Goal: Answer question/provide support: Share knowledge or assist other users

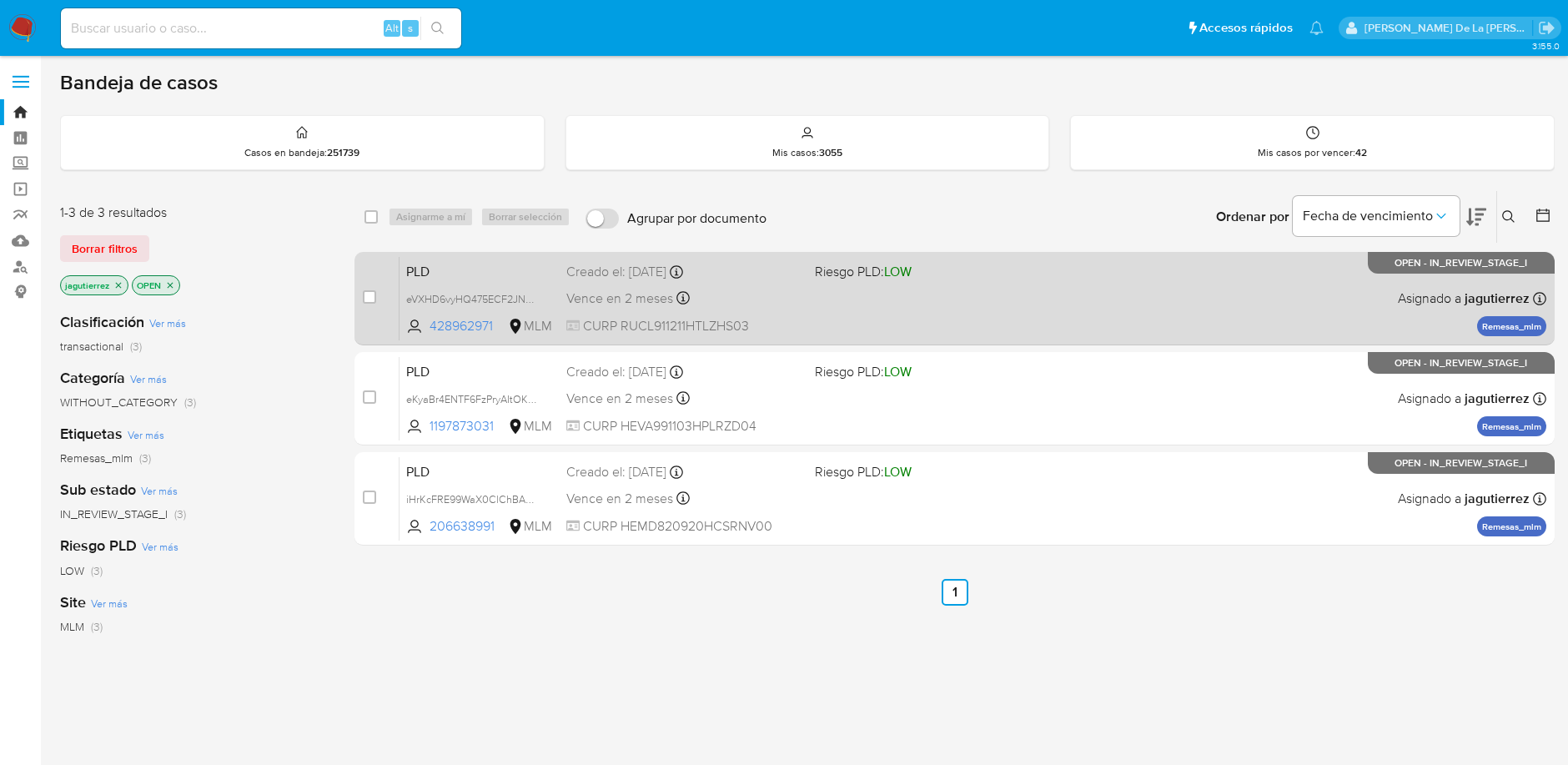
click at [945, 293] on div "PLD eVXHD6vyHQ475ECF2JNNkrjb 428962971 MLM Riesgo PLD: LOW Creado el: 12/08/202…" at bounding box center [973, 298] width 1147 height 84
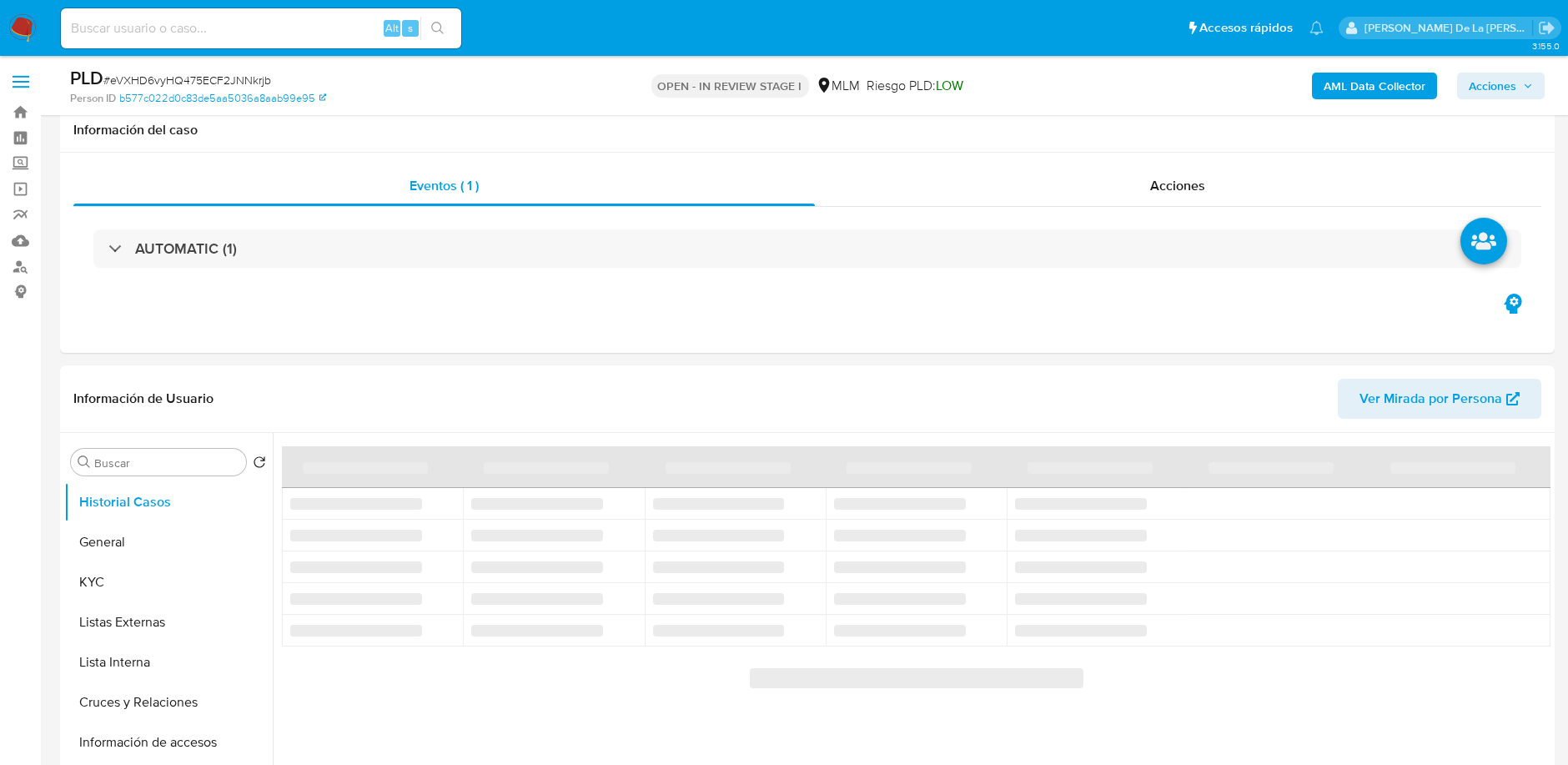
scroll to position [93, 0]
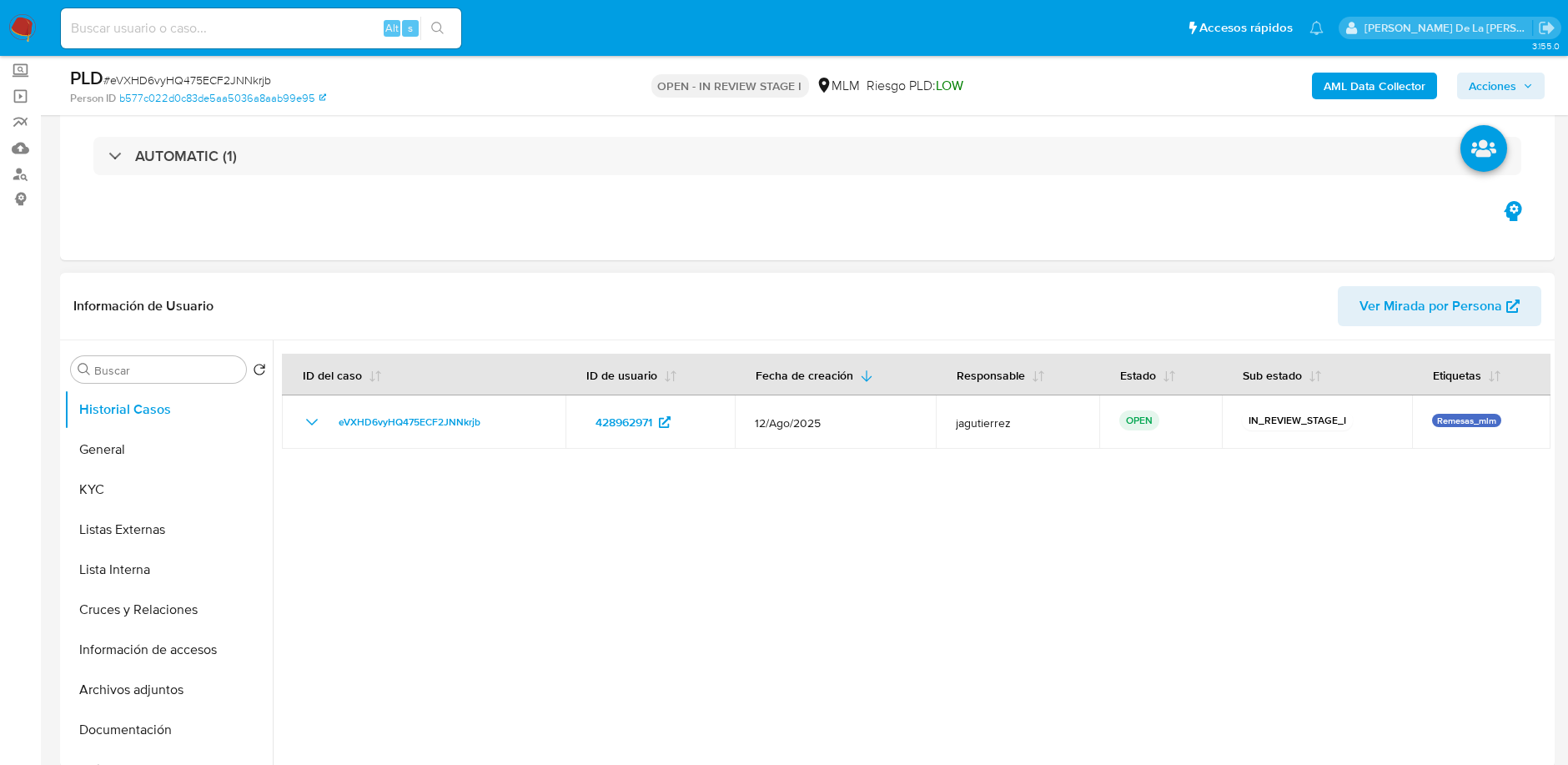
select select "10"
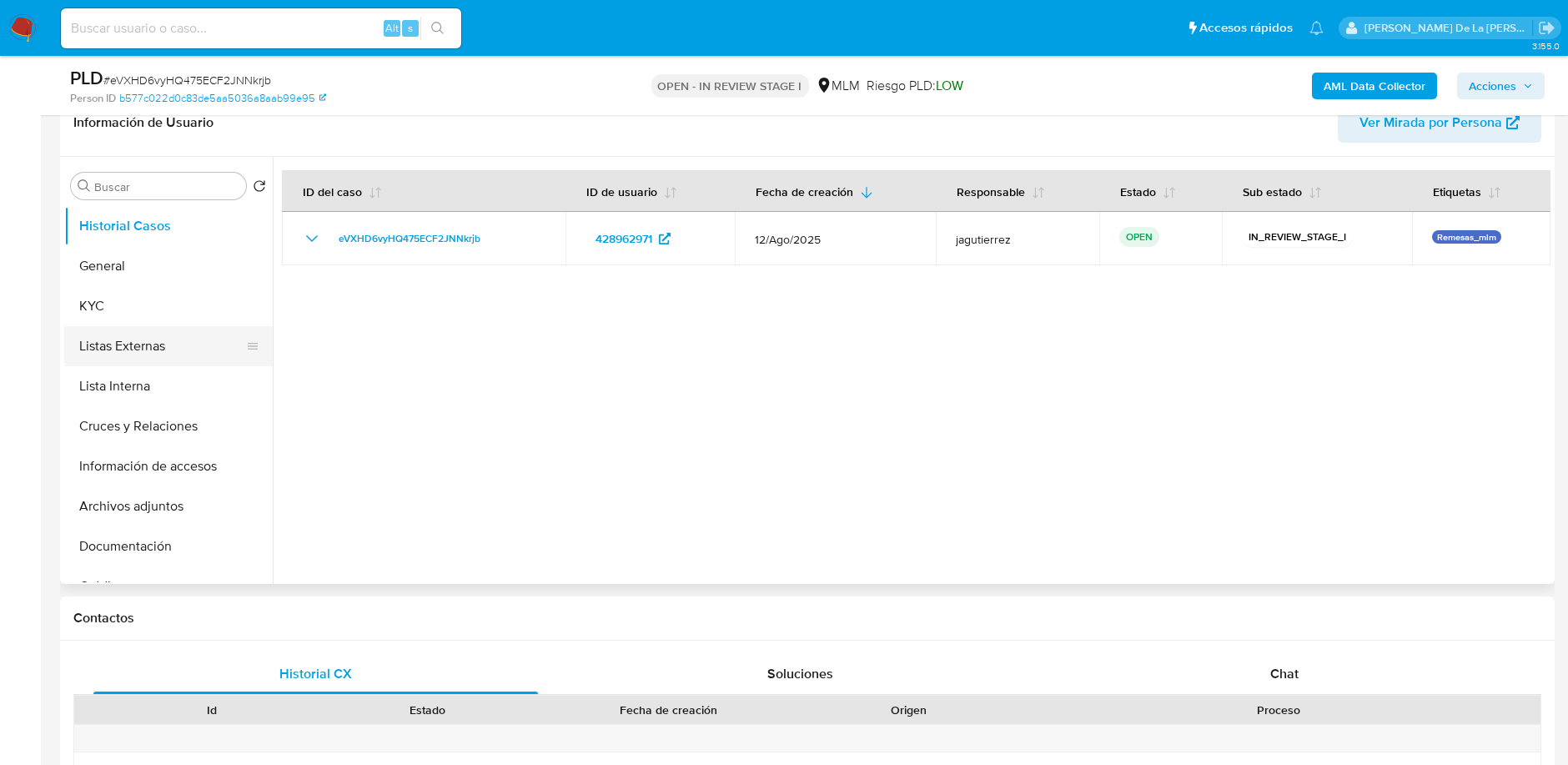
scroll to position [278, 0]
click at [133, 284] on button "KYC" at bounding box center [161, 304] width 195 height 40
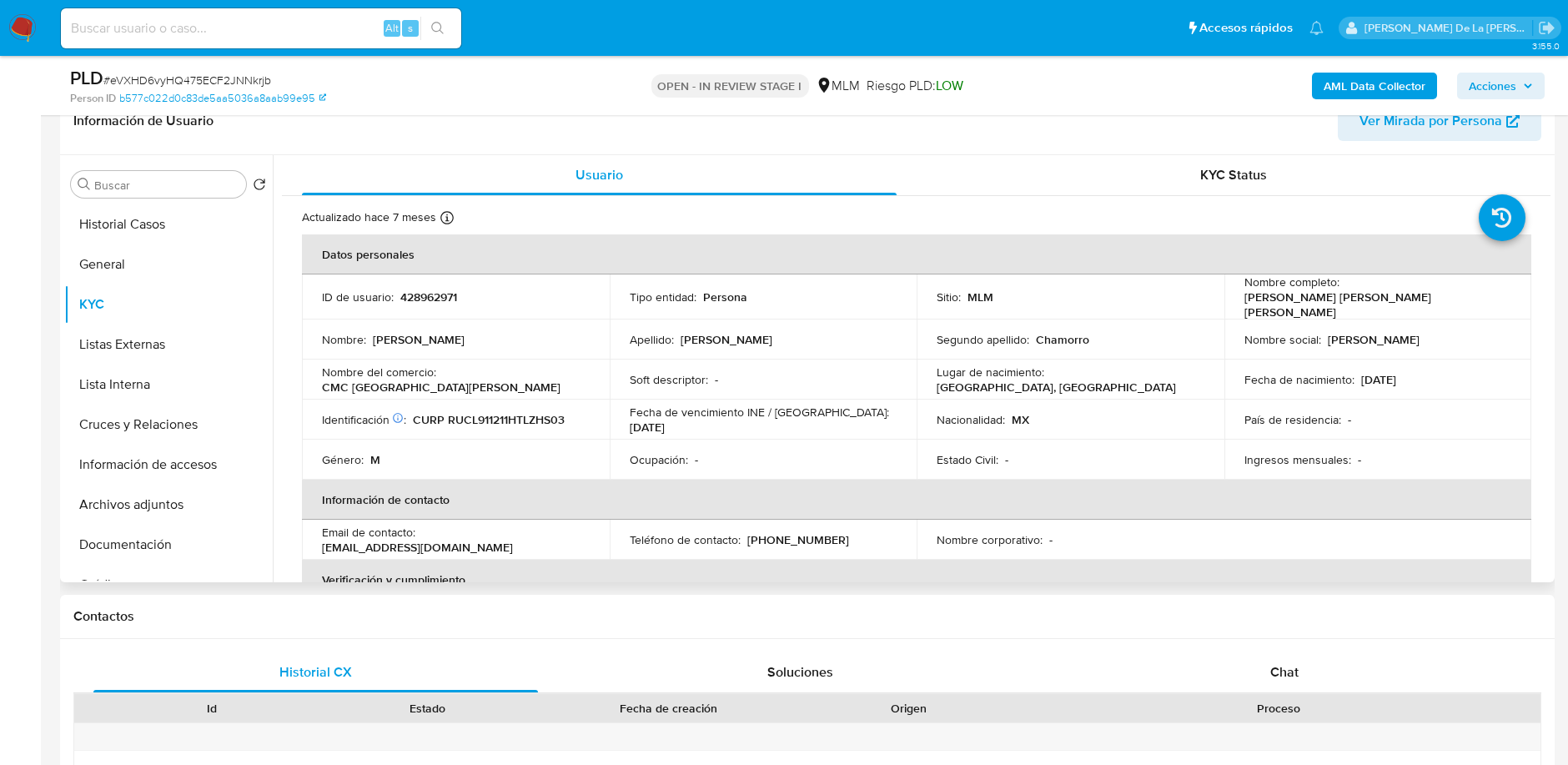
click at [445, 289] on p "428962971" at bounding box center [428, 297] width 56 height 15
copy p "428962971"
click at [179, 469] on button "Información de accesos" at bounding box center [161, 464] width 195 height 40
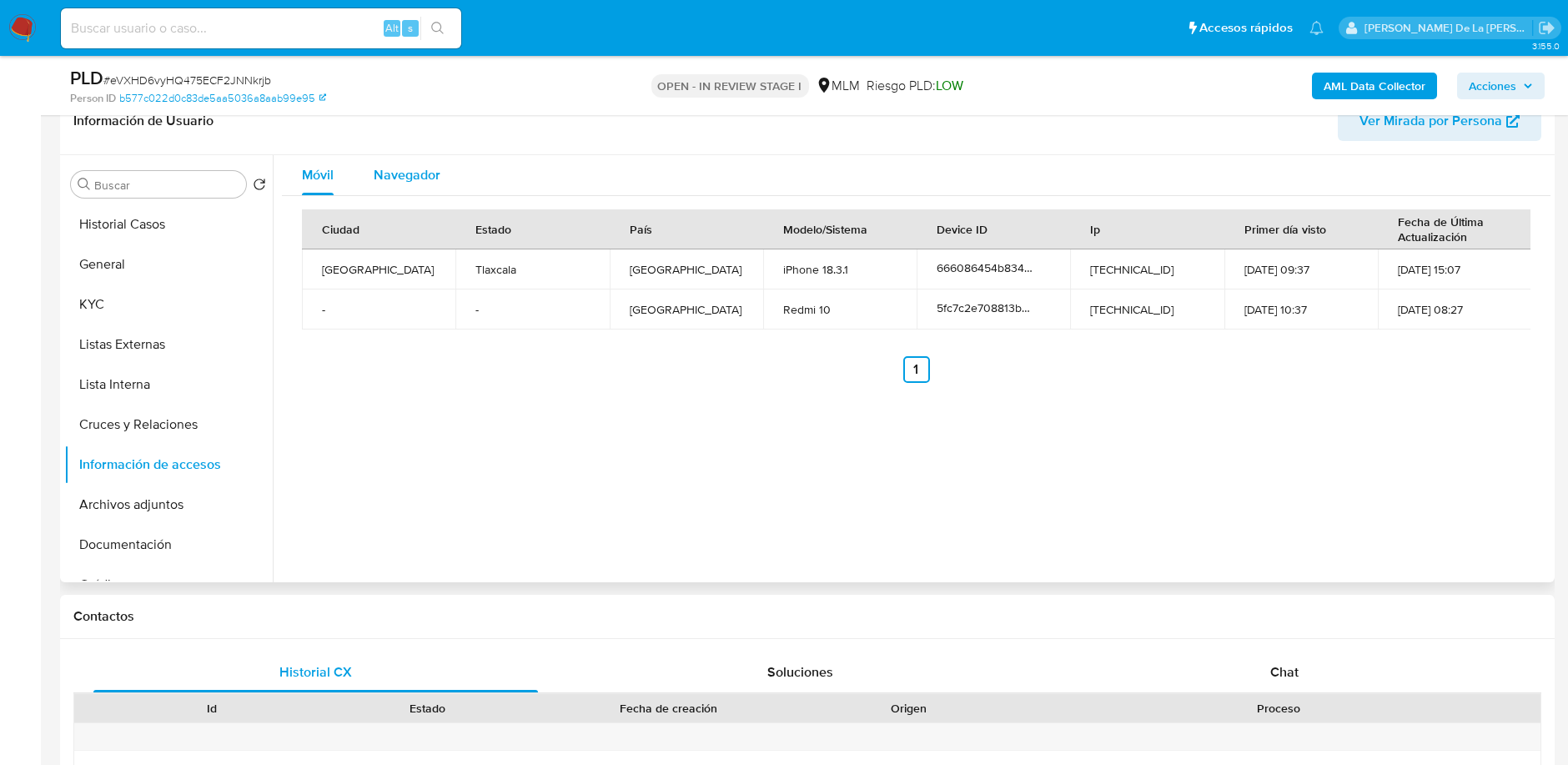
click at [410, 179] on span "Navegador" at bounding box center [407, 175] width 67 height 19
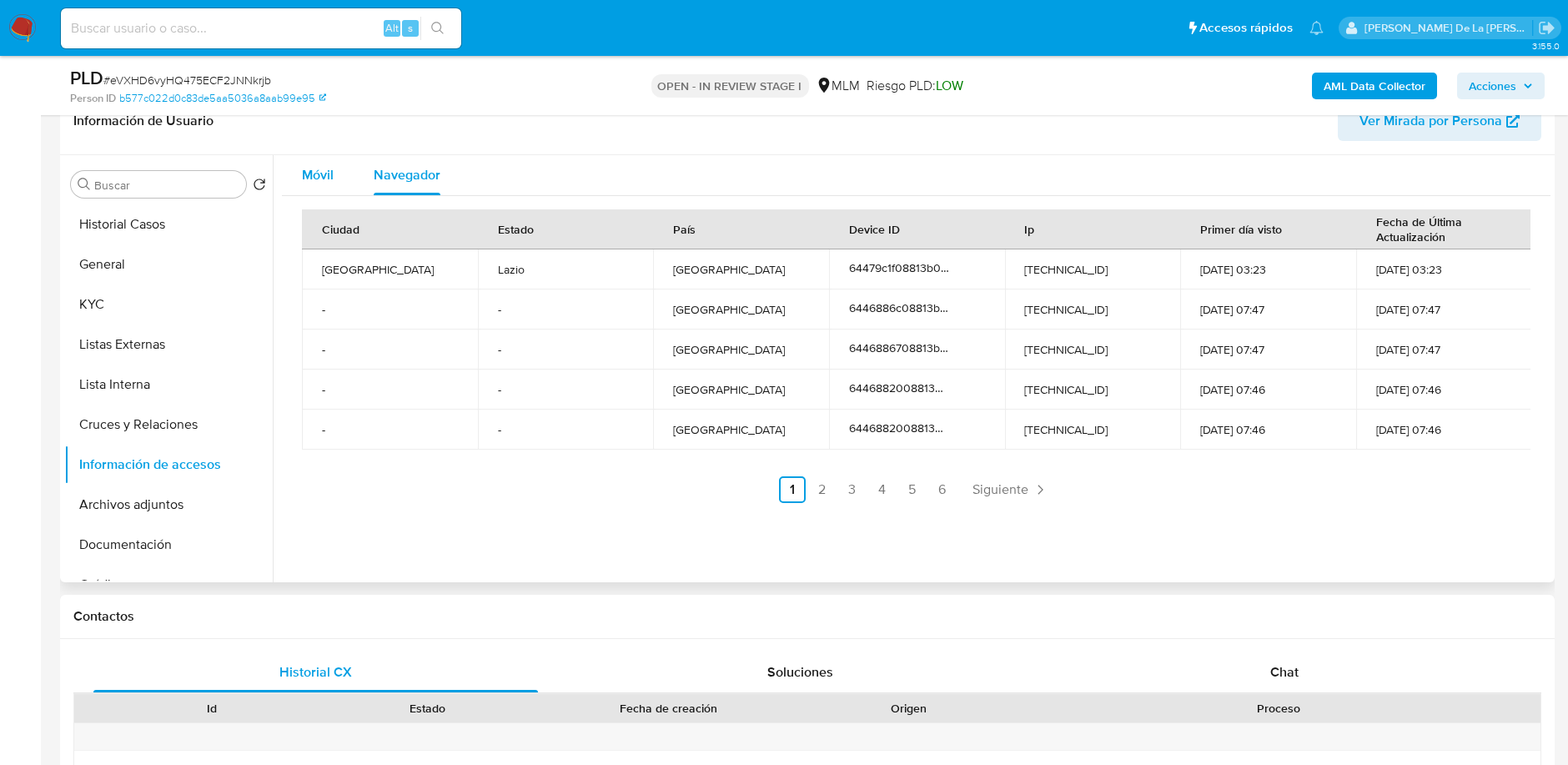
click at [310, 165] on span "Móvil" at bounding box center [317, 175] width 32 height 19
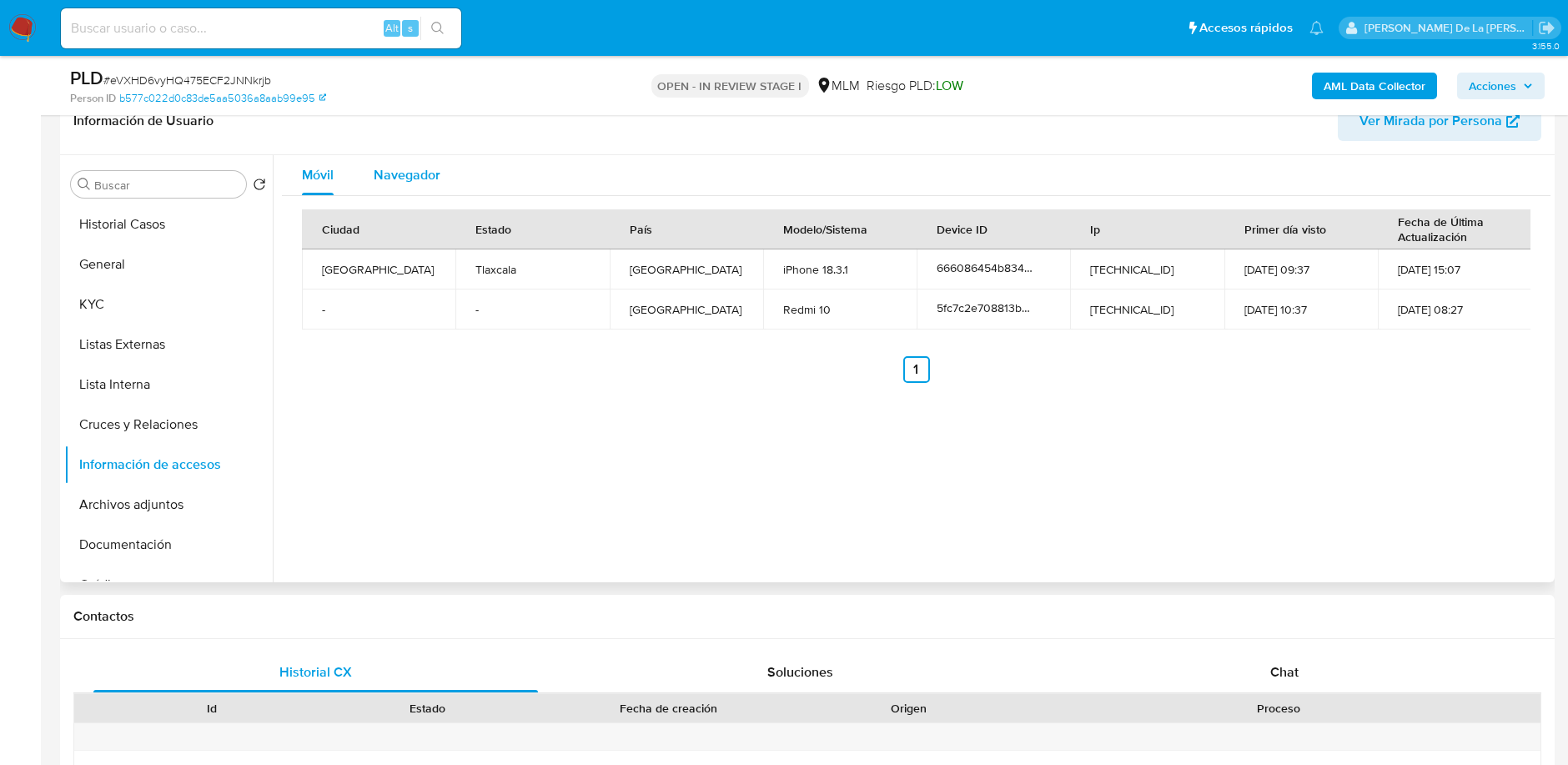
click at [430, 177] on span "Navegador" at bounding box center [407, 175] width 67 height 19
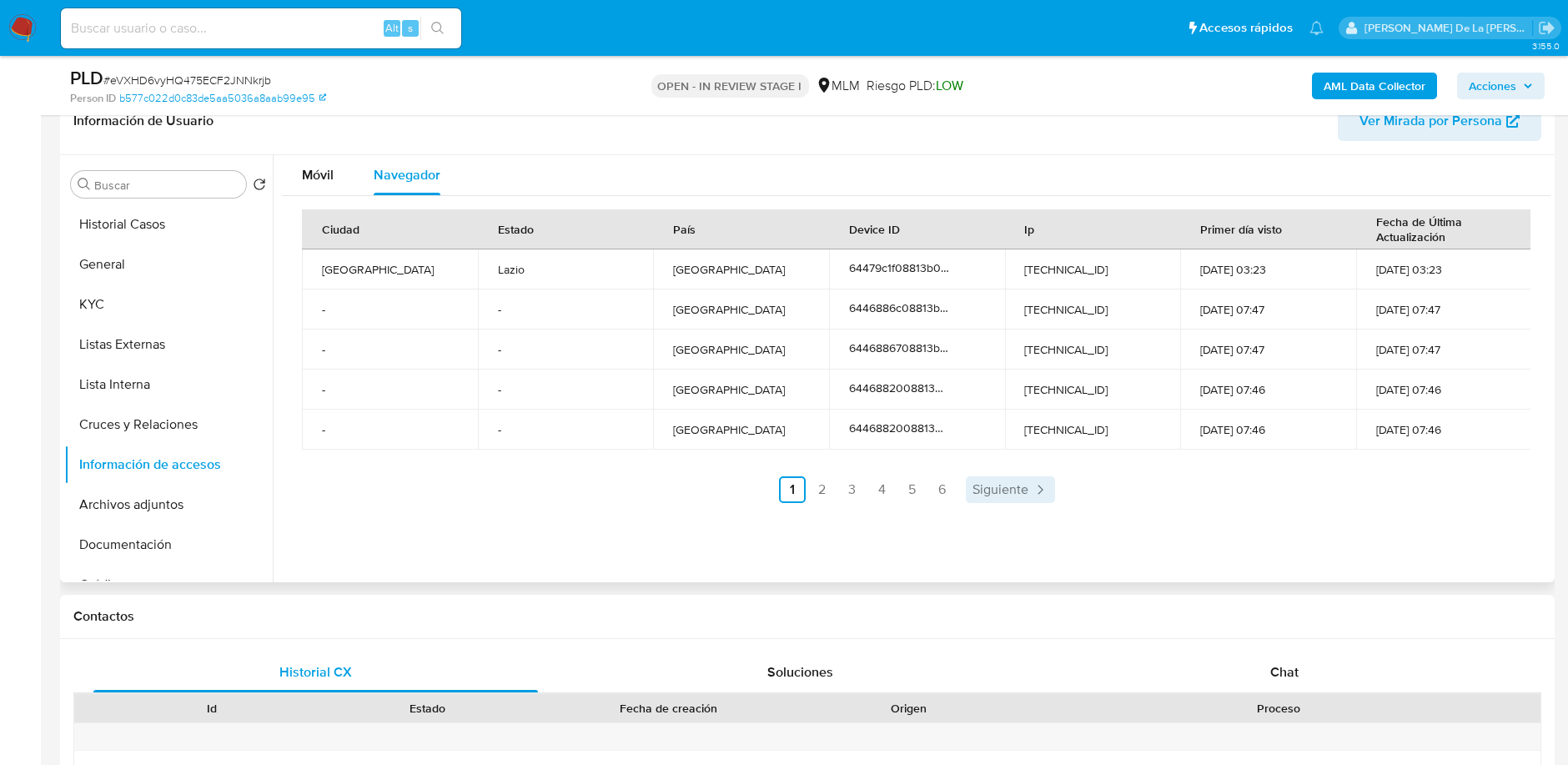
click at [1014, 499] on link "Siguiente" at bounding box center [1010, 489] width 90 height 26
click at [1019, 494] on span "Siguiente" at bounding box center [1046, 490] width 56 height 14
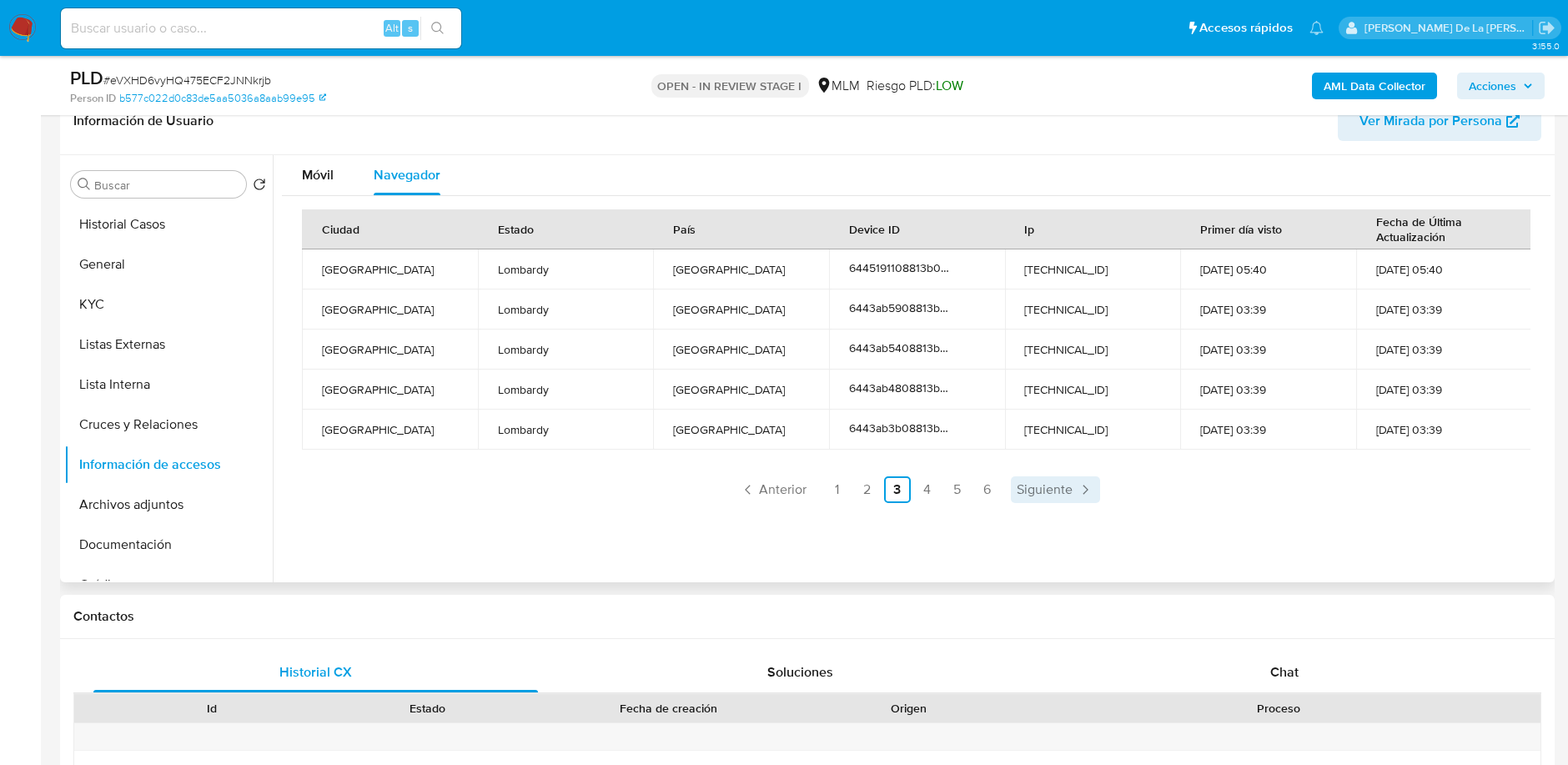
click at [1019, 494] on span "Siguiente" at bounding box center [1046, 490] width 56 height 14
click at [1025, 491] on span "Siguiente" at bounding box center [1046, 490] width 56 height 14
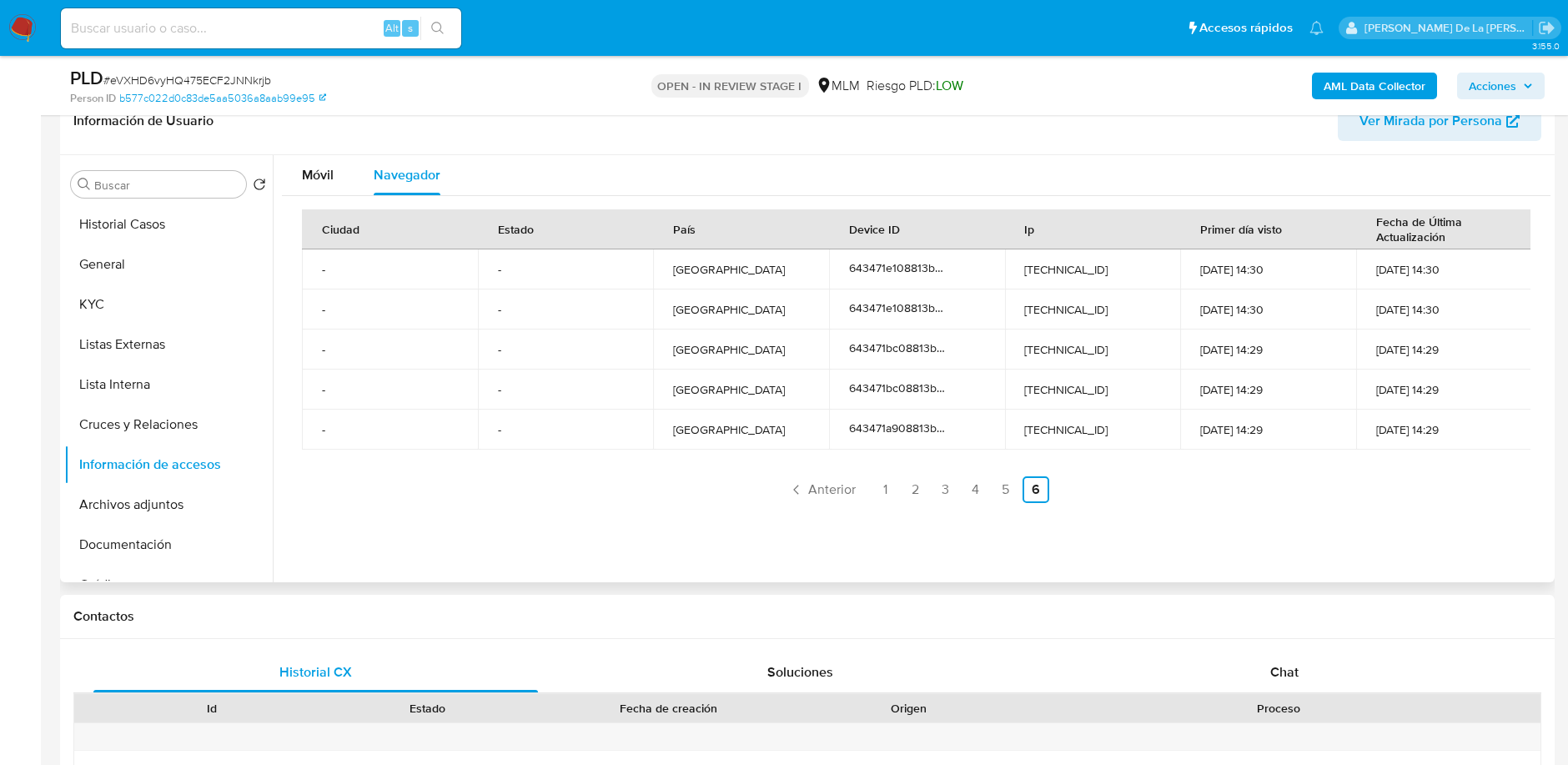
click at [1025, 491] on link "6" at bounding box center [1036, 489] width 26 height 26
click at [812, 489] on span "Anterior" at bounding box center [832, 490] width 48 height 14
click at [812, 489] on ul "Anterior 1 2 3 4 5 6 Siguiente" at bounding box center [916, 489] width 1228 height 26
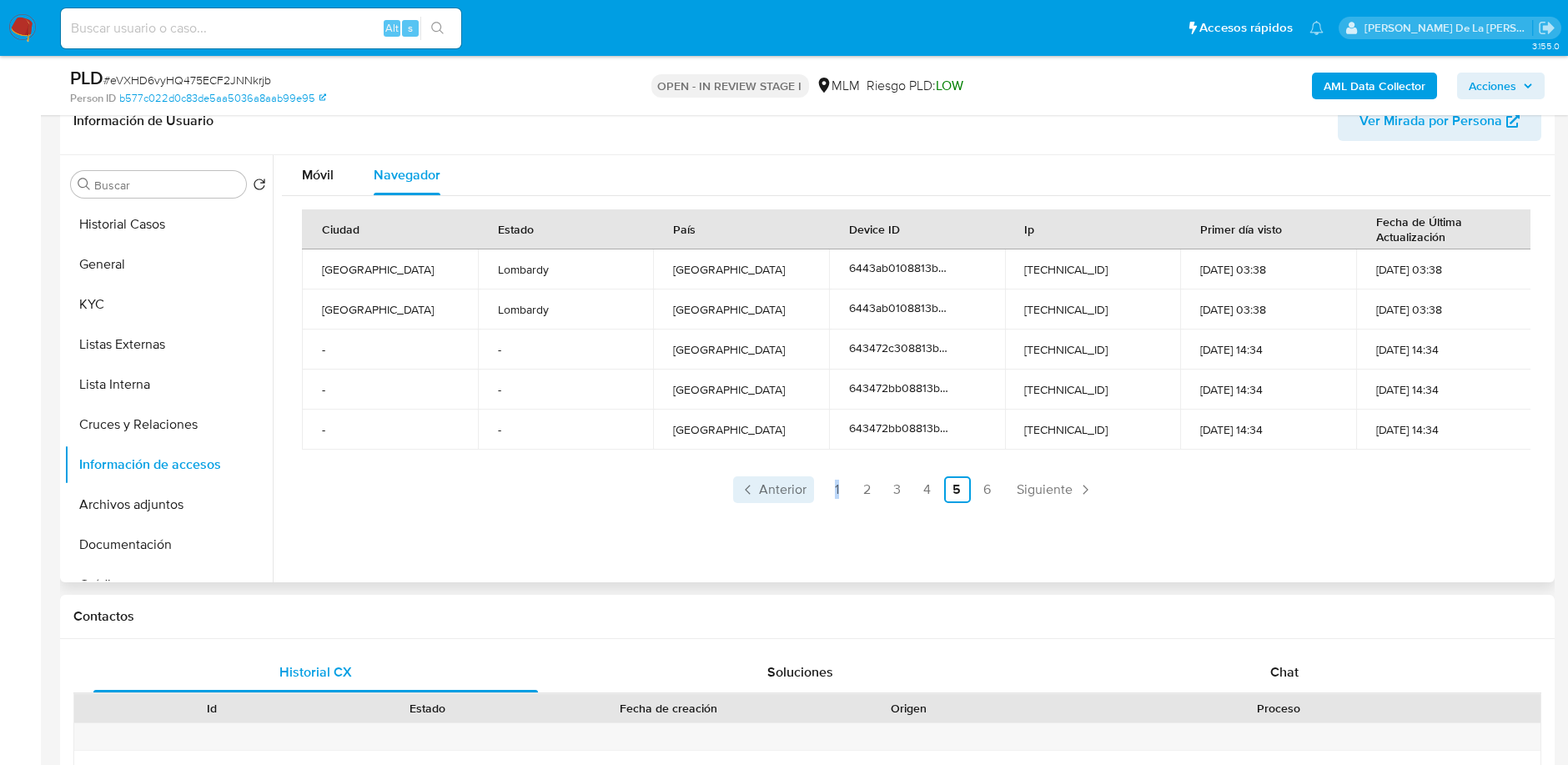
click at [812, 489] on ul "Anterior 1 2 3 4 5 6 Siguiente" at bounding box center [916, 489] width 1228 height 26
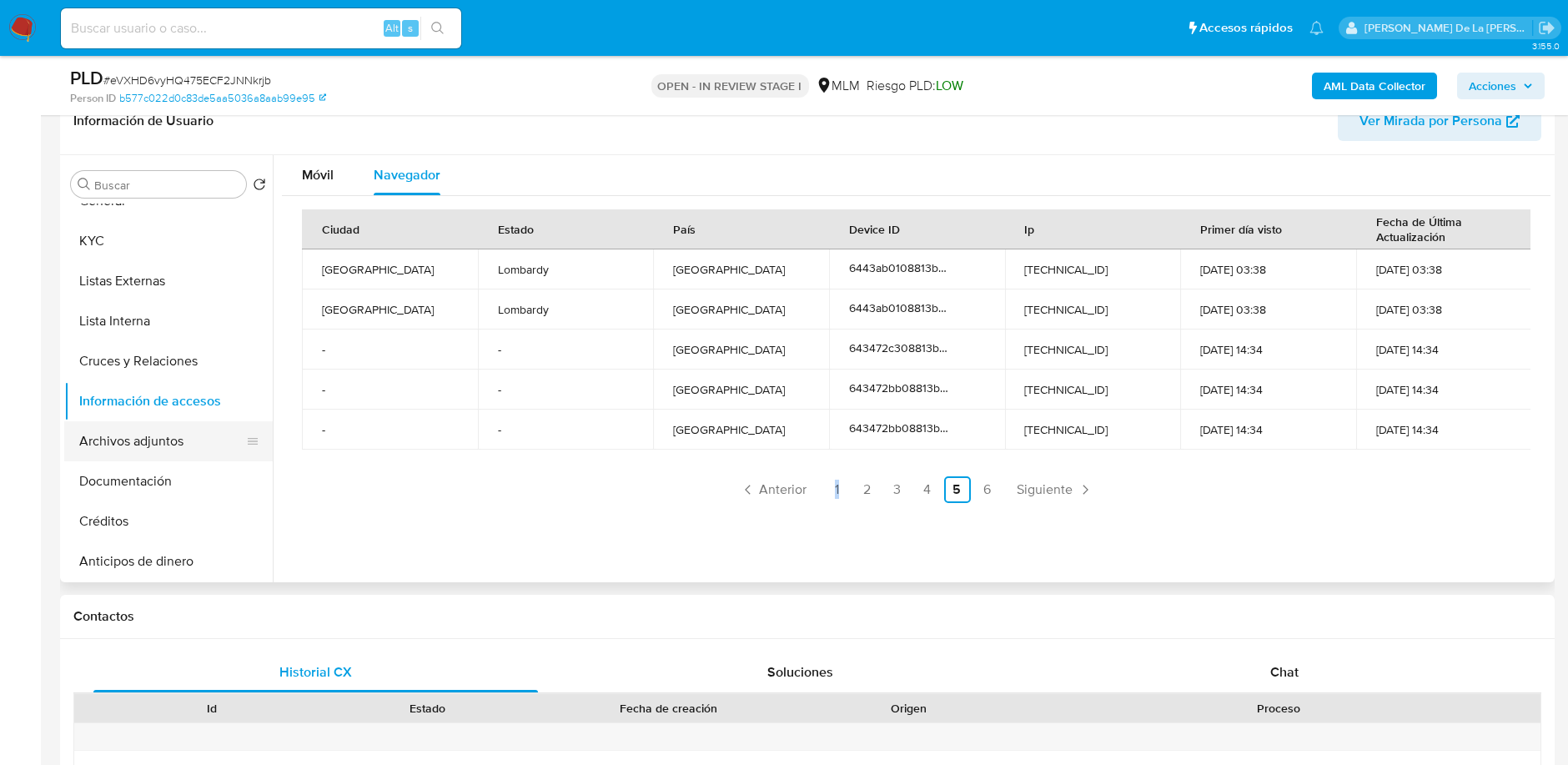
scroll to position [93, 0]
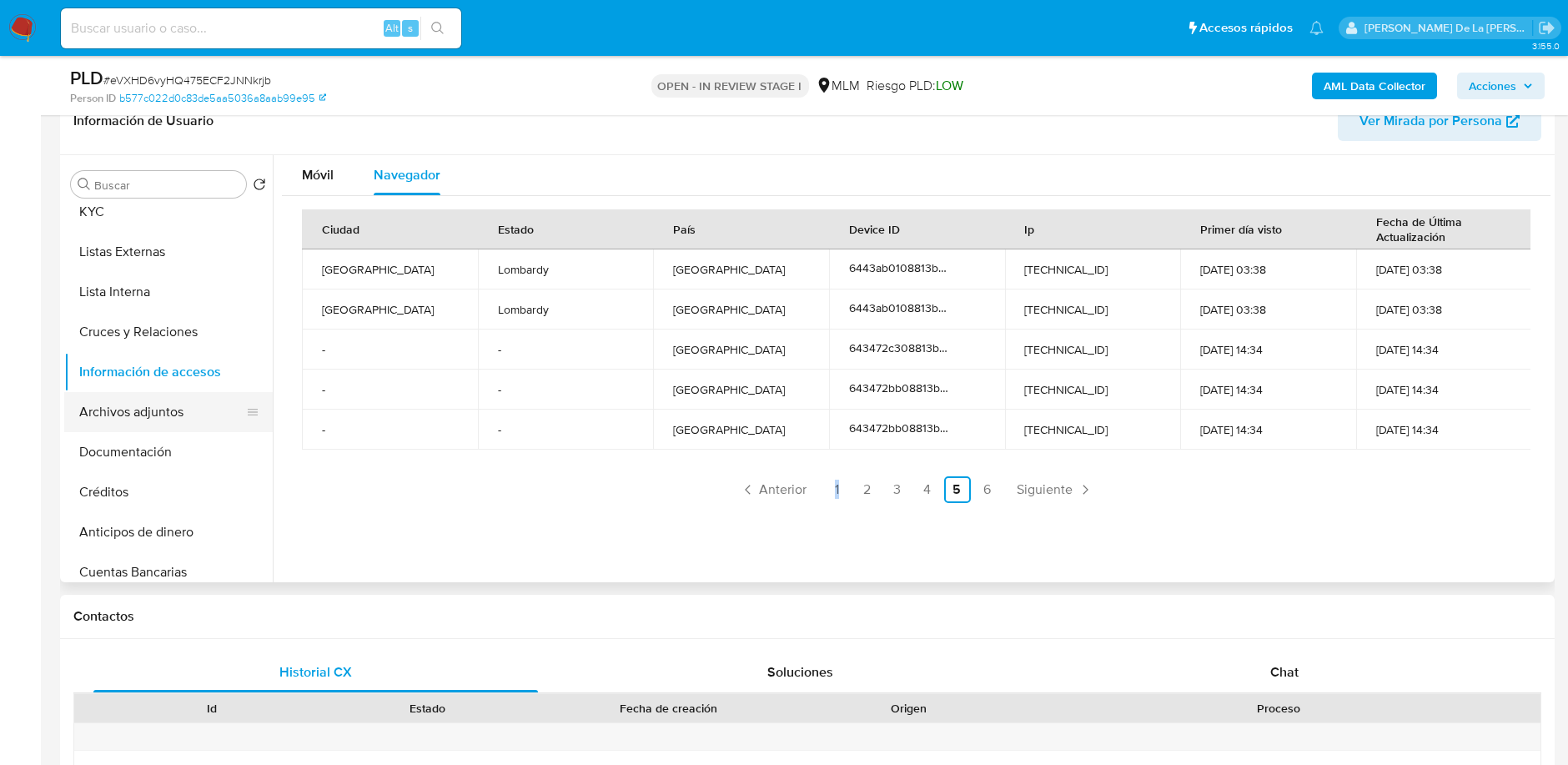
click at [147, 426] on button "Archivos adjuntos" at bounding box center [161, 412] width 195 height 40
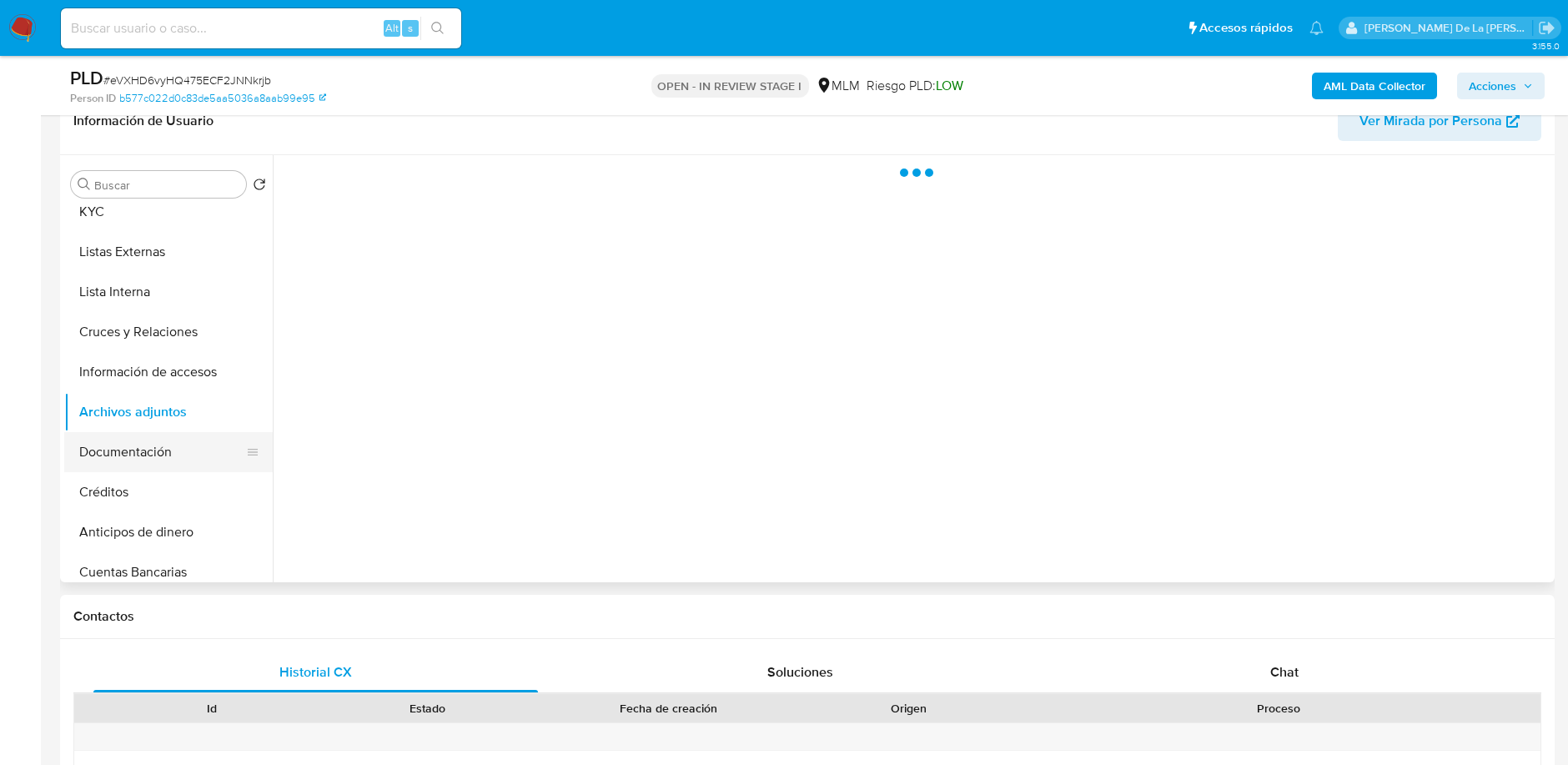
click at [133, 443] on button "Documentación" at bounding box center [161, 451] width 195 height 40
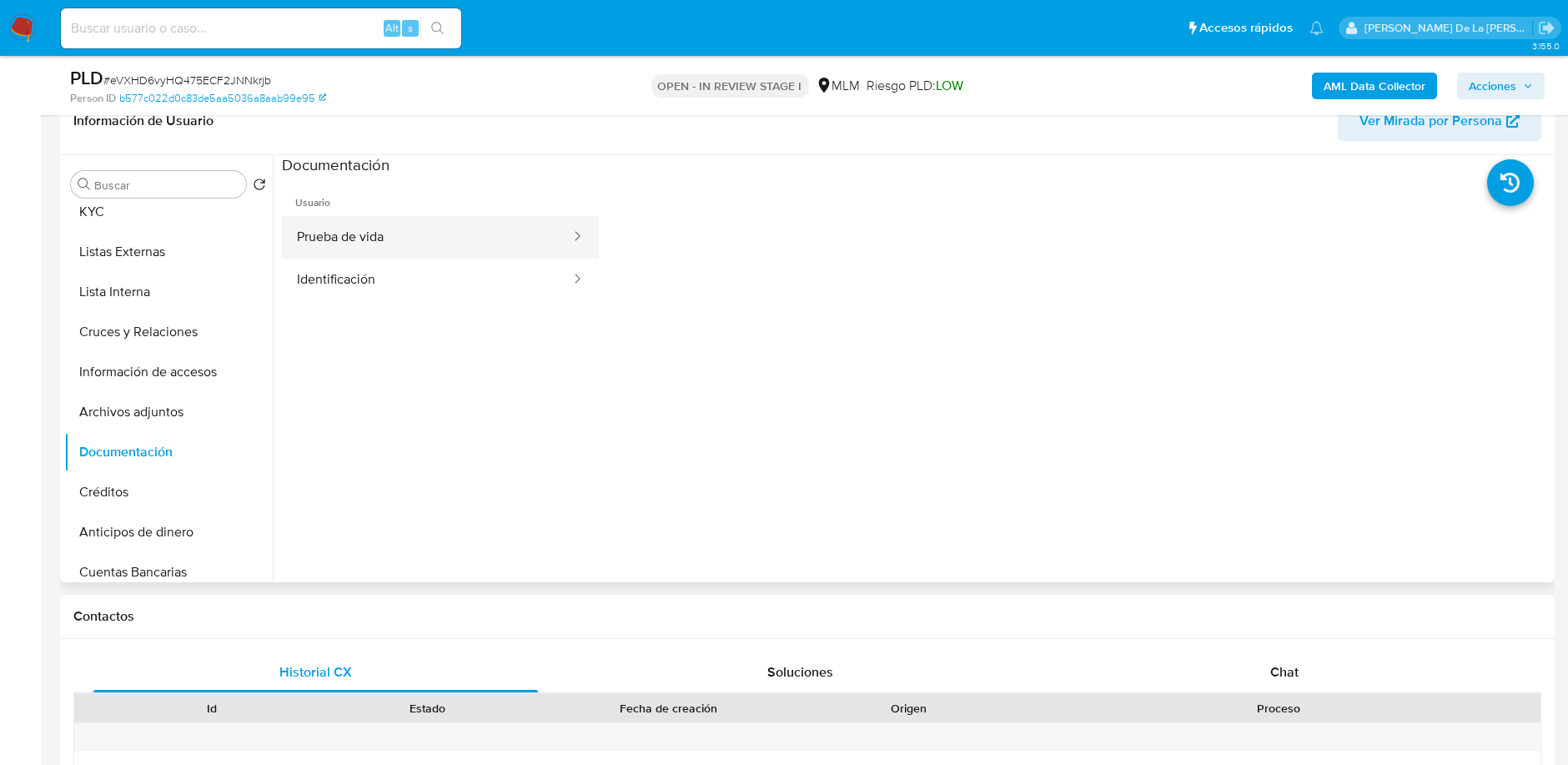
click at [378, 245] on button "Prueba de vida" at bounding box center [427, 237] width 290 height 43
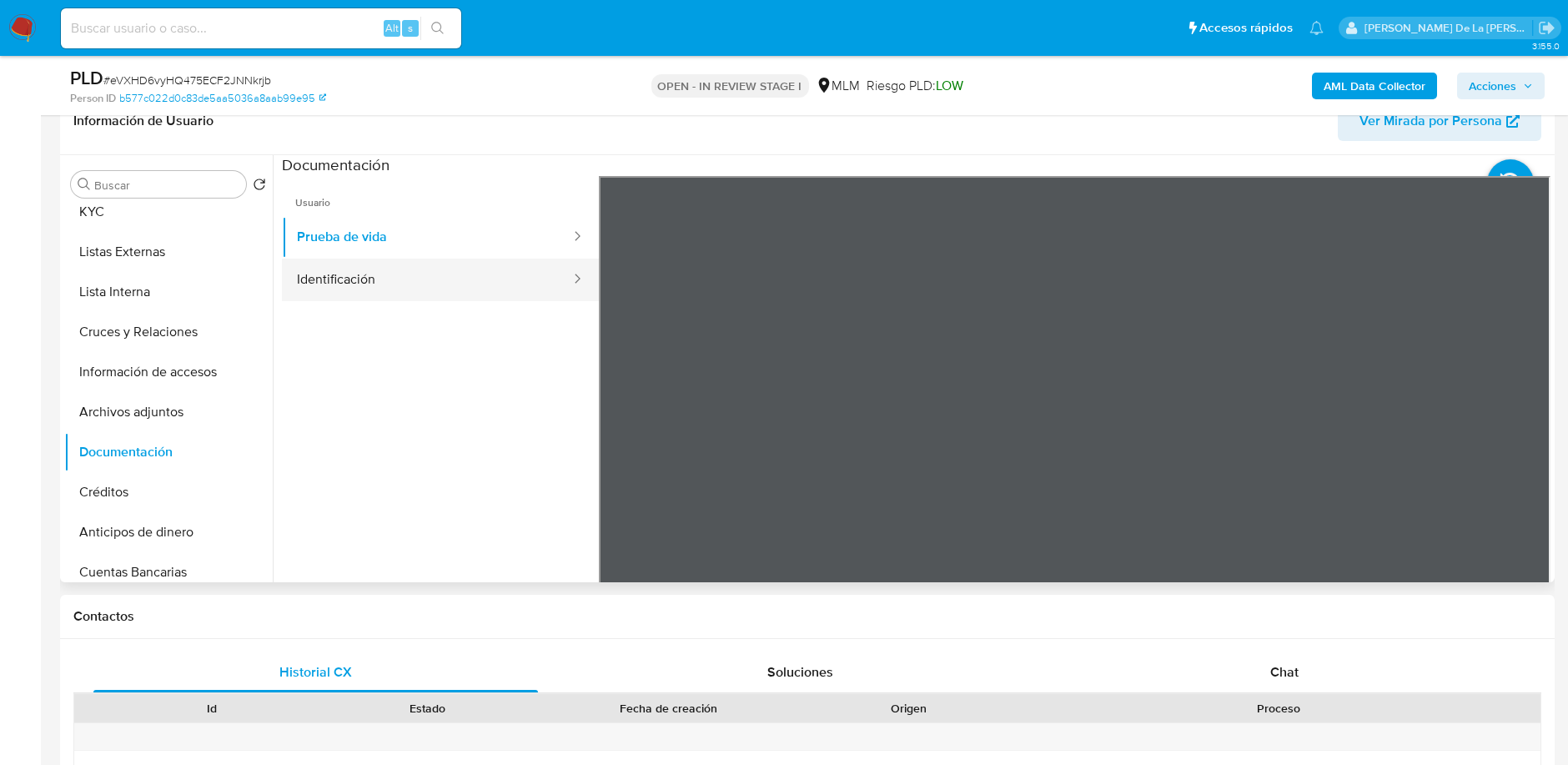
click at [405, 266] on button "Identificación" at bounding box center [427, 280] width 290 height 43
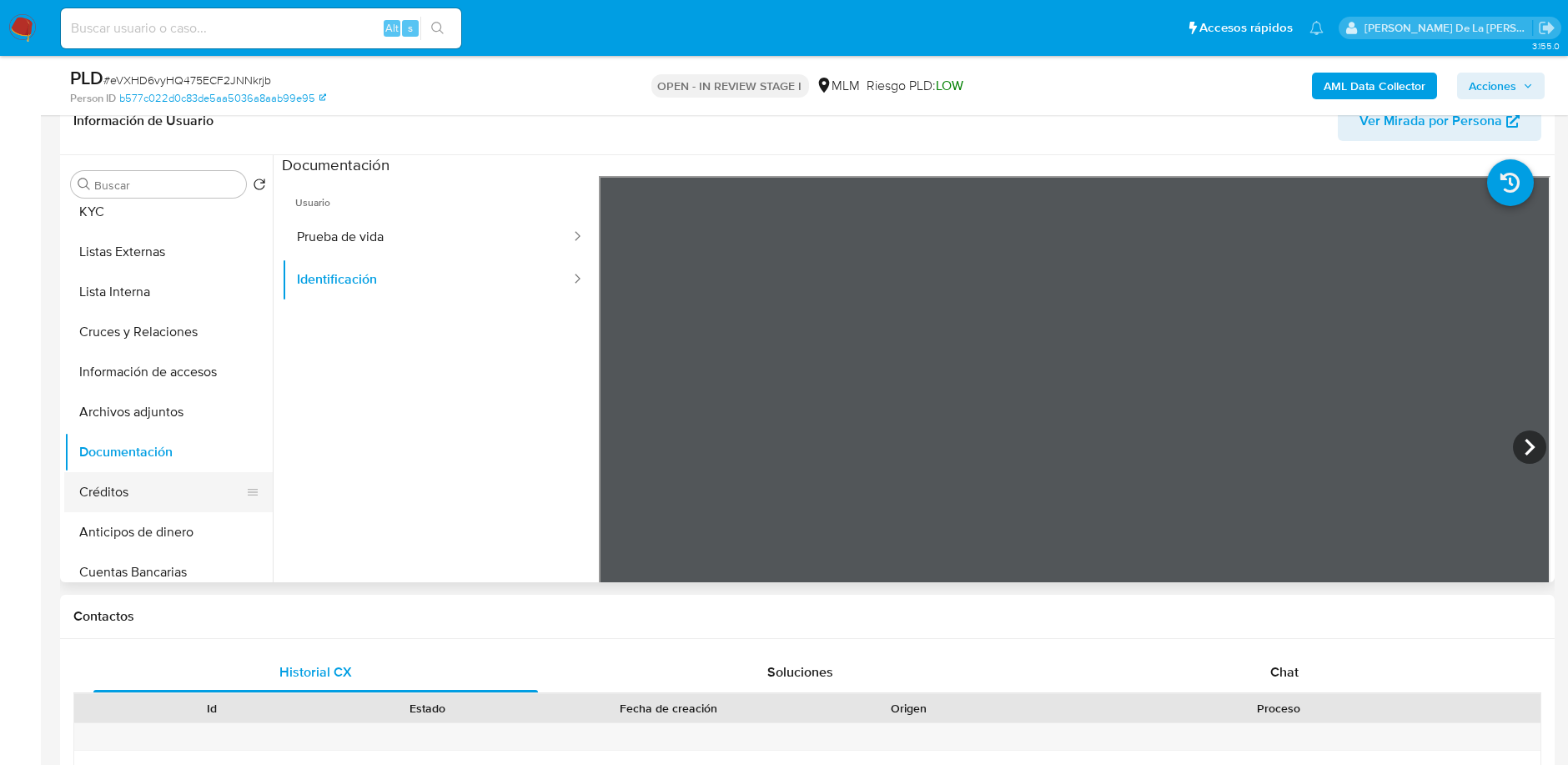
click at [97, 490] on button "Créditos" at bounding box center [161, 491] width 195 height 40
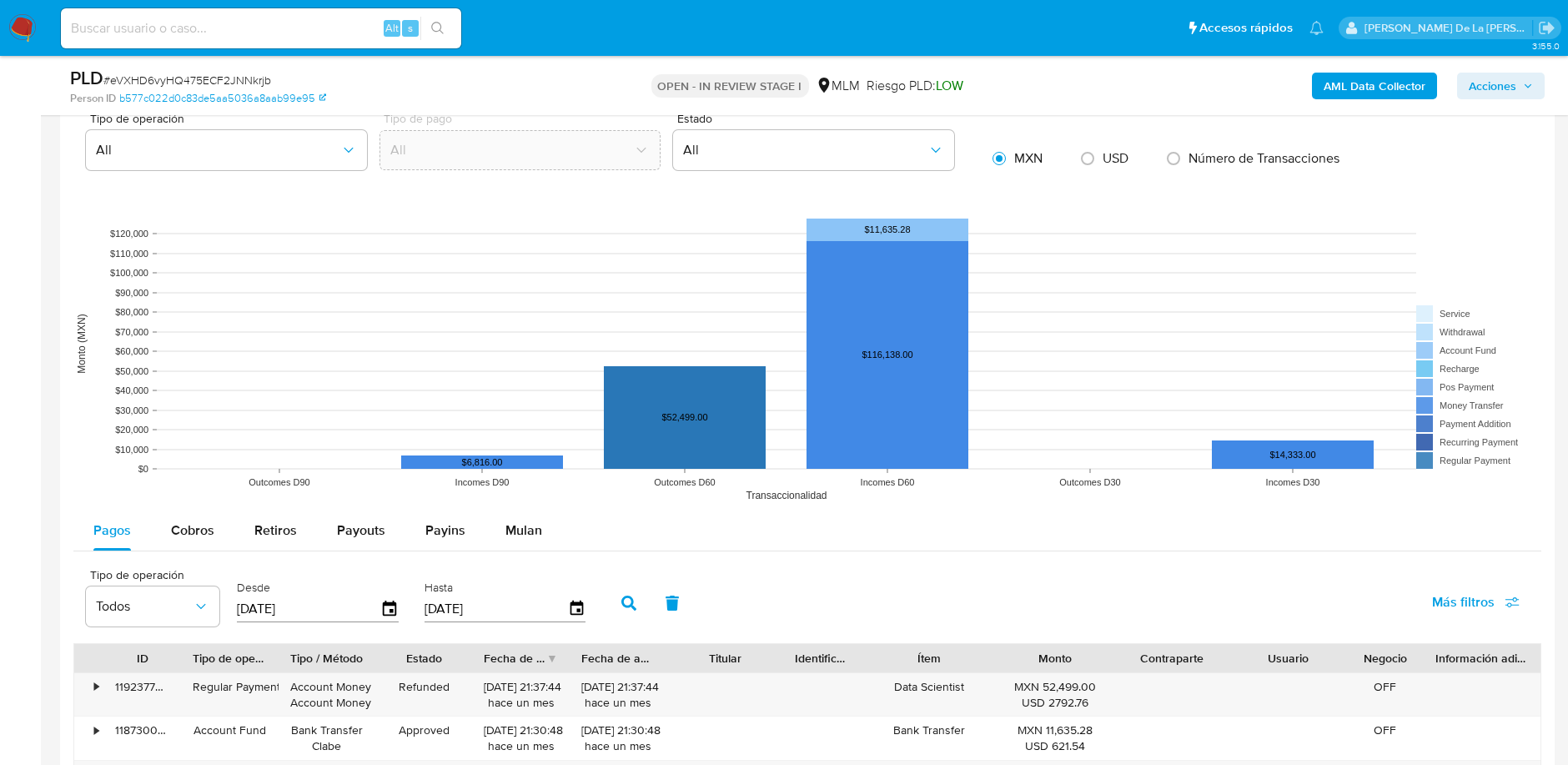
scroll to position [1760, 0]
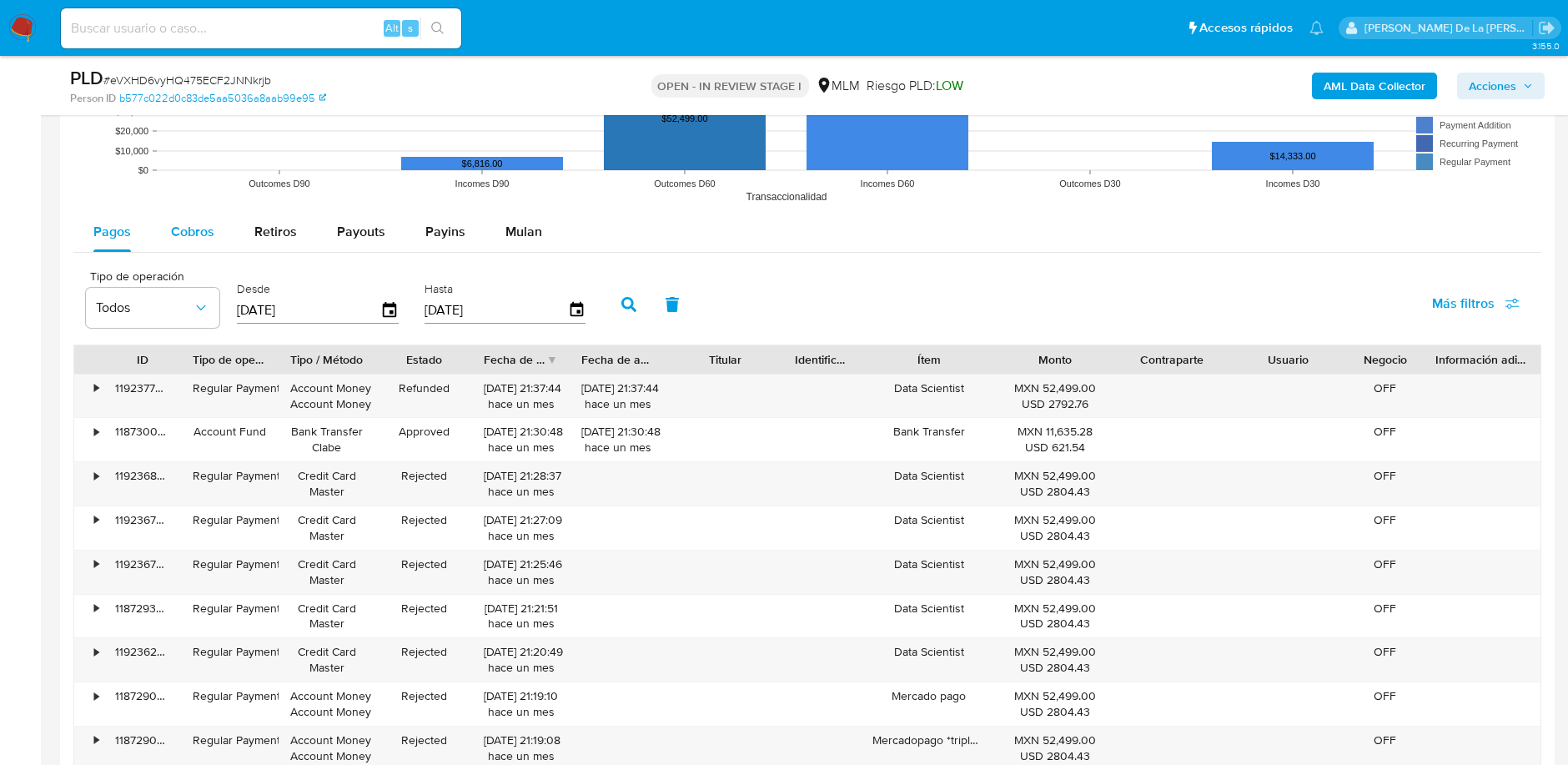
click at [206, 235] on span "Cobros" at bounding box center [192, 231] width 44 height 19
select select "10"
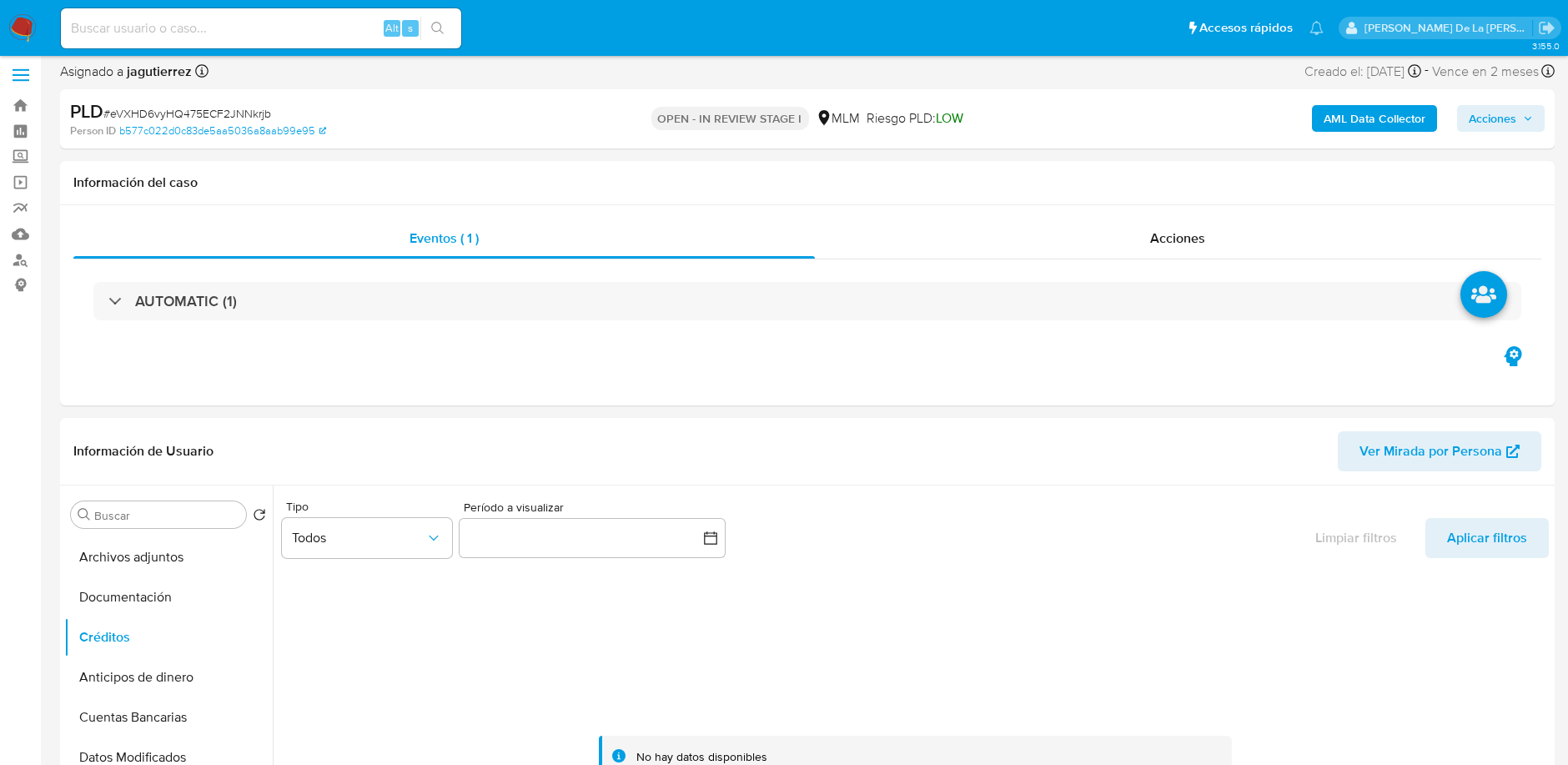
scroll to position [0, 0]
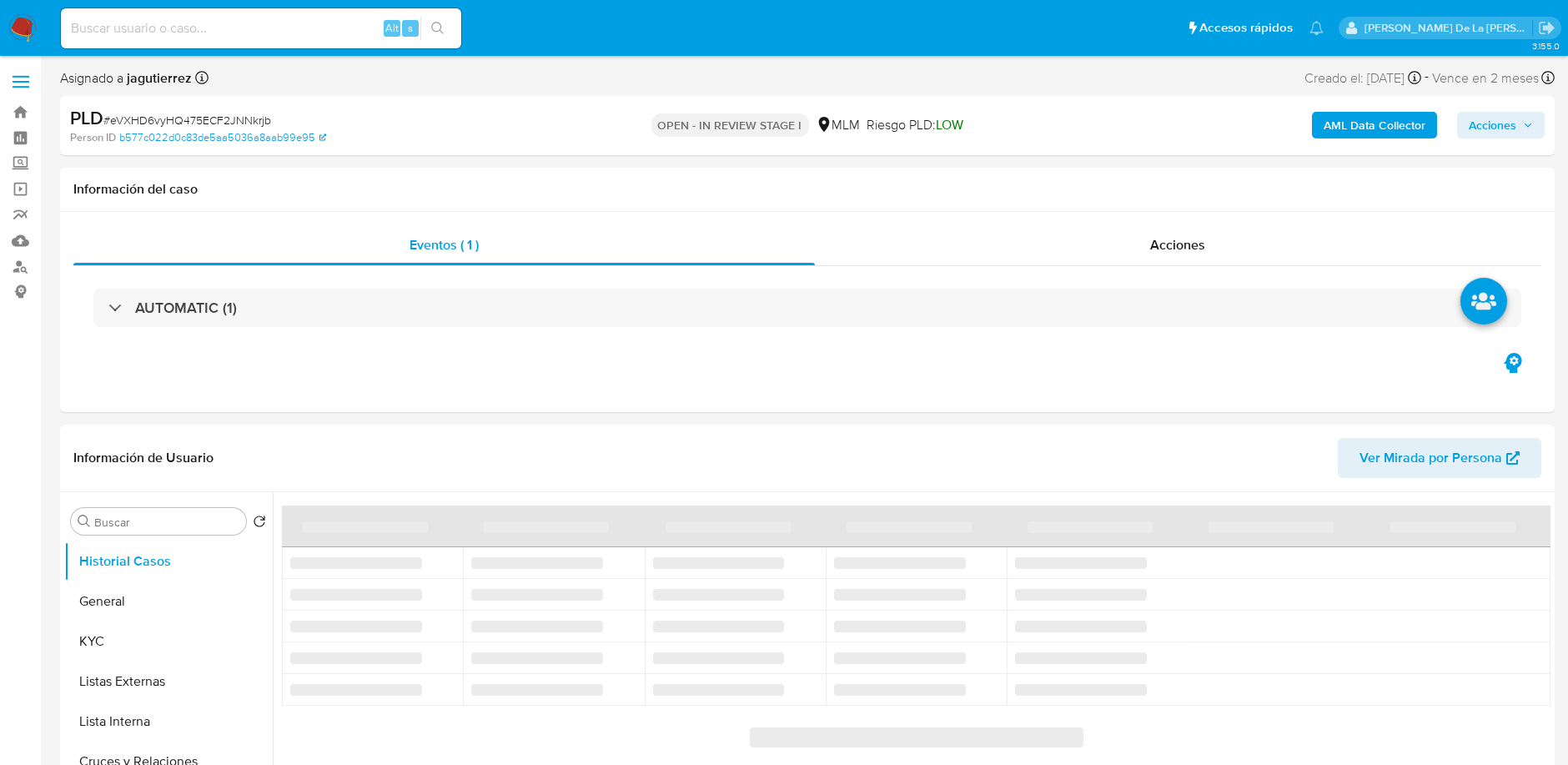
select select "10"
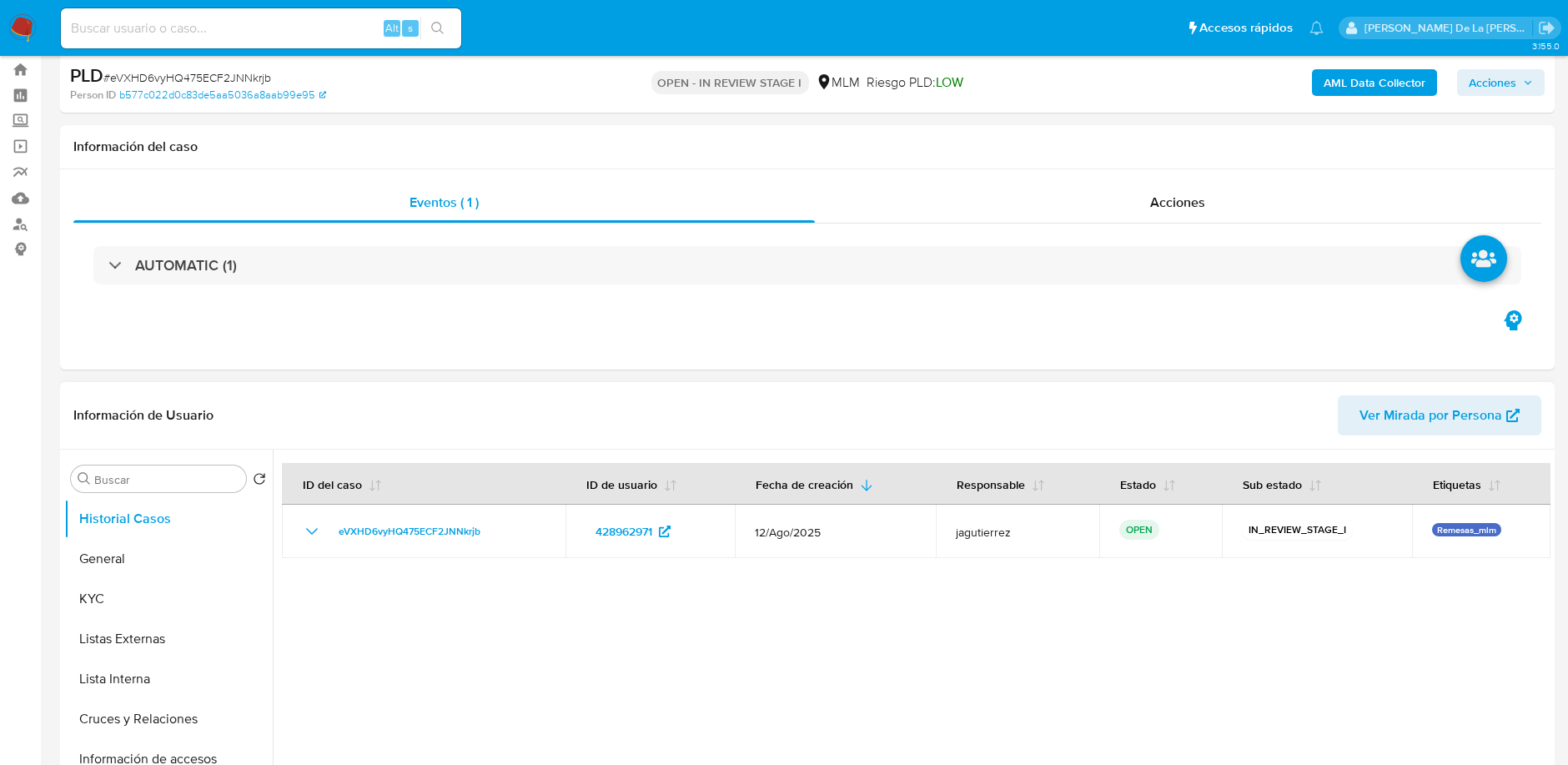
scroll to position [185, 0]
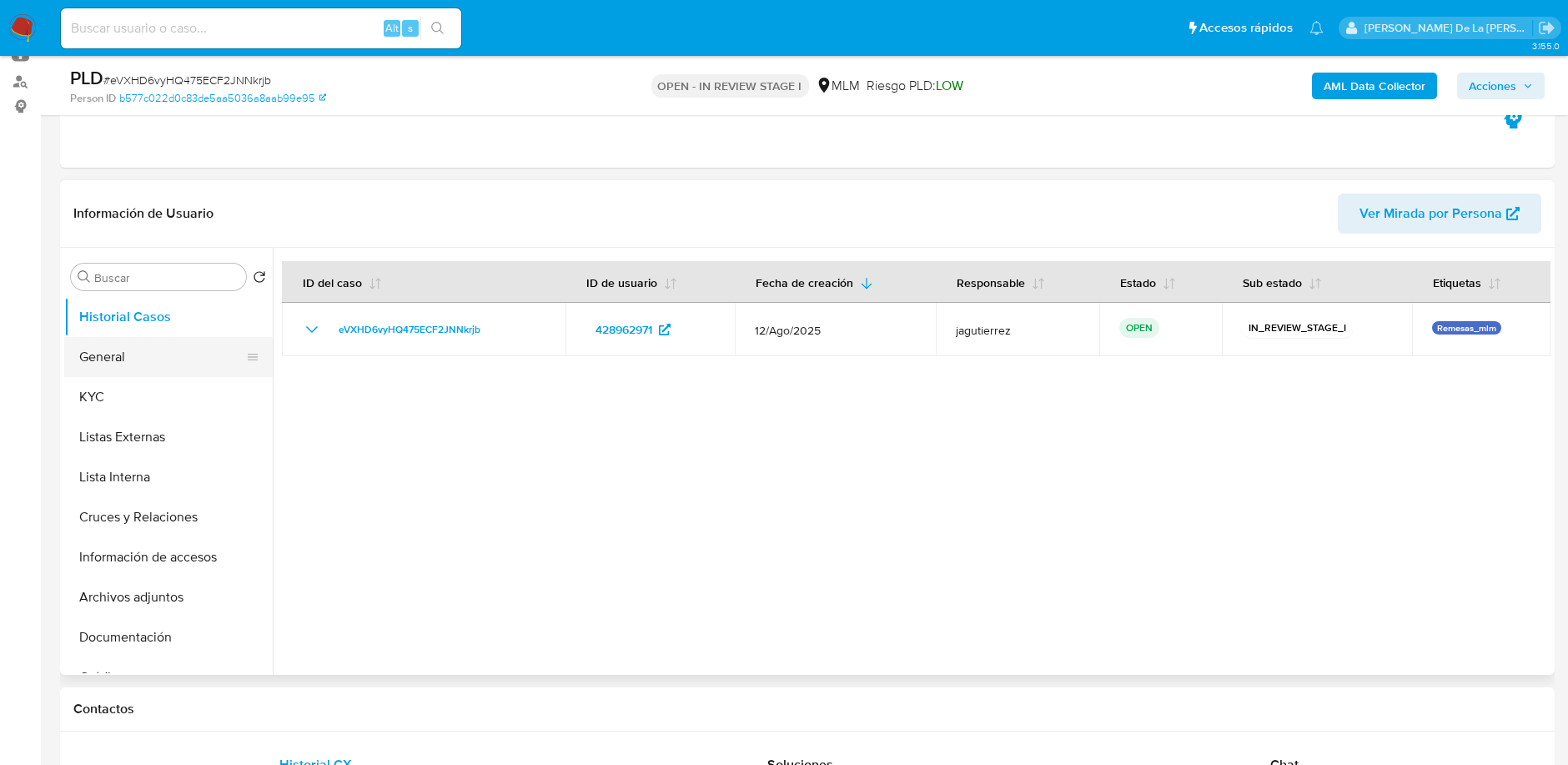
click at [97, 363] on button "General" at bounding box center [161, 356] width 195 height 40
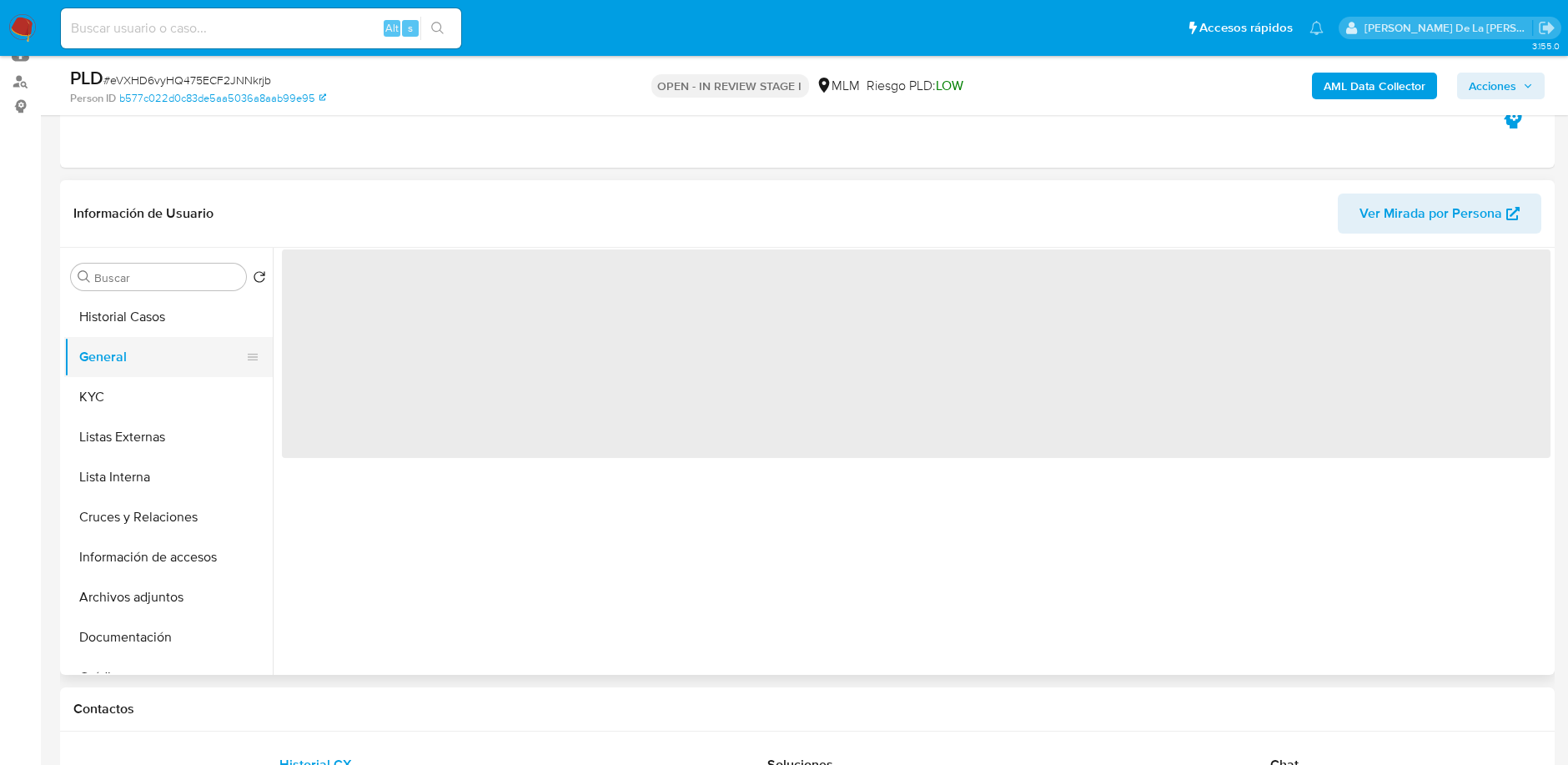
click at [92, 373] on button "General" at bounding box center [161, 356] width 195 height 40
click at [96, 385] on button "KYC" at bounding box center [161, 397] width 195 height 40
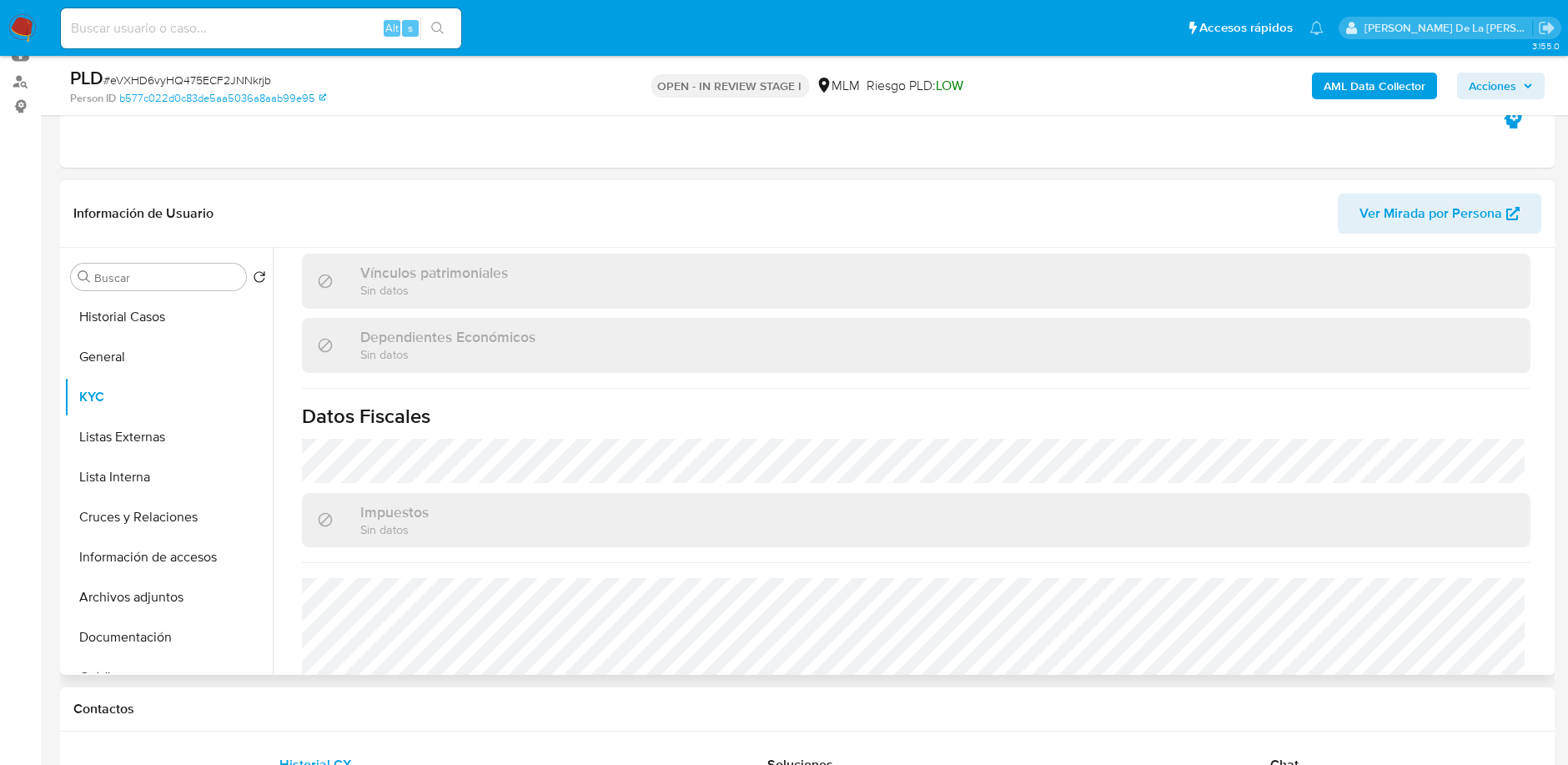
scroll to position [1046, 0]
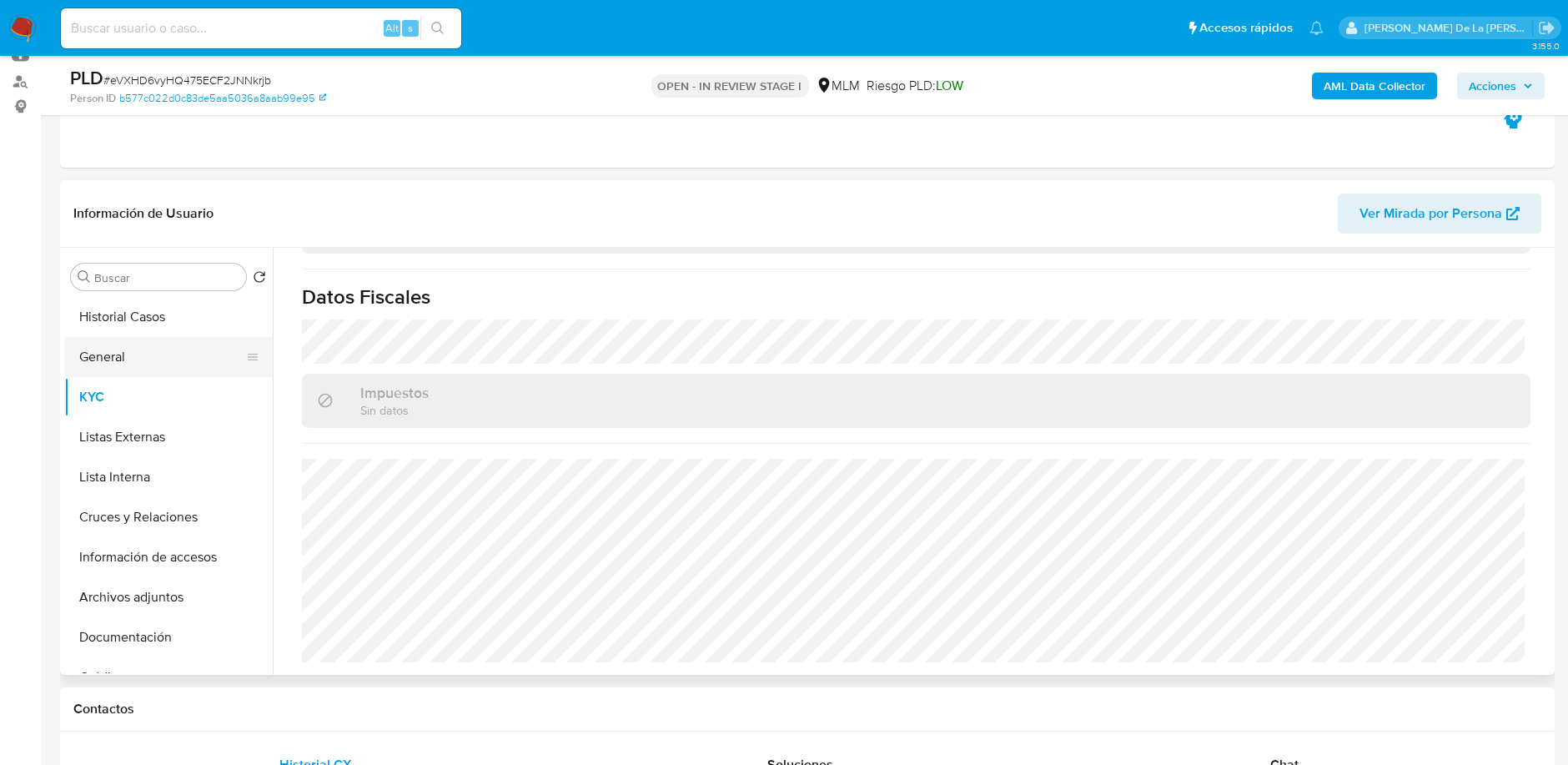
click at [126, 348] on button "General" at bounding box center [161, 356] width 195 height 40
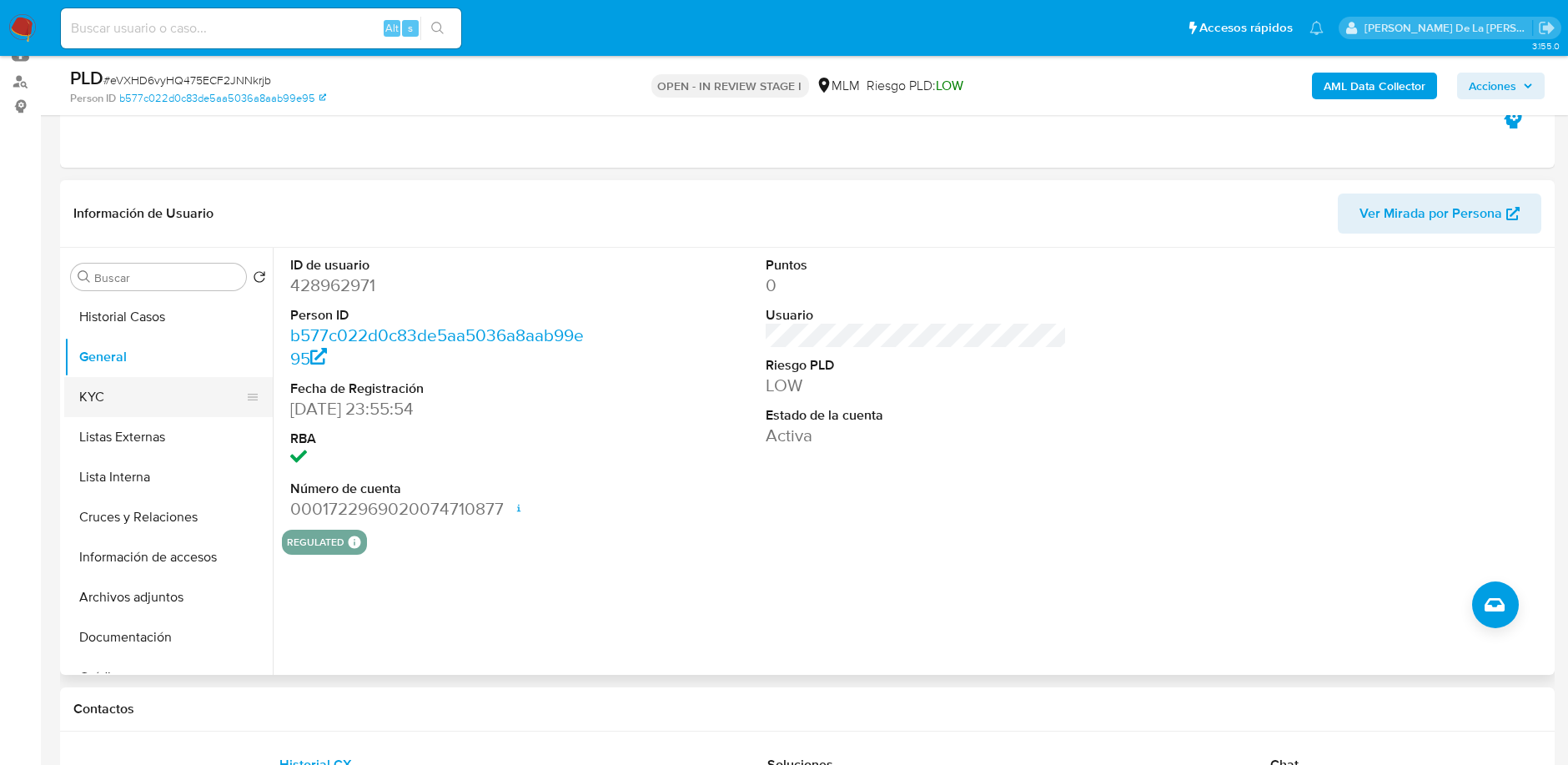
click at [165, 399] on button "KYC" at bounding box center [161, 397] width 195 height 40
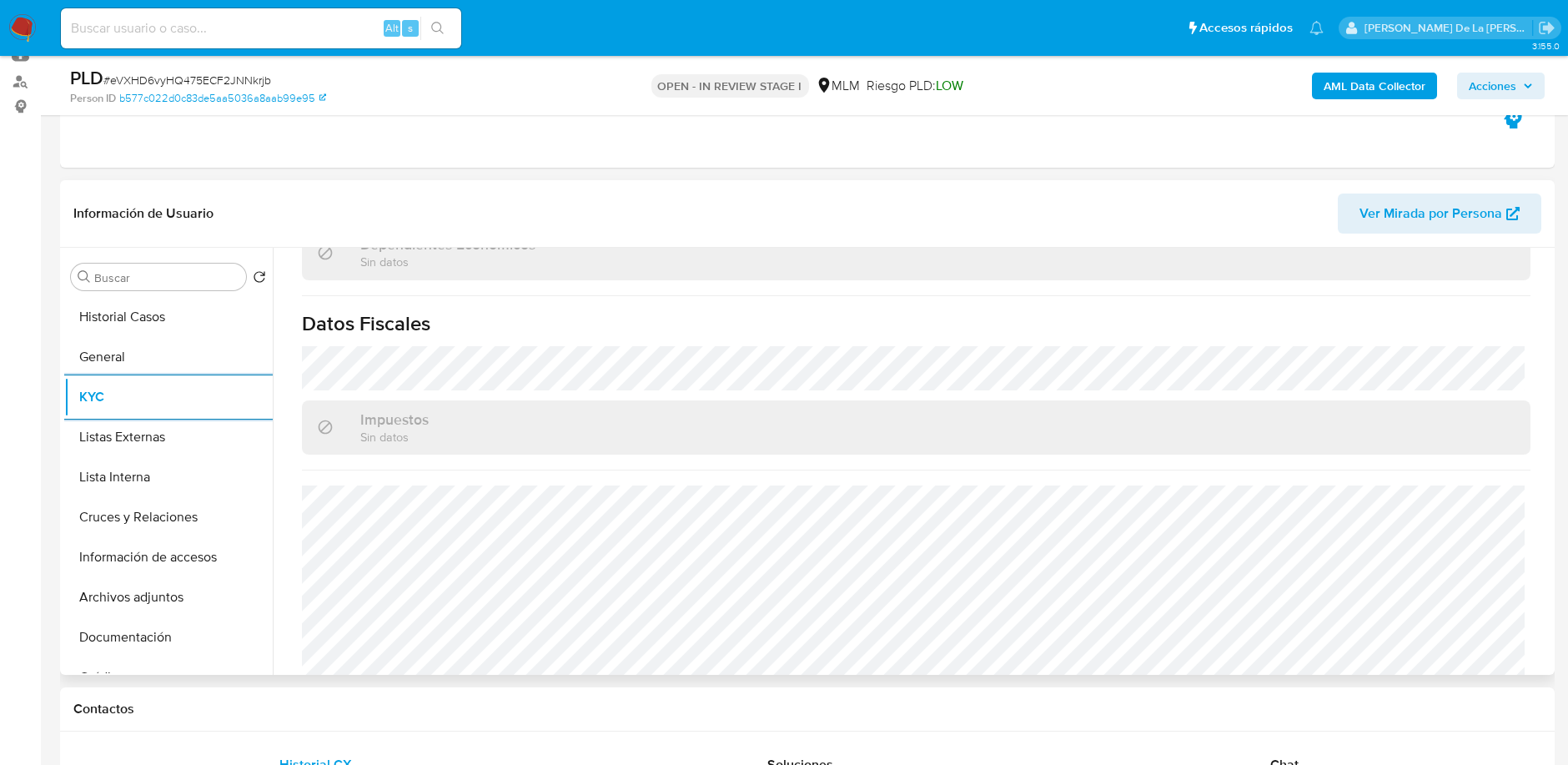
scroll to position [1046, 0]
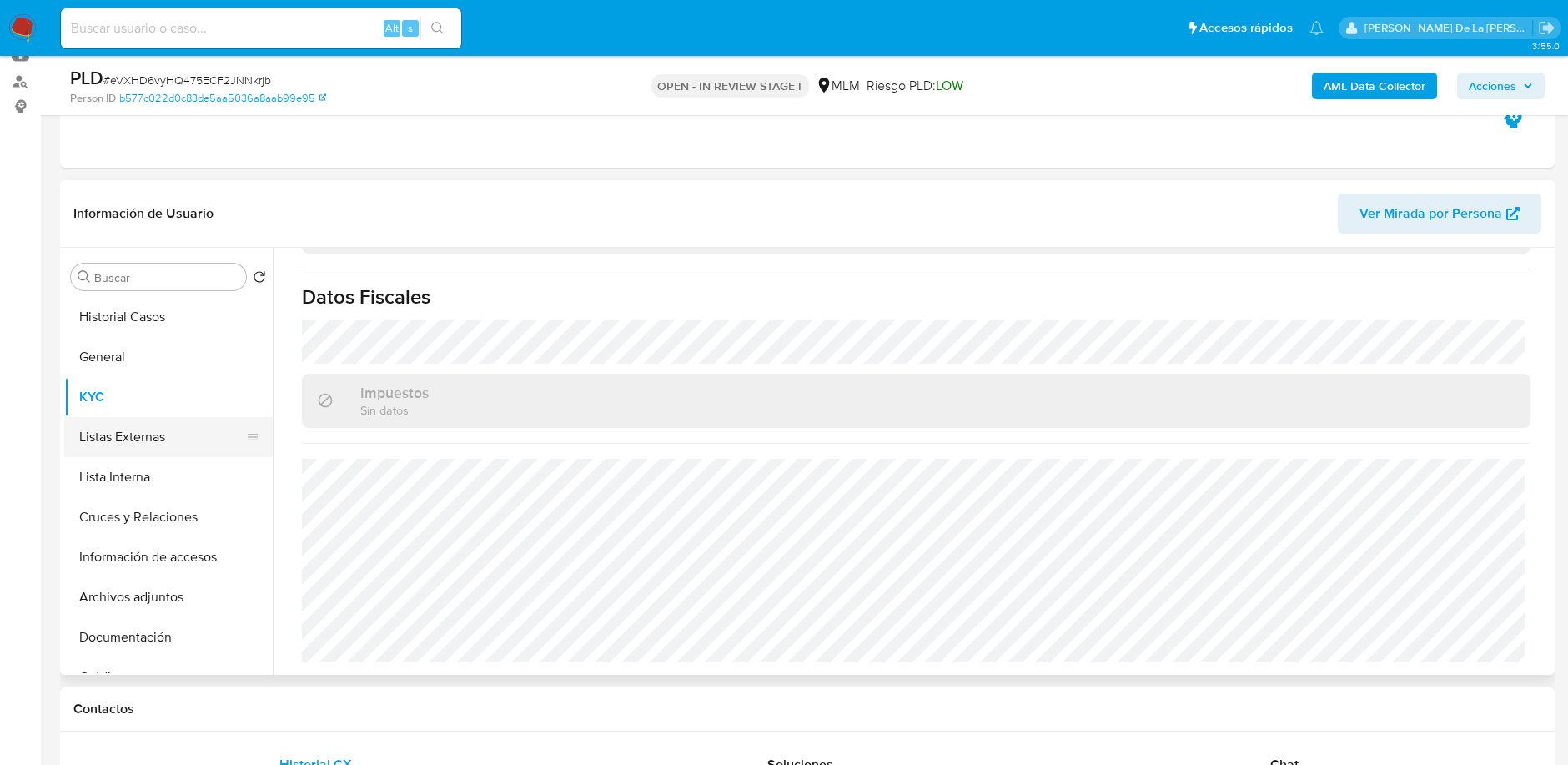
click at [182, 439] on button "Listas Externas" at bounding box center [161, 437] width 195 height 40
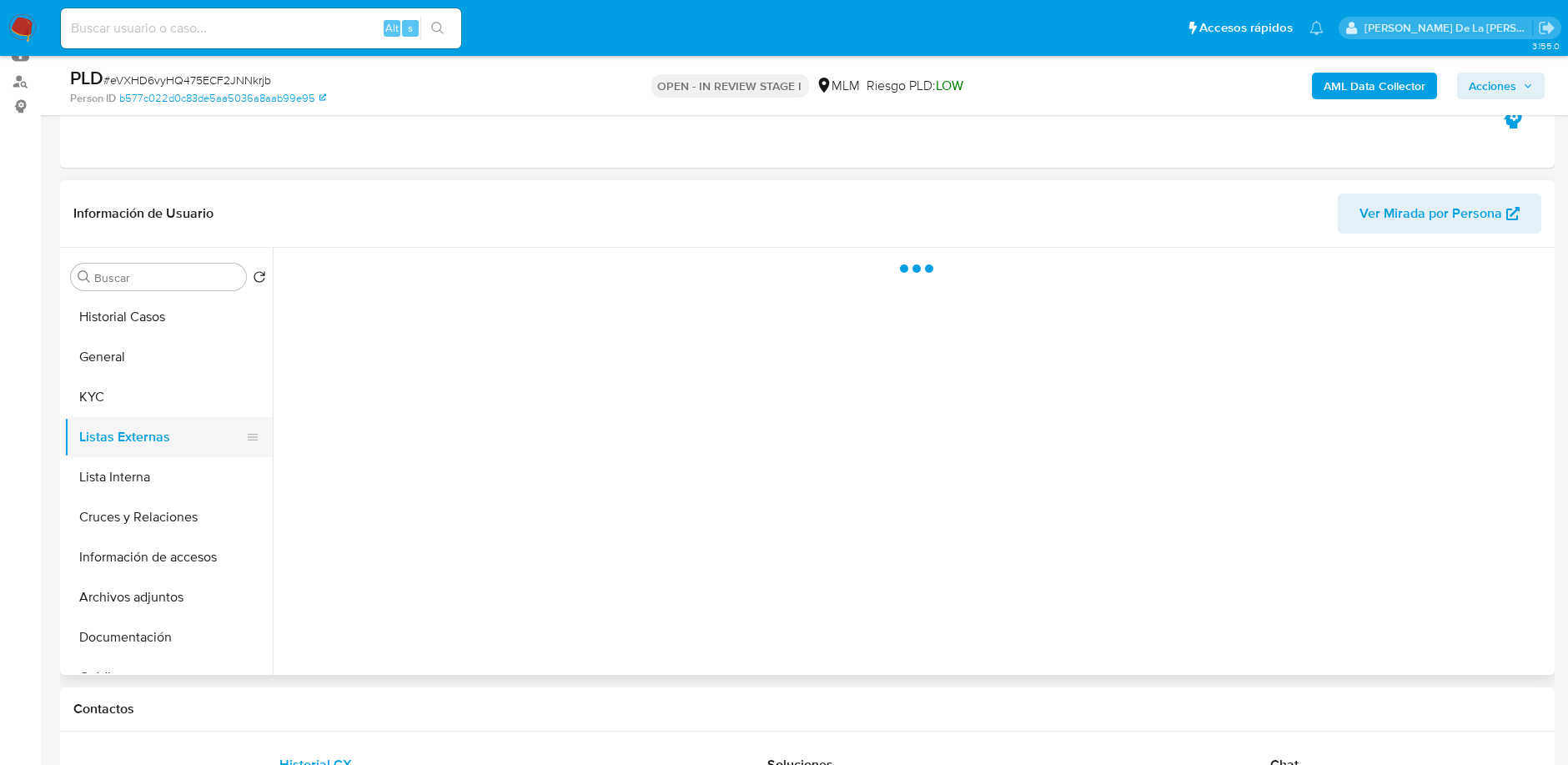
scroll to position [0, 0]
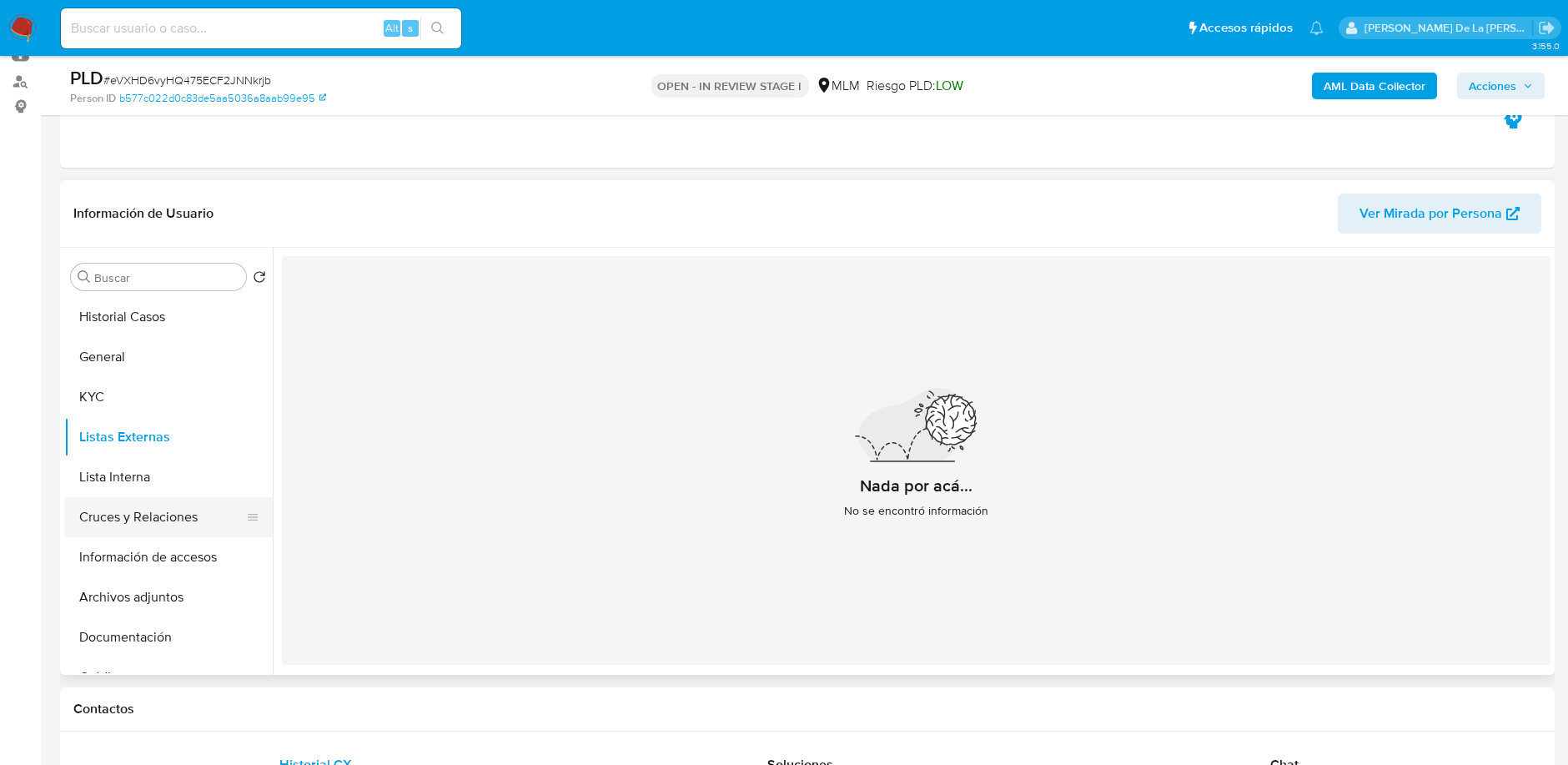
click at [124, 501] on button "Cruces y Relaciones" at bounding box center [161, 517] width 195 height 40
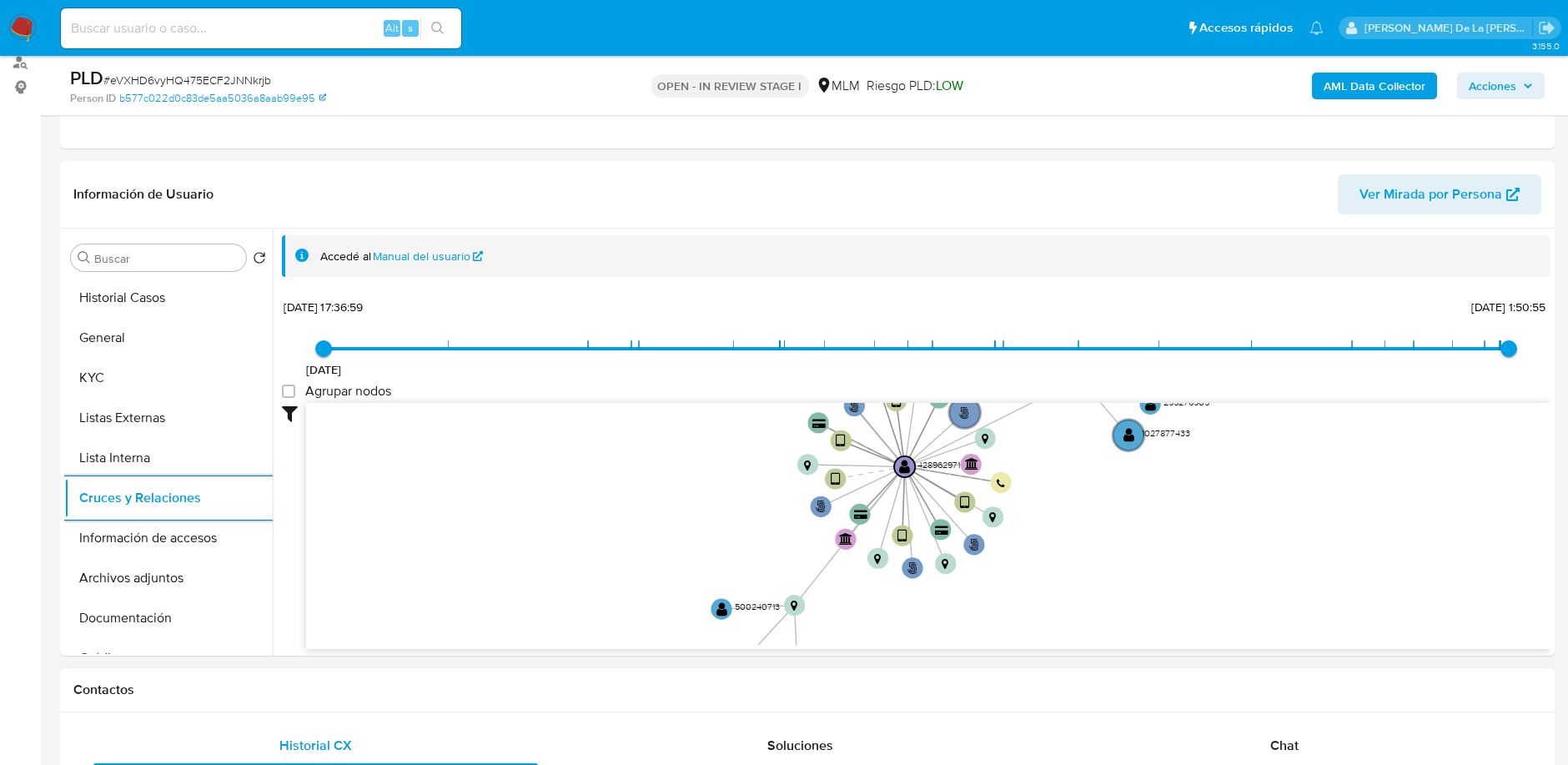
scroll to position [185, 0]
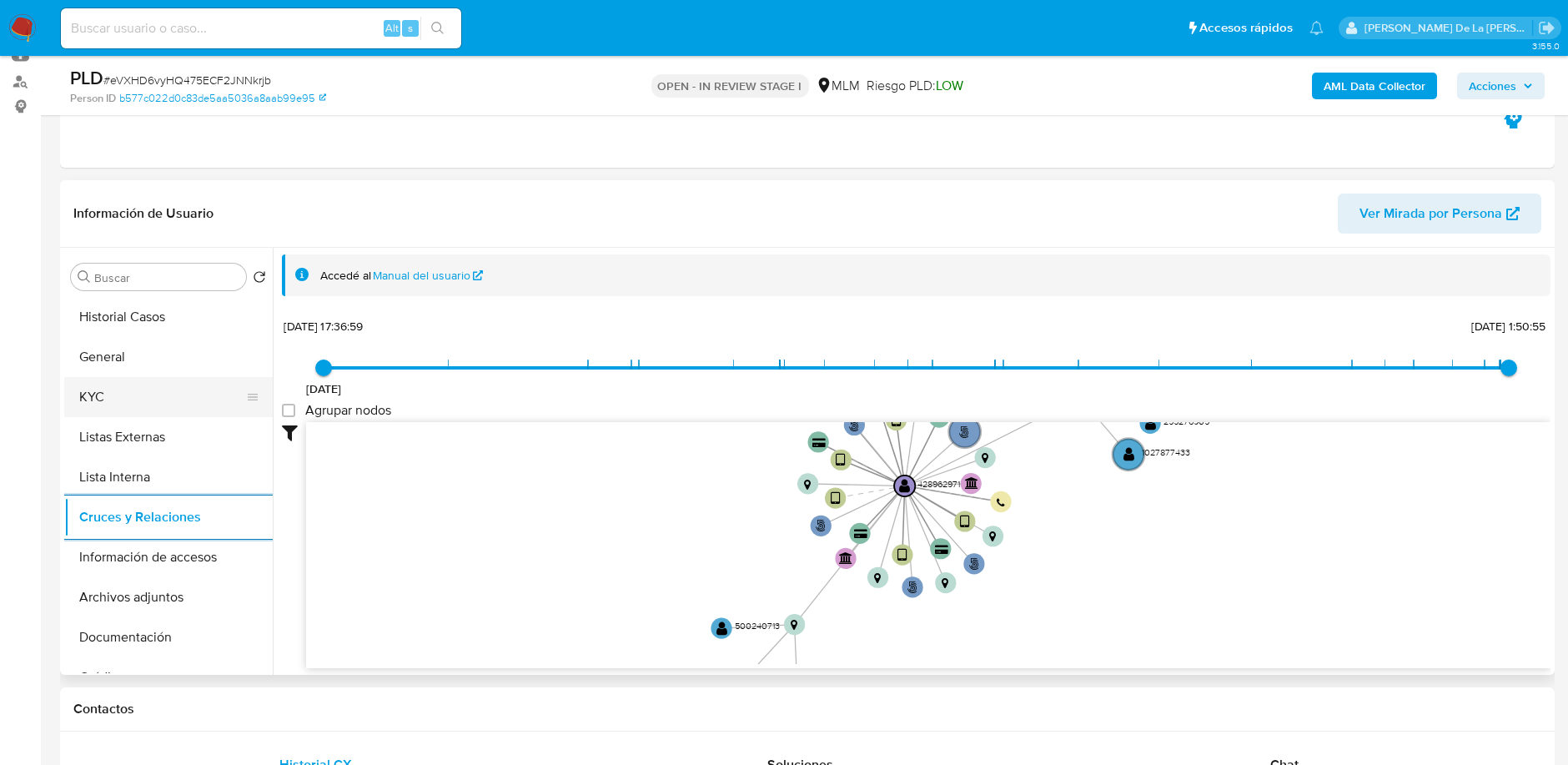
click at [174, 390] on button "KYC" at bounding box center [161, 397] width 195 height 40
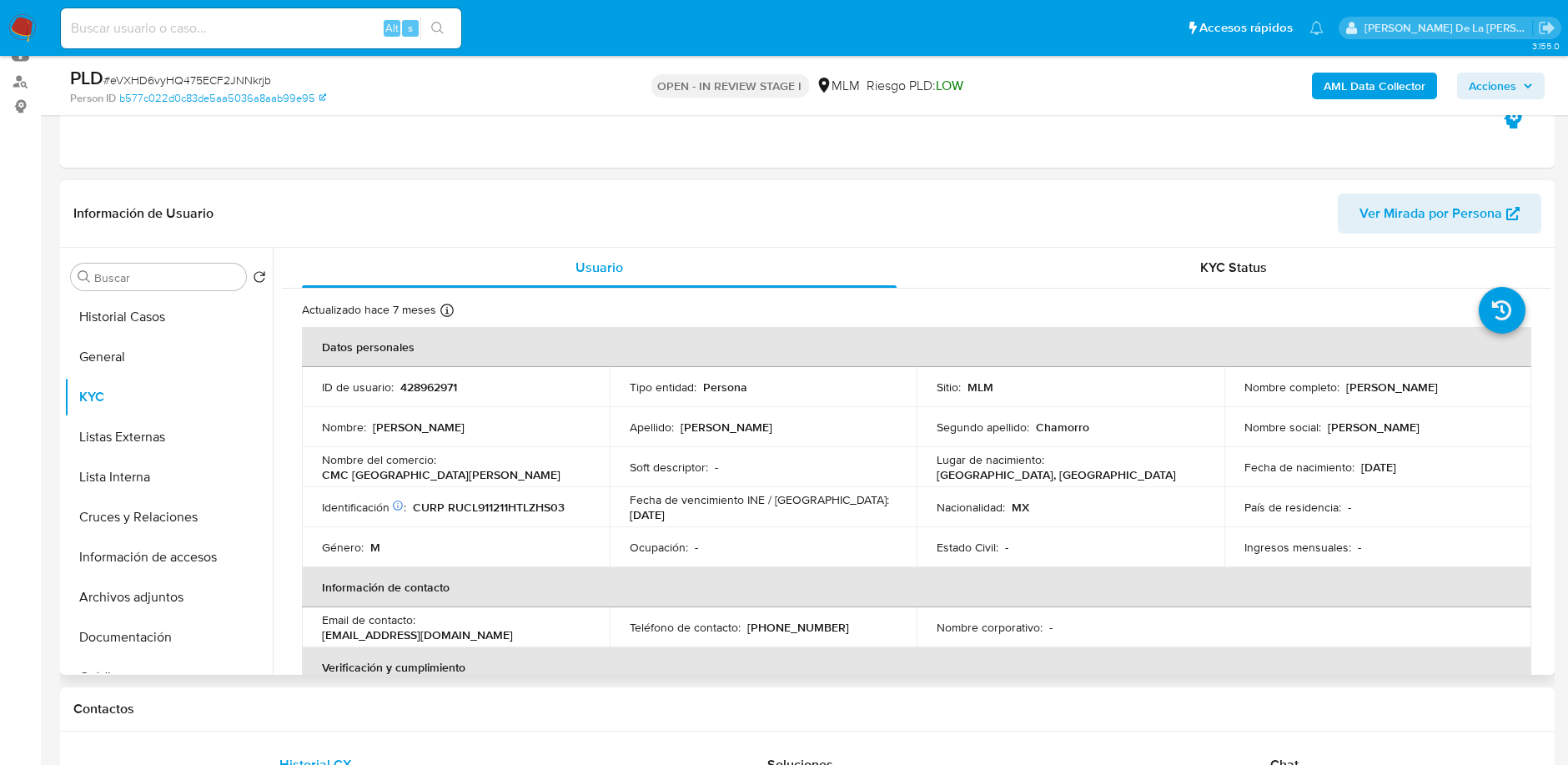
click at [1346, 387] on p "Luis Angel Ruiz Chamorro" at bounding box center [1392, 387] width 92 height 15
drag, startPoint x: 1339, startPoint y: 385, endPoint x: 1486, endPoint y: 385, distance: 147.0
click at [1501, 385] on div "Nombre completo : Luis Angel Ruiz Chamorro" at bounding box center [1379, 387] width 268 height 15
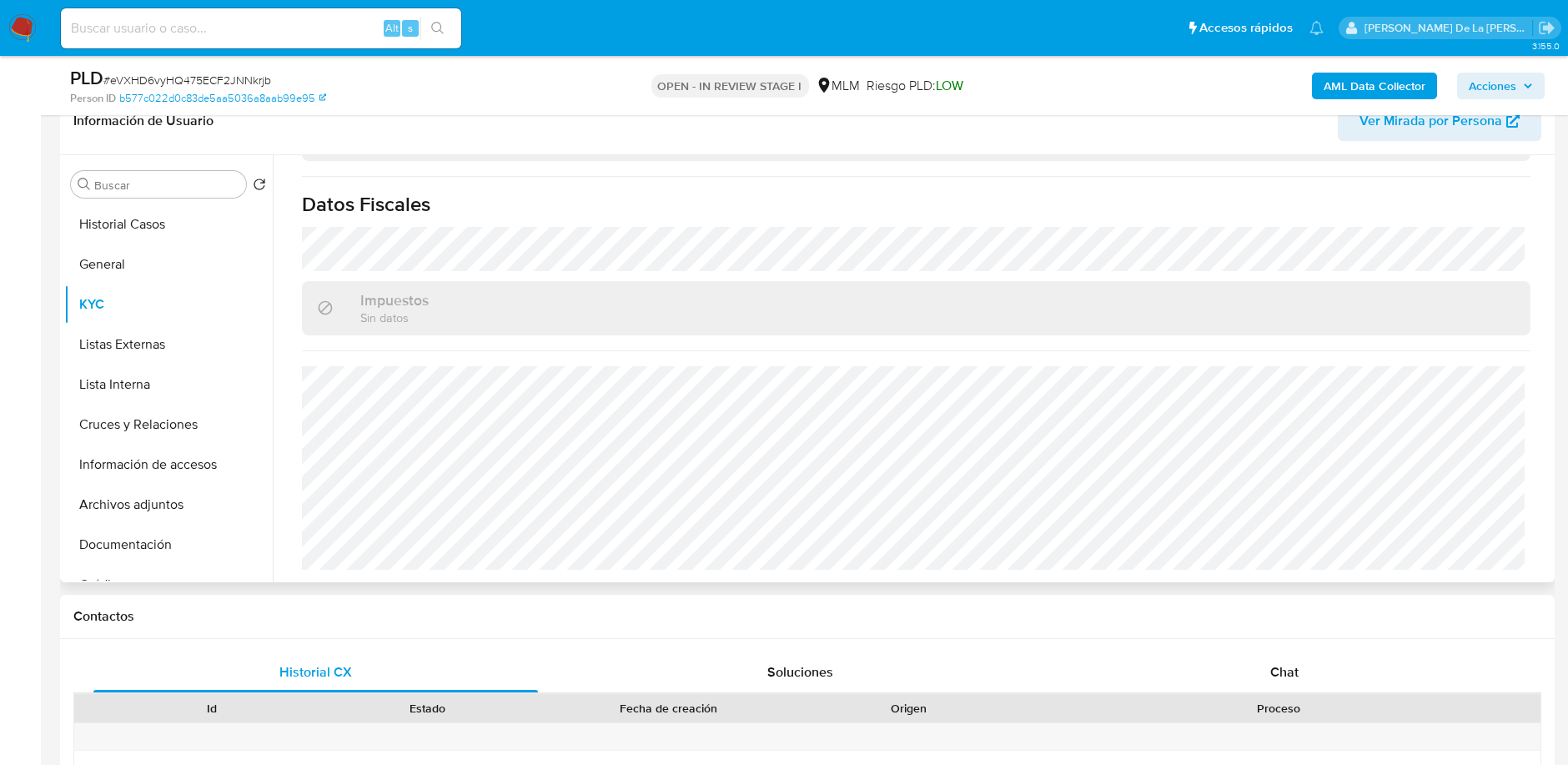
scroll to position [740, 0]
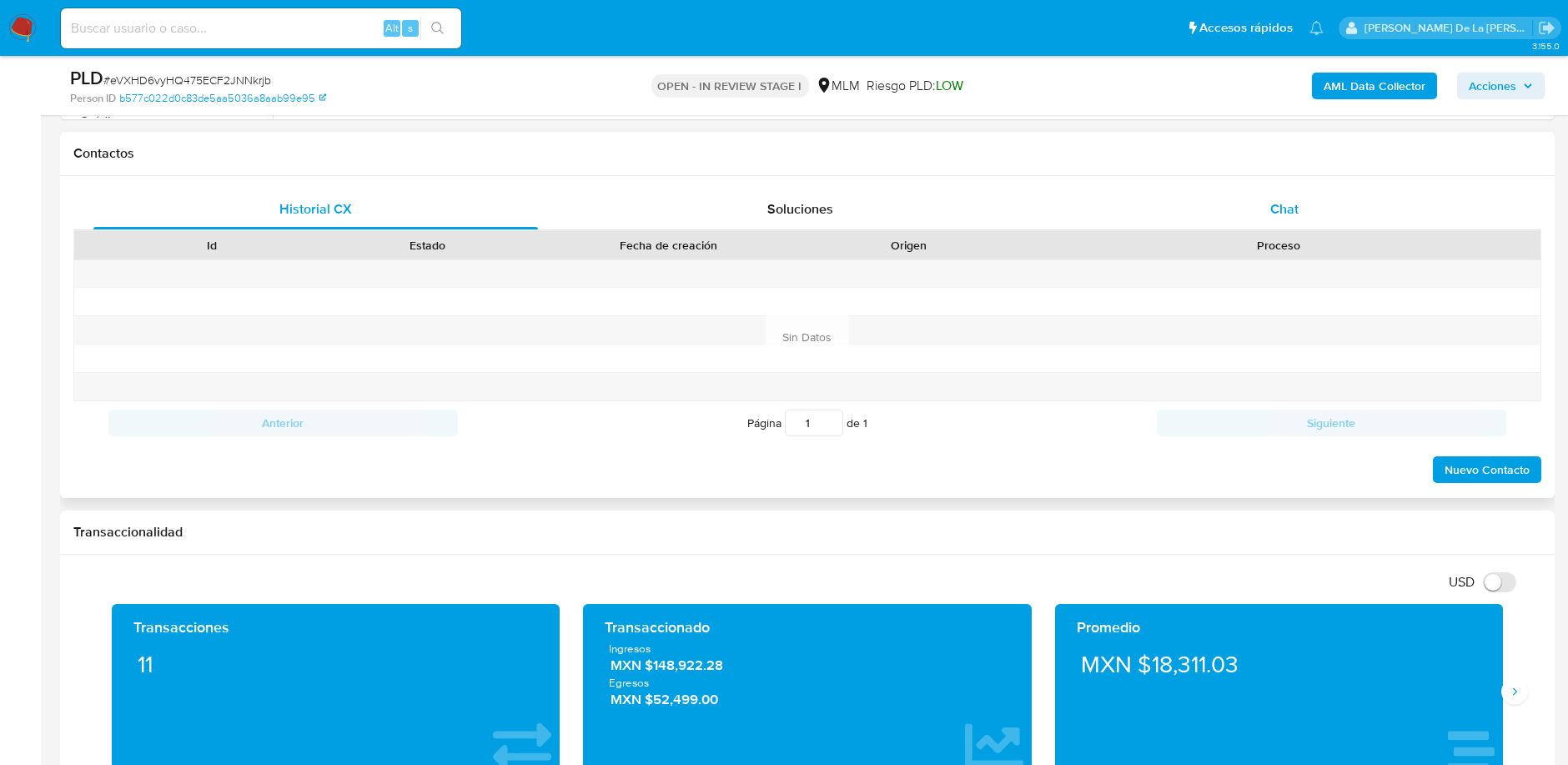
click at [1284, 213] on span "Chat" at bounding box center [1284, 209] width 28 height 19
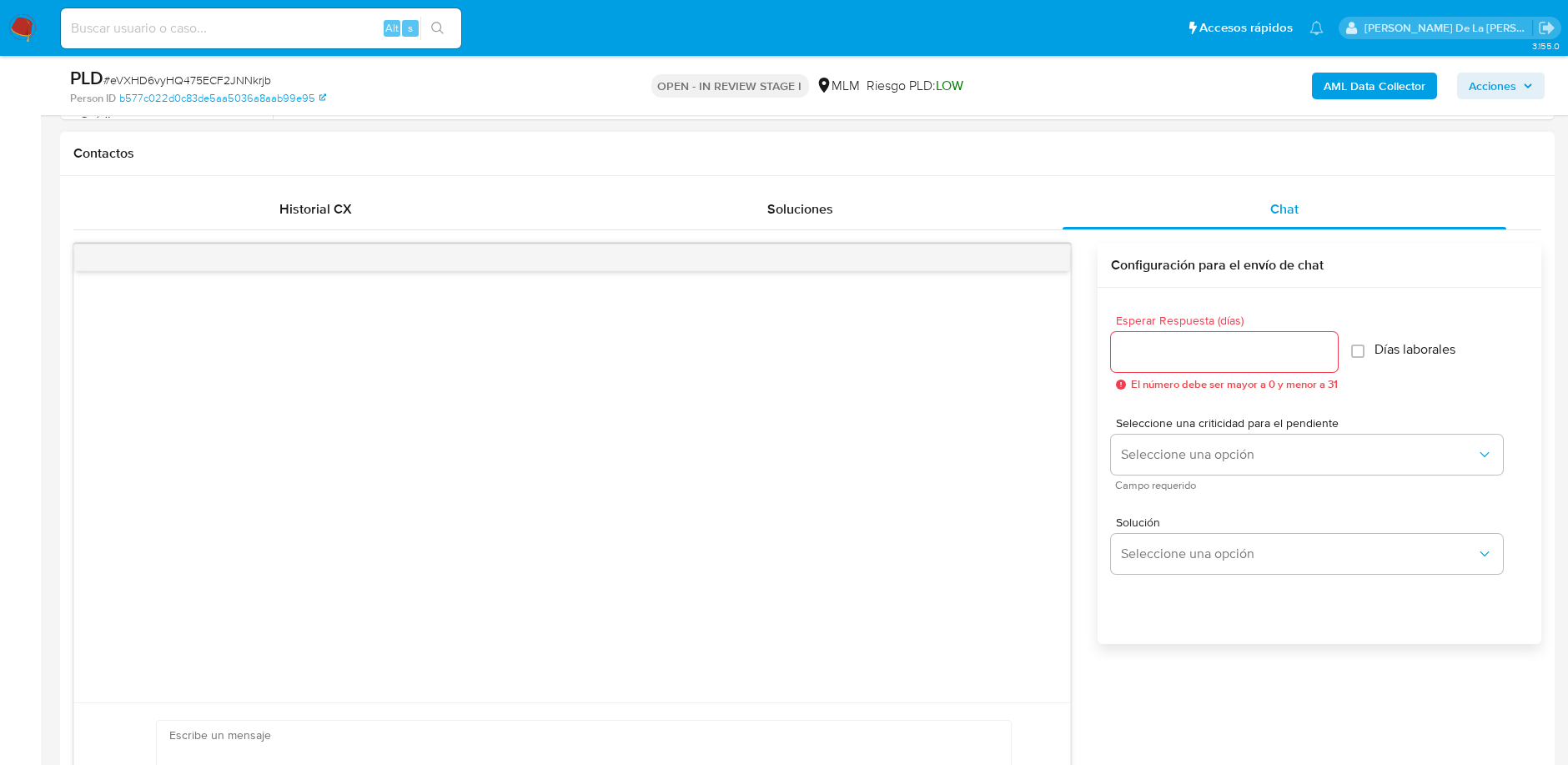
click at [1196, 324] on span "Esperar Respuesta (días)" at bounding box center [1229, 321] width 227 height 13
click at [1196, 341] on input "Esperar Respuesta (días)" at bounding box center [1224, 351] width 227 height 21
click at [1189, 346] on input "Esperar Respuesta (días)" at bounding box center [1224, 351] width 227 height 21
type input "5"
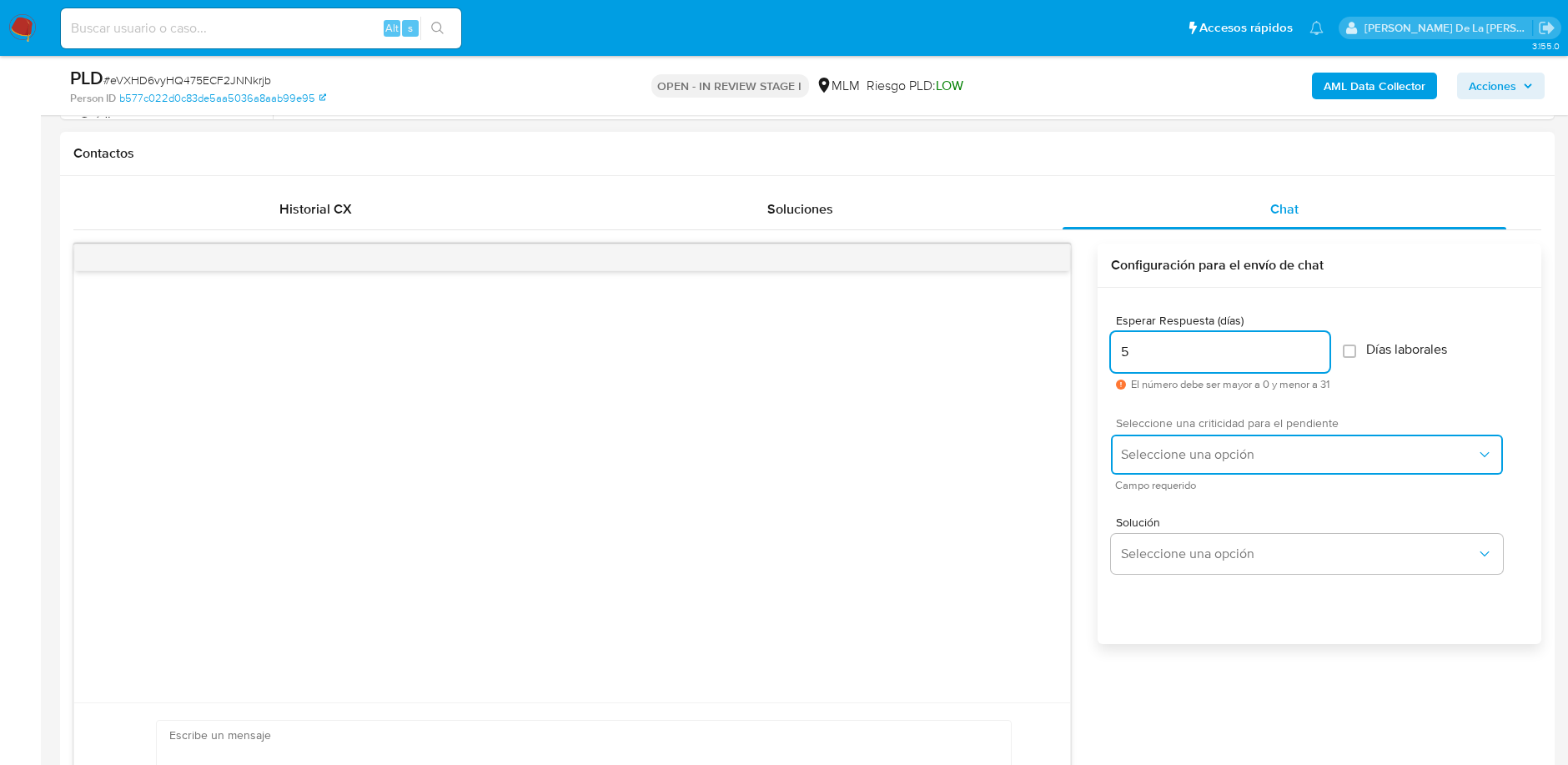
click at [1188, 467] on button "Seleccione una opción" at bounding box center [1307, 454] width 392 height 40
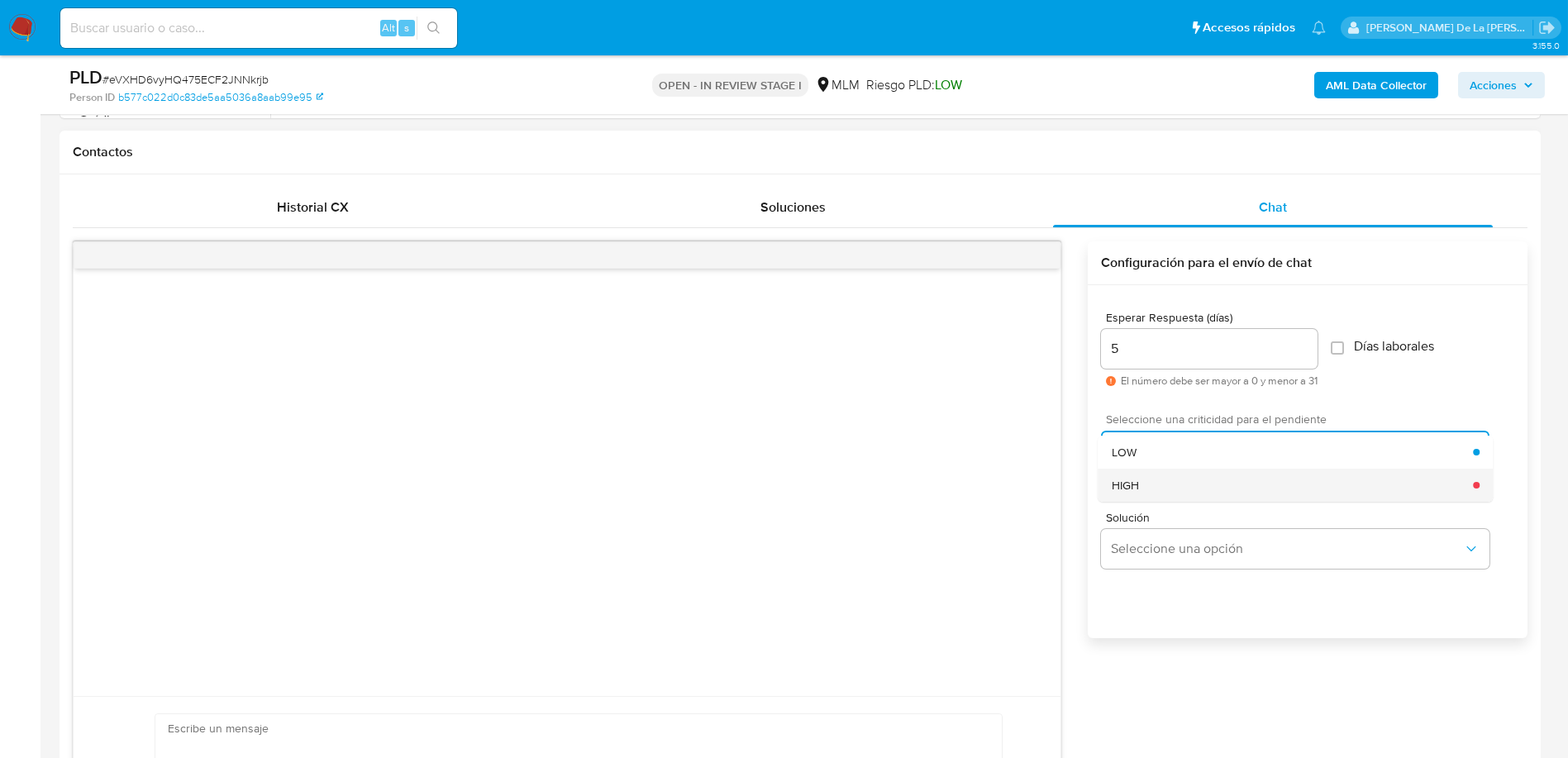
click at [1171, 482] on div "HIGH" at bounding box center [1292, 484] width 362 height 33
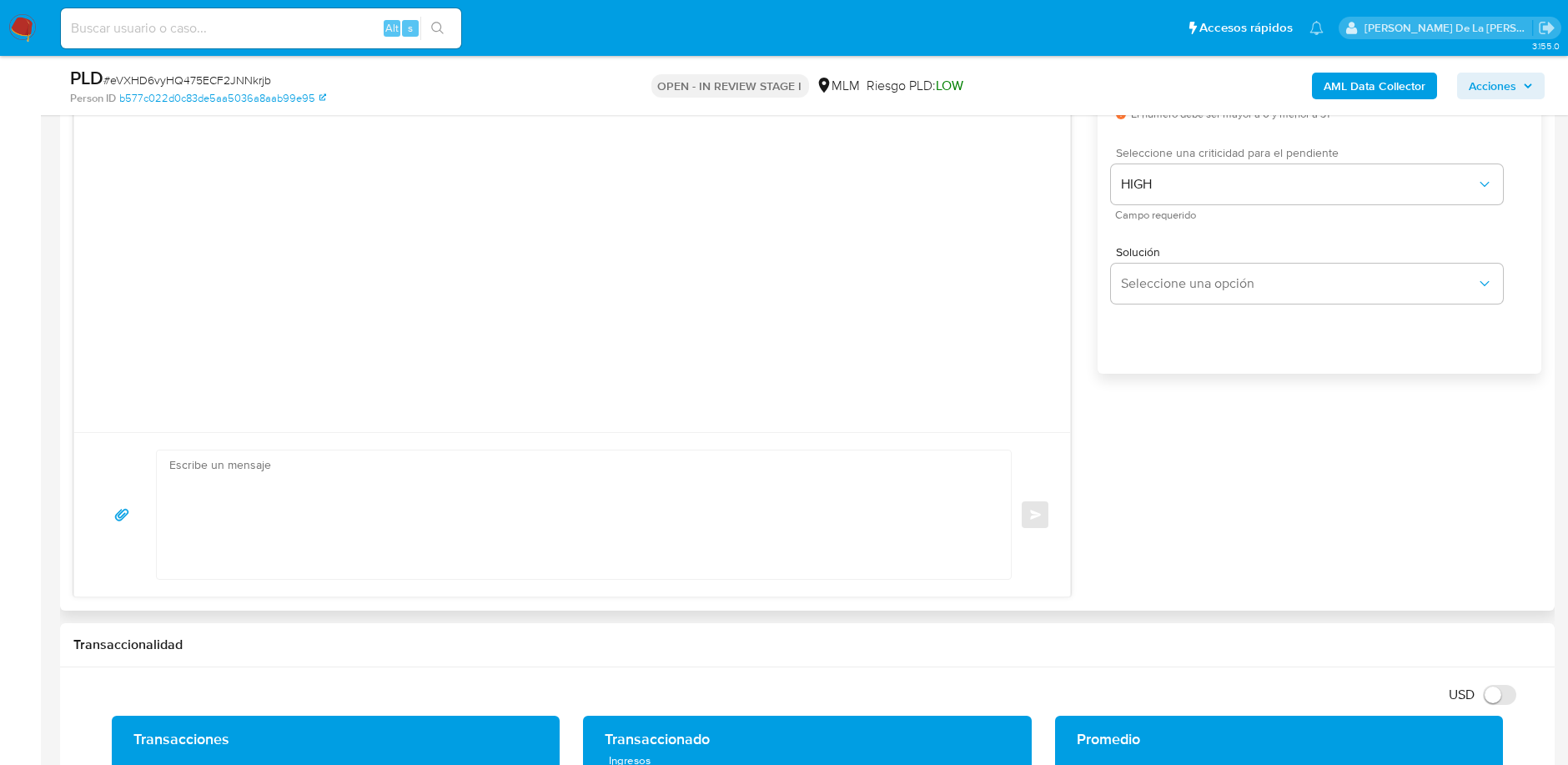
scroll to position [1019, 0]
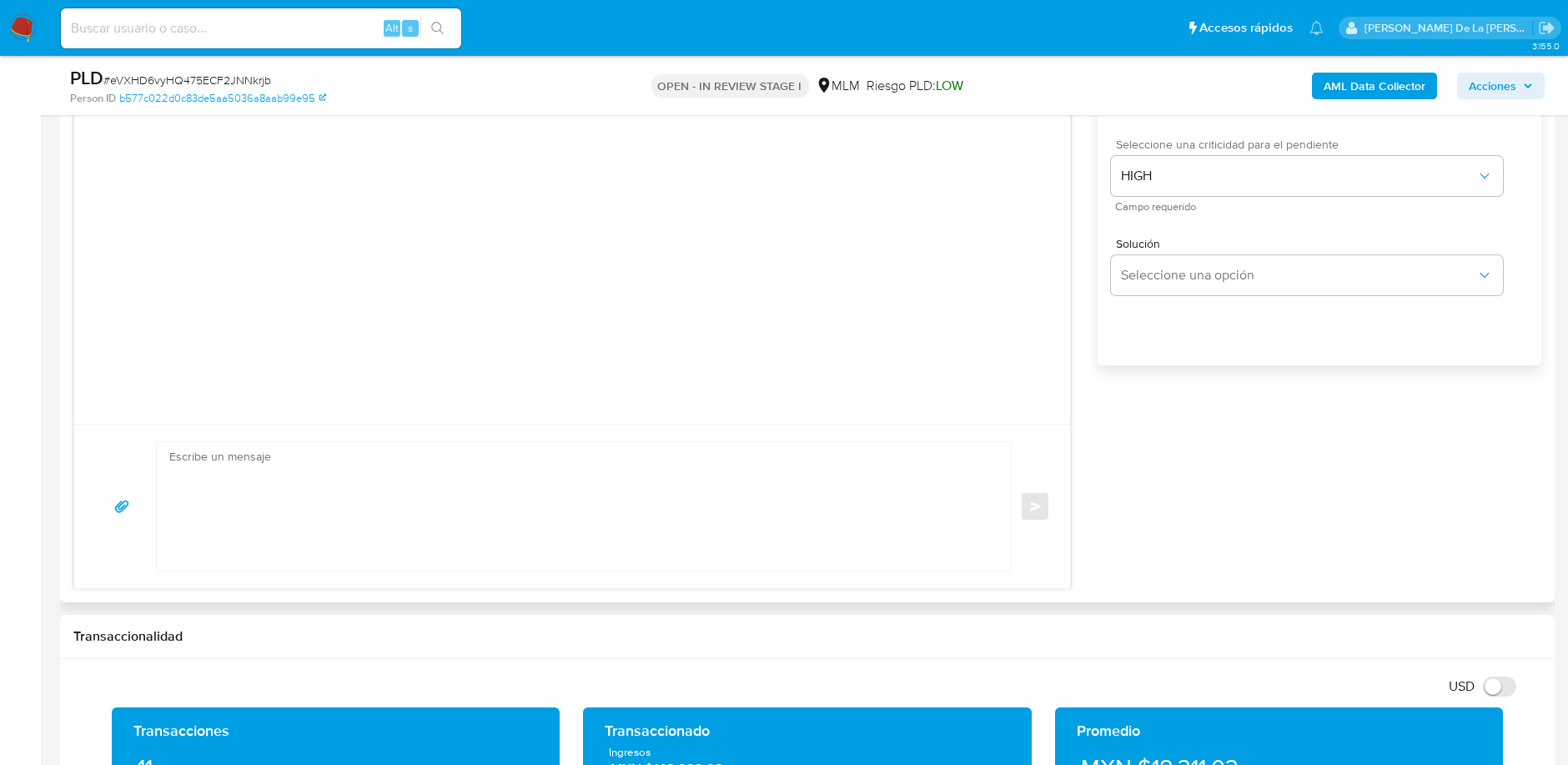
click at [201, 475] on textarea at bounding box center [579, 506] width 821 height 129
paste textarea "Estimado Cliente, Te comunicamos que de acuerdo con las políticas de control de…"
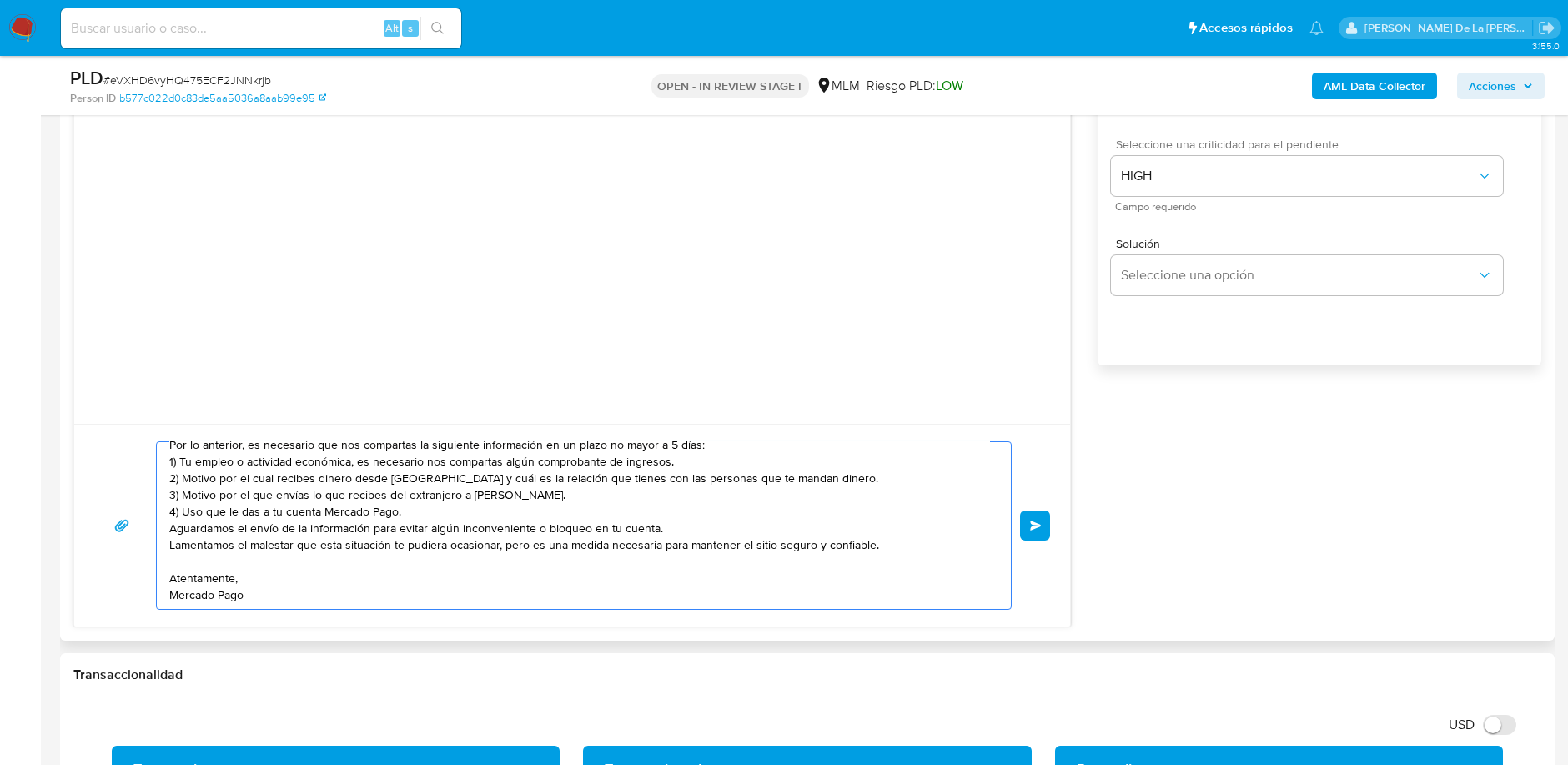
scroll to position [0, 0]
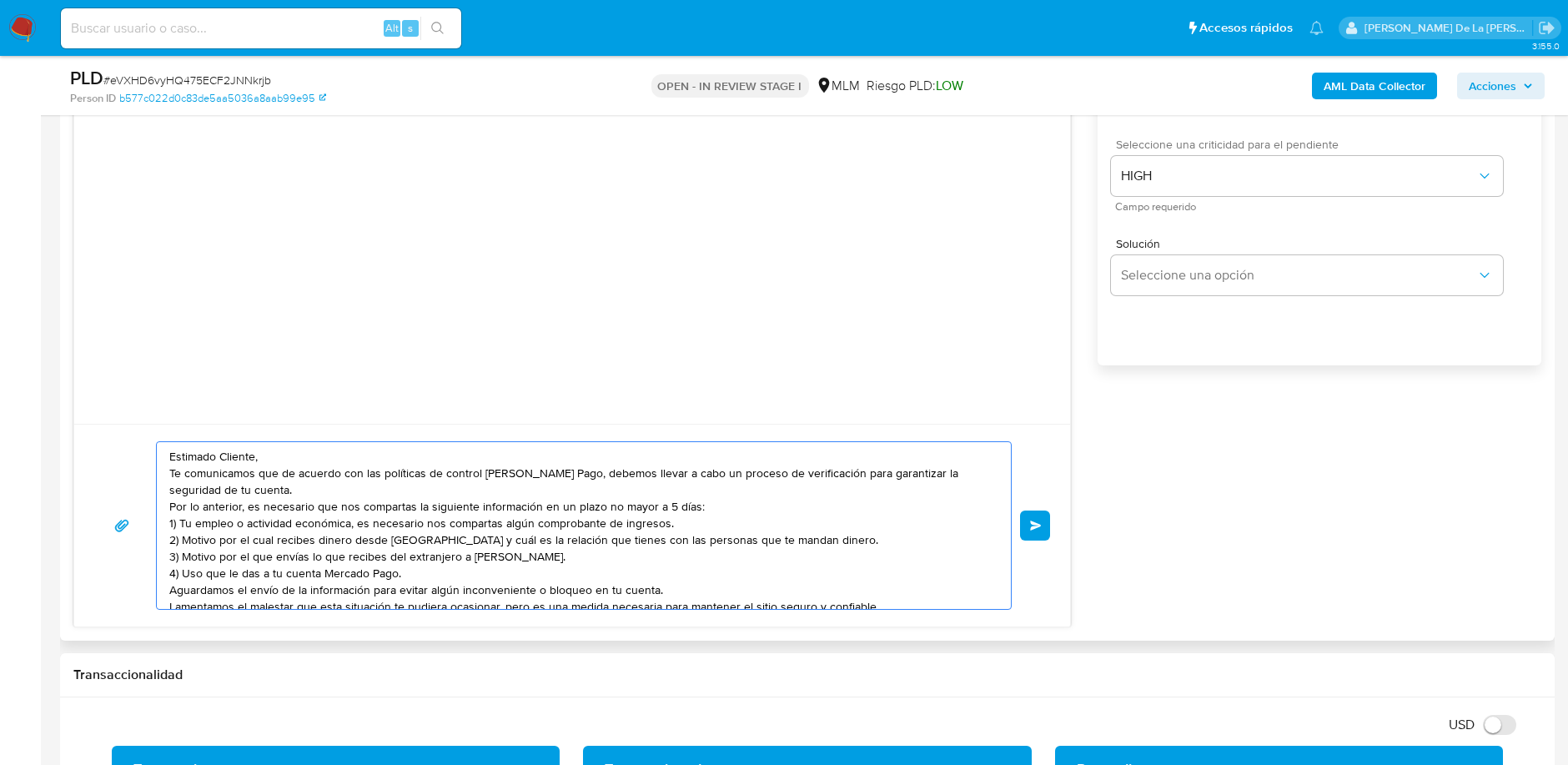
click at [287, 459] on textarea "Estimado Cliente, Te comunicamos que de acuerdo con las políticas de control de…" at bounding box center [579, 525] width 821 height 167
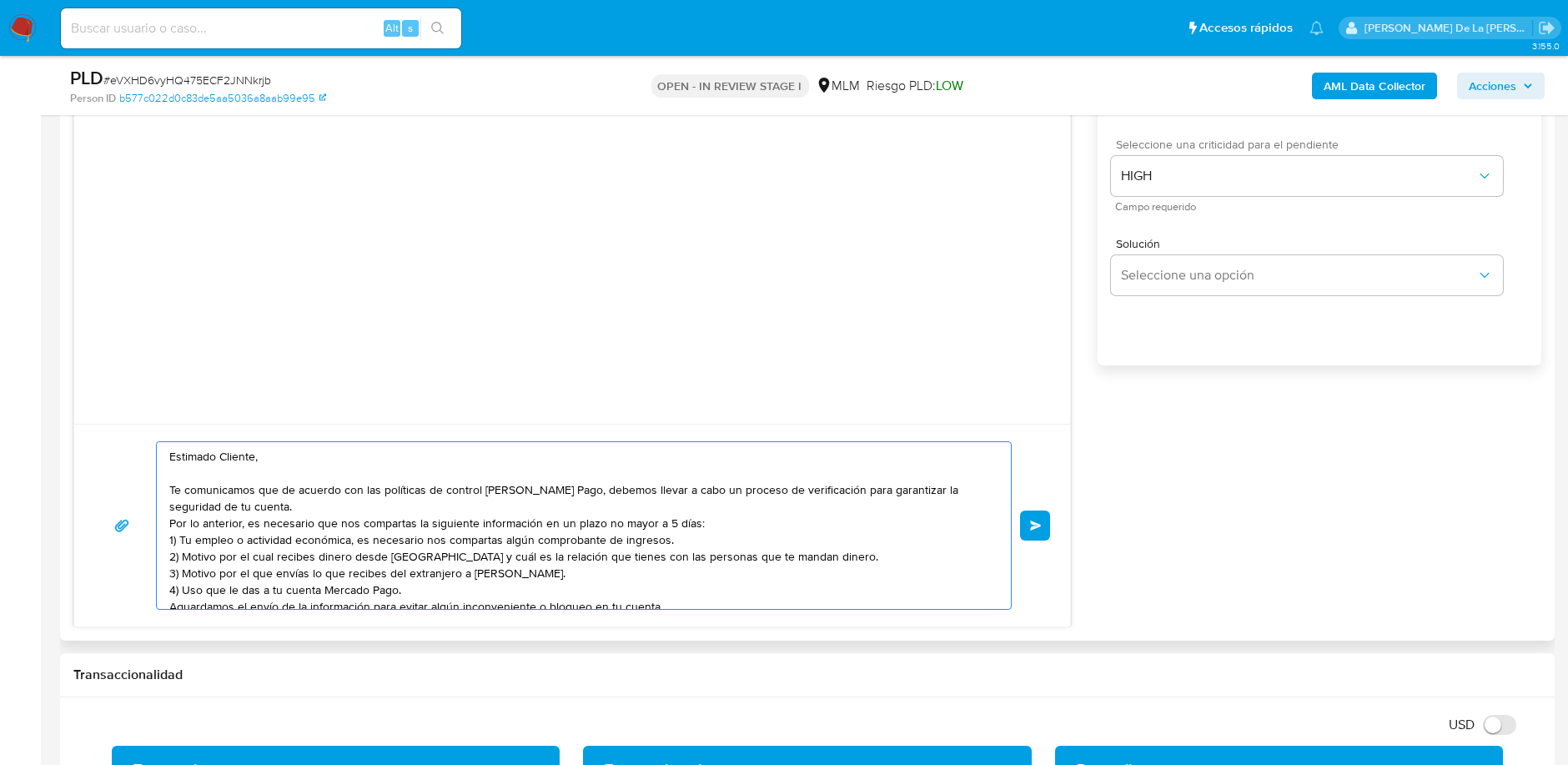
click at [332, 496] on textarea "Estimado Cliente, Te comunicamos que de acuerdo con las políticas de control de…" at bounding box center [579, 525] width 821 height 167
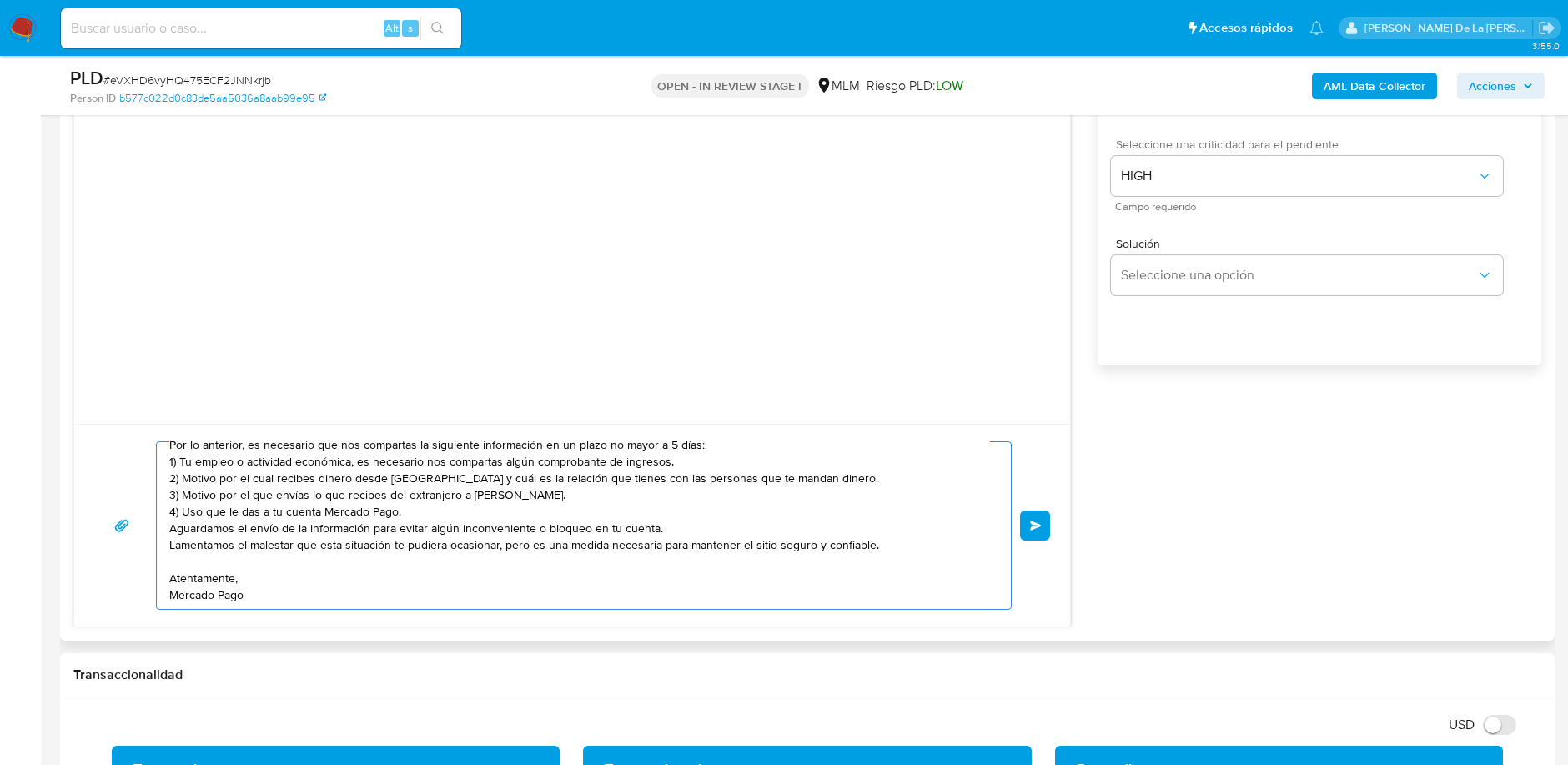
scroll to position [112, 0]
click at [445, 493] on textarea "Estimado Cliente, Te comunicamos que de acuerdo con las políticas de control de…" at bounding box center [579, 525] width 821 height 167
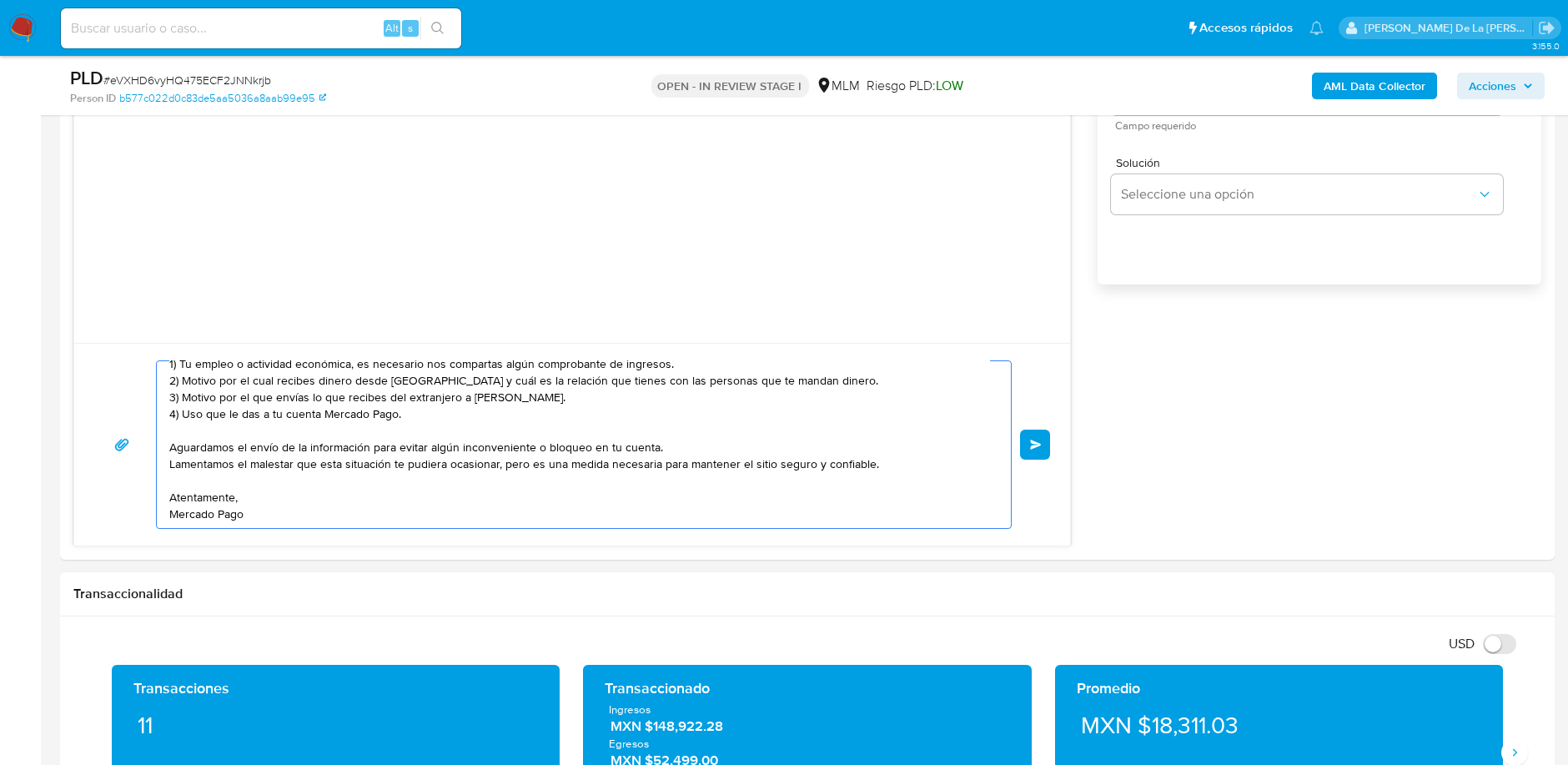
scroll to position [1204, 0]
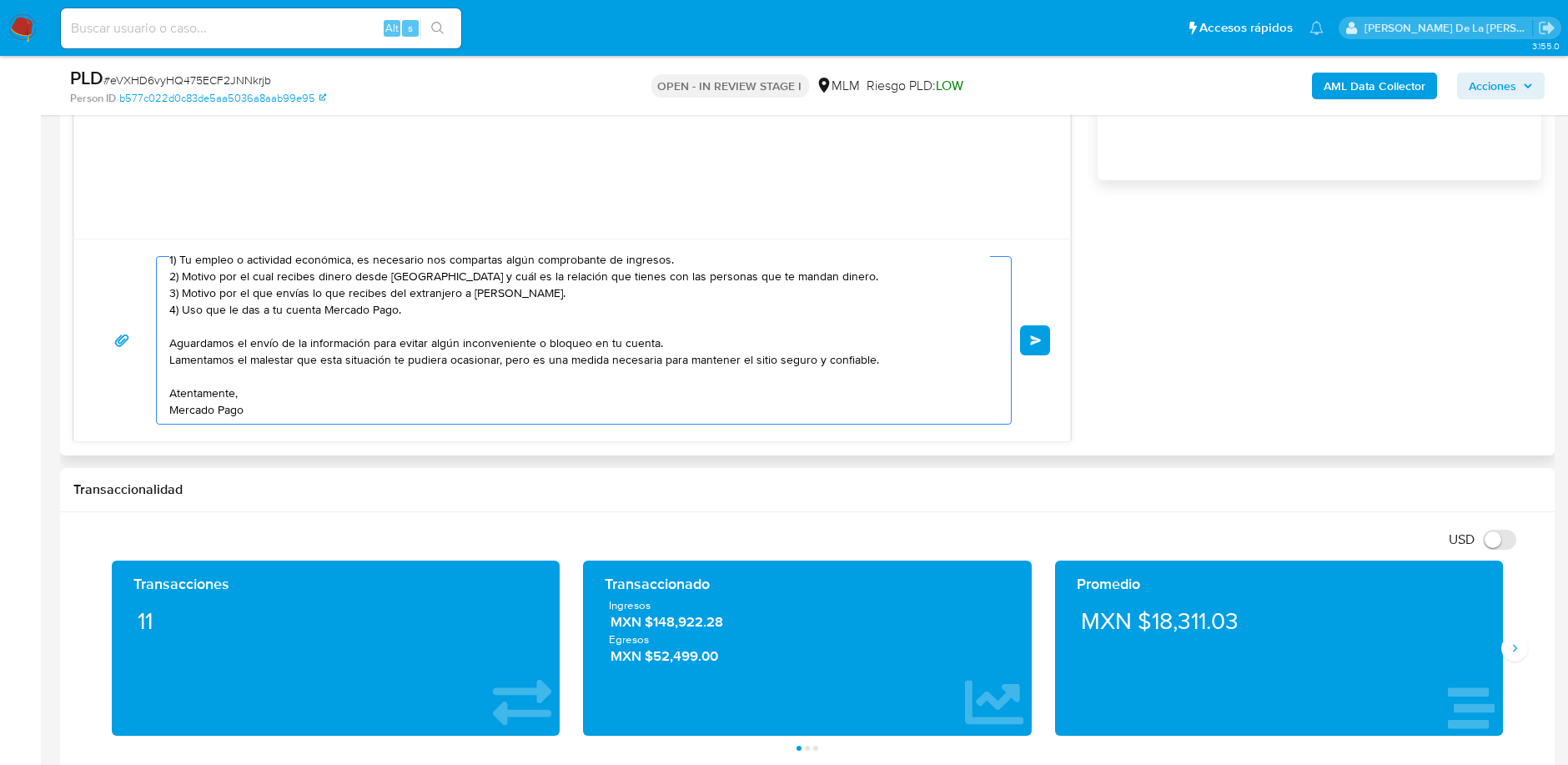
click at [231, 410] on textarea "Estimado Cliente, Te comunicamos que de acuerdo con las políticas de control de…" at bounding box center [579, 340] width 821 height 167
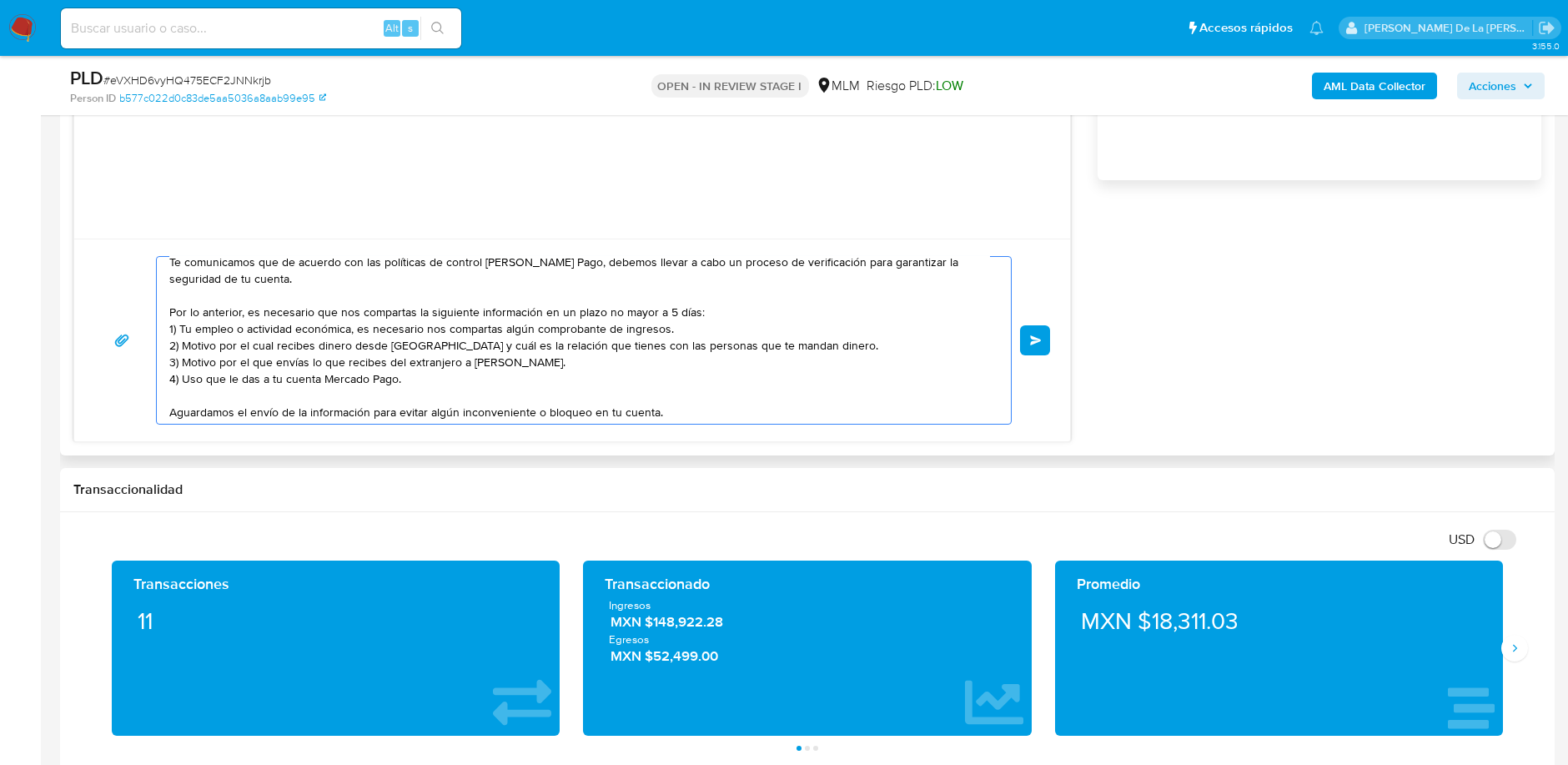
scroll to position [19, 0]
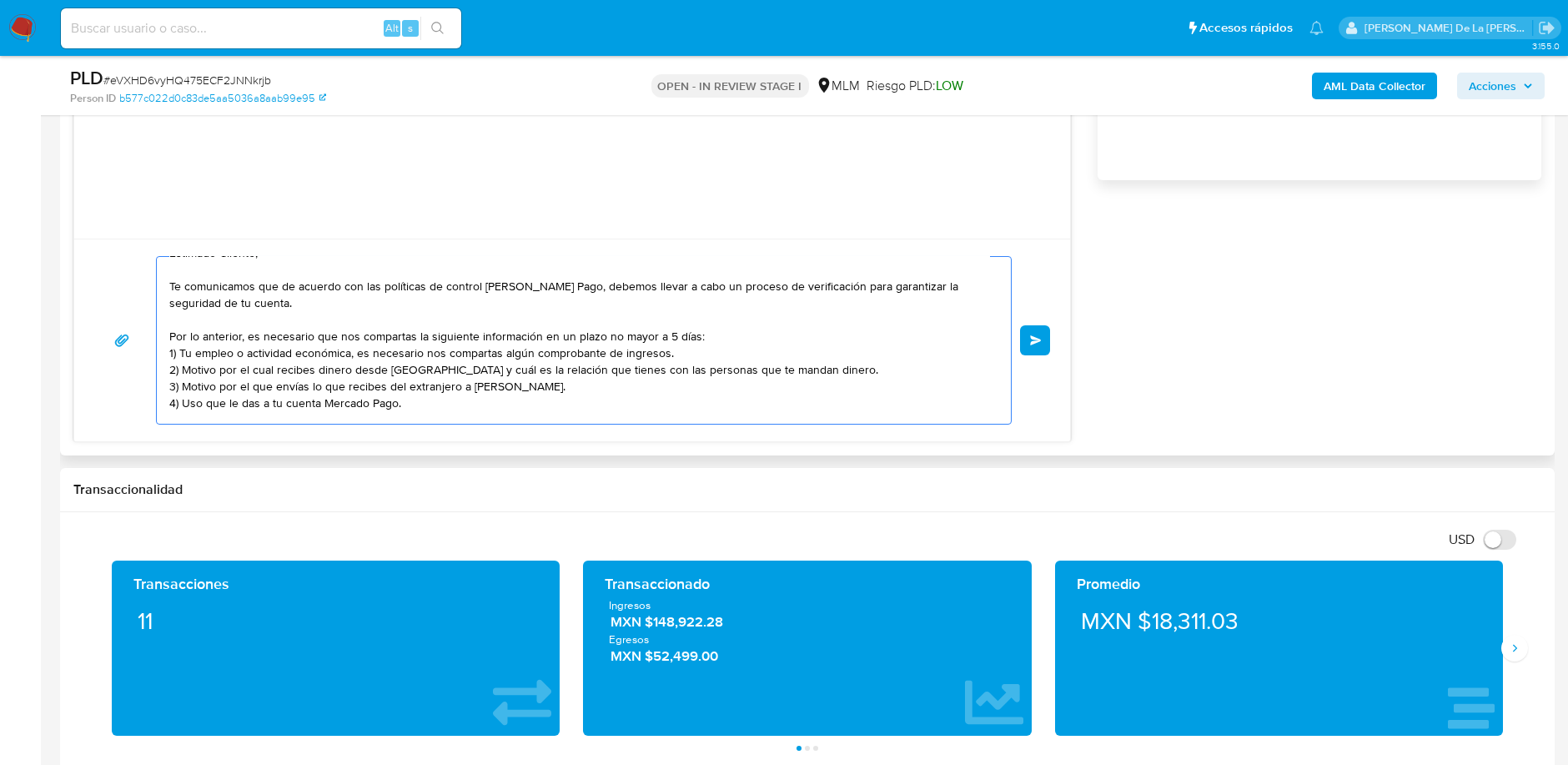
drag, startPoint x: 221, startPoint y: 369, endPoint x: 839, endPoint y: 369, distance: 618.0
click at [839, 369] on textarea "Estimado Cliente, Te comunicamos que de acuerdo con las políticas de control de…" at bounding box center [579, 340] width 821 height 167
drag, startPoint x: 177, startPoint y: 401, endPoint x: 184, endPoint y: 385, distance: 17.5
click at [184, 385] on textarea "Estimado Cliente, Te comunicamos que de acuerdo con las políticas de control de…" at bounding box center [579, 340] width 821 height 167
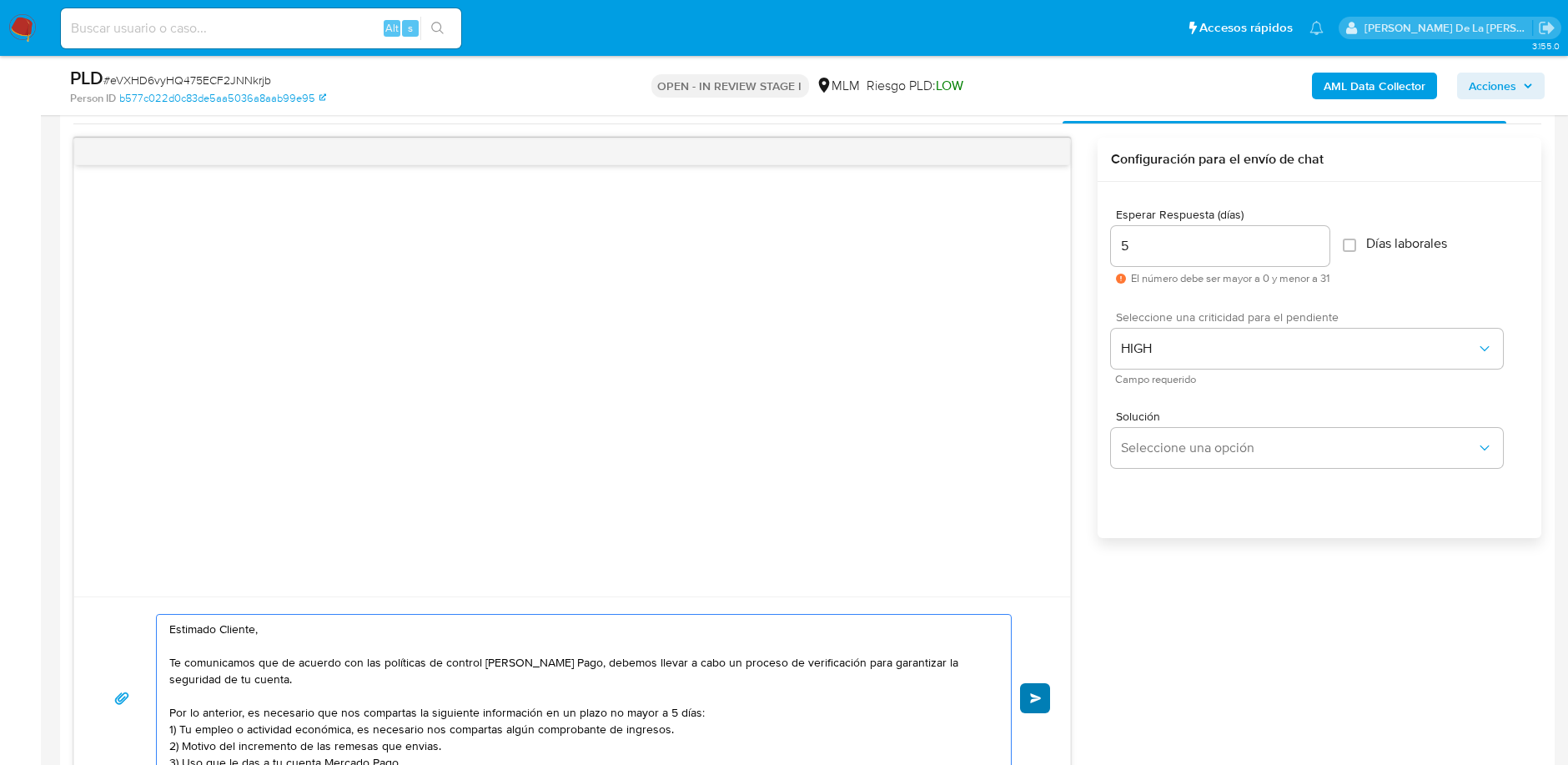
scroll to position [1019, 0]
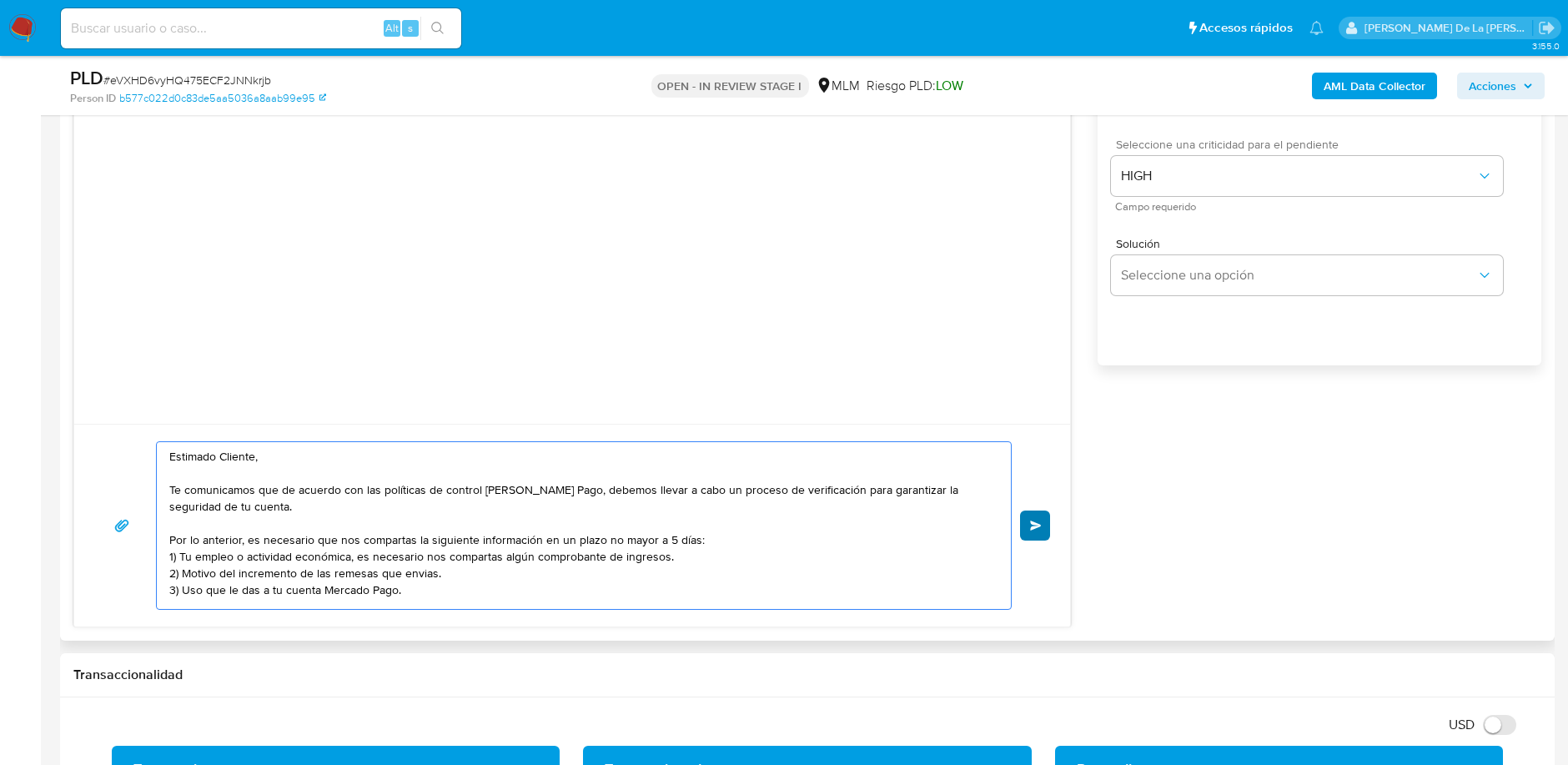
type textarea "Estimado Cliente, Te comunicamos que de acuerdo con las políticas de control de…"
click at [1034, 515] on button "Enviar" at bounding box center [1035, 524] width 30 height 30
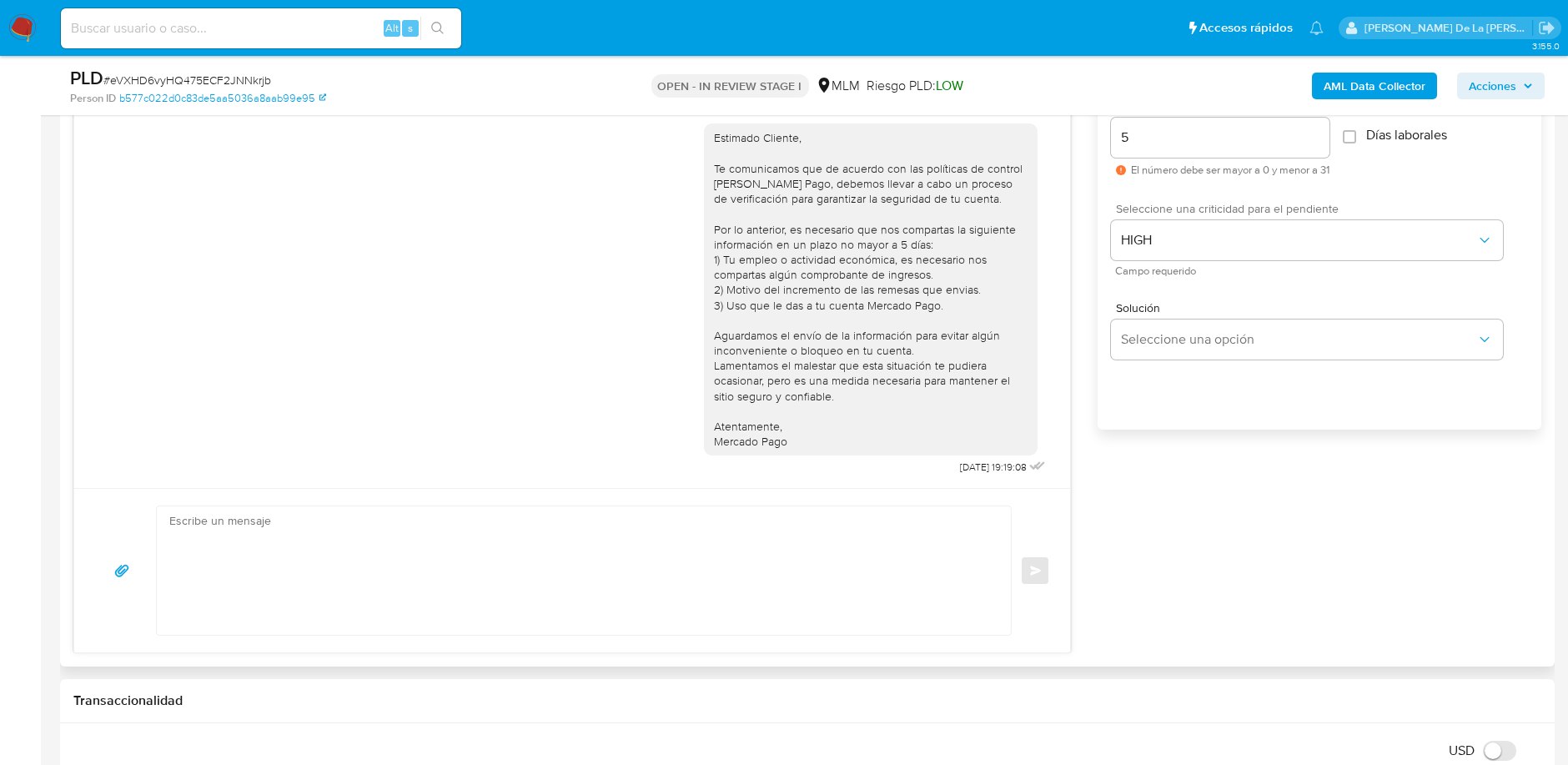
scroll to position [926, 0]
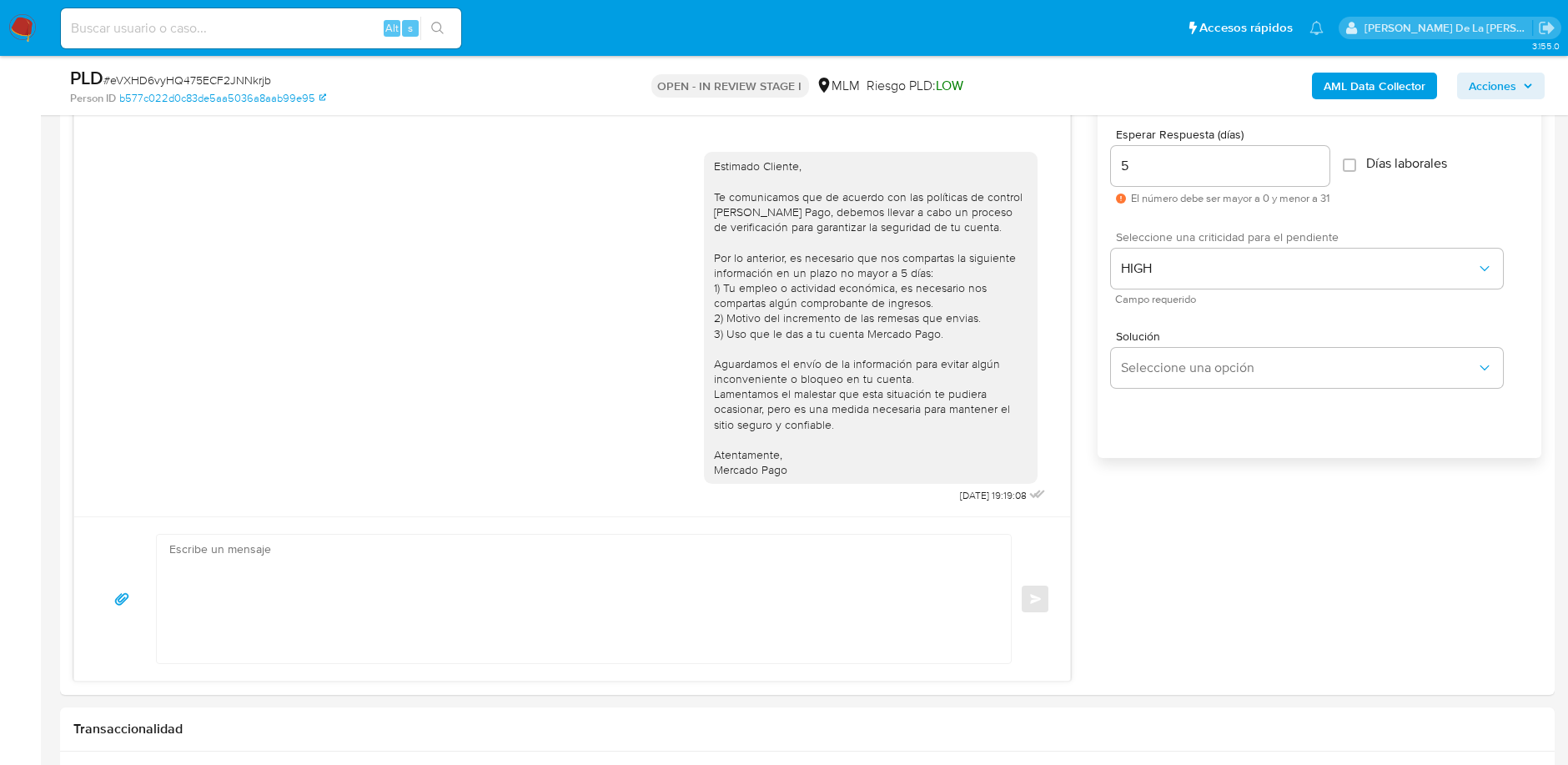
click at [20, 34] on img at bounding box center [22, 28] width 28 height 28
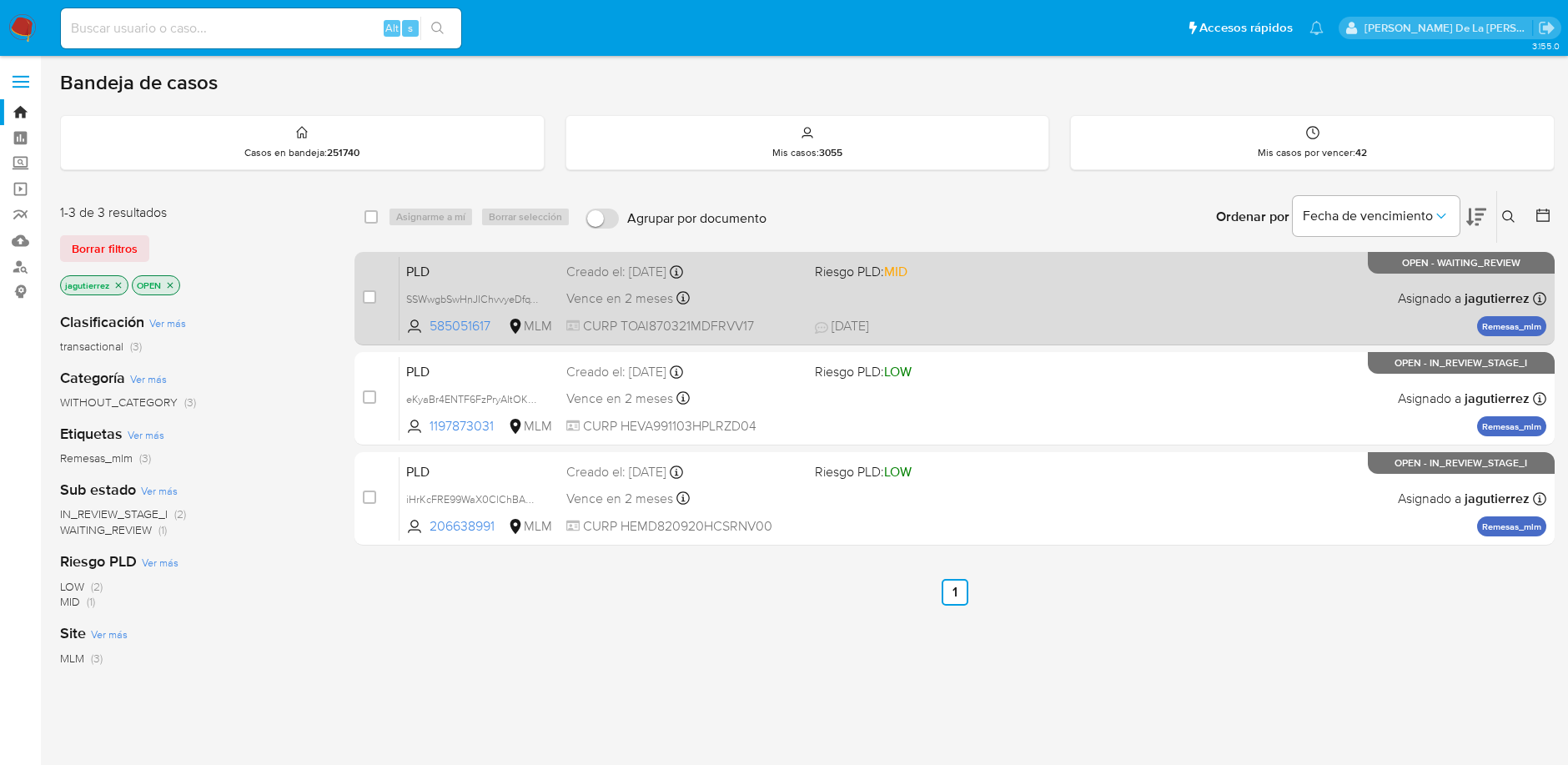
click at [1045, 306] on div "PLD SSWwgbSwHnJIChvvyeDfqYnF 585051617 MLM Riesgo PLD: MID Creado el: [DATE] Cr…" at bounding box center [973, 298] width 1147 height 84
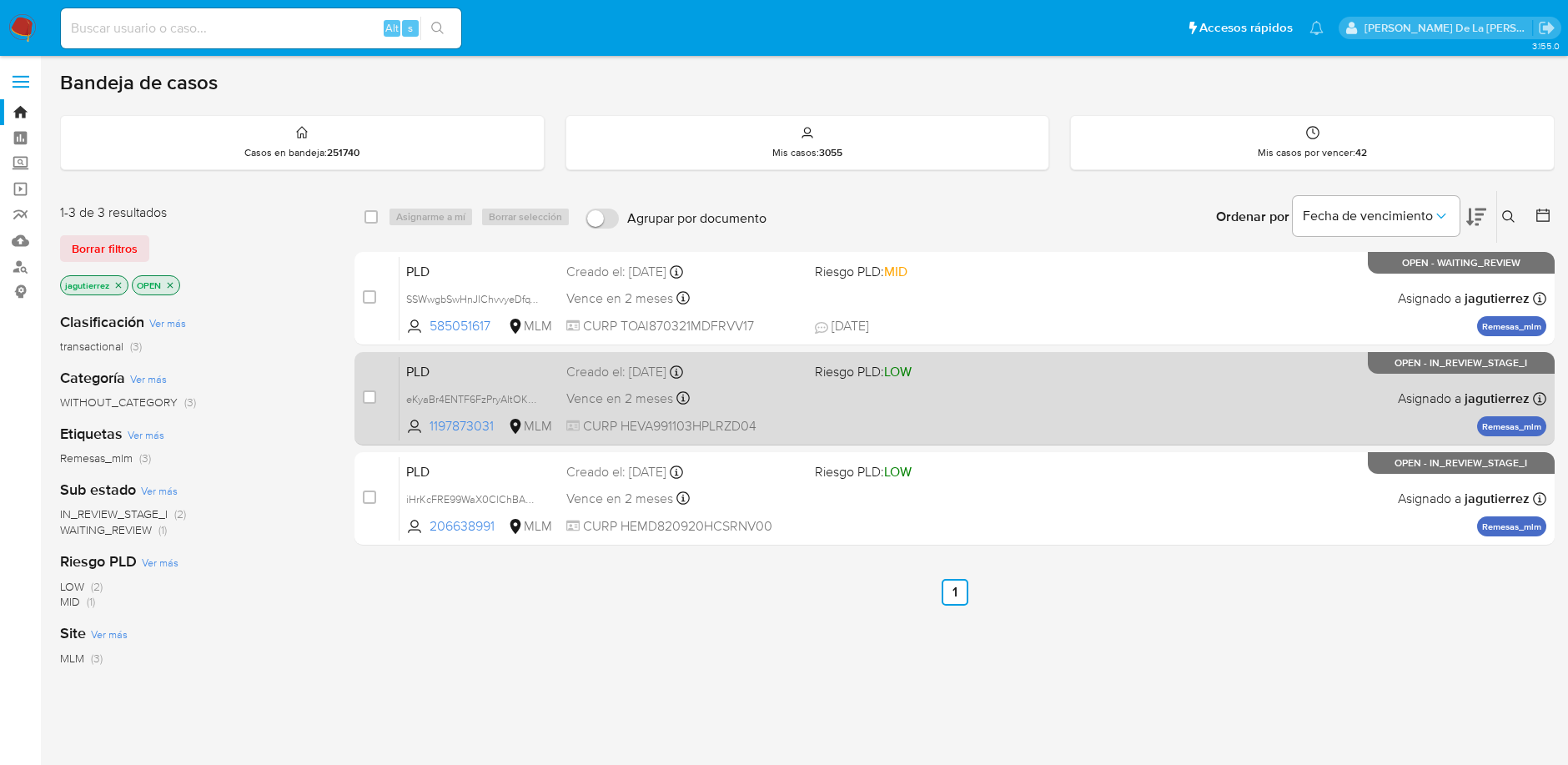
click at [857, 387] on div "PLD eKyaBr4ENTF6FzPryAItOKDX 1197873031 MLM Riesgo PLD: LOW Creado el: [DATE] C…" at bounding box center [973, 397] width 1147 height 84
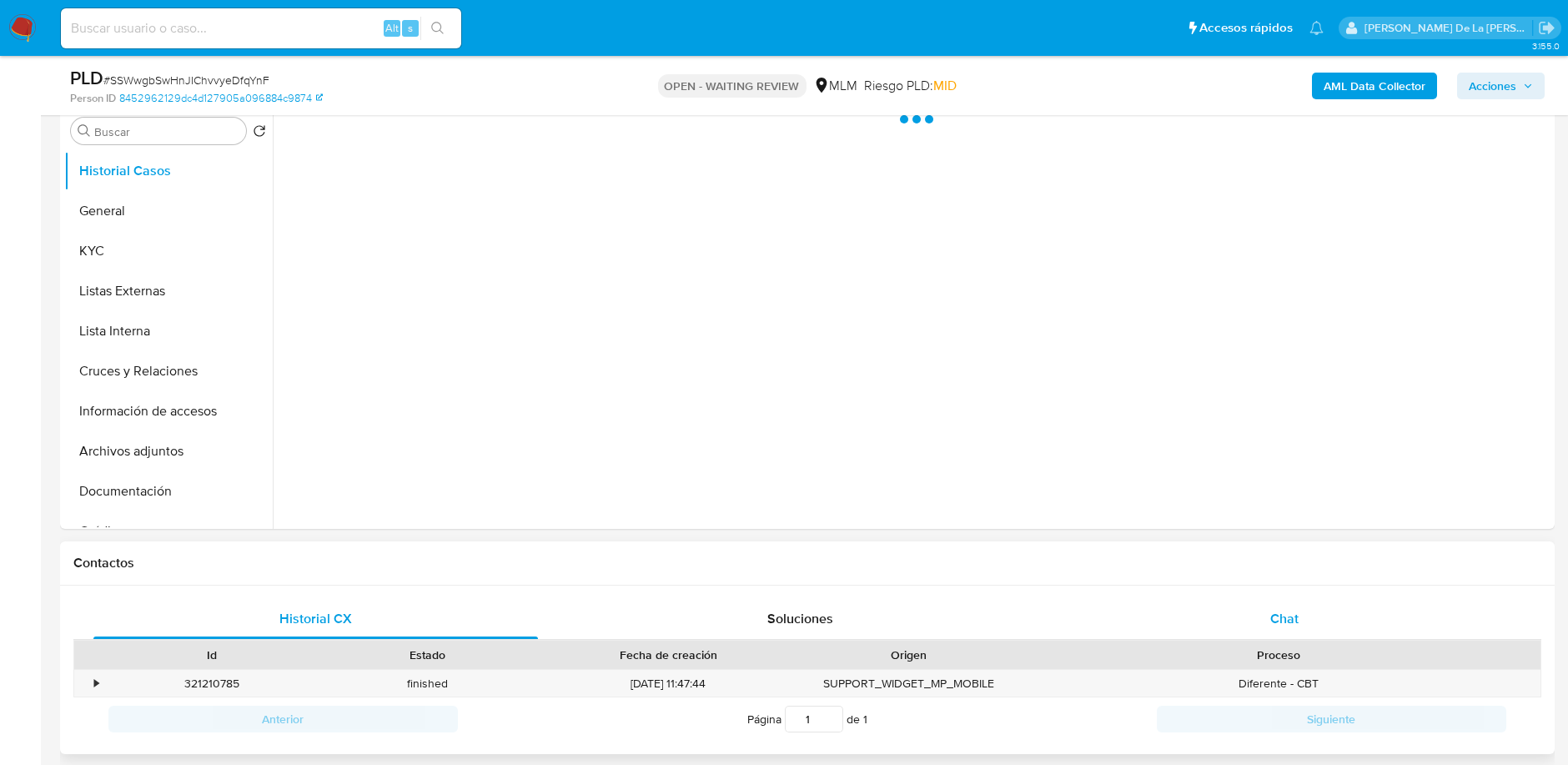
scroll to position [463, 0]
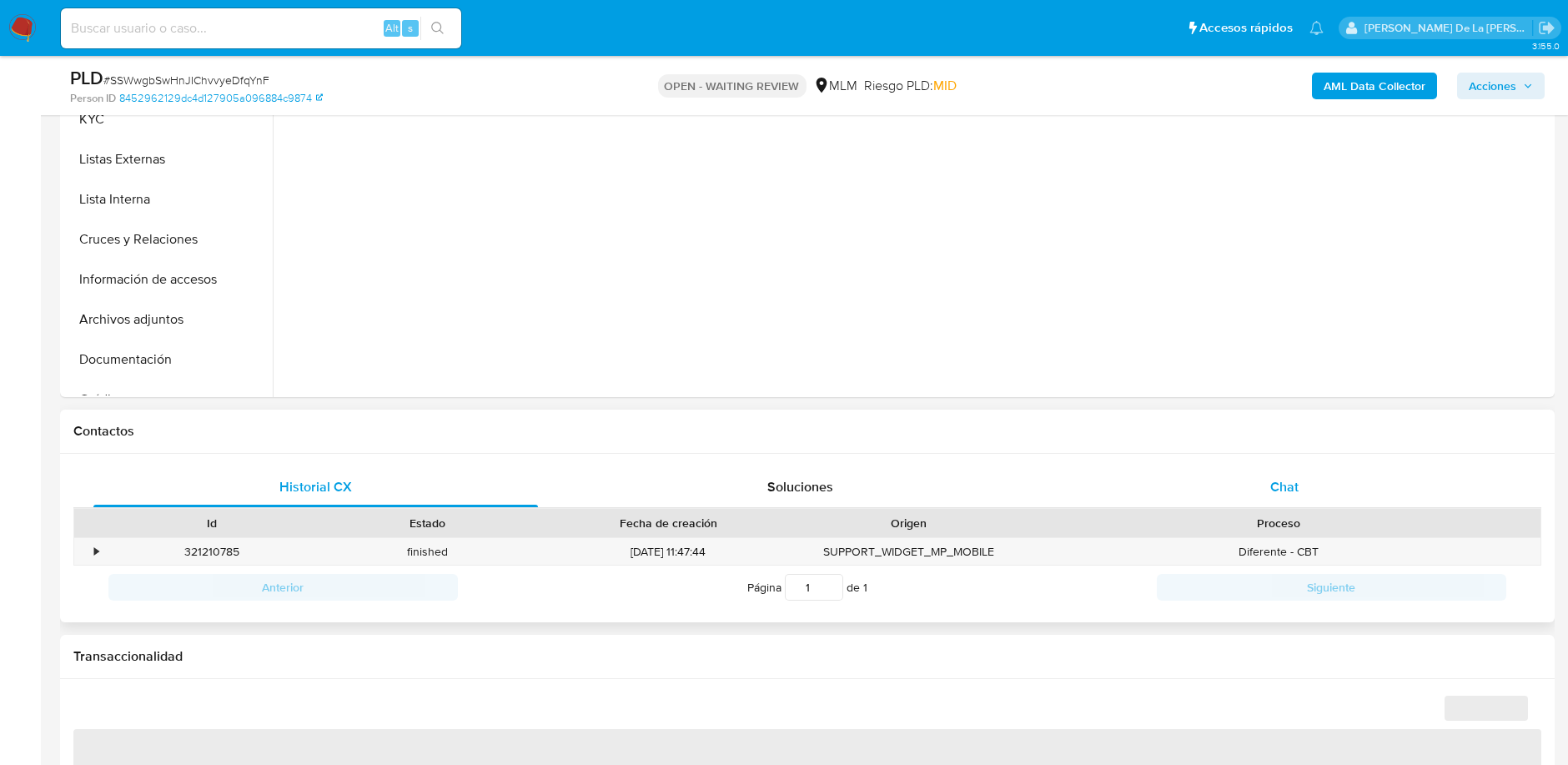
drag, startPoint x: 1269, startPoint y: 466, endPoint x: 1275, endPoint y: 472, distance: 8.5
click at [1274, 470] on div "Historial CX Soluciones Chat Id Estado Fecha de creación Origen Proceso • 32121…" at bounding box center [807, 538] width 1495 height 169
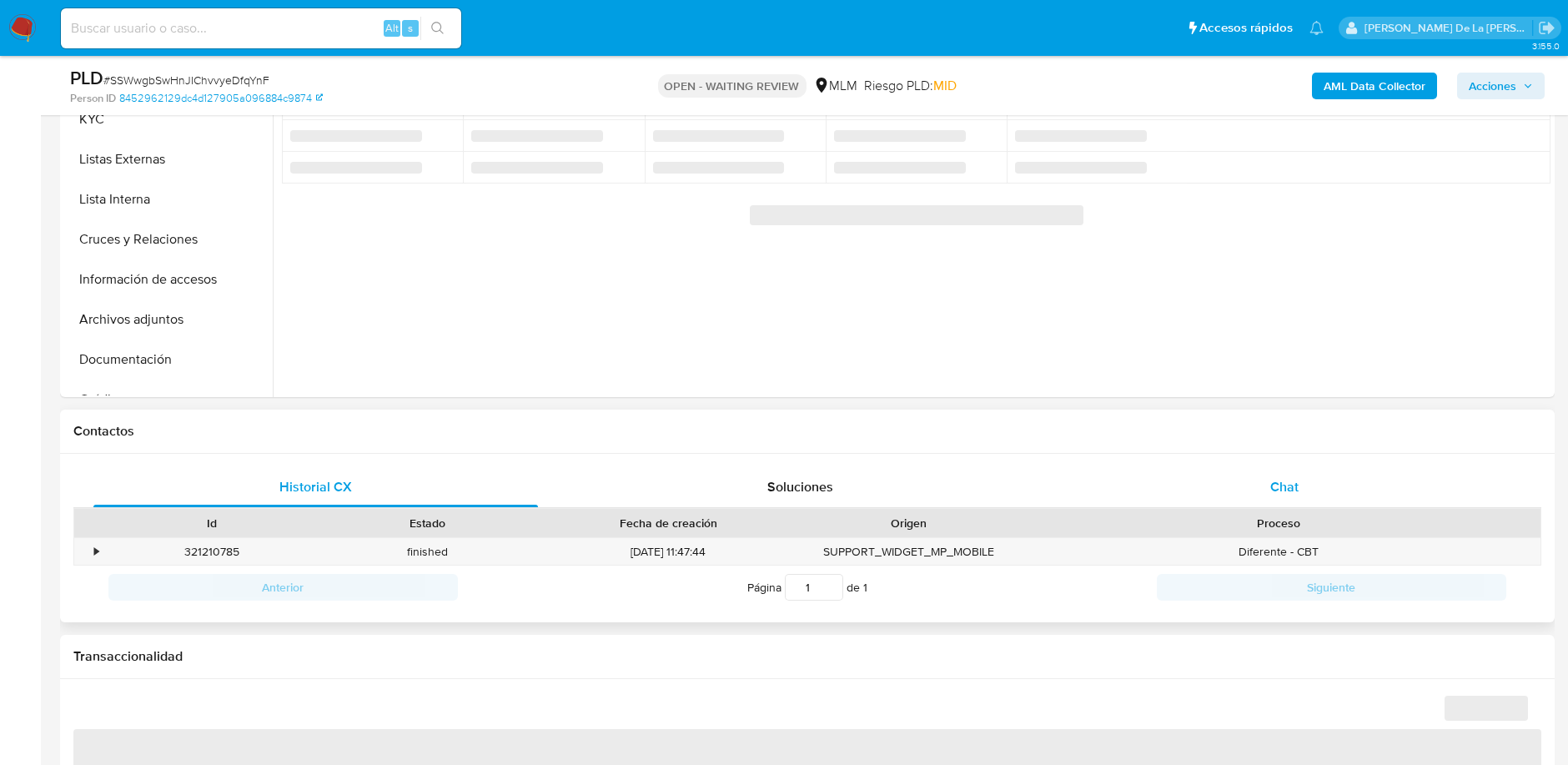
click at [1277, 482] on span "Chat" at bounding box center [1284, 486] width 28 height 19
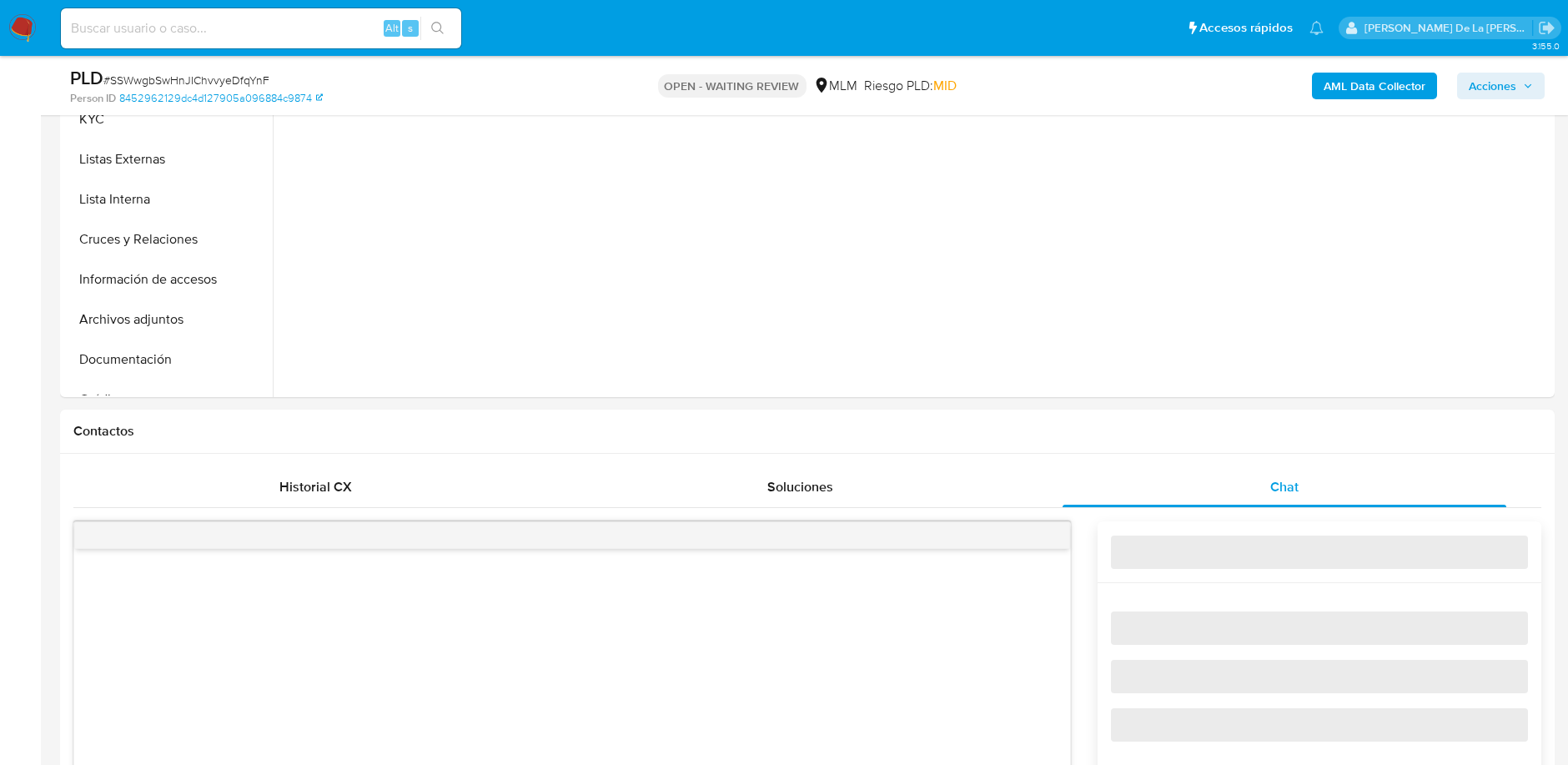
select select "10"
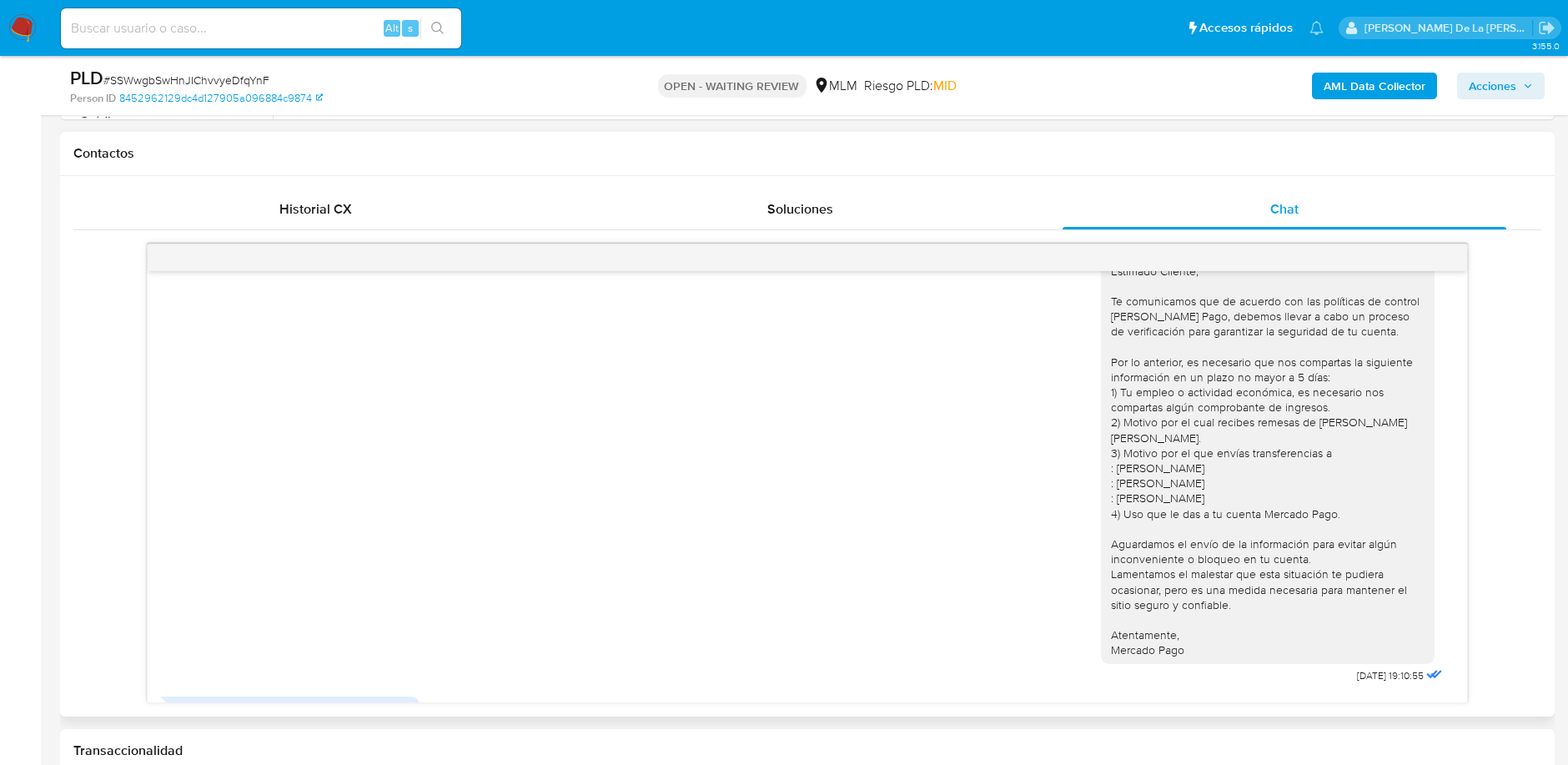
scroll to position [0, 0]
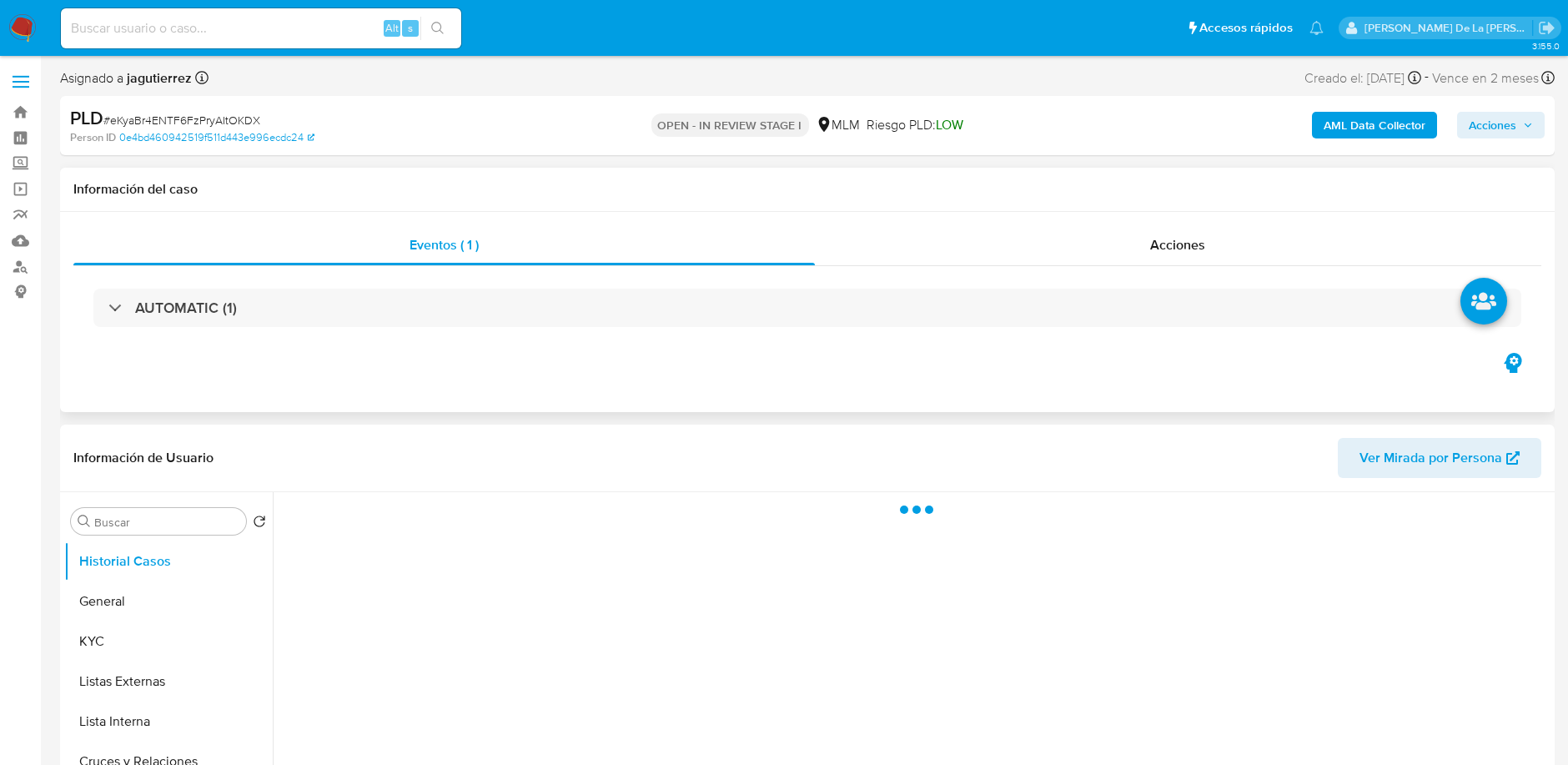
scroll to position [278, 0]
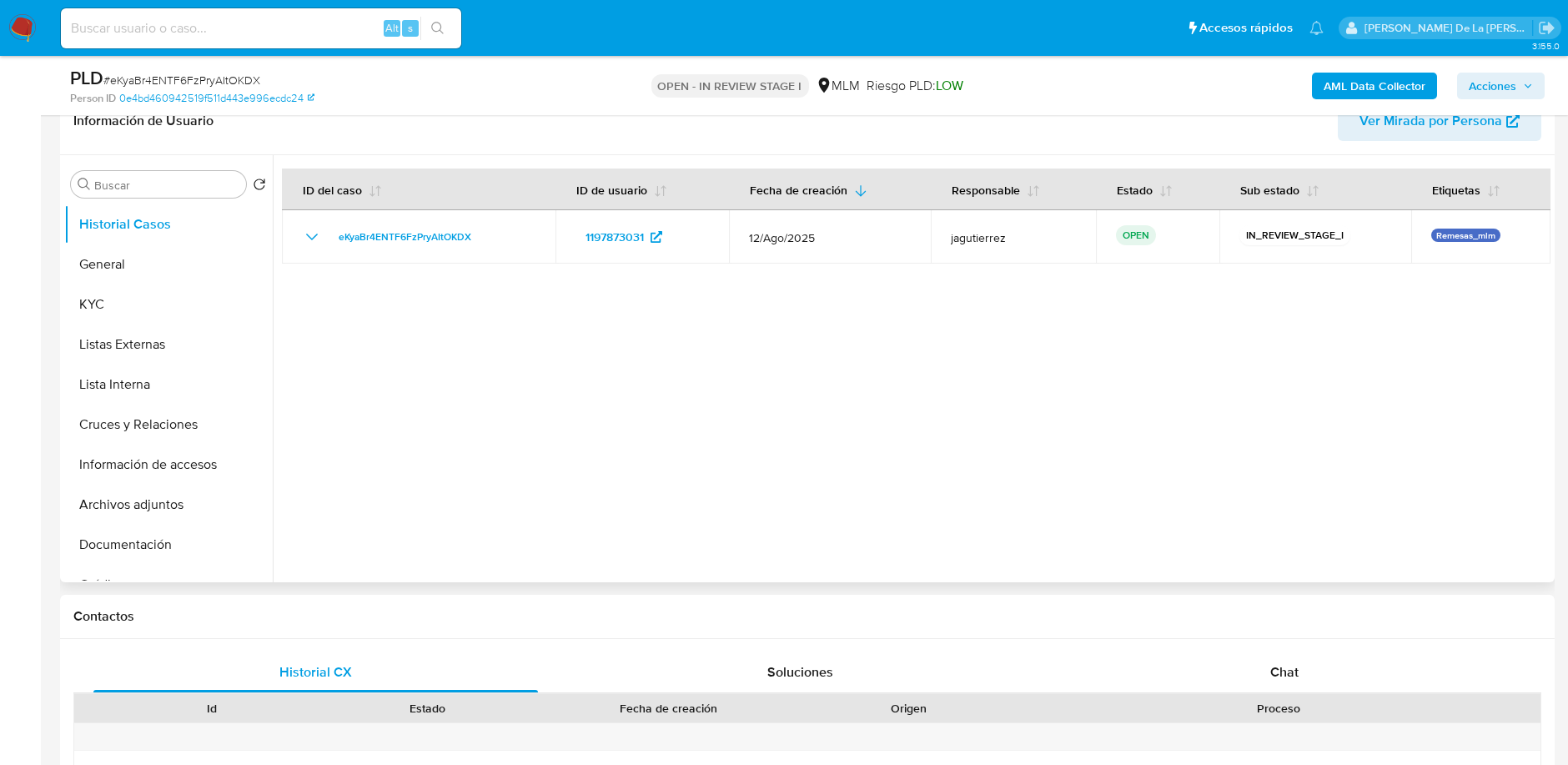
select select "10"
click at [165, 472] on button "Información de accesos" at bounding box center [161, 464] width 195 height 40
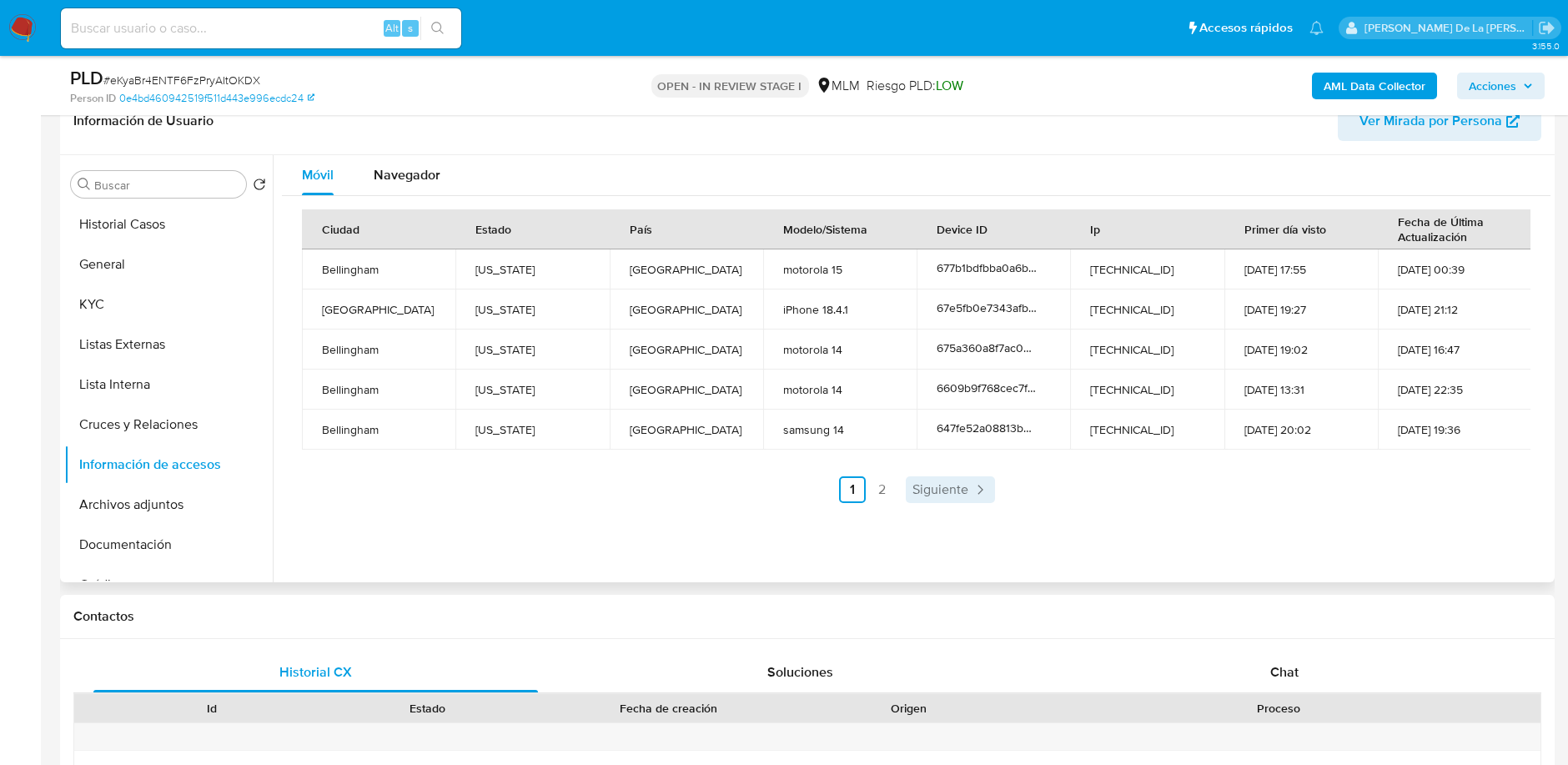
click at [934, 490] on span "Siguiente" at bounding box center [941, 490] width 56 height 14
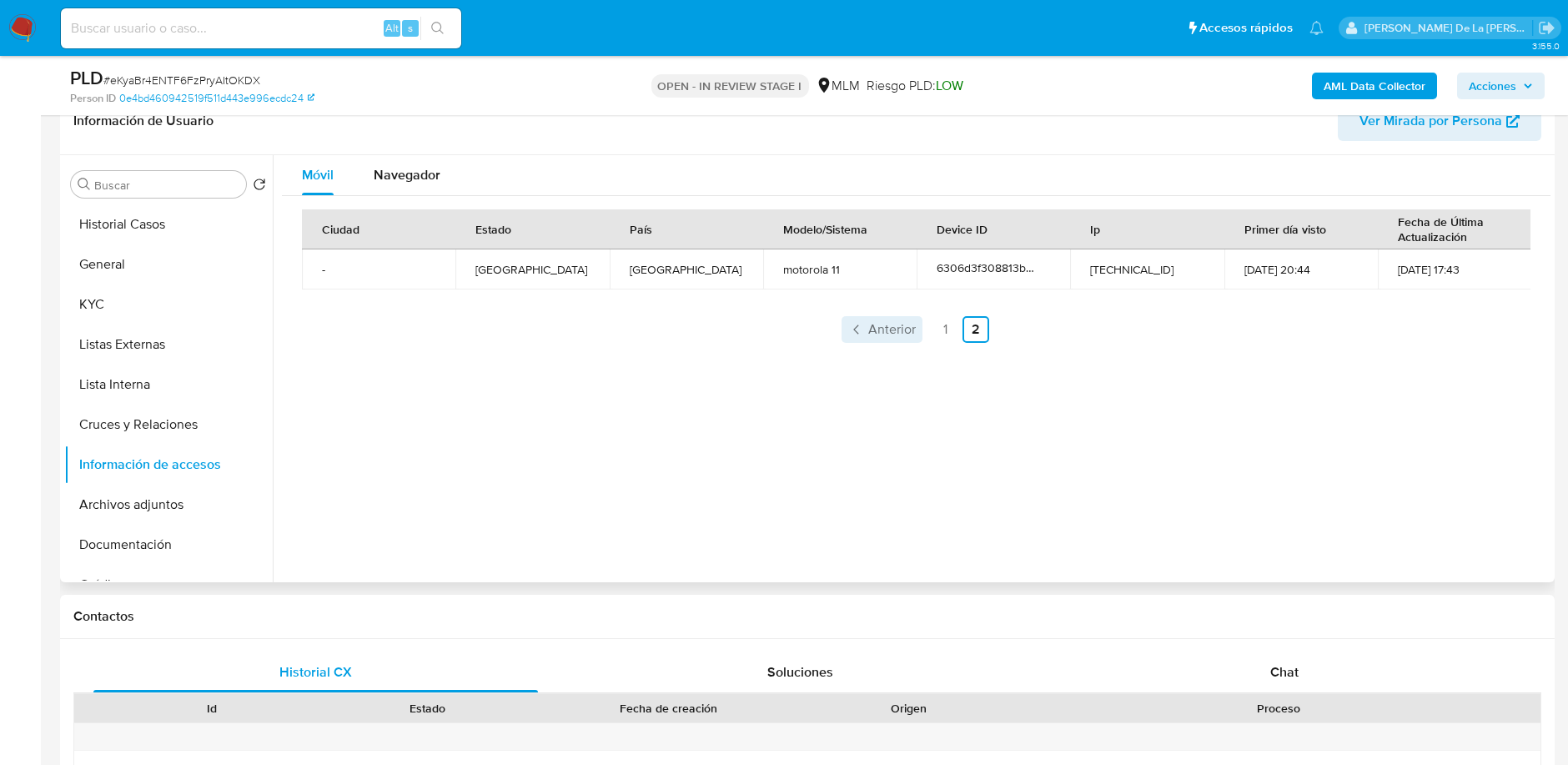
click at [860, 327] on icon "Paginación" at bounding box center [857, 329] width 17 height 17
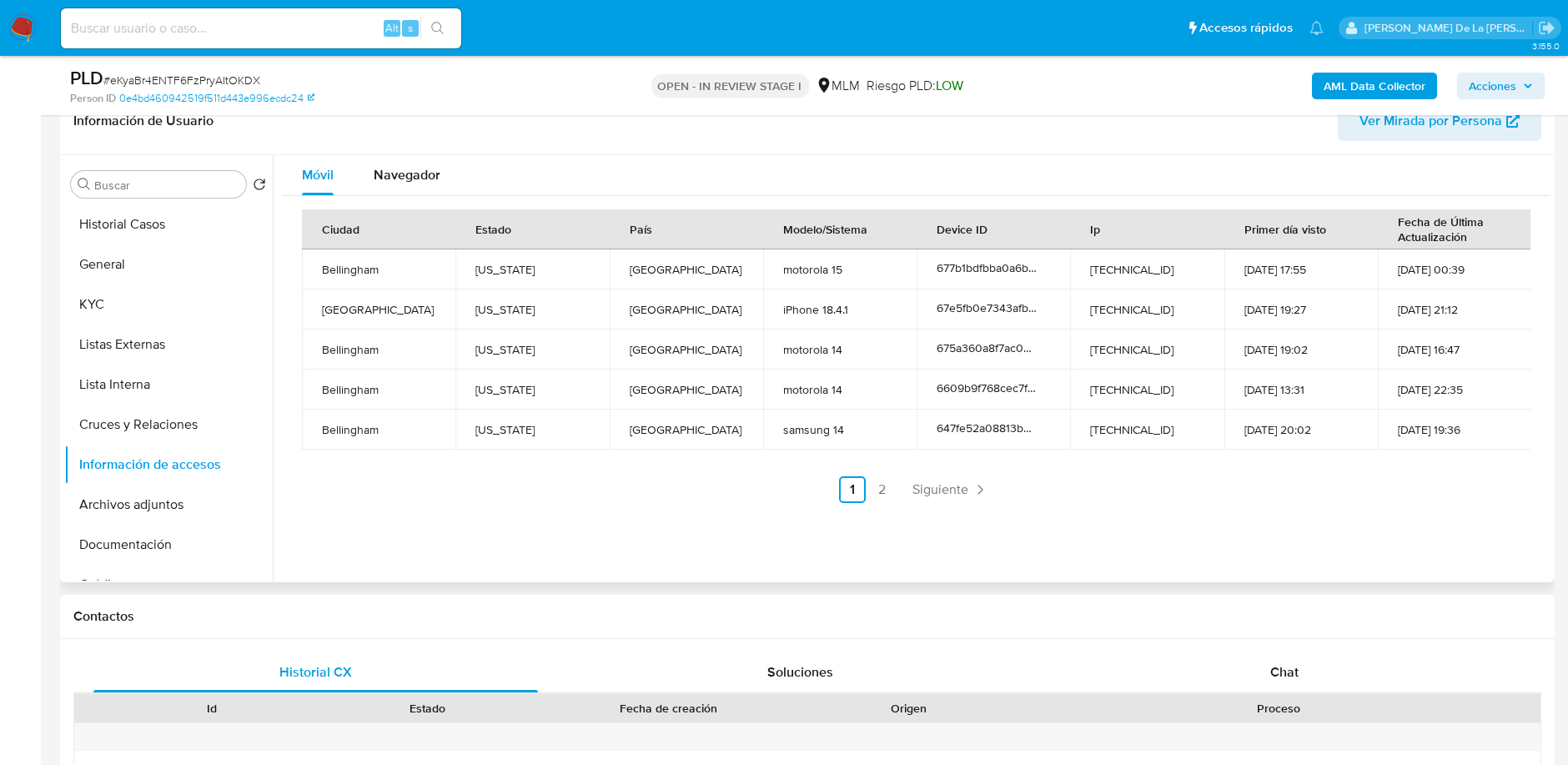
drag, startPoint x: 927, startPoint y: 497, endPoint x: 922, endPoint y: 489, distance: 9.4
click at [926, 498] on link "Siguiente" at bounding box center [950, 489] width 90 height 26
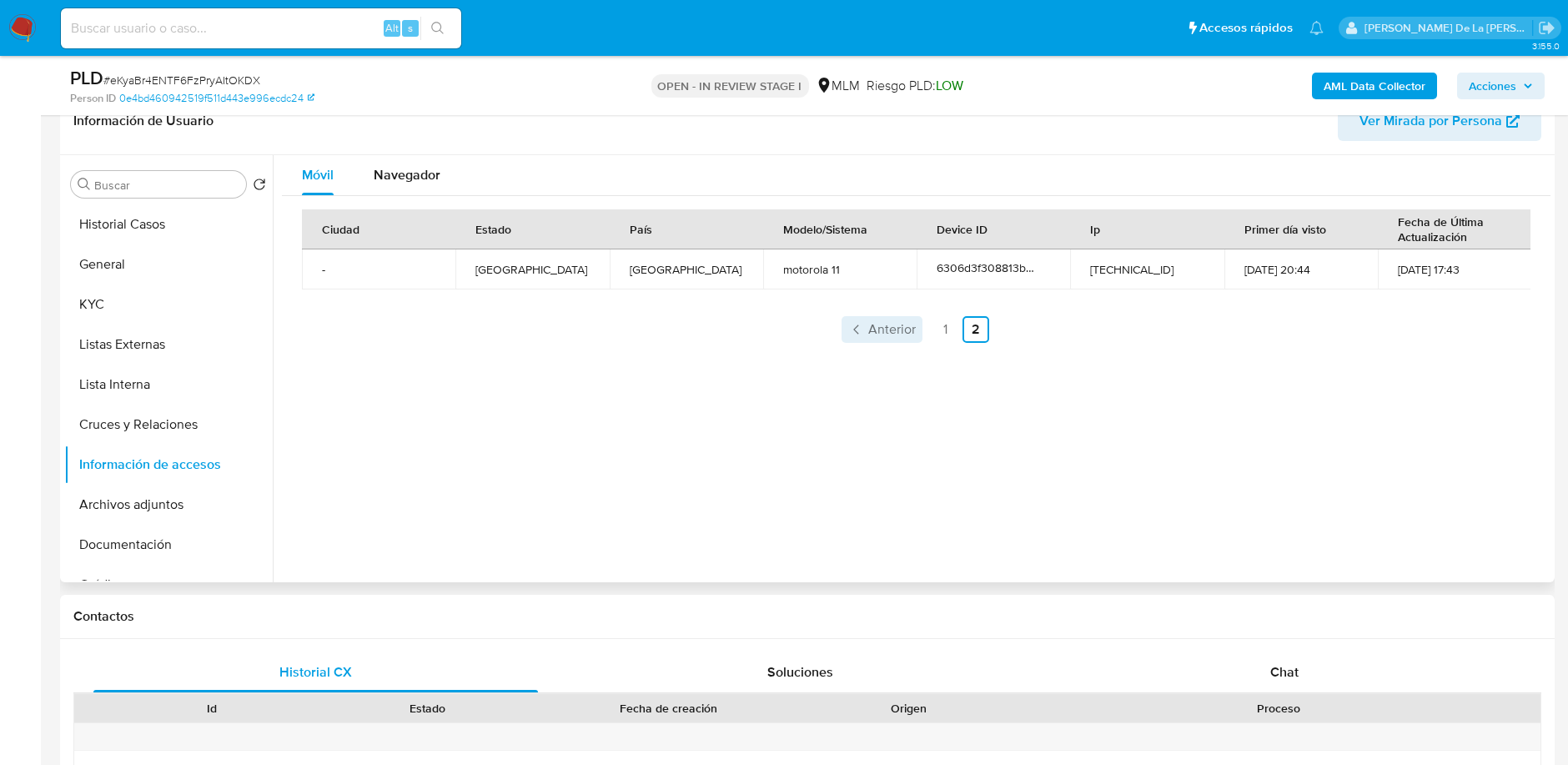
click at [848, 336] on icon "Paginación" at bounding box center [857, 329] width 17 height 17
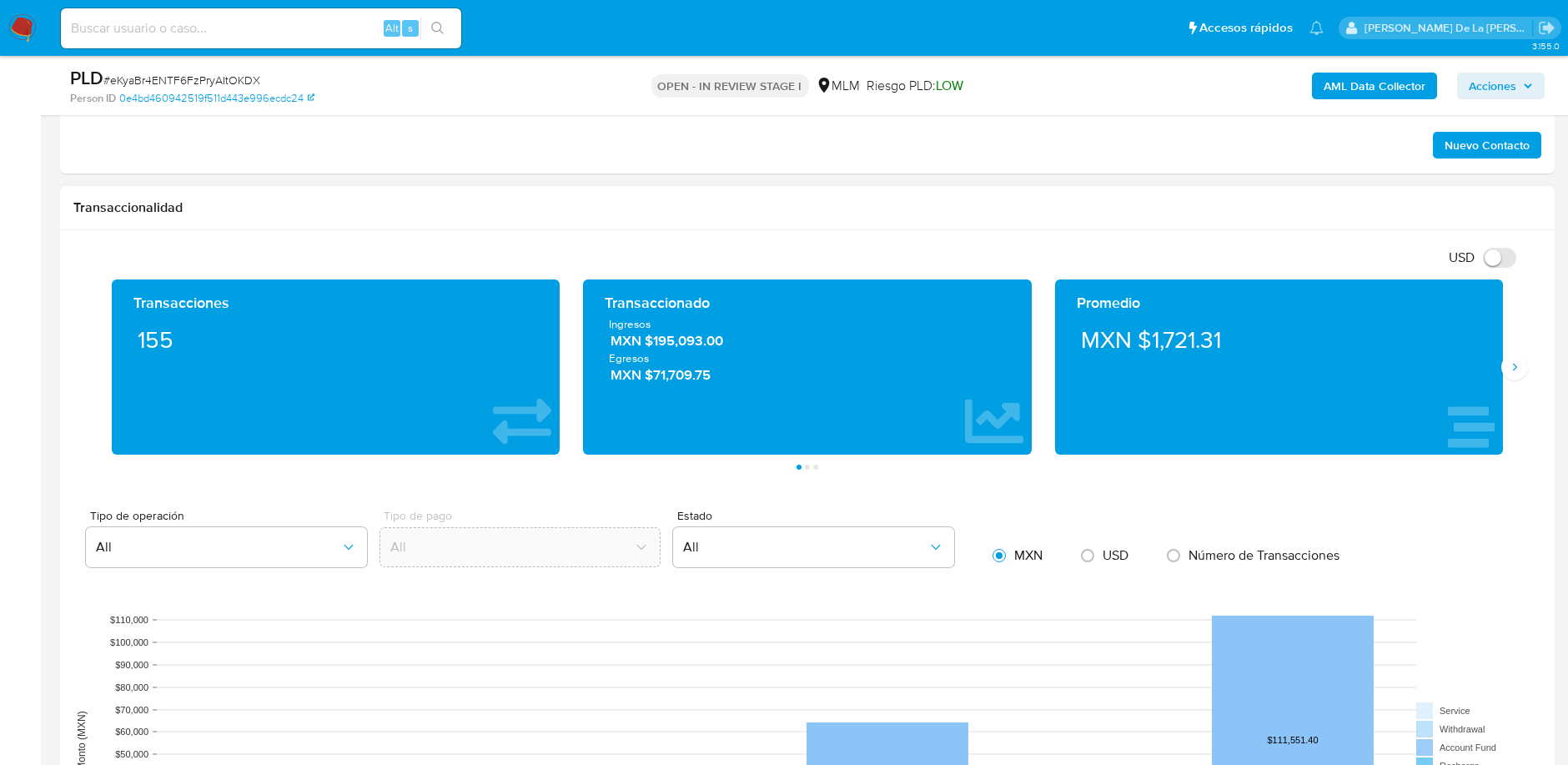
scroll to position [926, 0]
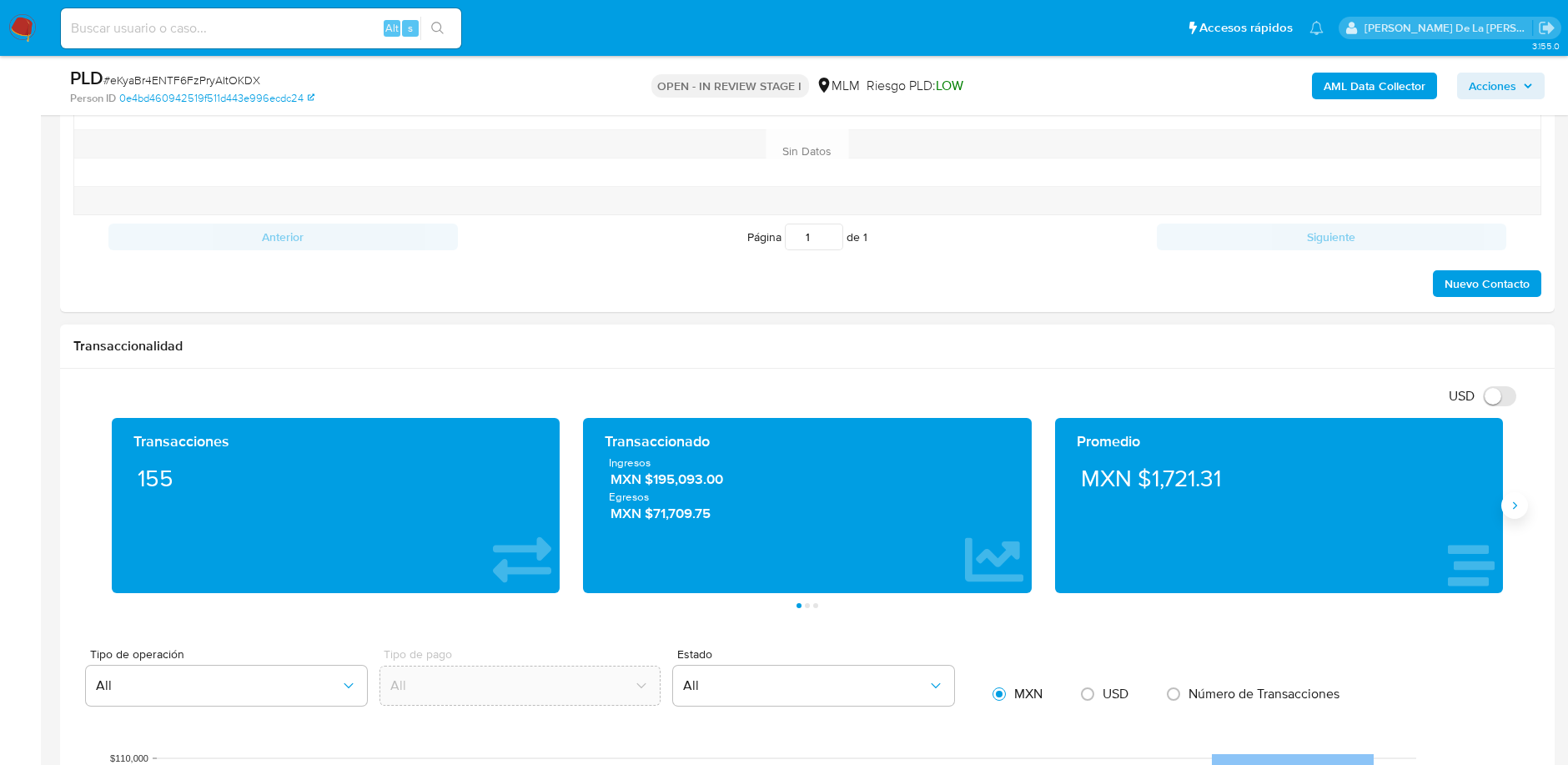
drag, startPoint x: 1514, startPoint y: 504, endPoint x: 1492, endPoint y: 501, distance: 22.2
click at [1513, 504] on icon "Siguiente" at bounding box center [1515, 505] width 4 height 8
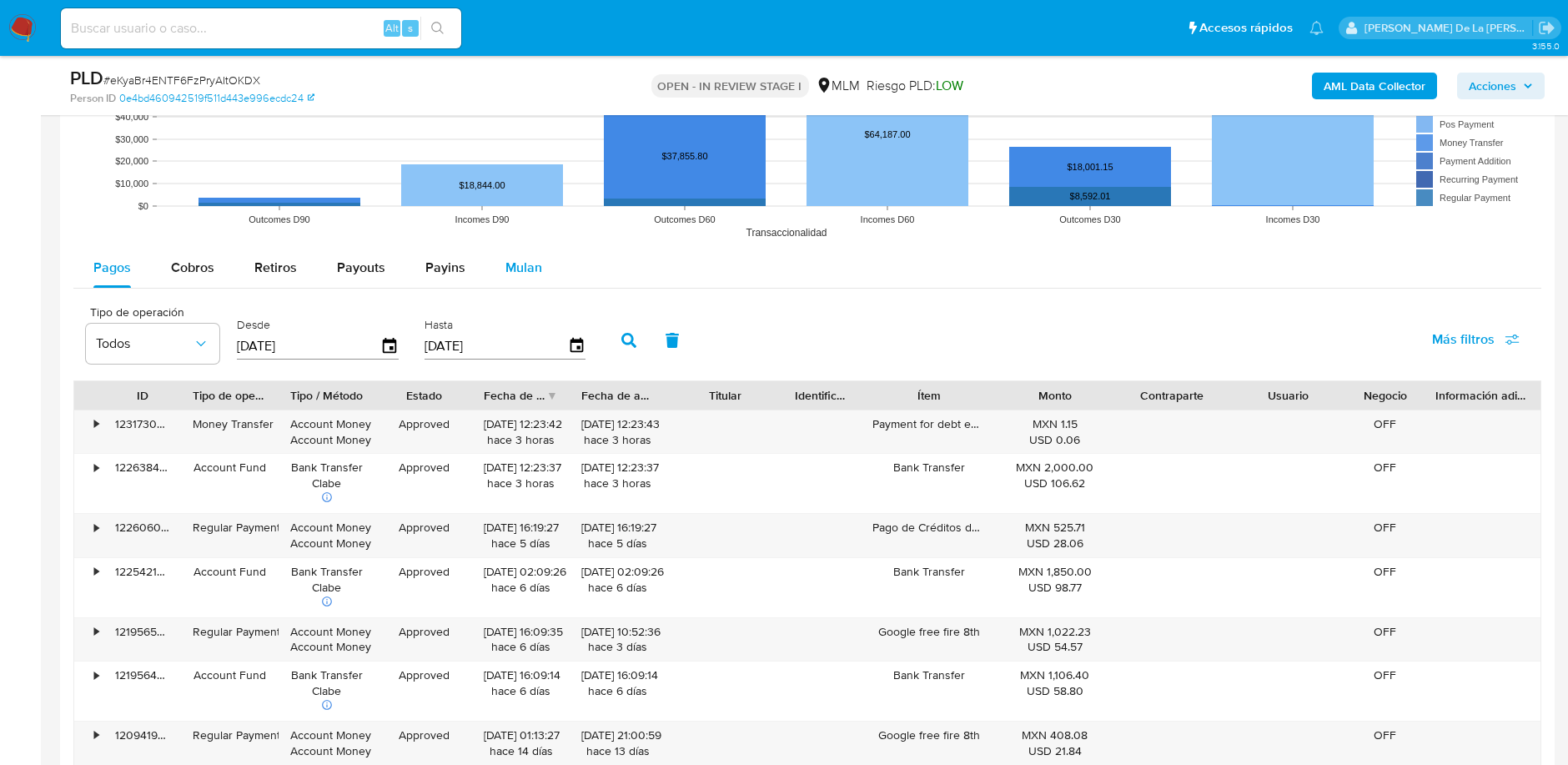
scroll to position [1760, 0]
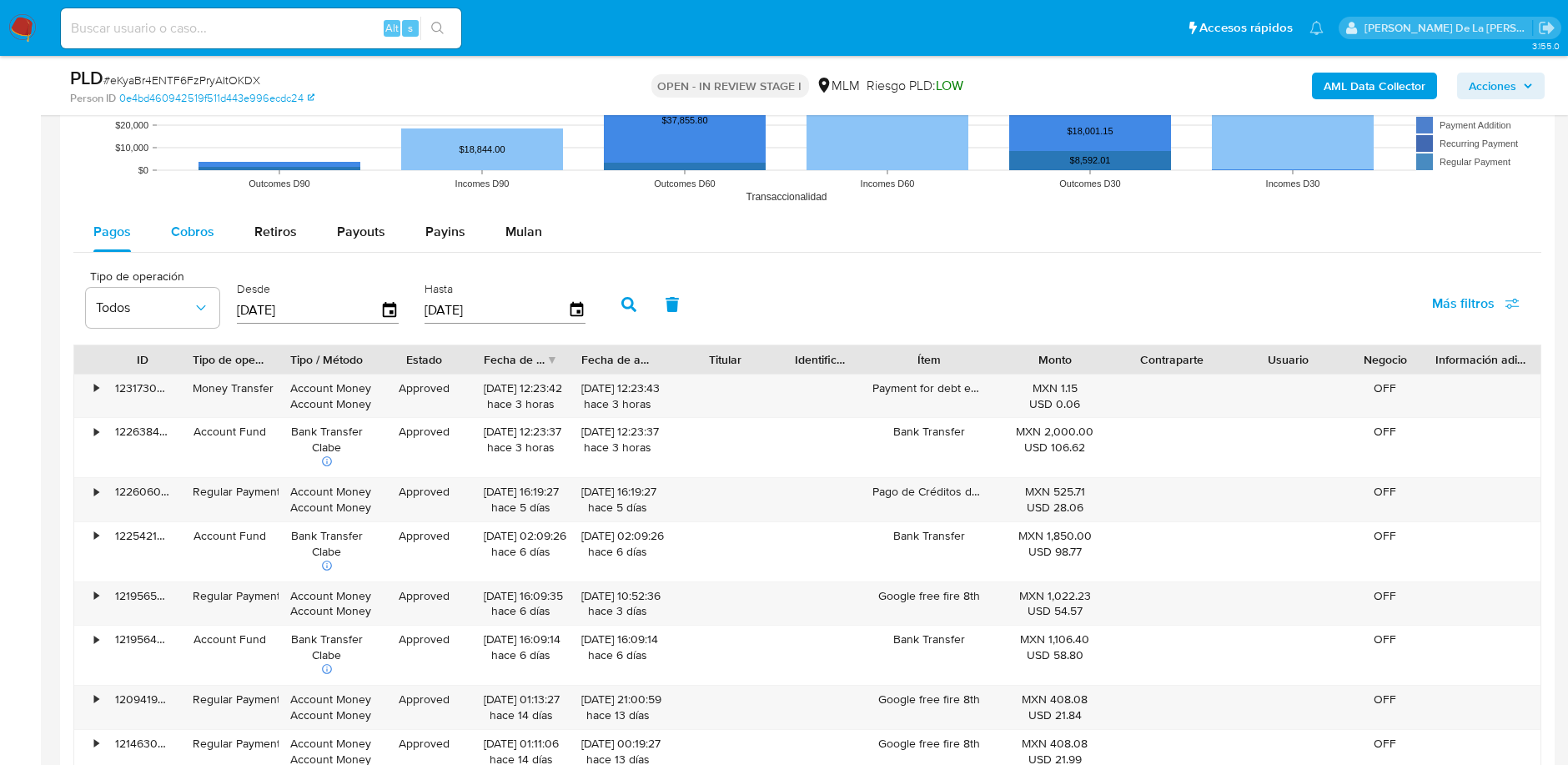
click at [187, 227] on span "Cobros" at bounding box center [192, 231] width 44 height 19
select select "10"
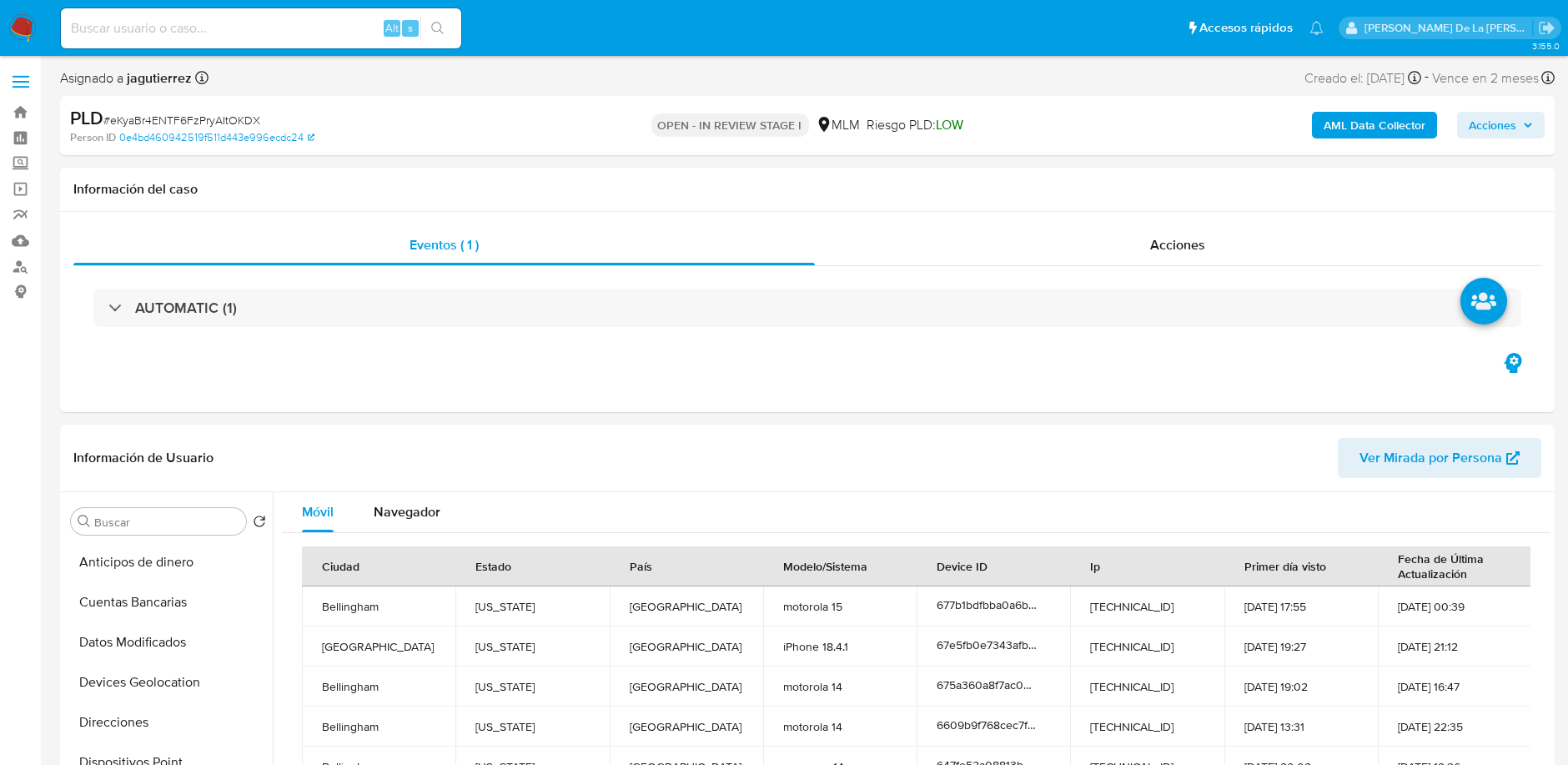
scroll to position [370, 0]
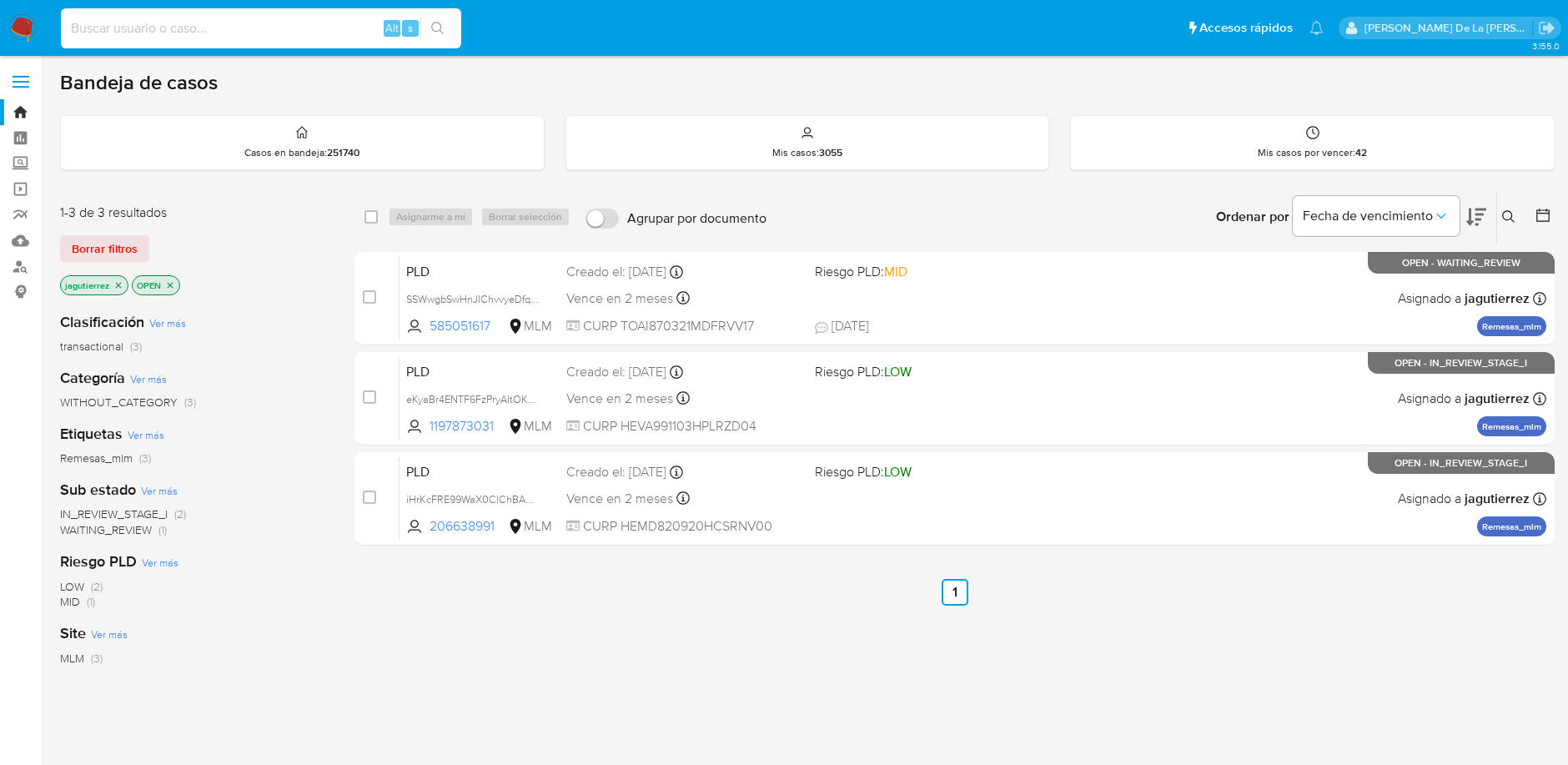
click at [162, 26] on input at bounding box center [260, 28] width 400 height 21
paste input "1334898247"
type input "1334898247"
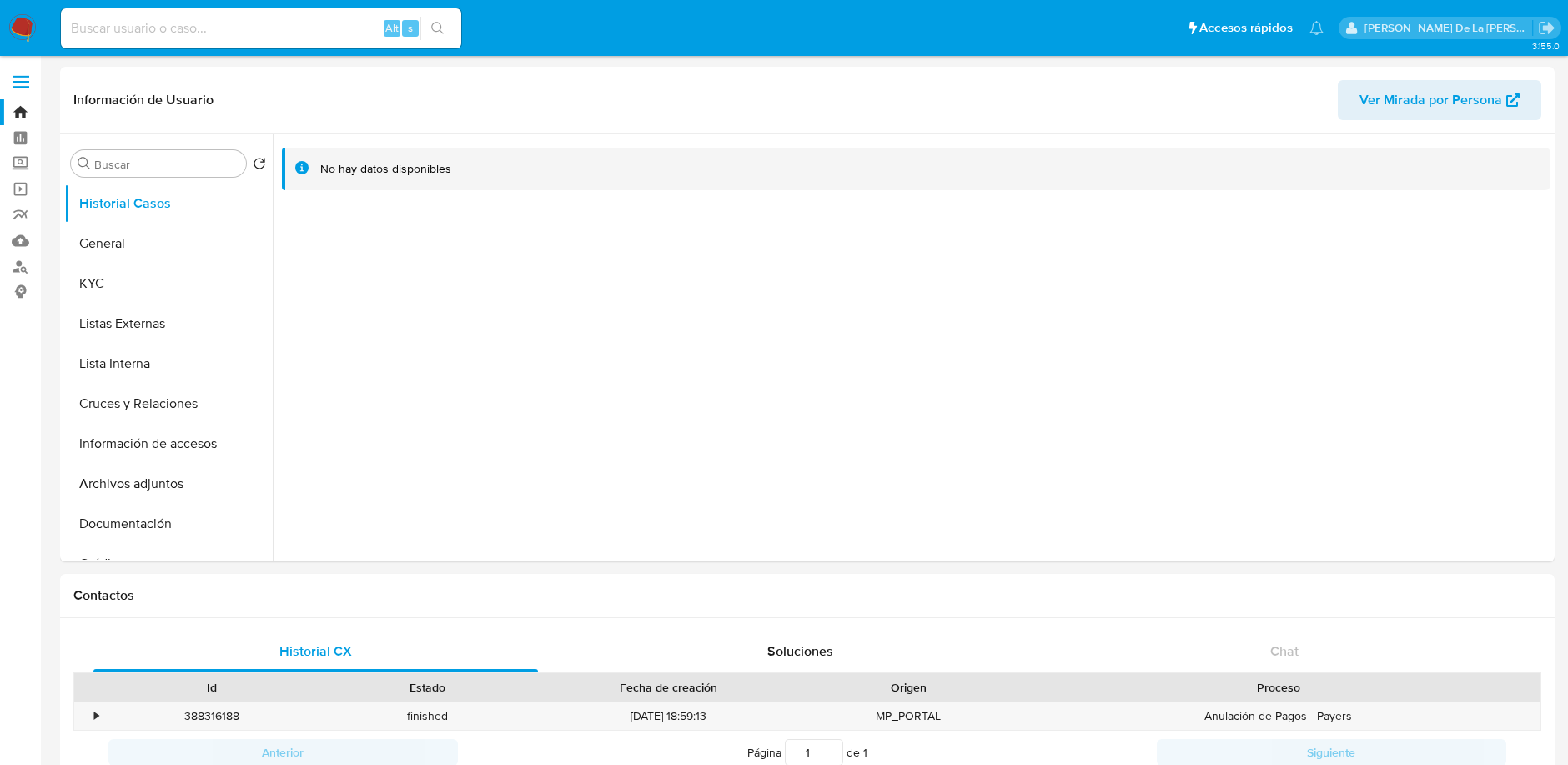
select select "10"
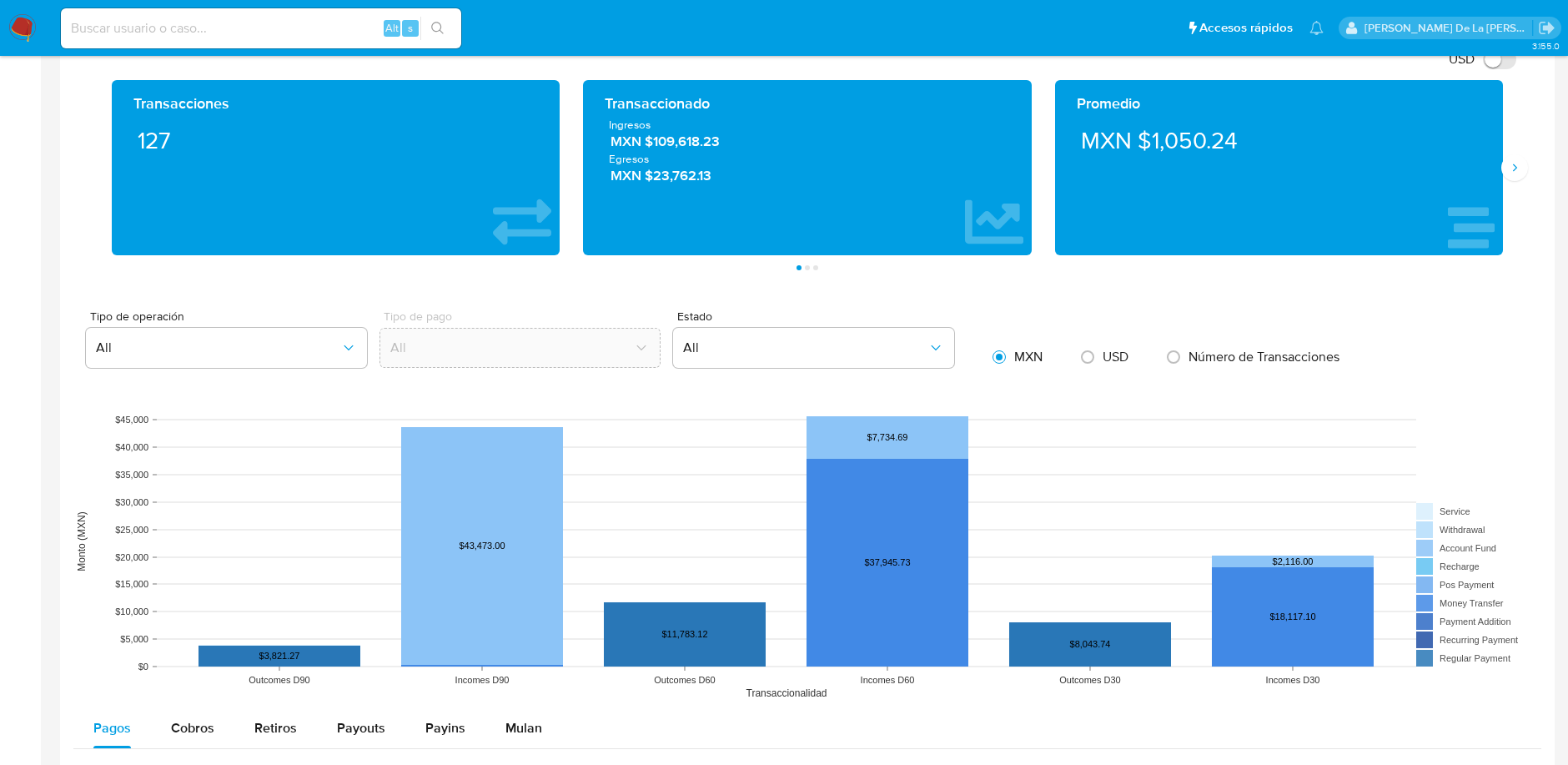
scroll to position [555, 0]
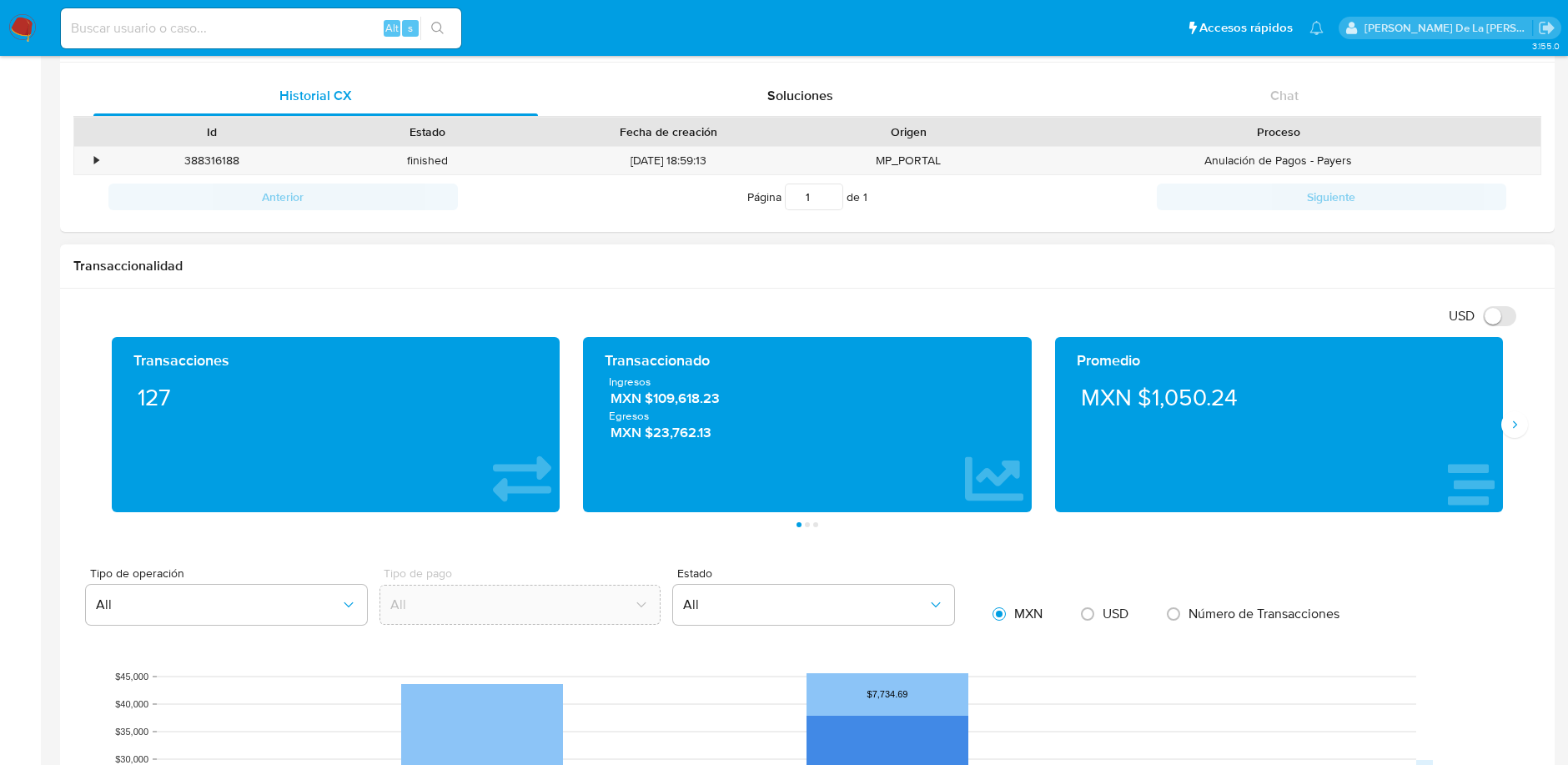
click at [1498, 423] on div "Promedio MXN $1,050.24" at bounding box center [1279, 424] width 448 height 175
click at [1516, 424] on icon "Siguiente" at bounding box center [1515, 425] width 14 height 14
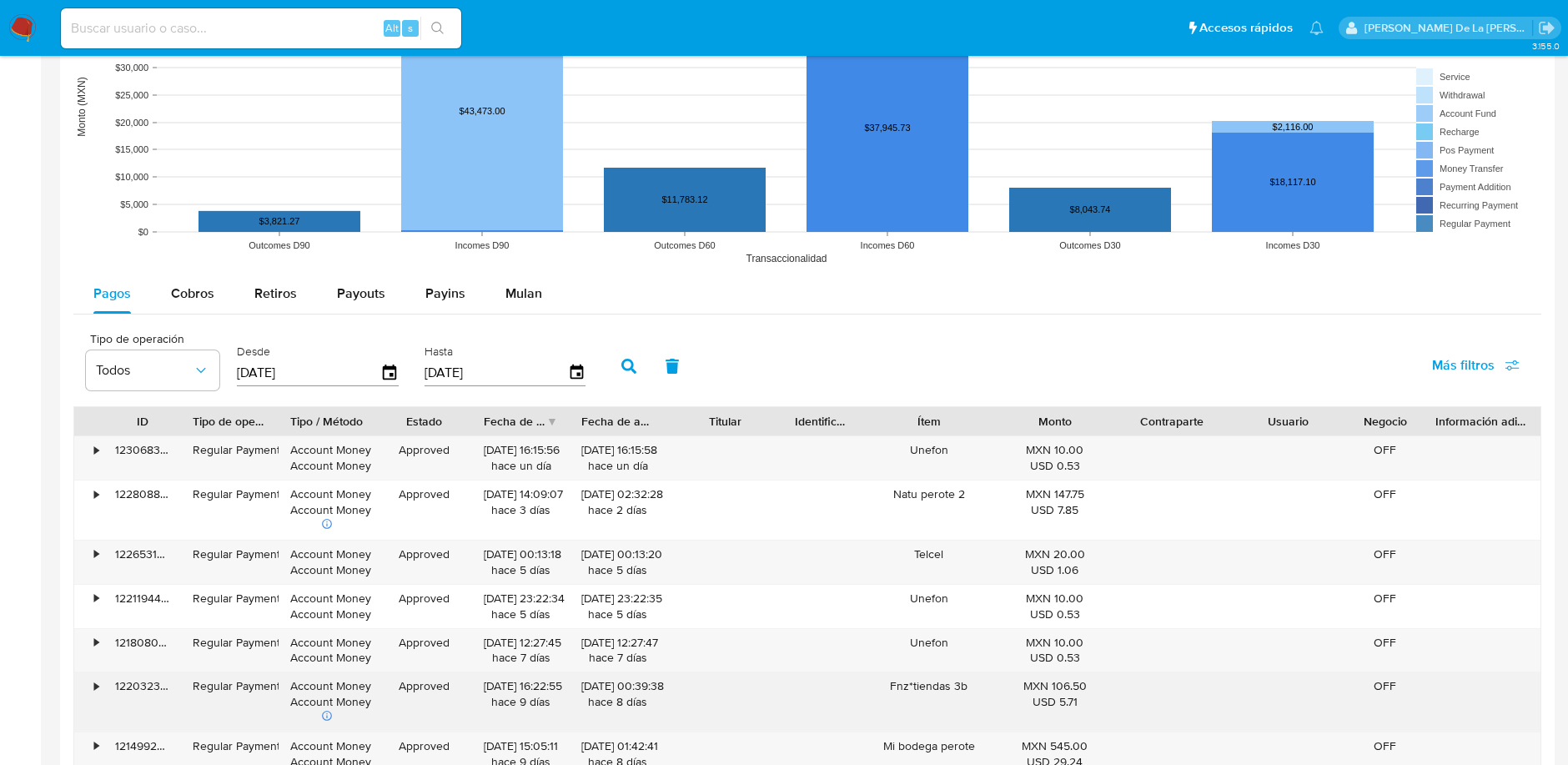
scroll to position [1389, 0]
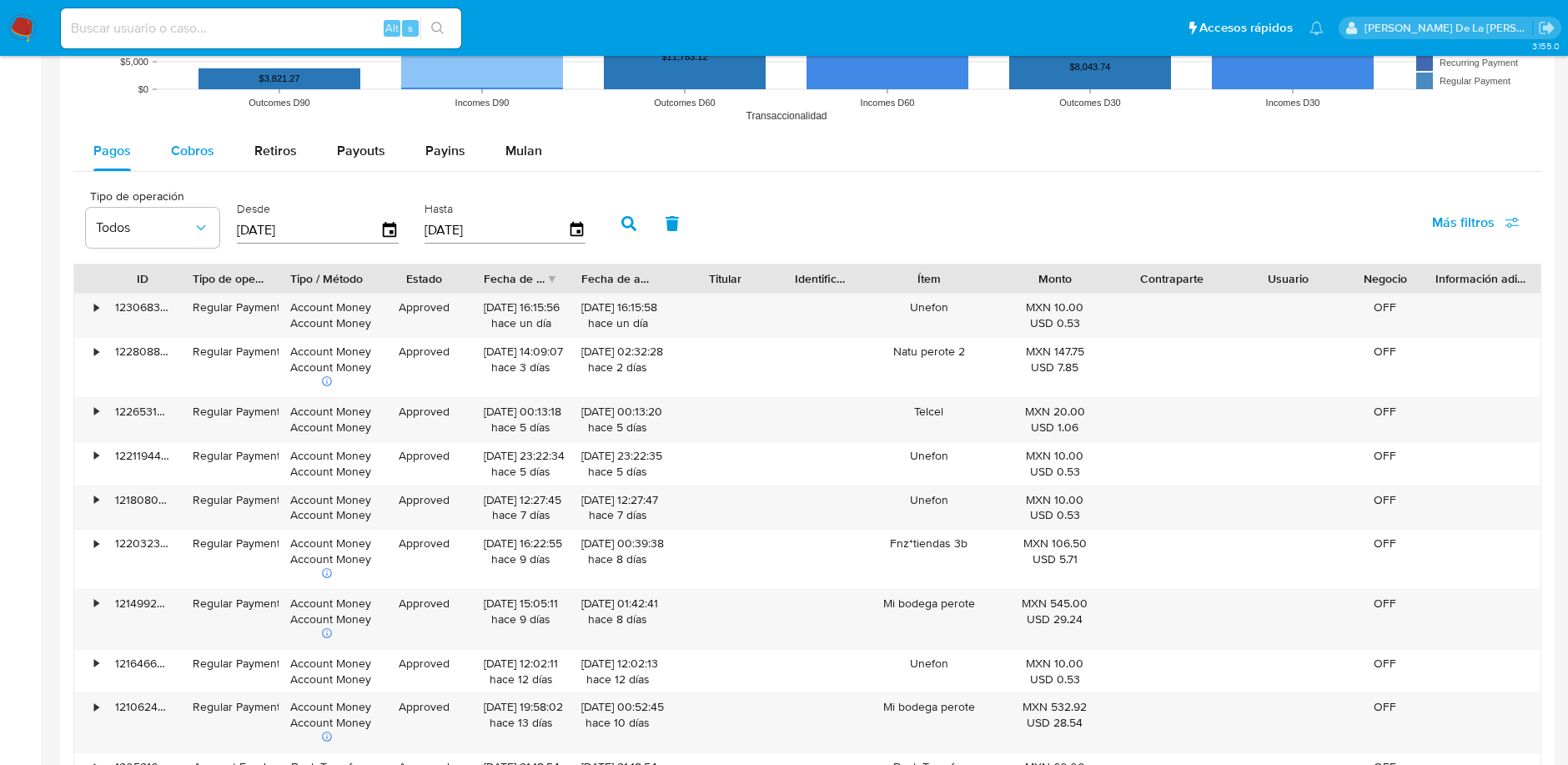
click at [198, 150] on span "Cobros" at bounding box center [192, 150] width 44 height 19
select select "10"
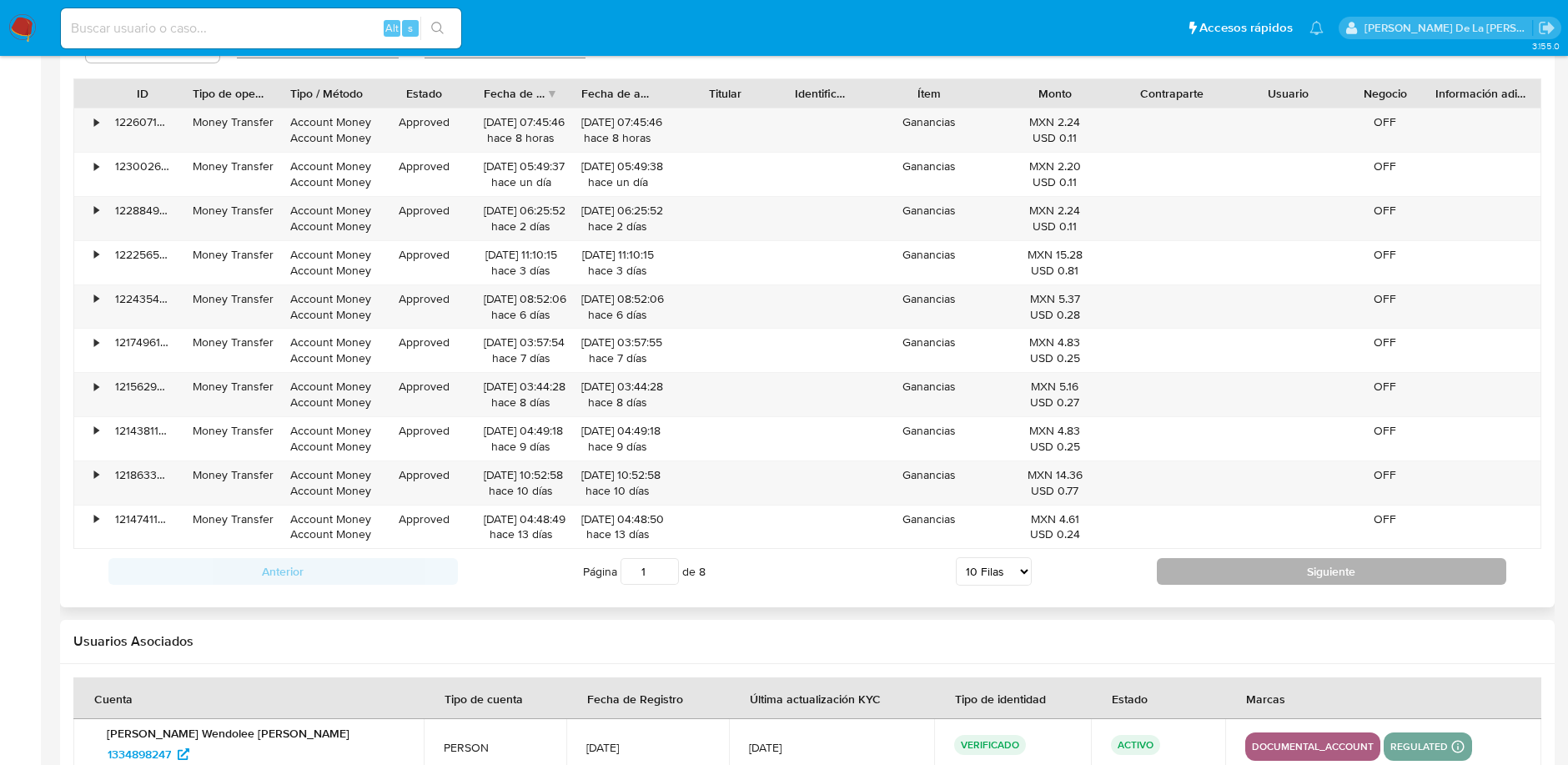
click at [1275, 570] on button "Siguiente" at bounding box center [1332, 571] width 350 height 26
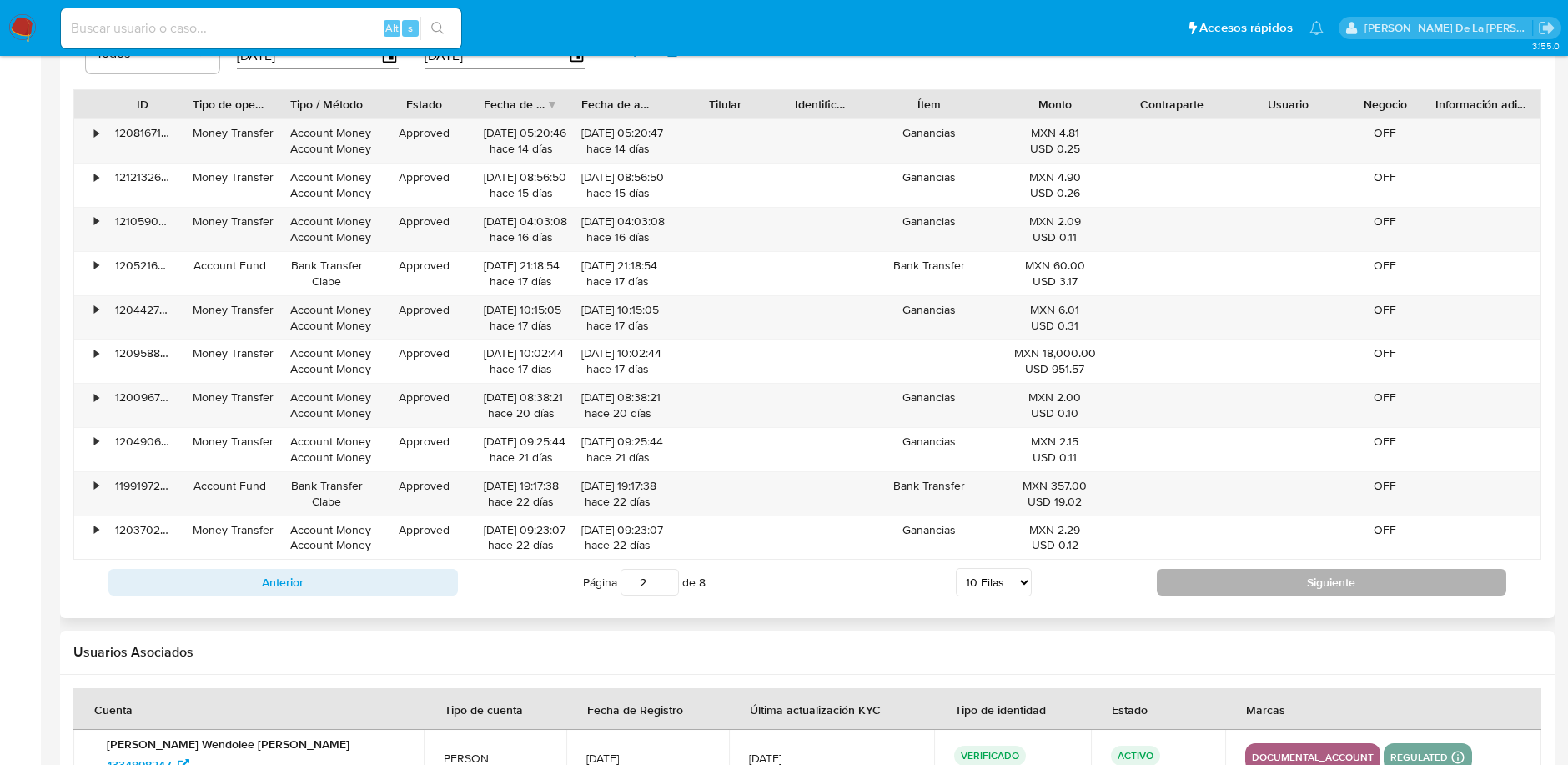
scroll to position [1574, 0]
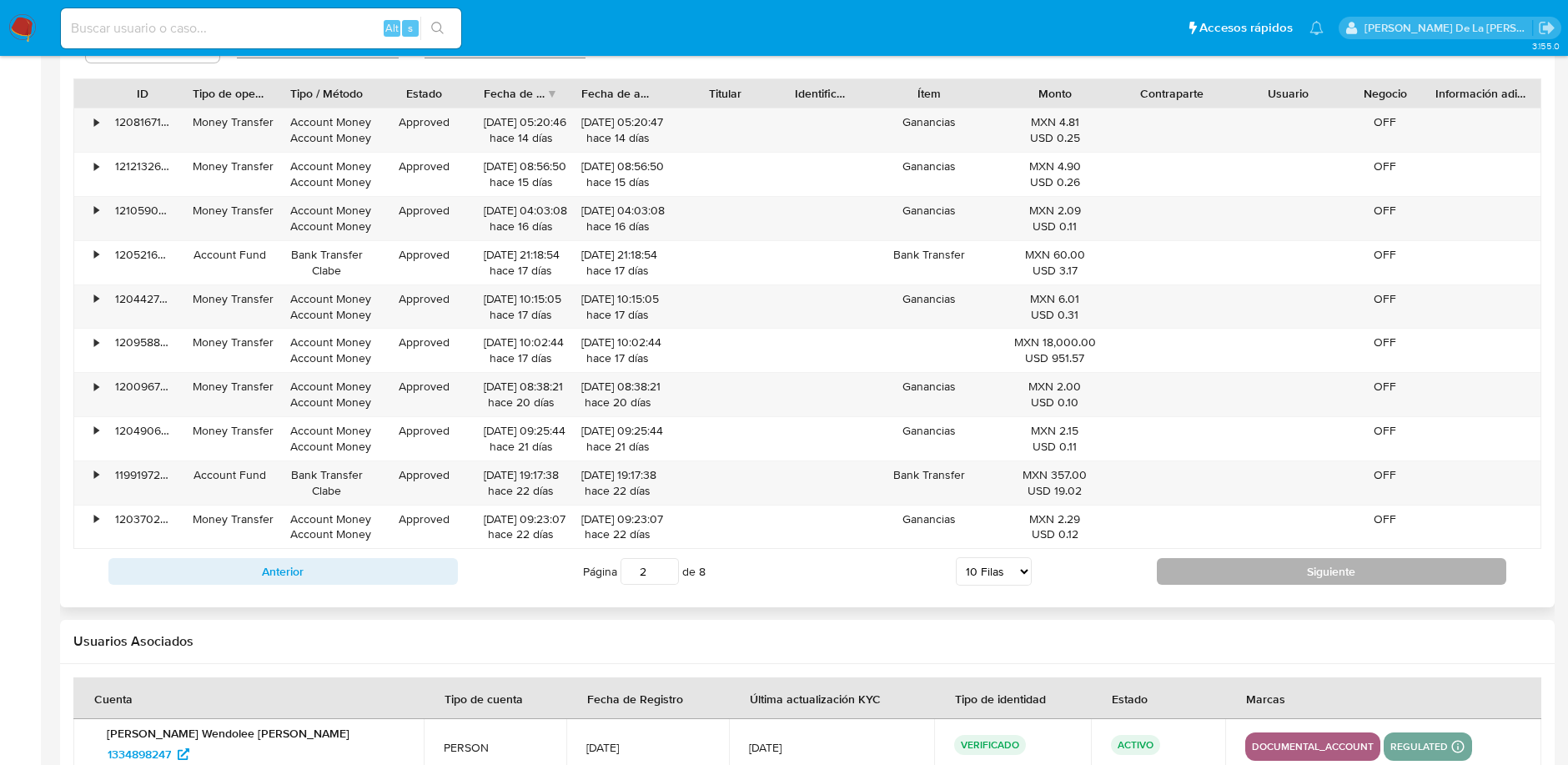
click at [1264, 569] on button "Siguiente" at bounding box center [1332, 571] width 350 height 26
type input "5"
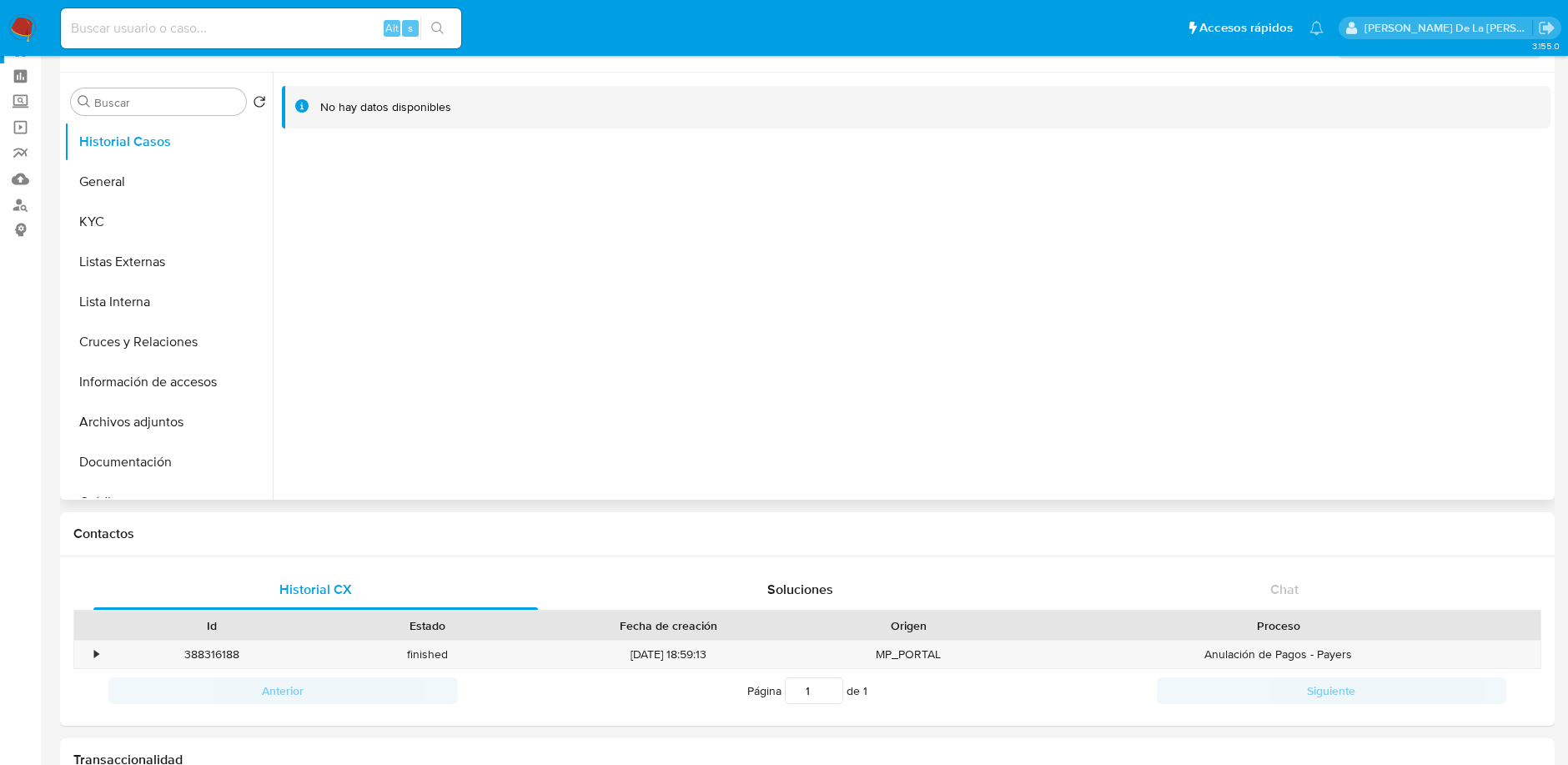
scroll to position [0, 0]
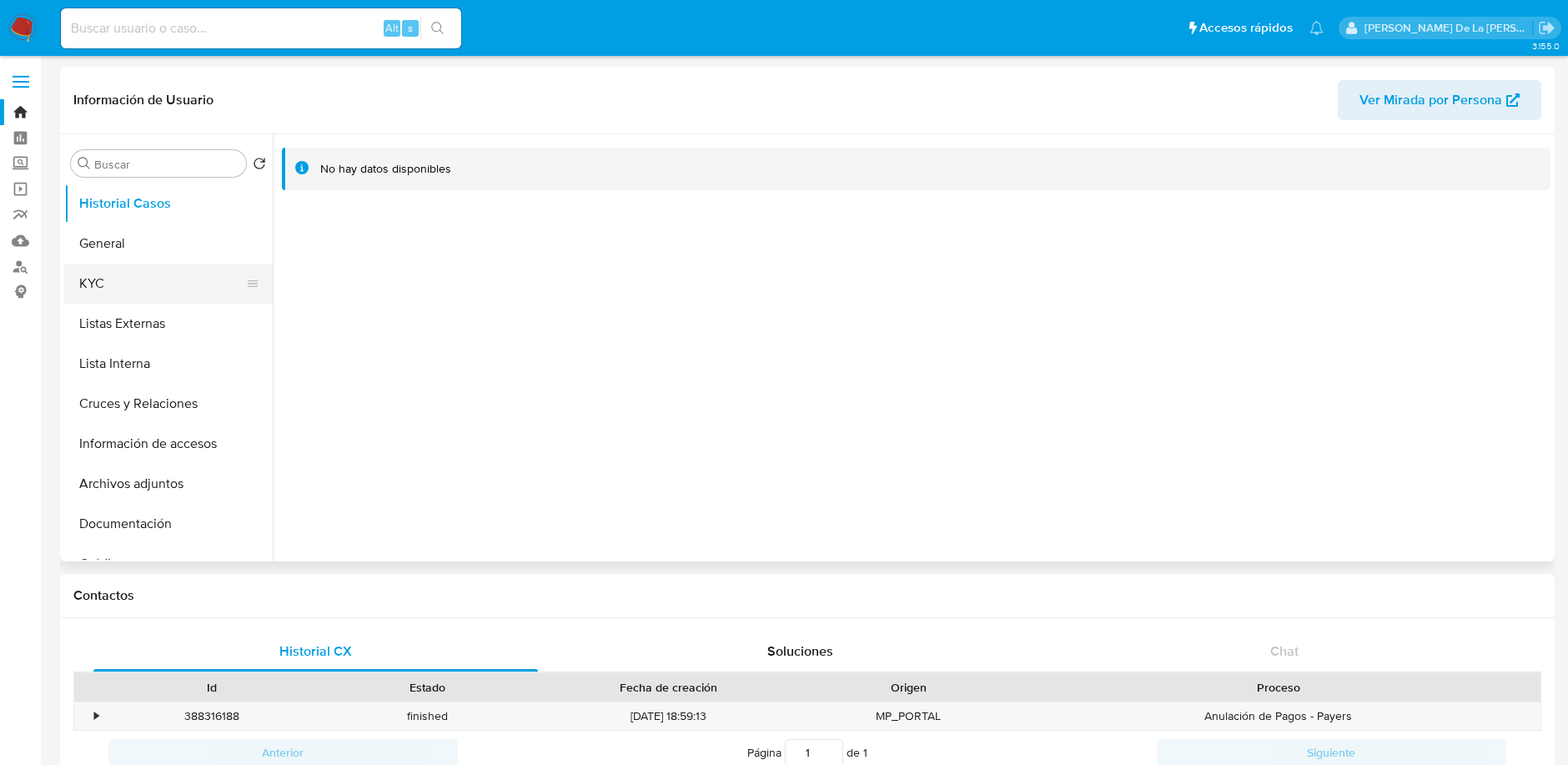
click at [136, 276] on button "KYC" at bounding box center [161, 283] width 195 height 40
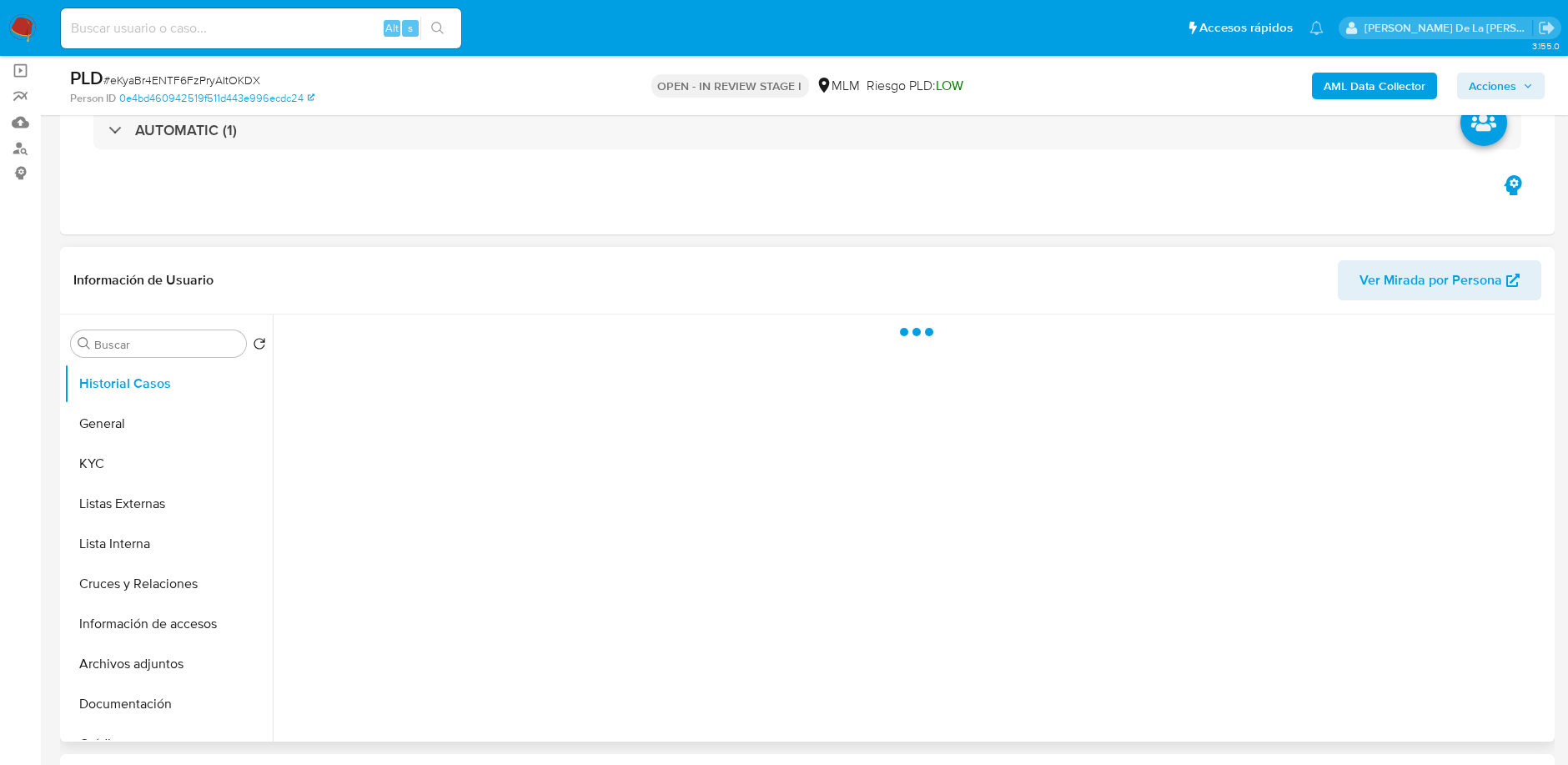
scroll to position [185, 0]
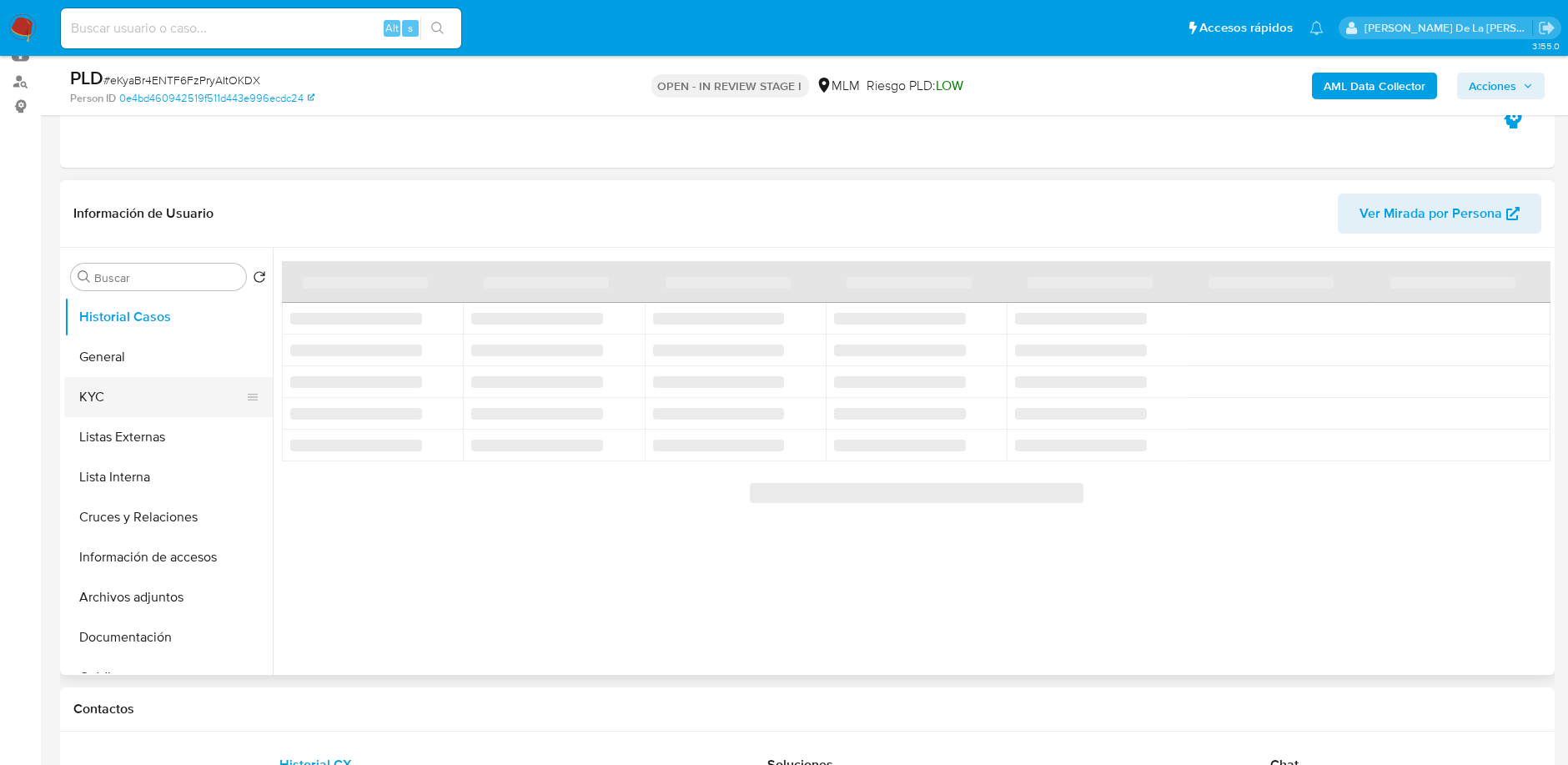
click at [131, 380] on button "KYC" at bounding box center [161, 397] width 195 height 40
select select "10"
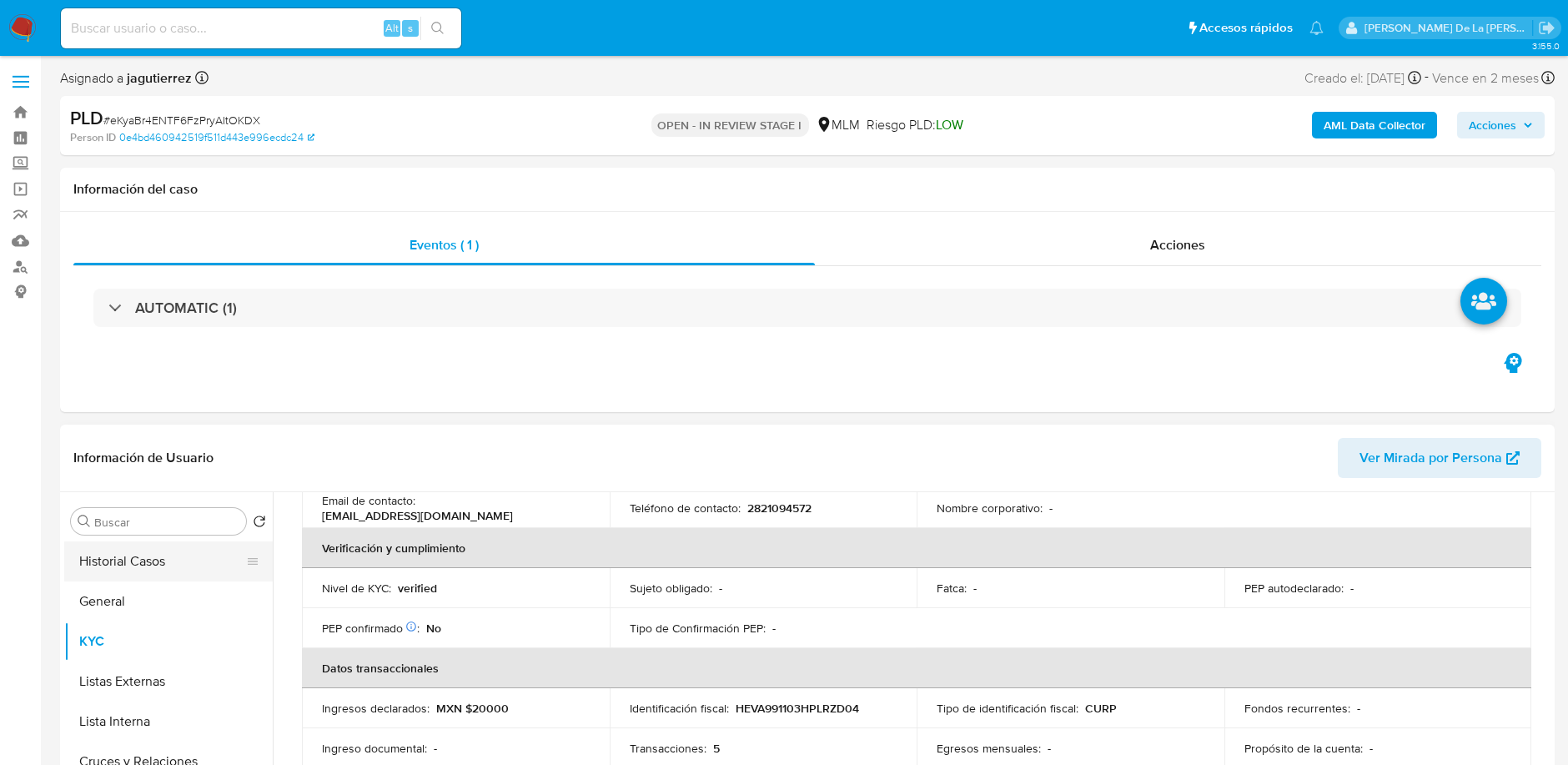
scroll to position [366, 0]
click at [126, 582] on button "General" at bounding box center [161, 600] width 195 height 40
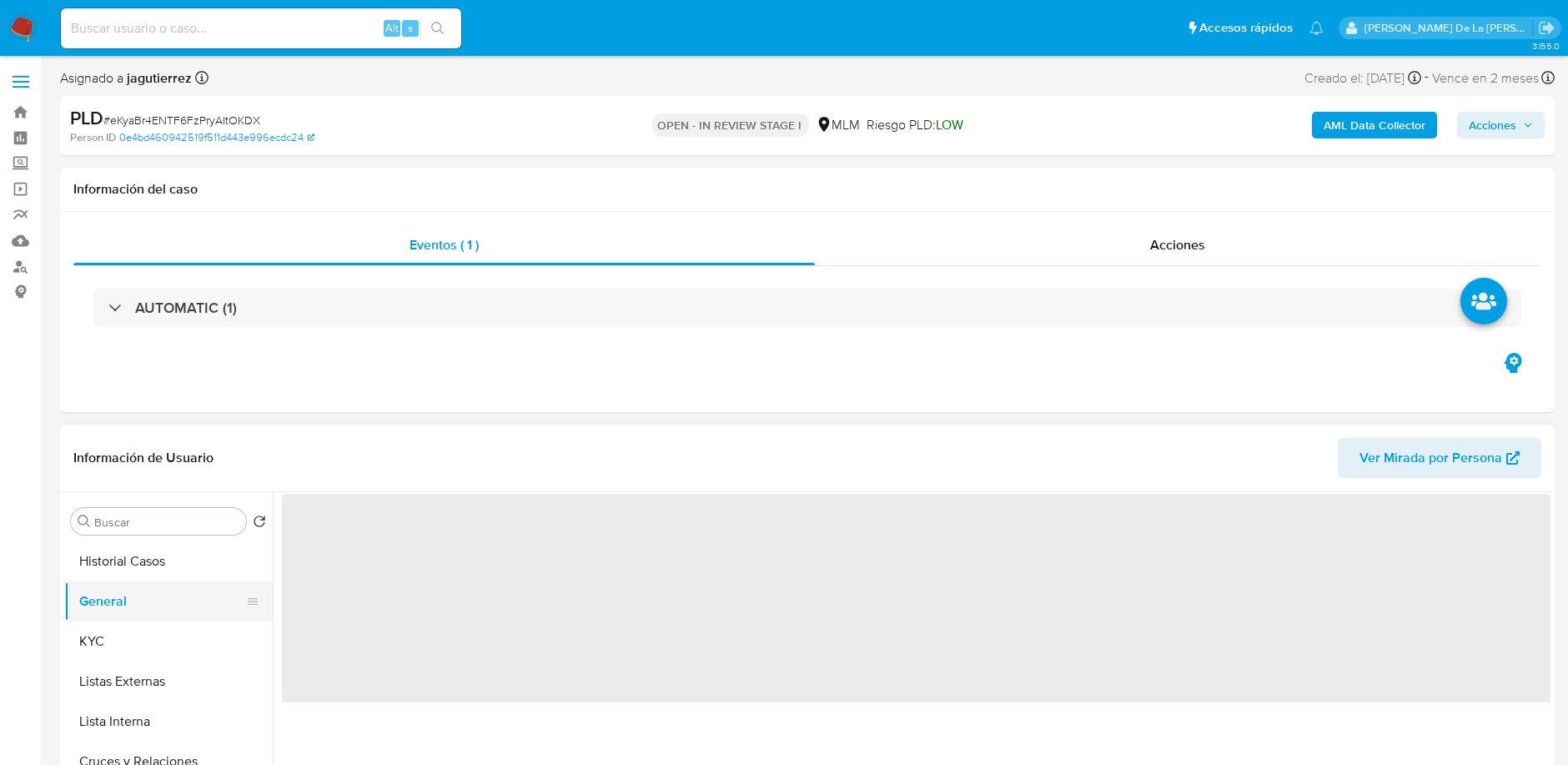
click at [119, 590] on button "General" at bounding box center [161, 600] width 195 height 40
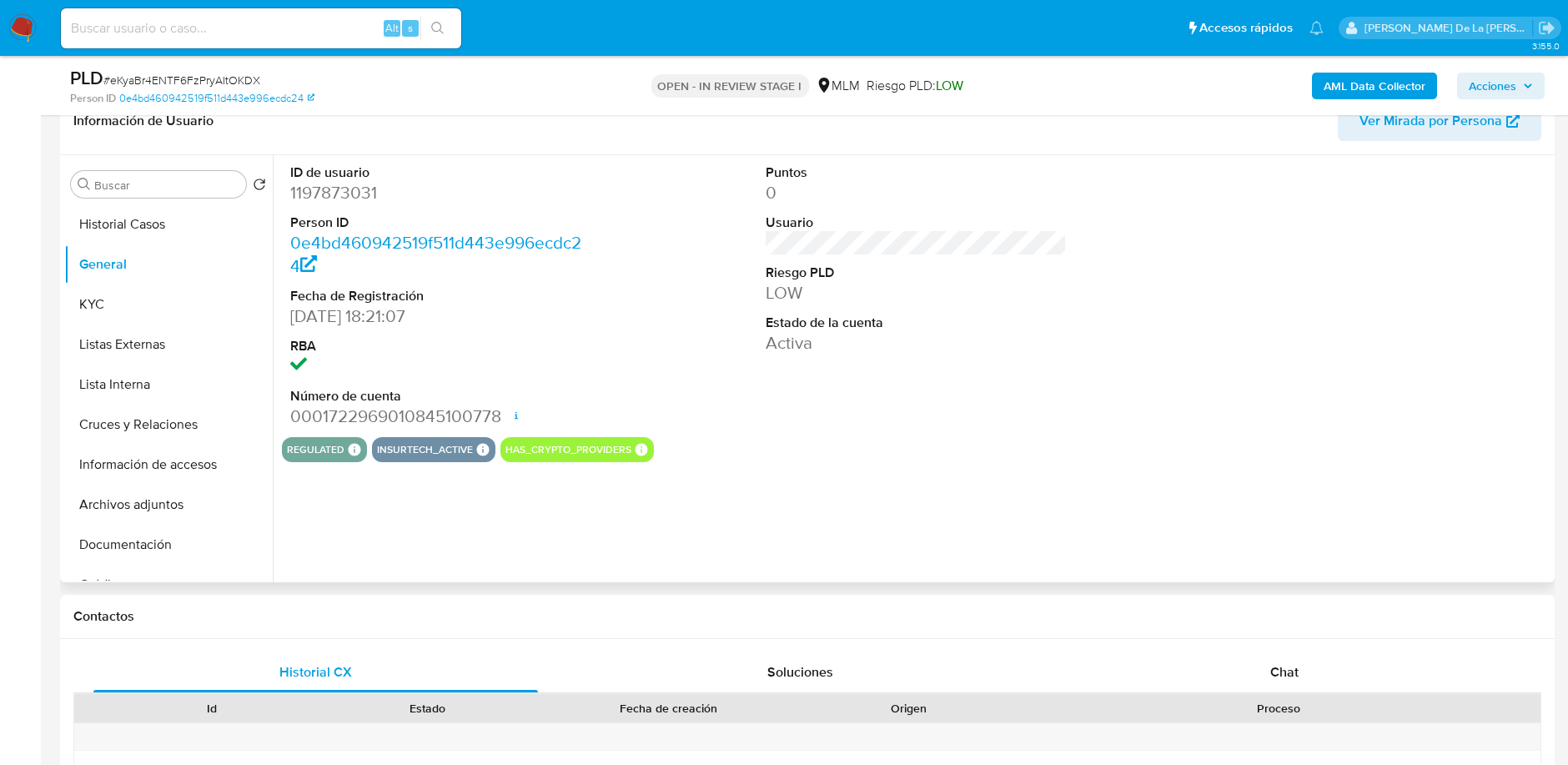
scroll to position [185, 0]
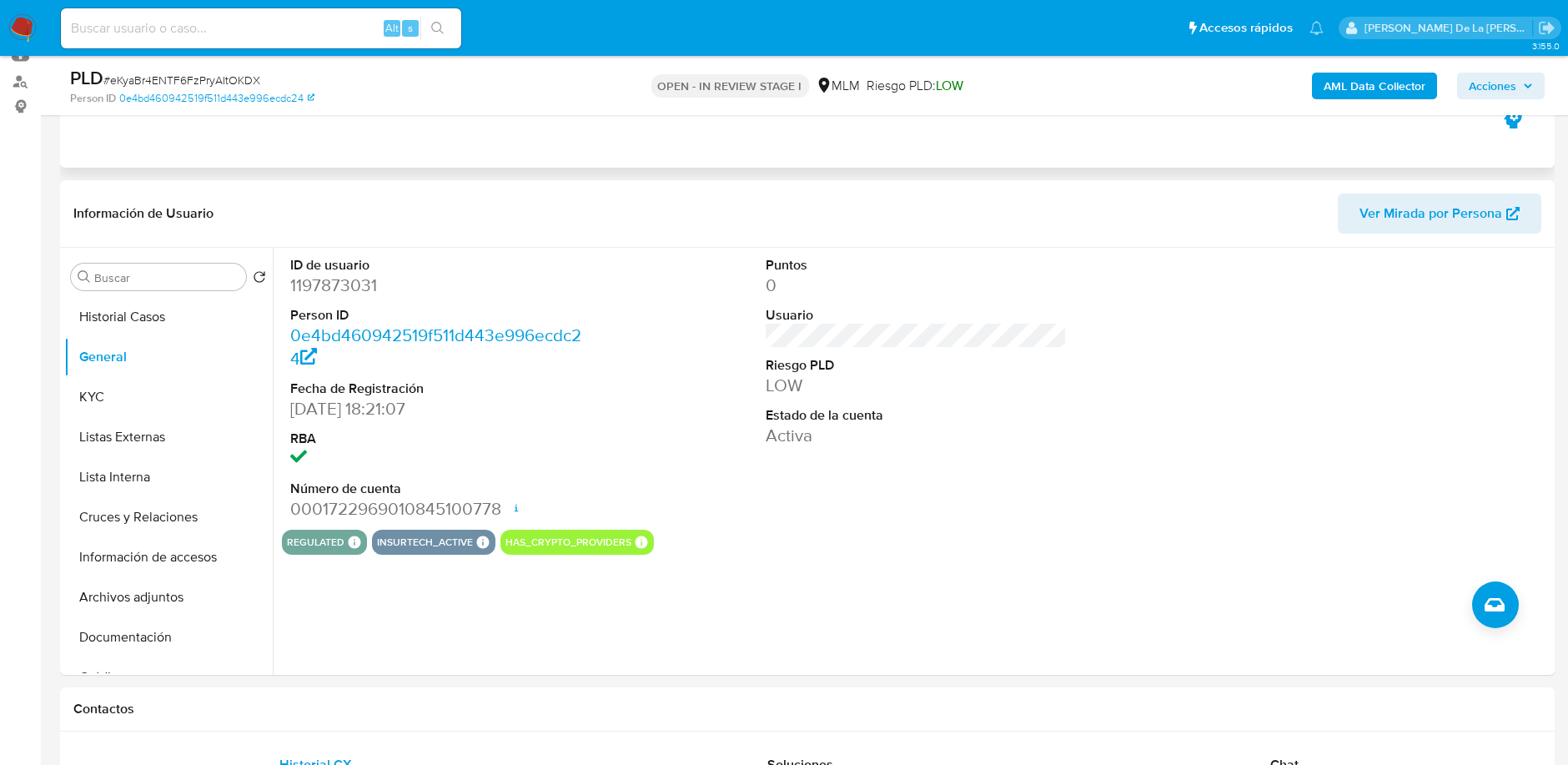
click at [1513, 129] on icon "button" at bounding box center [1513, 118] width 26 height 26
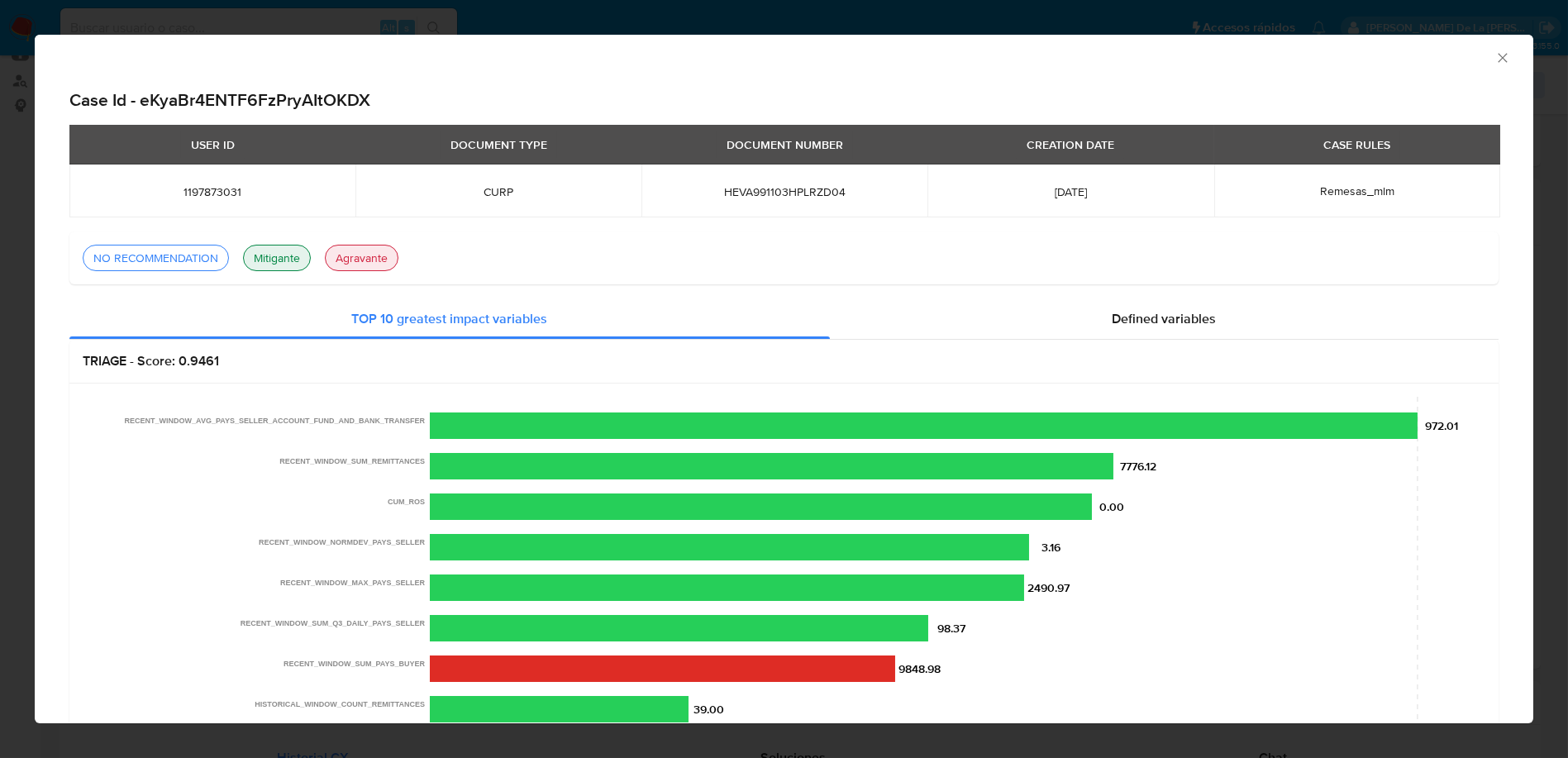
click at [1494, 56] on icon "Cerrar ventana" at bounding box center [1503, 58] width 17 height 17
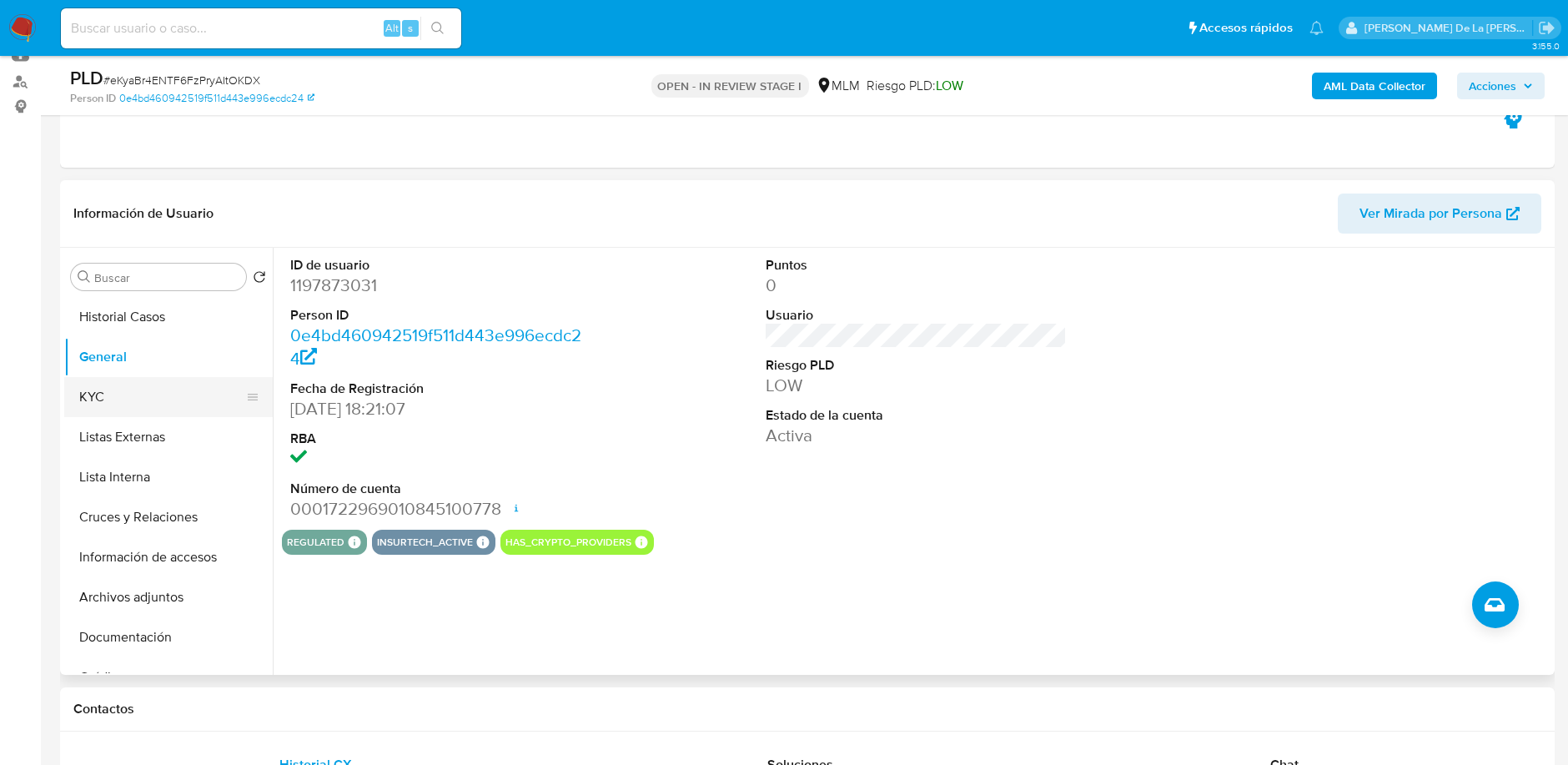
click at [93, 399] on button "KYC" at bounding box center [161, 397] width 195 height 40
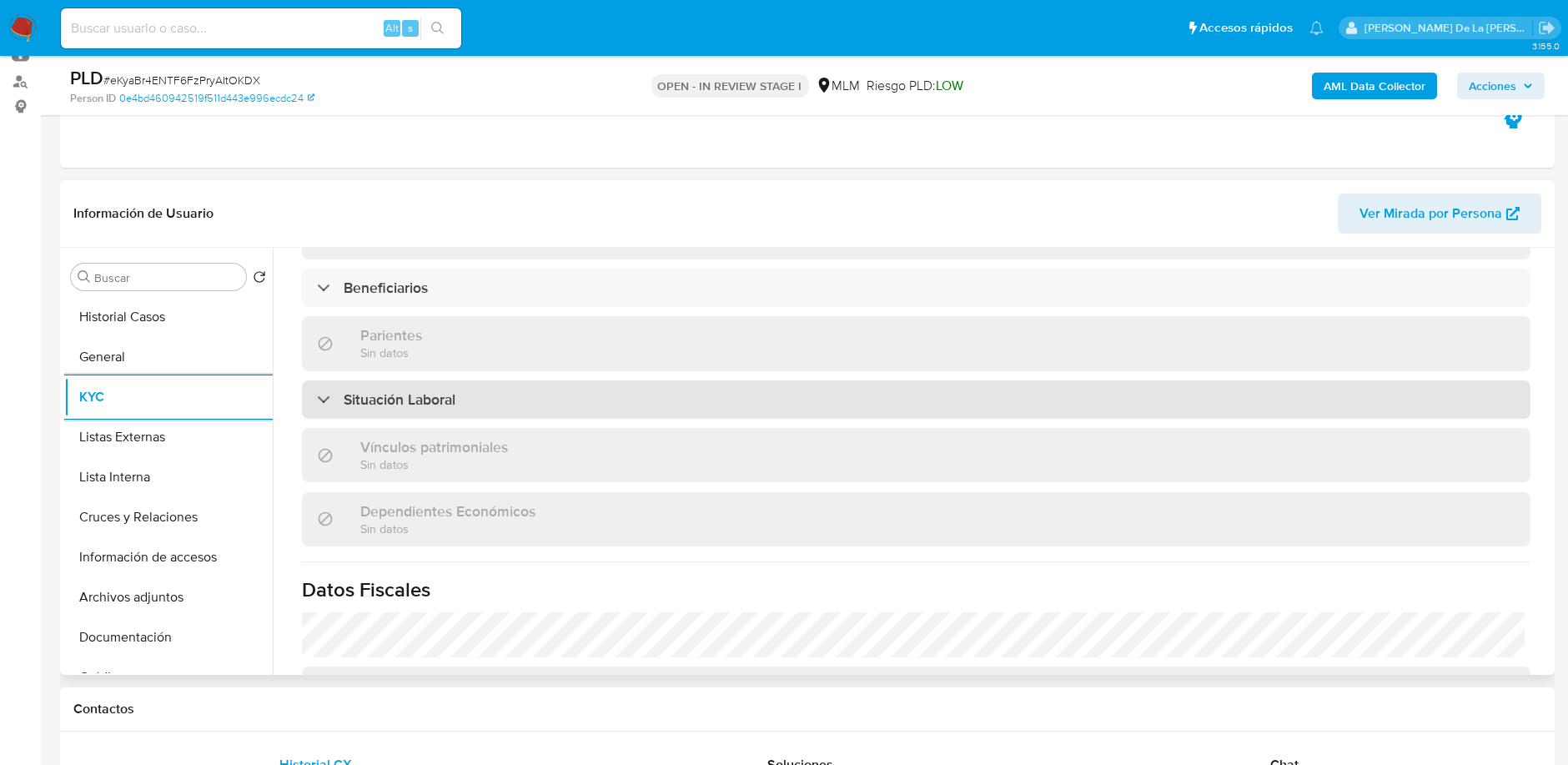
scroll to position [740, 0]
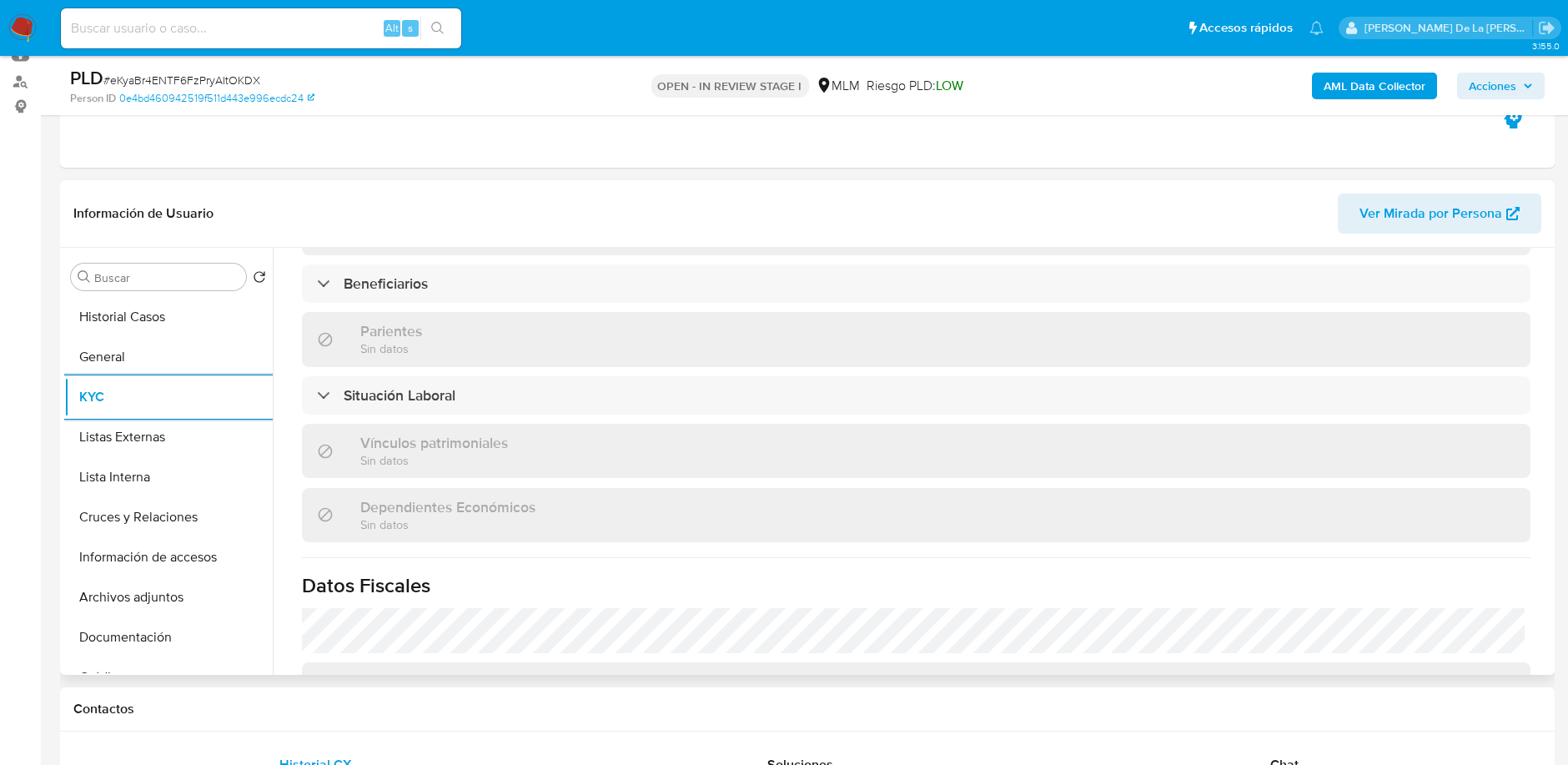
click at [328, 303] on div "Actualizado hace 2 meses Creado: 13/09/2022 17:21:23 Actualizado: 07/06/2025 16…" at bounding box center [915, 248] width 1269 height 1401
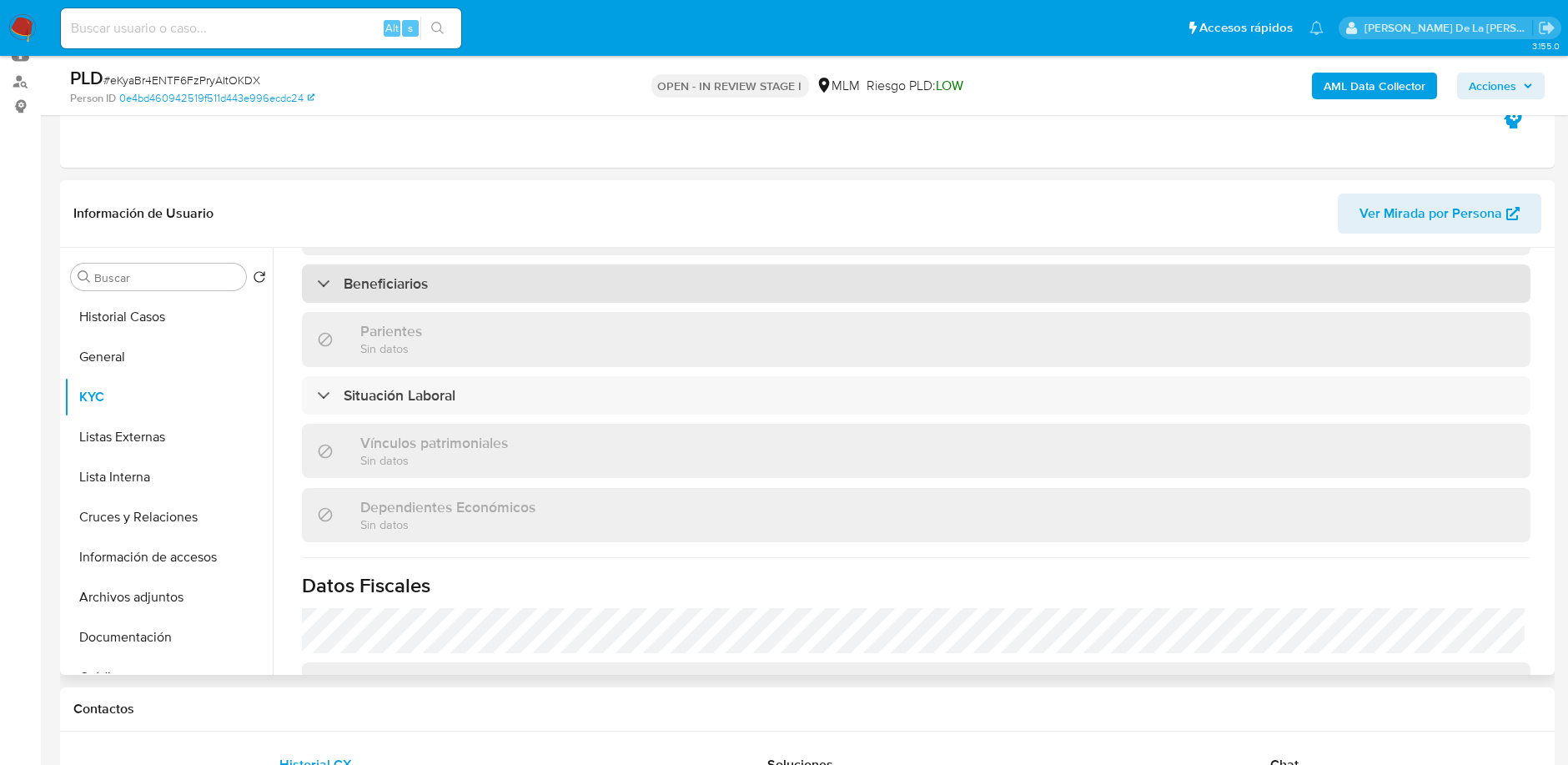
click at [329, 295] on div "Beneficiarios" at bounding box center [916, 283] width 1228 height 38
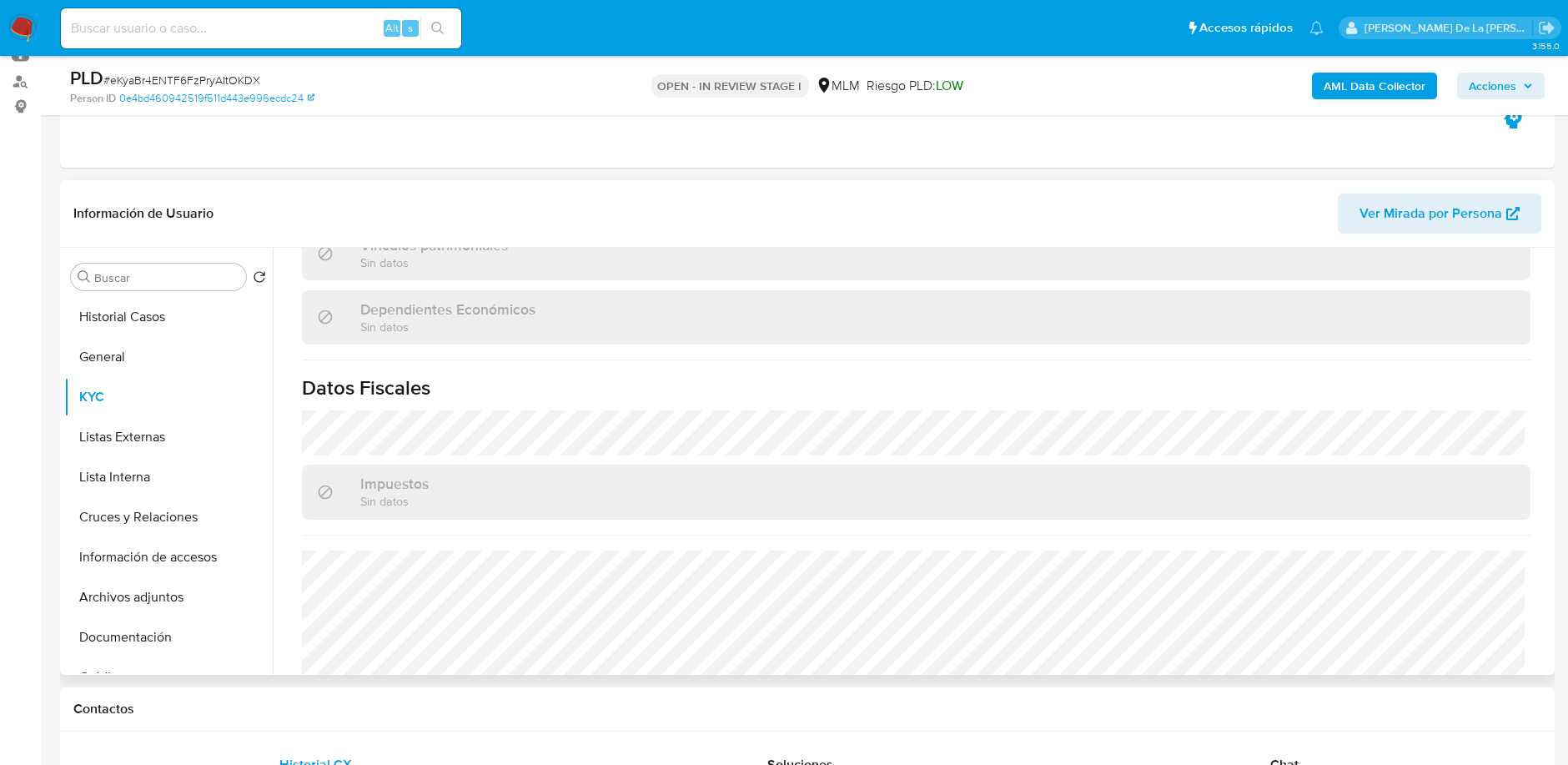
scroll to position [1157, 0]
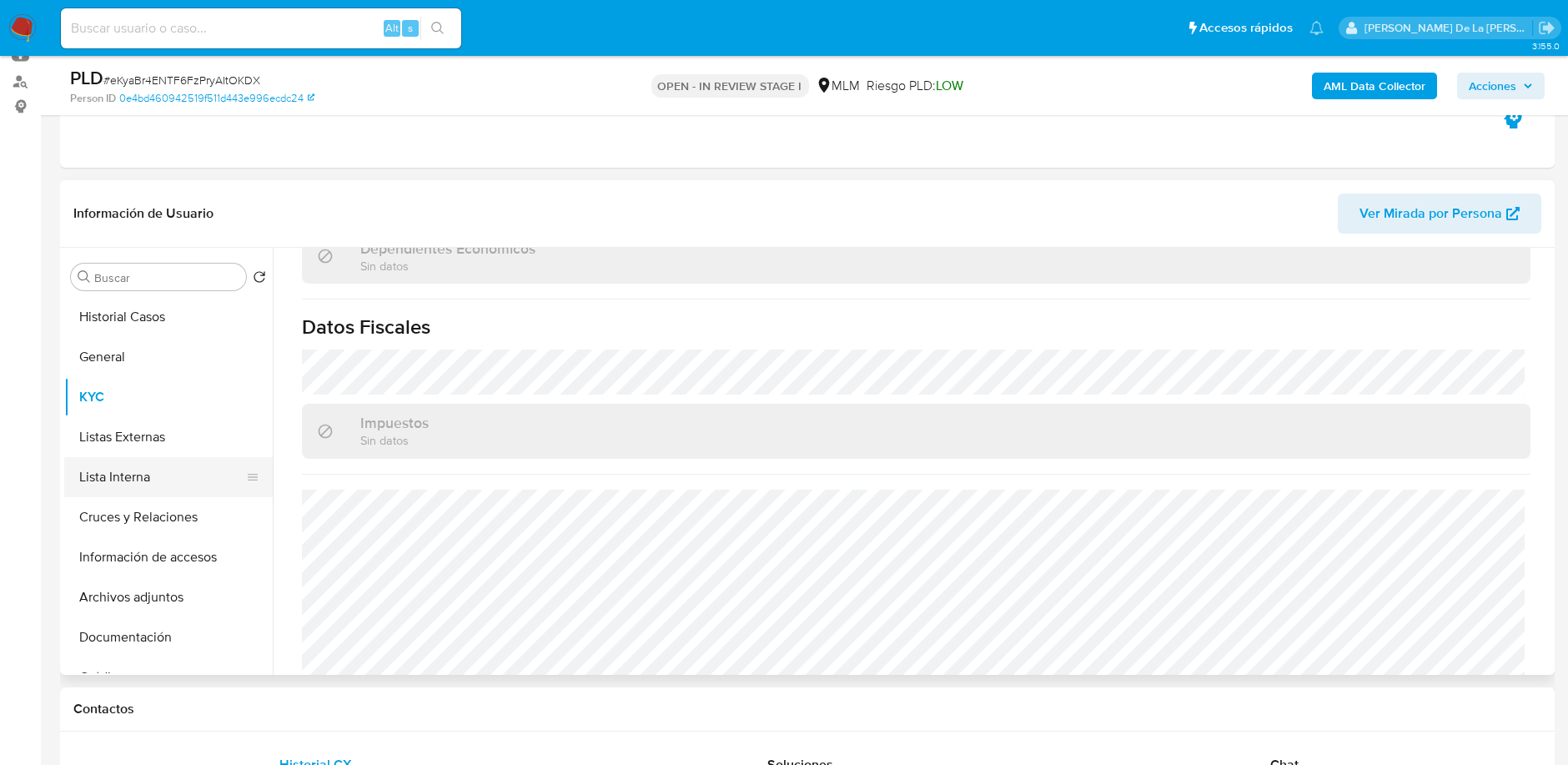
click at [122, 461] on button "Lista Interna" at bounding box center [161, 477] width 195 height 40
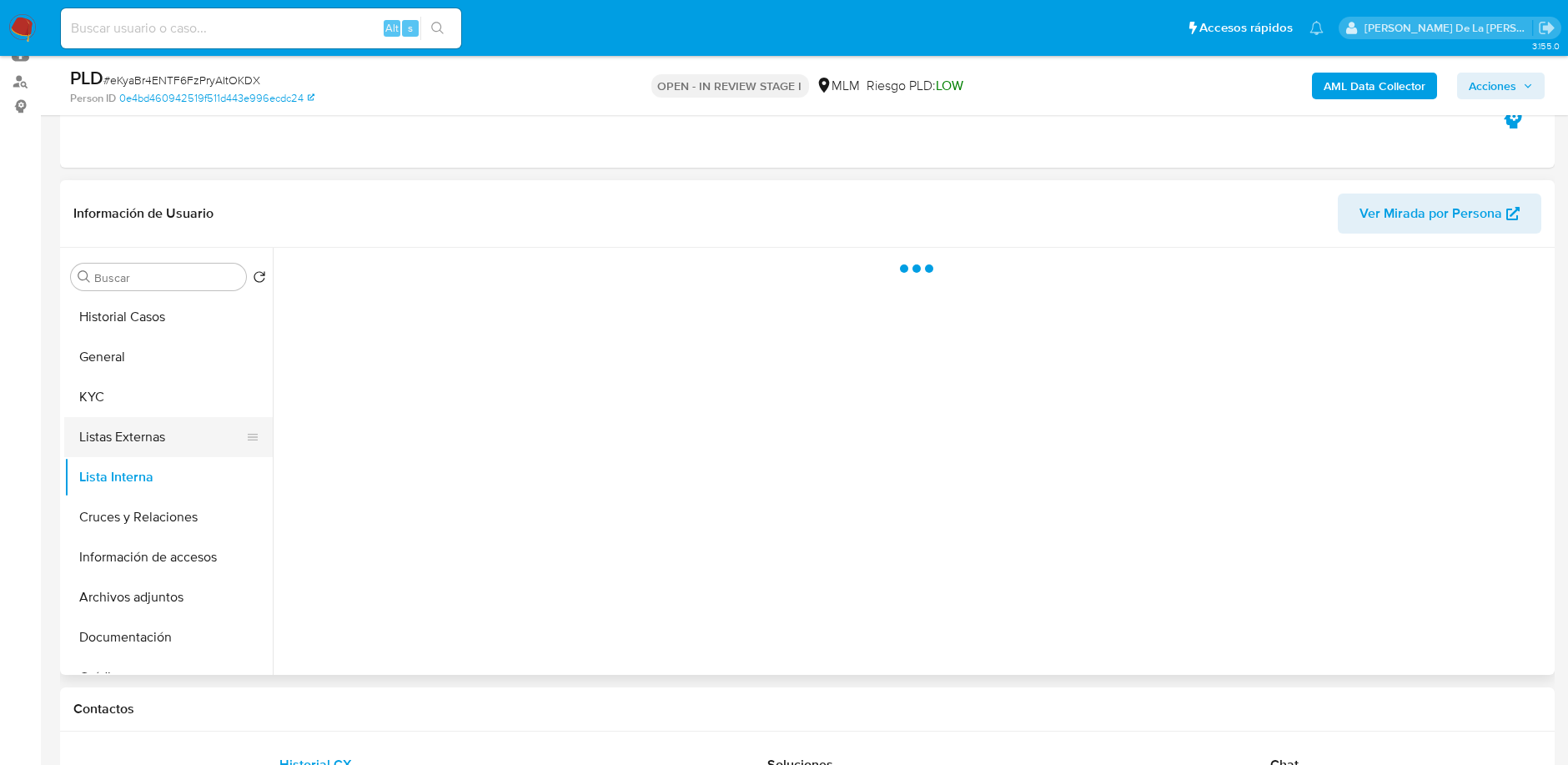
scroll to position [0, 0]
click at [159, 425] on button "Listas Externas" at bounding box center [161, 437] width 195 height 40
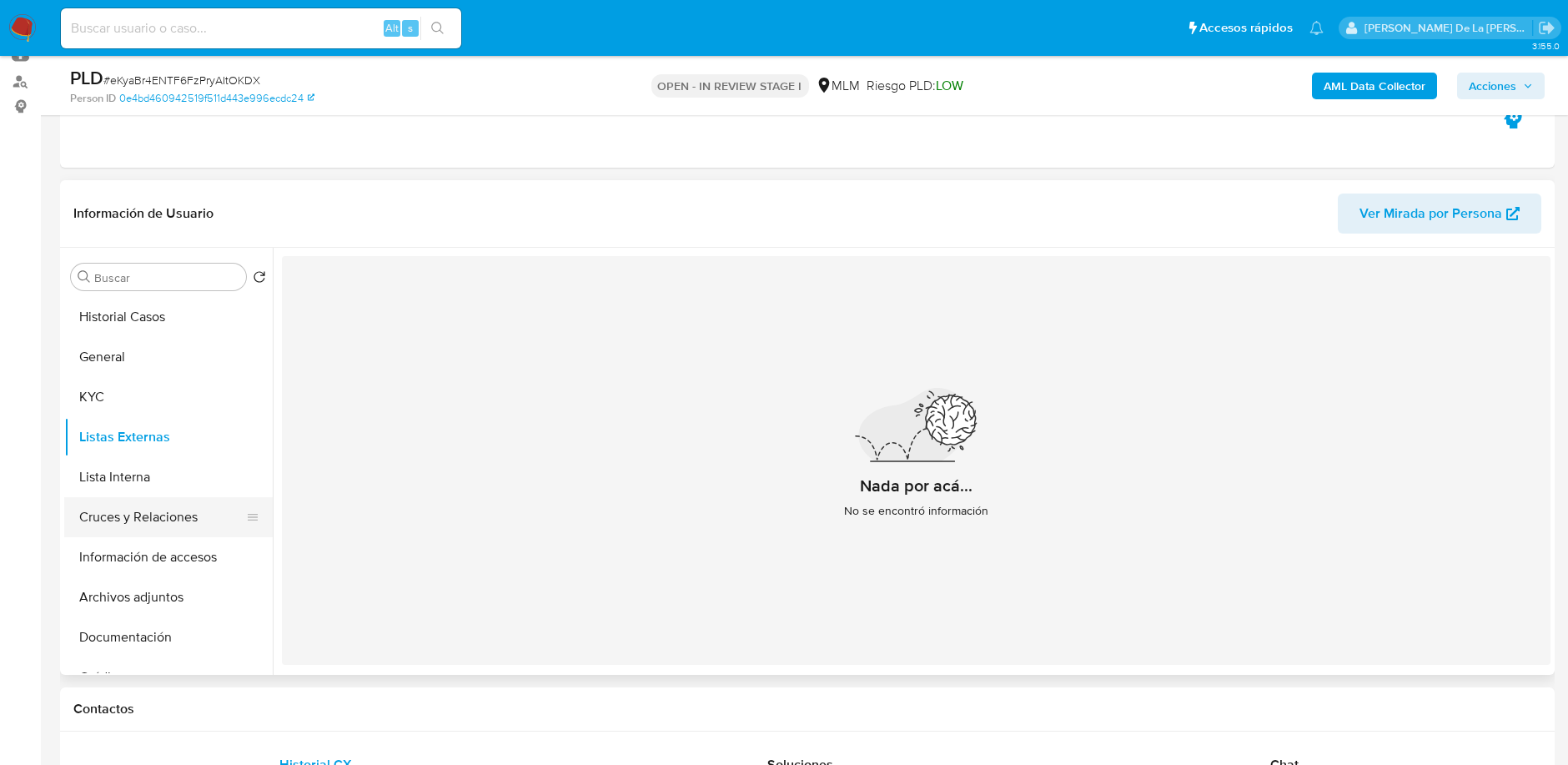
click at [110, 508] on button "Cruces y Relaciones" at bounding box center [161, 517] width 195 height 40
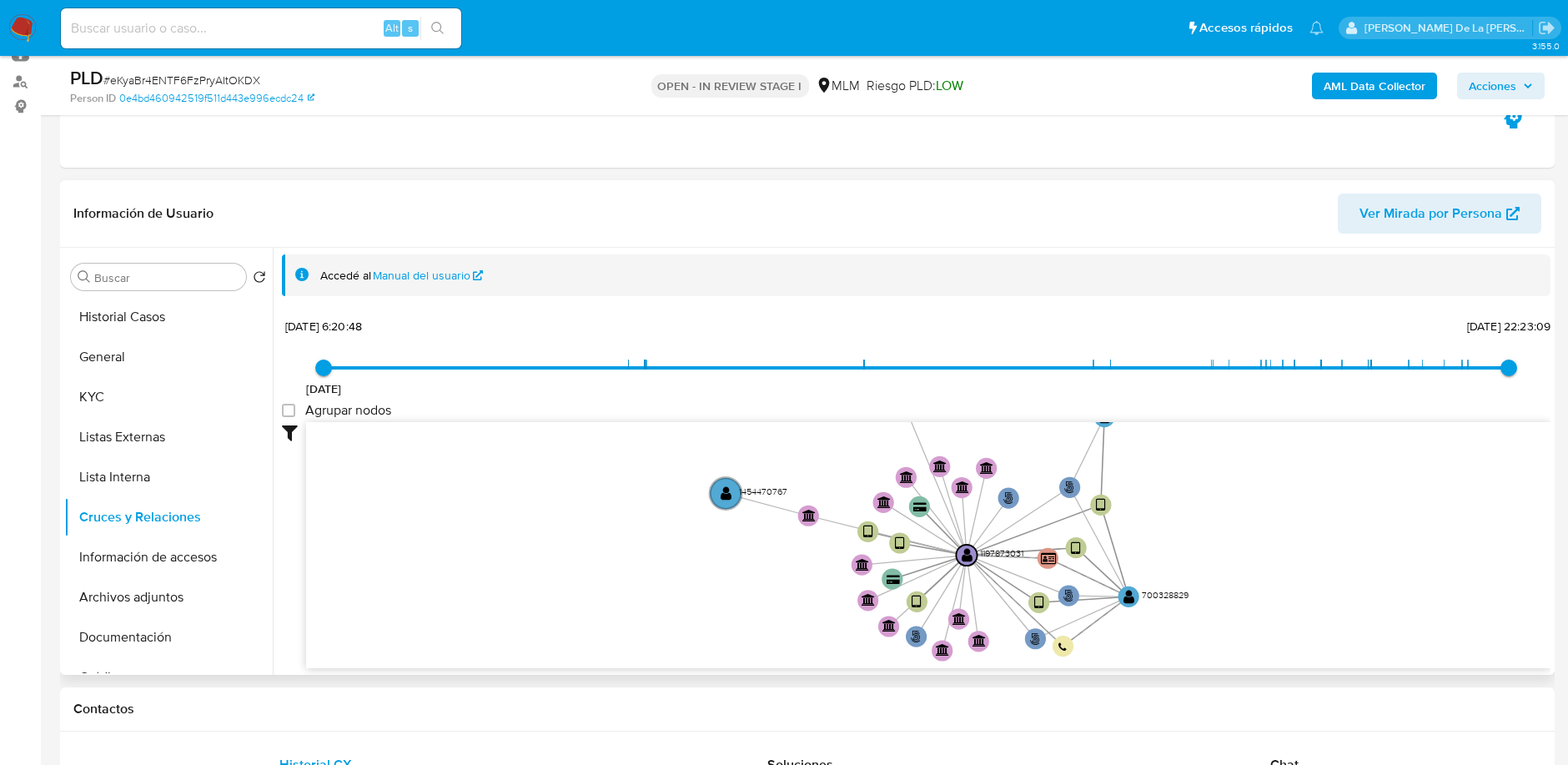
drag, startPoint x: 796, startPoint y: 553, endPoint x: 775, endPoint y: 562, distance: 22.8
click at [775, 561] on icon "phone-8f5a46b1f60c528776fc00467bccb644  user-1197873031  1197873031 person-0e…" at bounding box center [928, 543] width 1245 height 242
click at [152, 604] on button "Archivos adjuntos" at bounding box center [161, 597] width 195 height 40
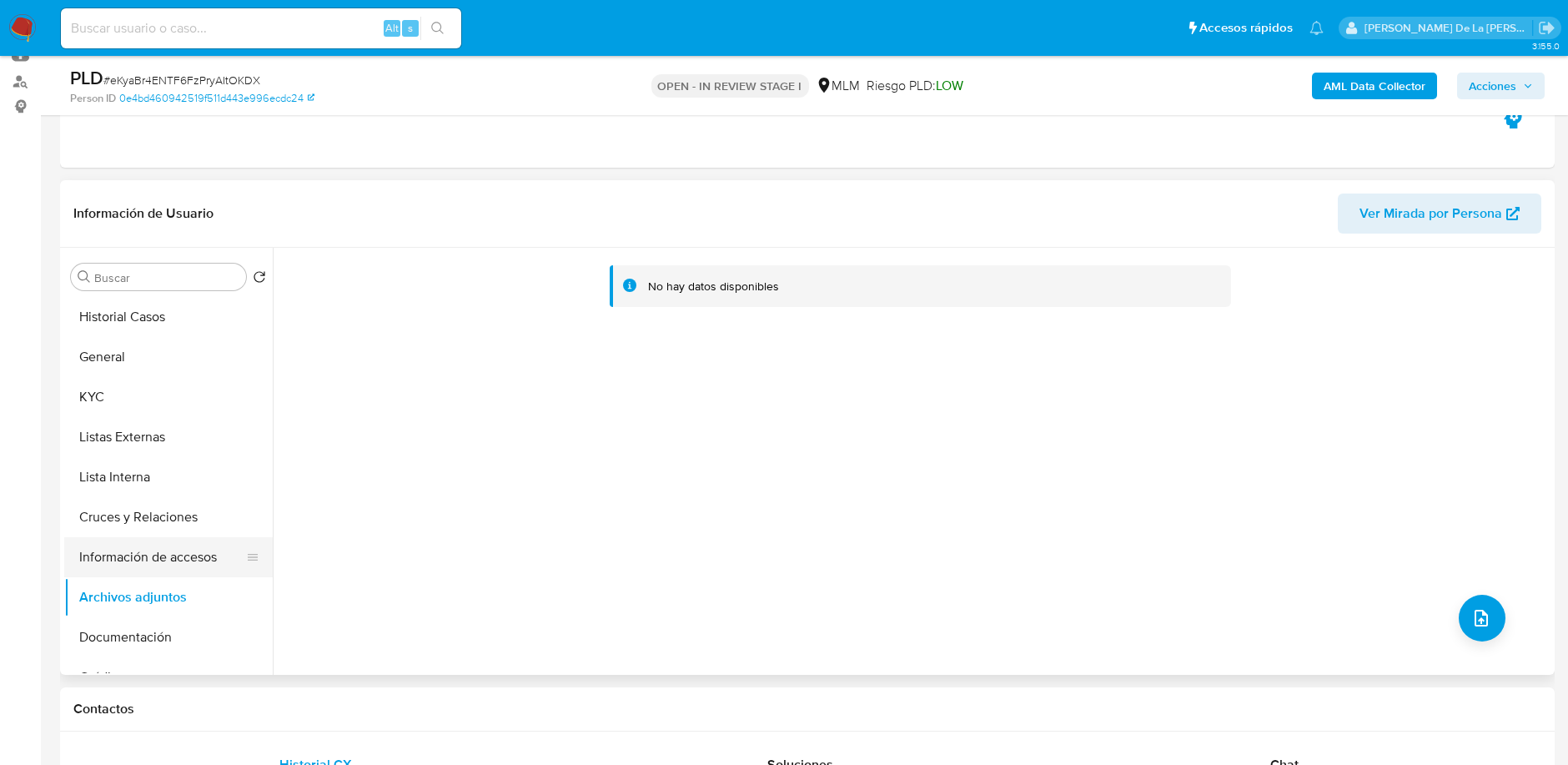
click at [142, 556] on button "Información de accesos" at bounding box center [161, 557] width 195 height 40
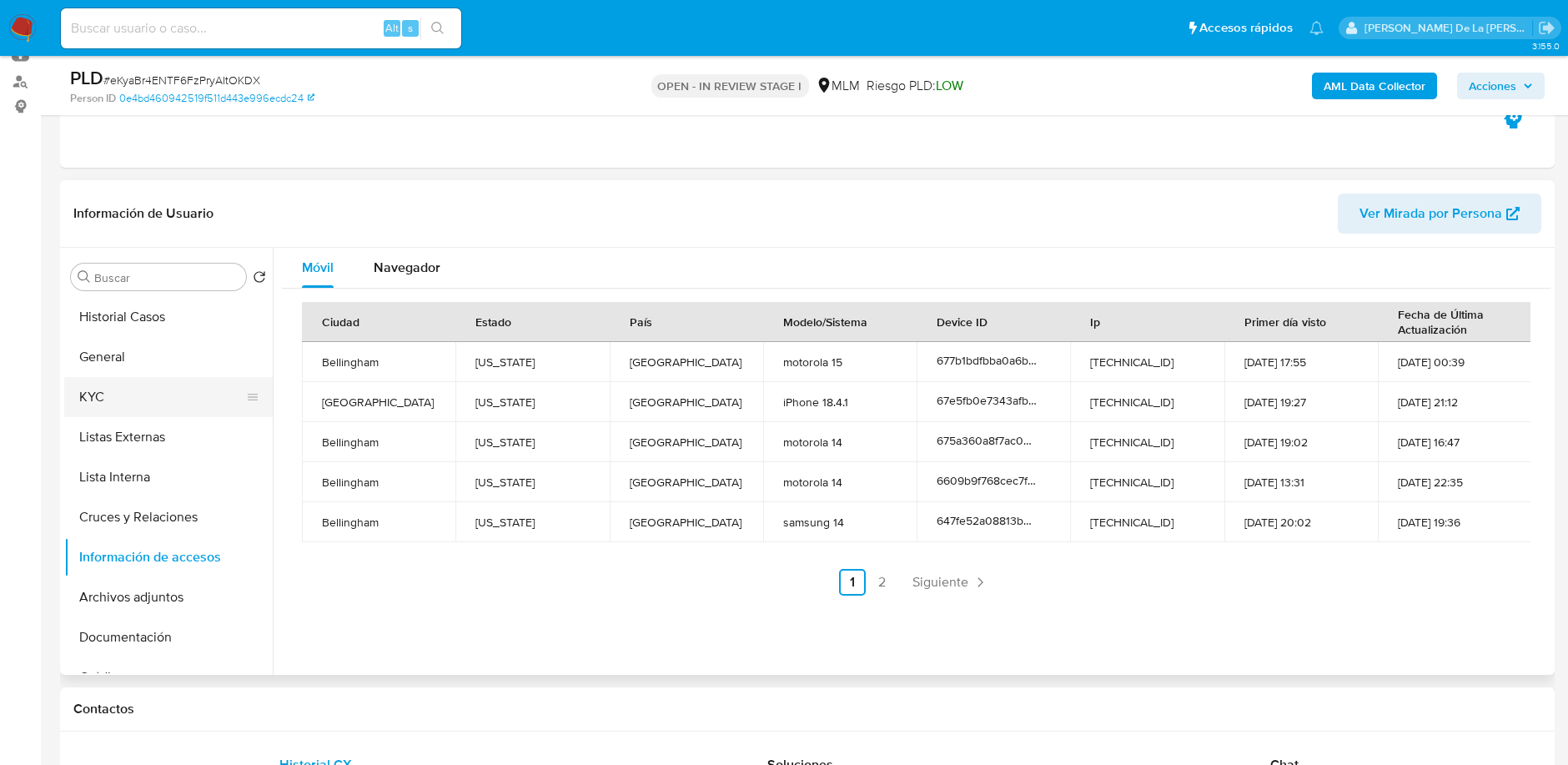
click at [113, 389] on button "KYC" at bounding box center [161, 397] width 195 height 40
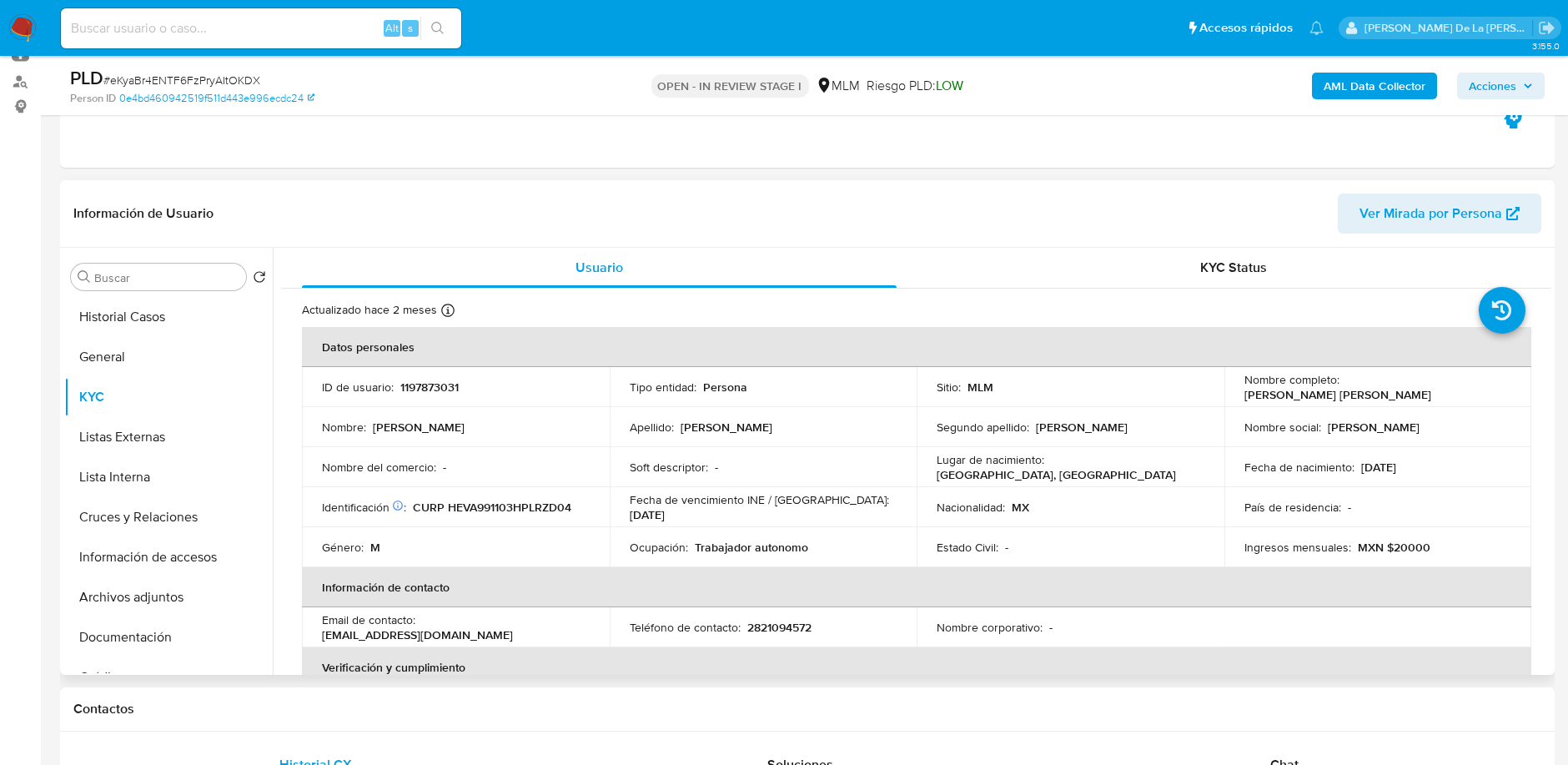
drag, startPoint x: 1237, startPoint y: 397, endPoint x: 1432, endPoint y: 395, distance: 195.0
click at [1434, 393] on td "Nombre completo : Adrian Humberto Hernandez Vazquez" at bounding box center [1378, 386] width 308 height 40
click at [1459, 395] on div "Nombre completo : Adrian Humberto Hernandez Vazquez" at bounding box center [1379, 386] width 268 height 30
drag, startPoint x: 1455, startPoint y: 395, endPoint x: 1219, endPoint y: 403, distance: 236.1
click at [1224, 403] on td "Nombre completo : Adrian Humberto Hernandez Vazquez" at bounding box center [1378, 386] width 308 height 40
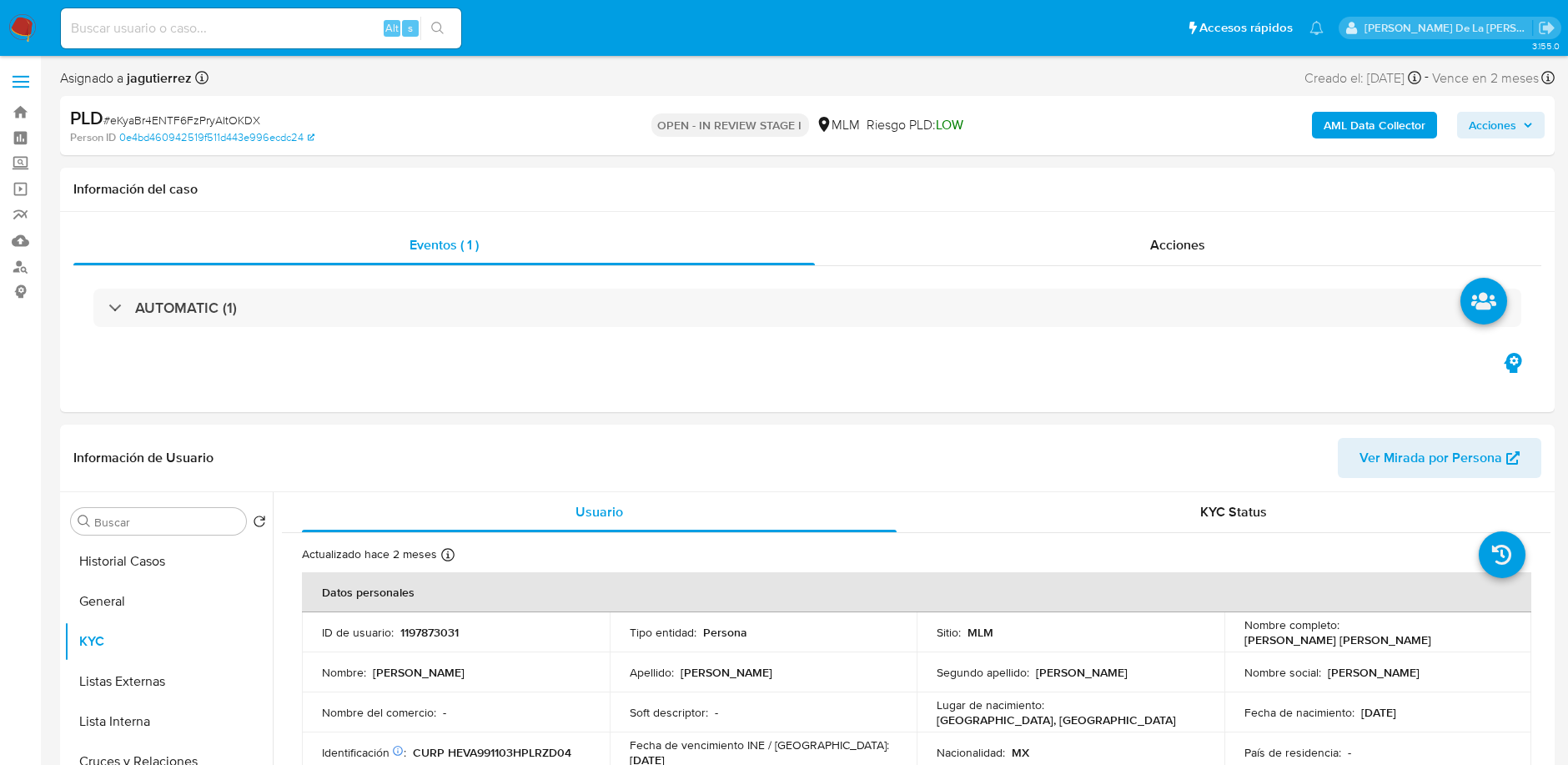
click at [1362, 126] on b "AML Data Collector" at bounding box center [1374, 125] width 102 height 26
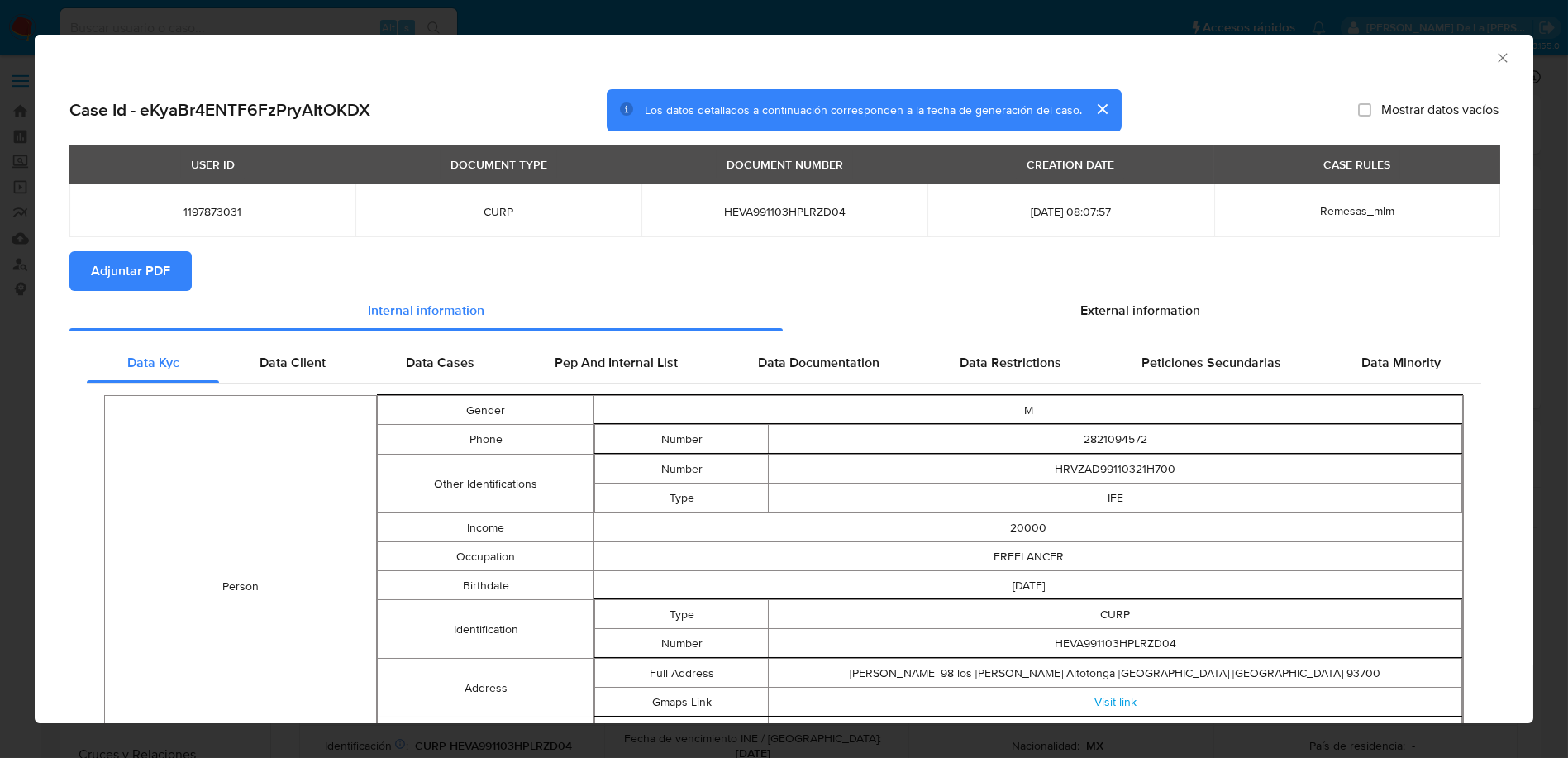
click at [115, 271] on span "Adjuntar PDF" at bounding box center [131, 270] width 79 height 36
click at [1494, 52] on icon "Cerrar ventana" at bounding box center [1503, 58] width 17 height 17
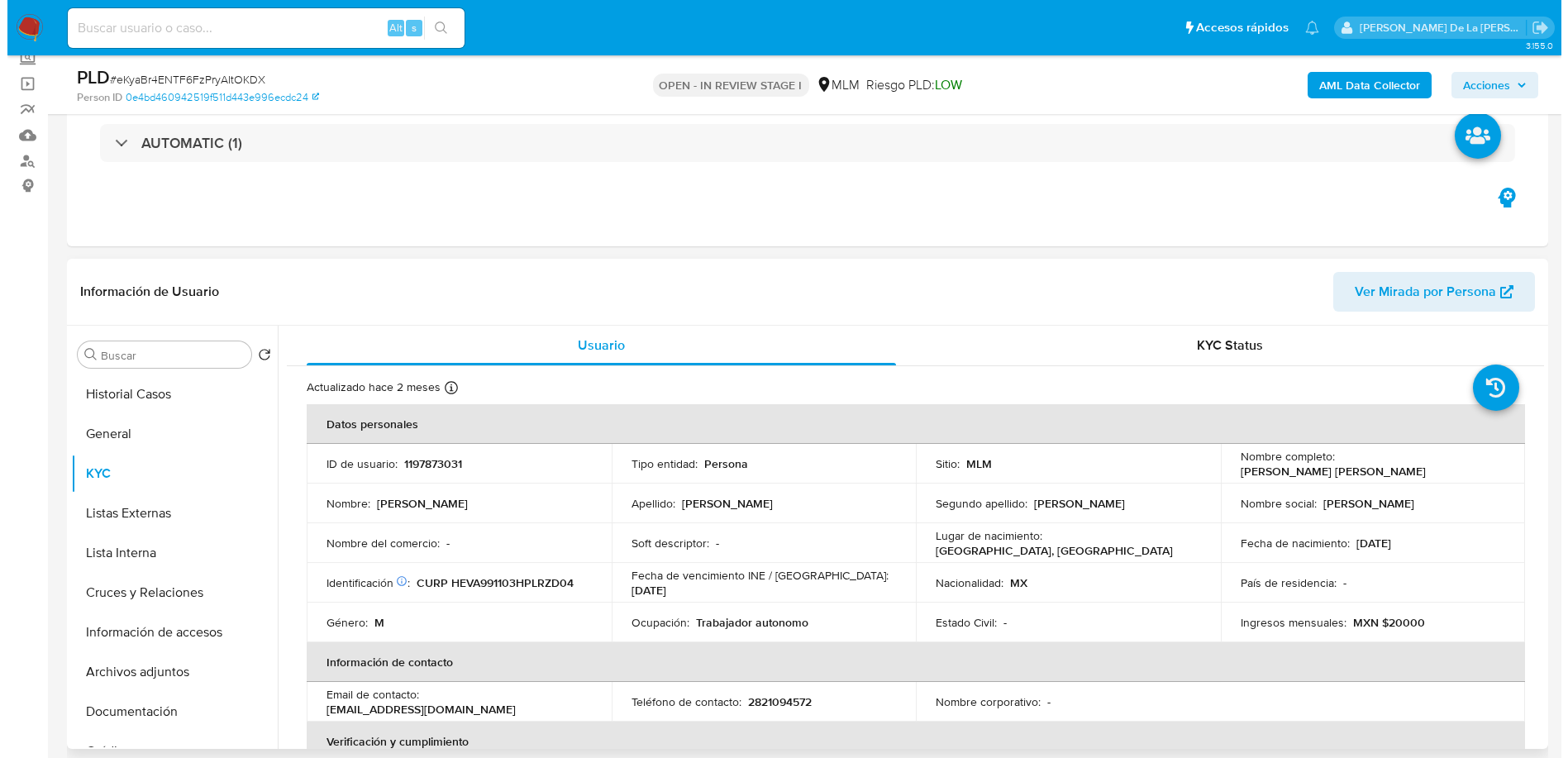
scroll to position [183, 0]
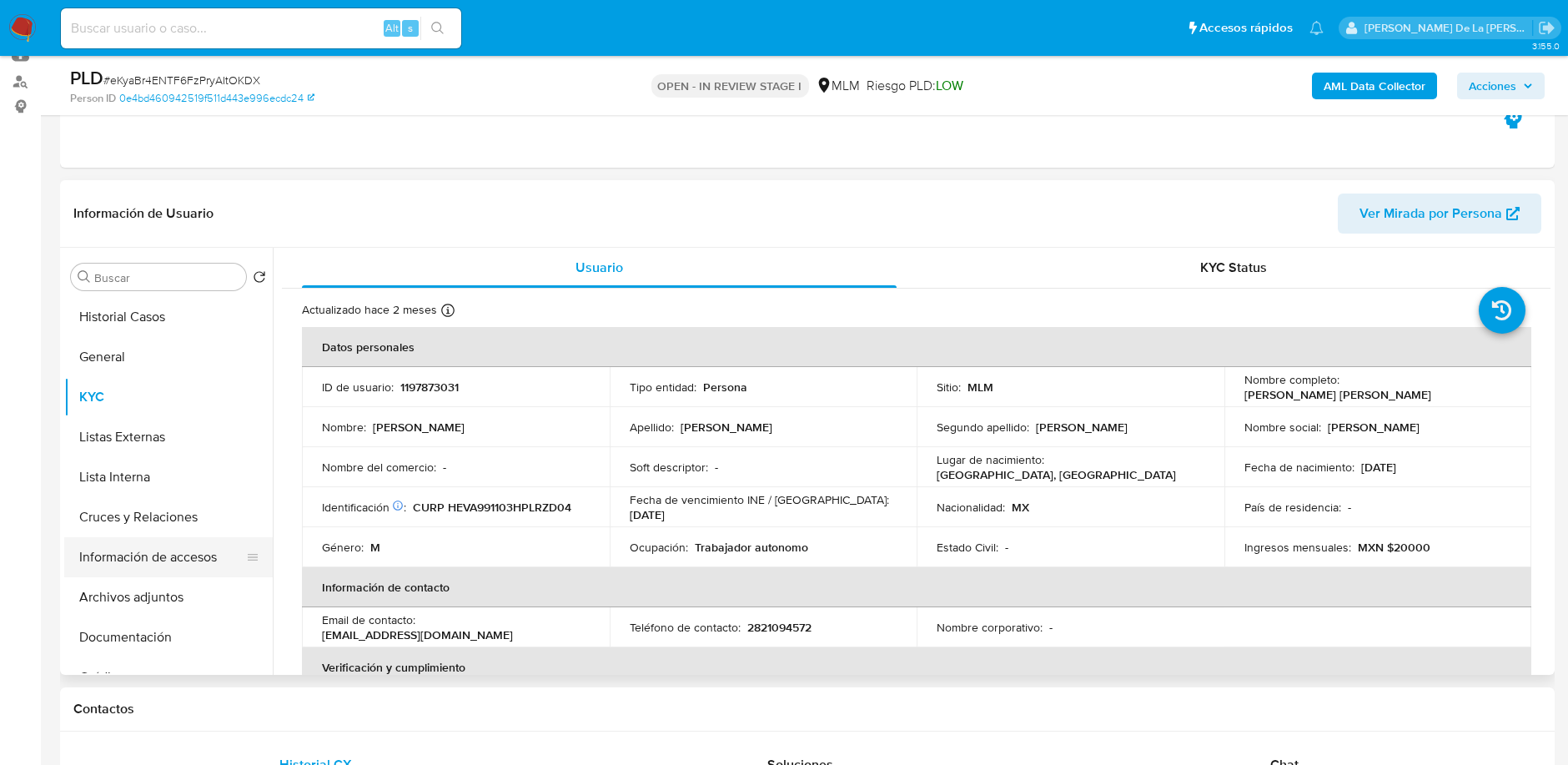
click at [161, 554] on button "Información de accesos" at bounding box center [161, 557] width 195 height 40
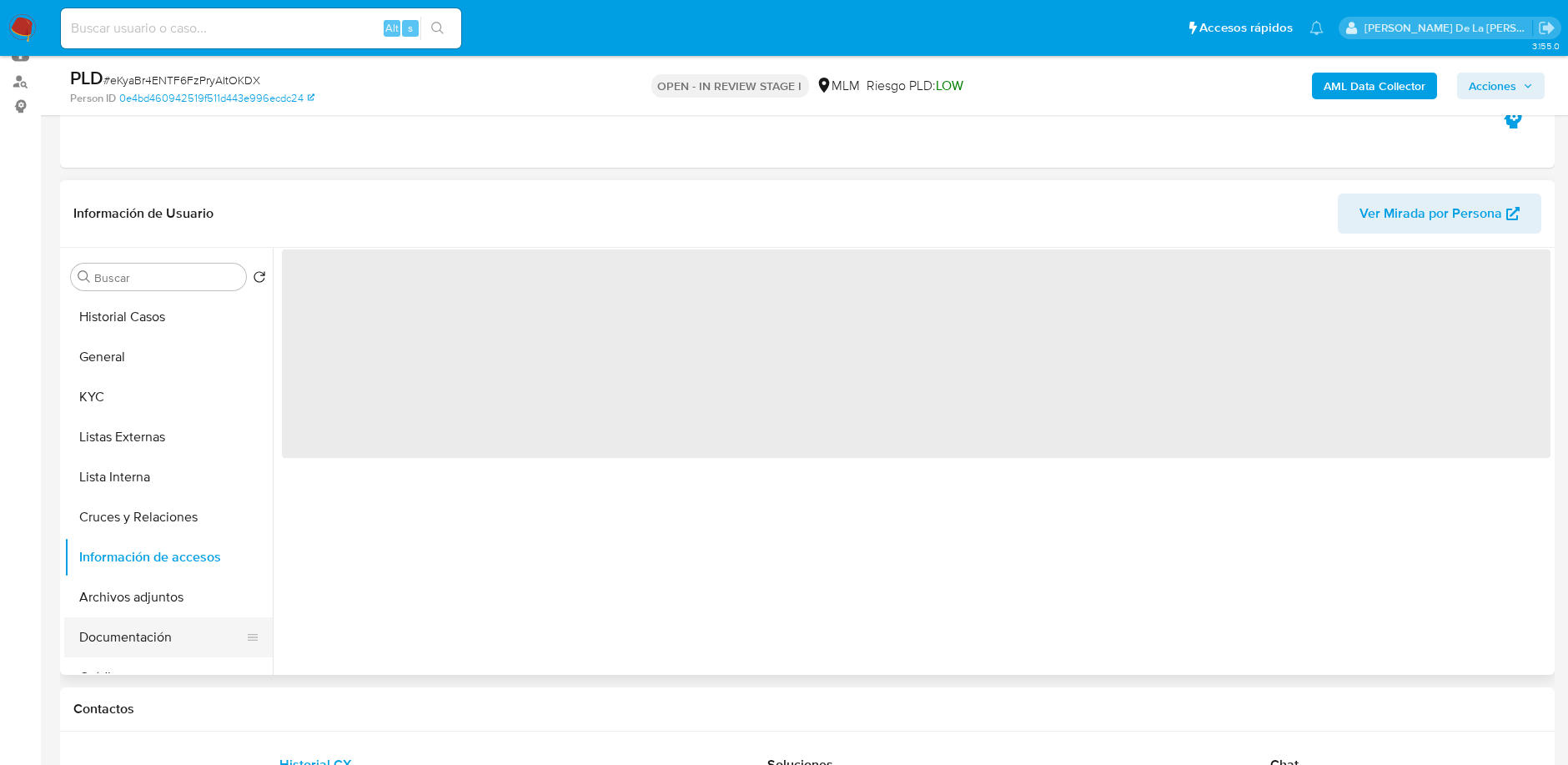
click at [115, 643] on button "Documentación" at bounding box center [161, 636] width 195 height 40
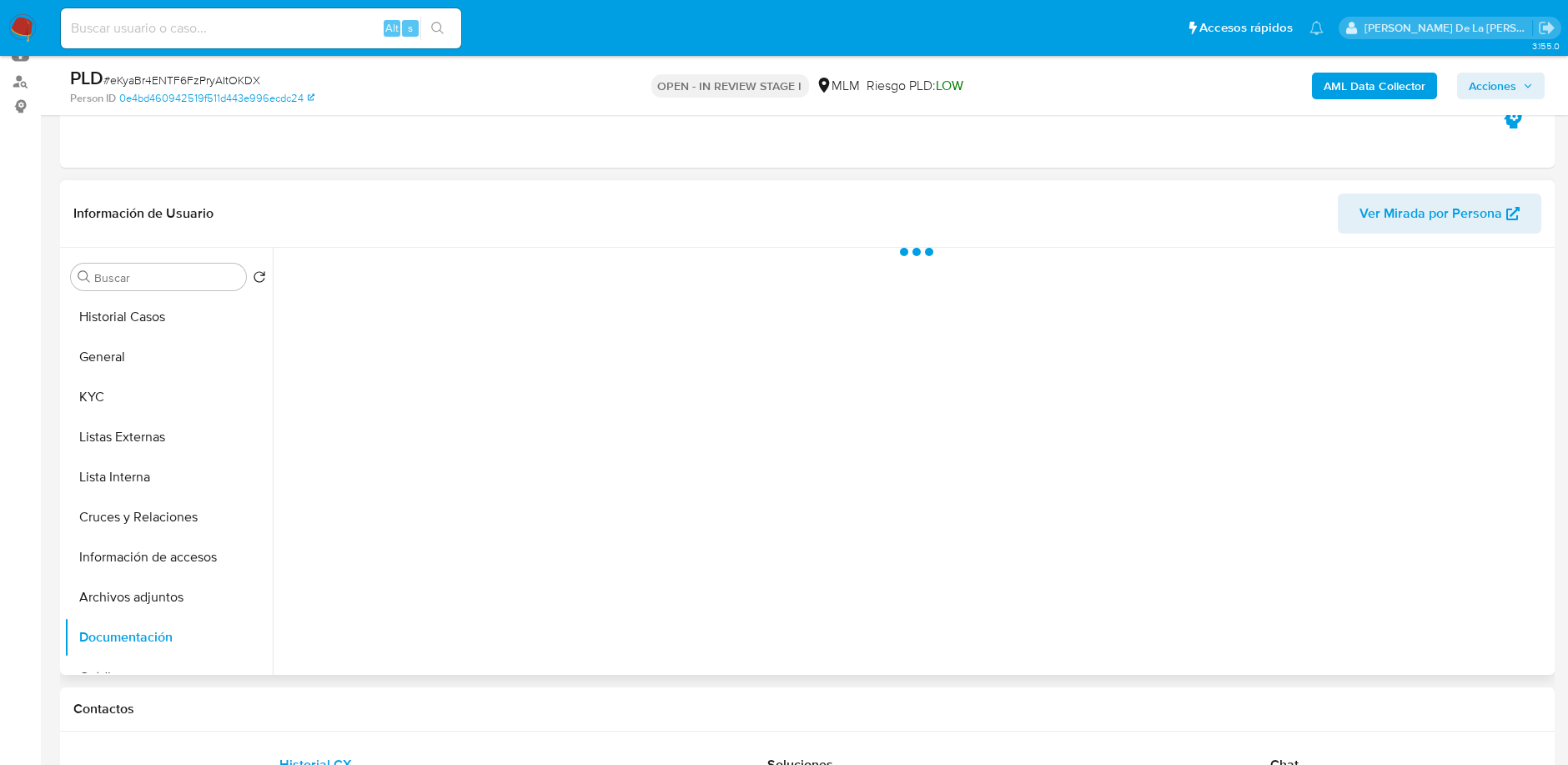
click at [156, 594] on button "Archivos adjuntos" at bounding box center [168, 597] width 208 height 40
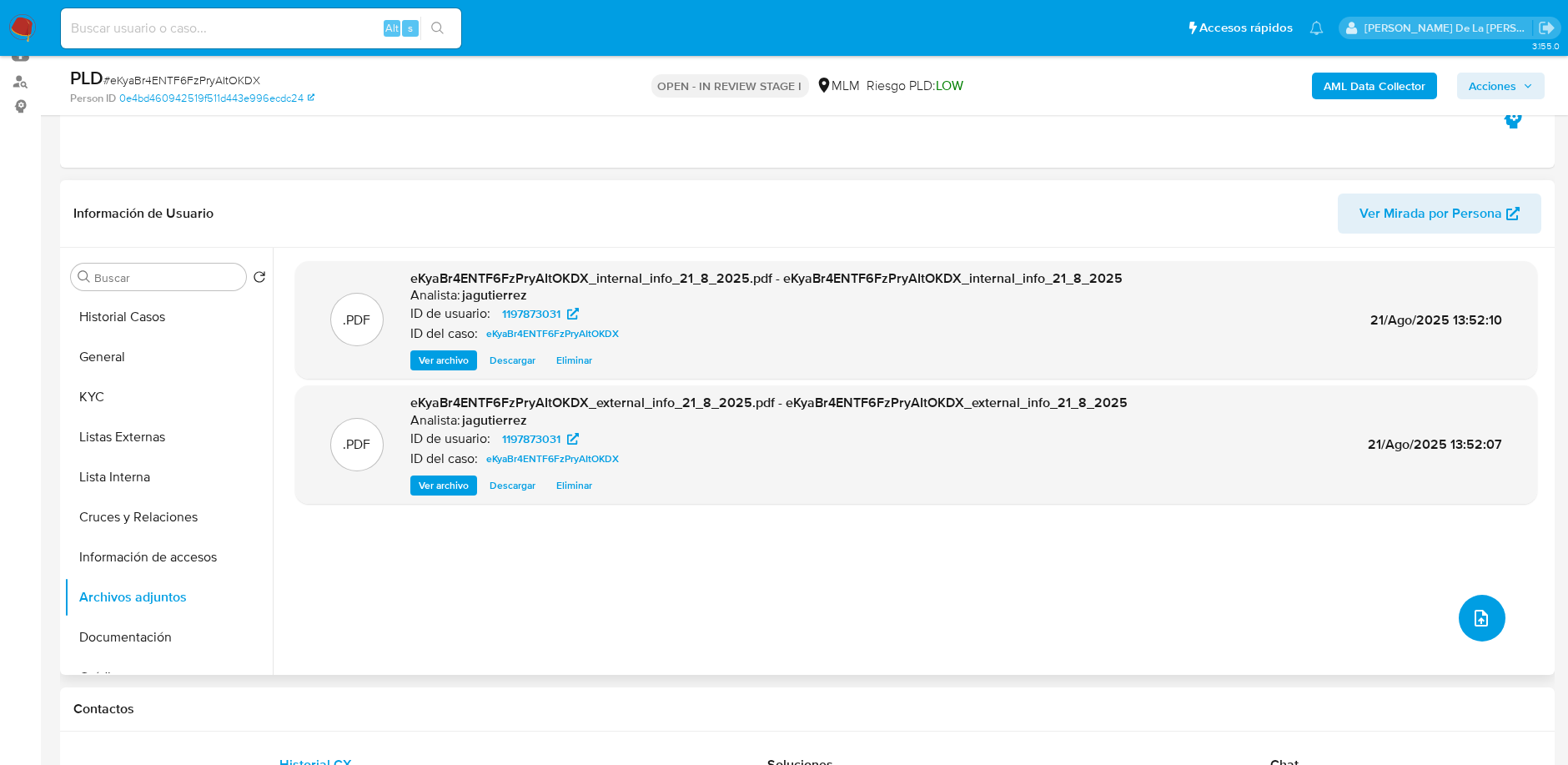
click at [1477, 616] on icon "upload-file" at bounding box center [1481, 617] width 20 height 20
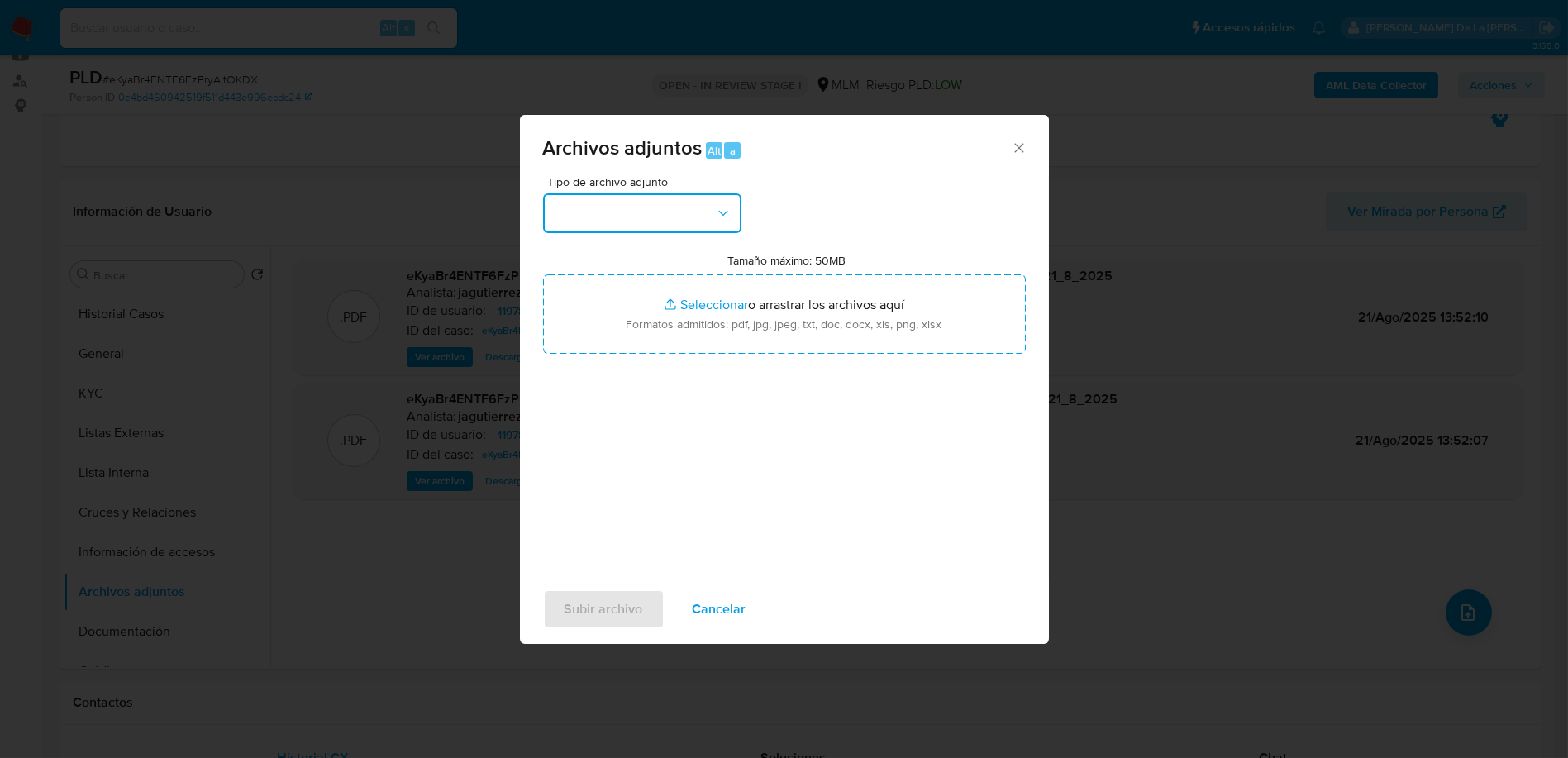
click at [682, 198] on button "button" at bounding box center [642, 213] width 199 height 40
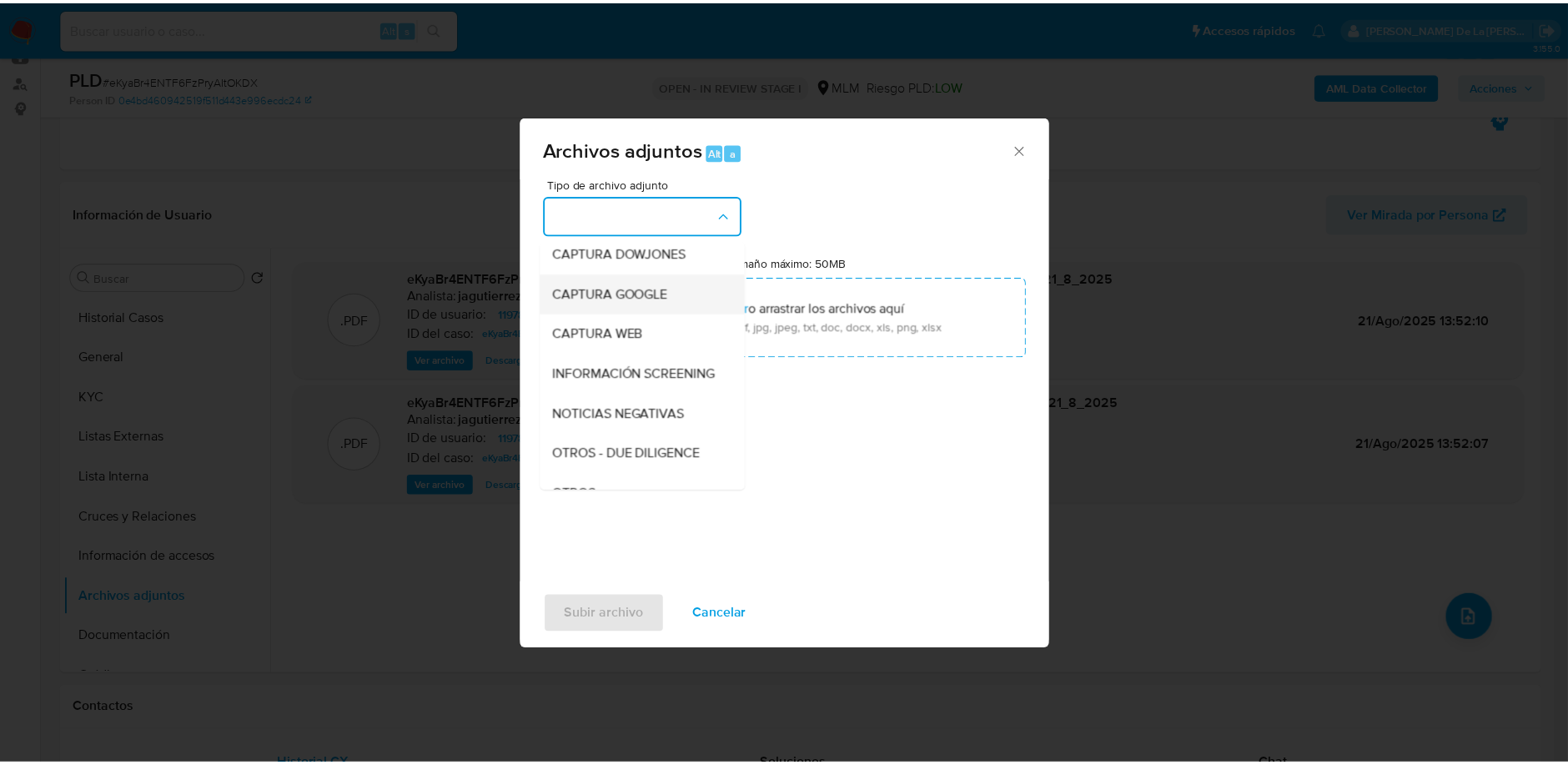
scroll to position [86, 0]
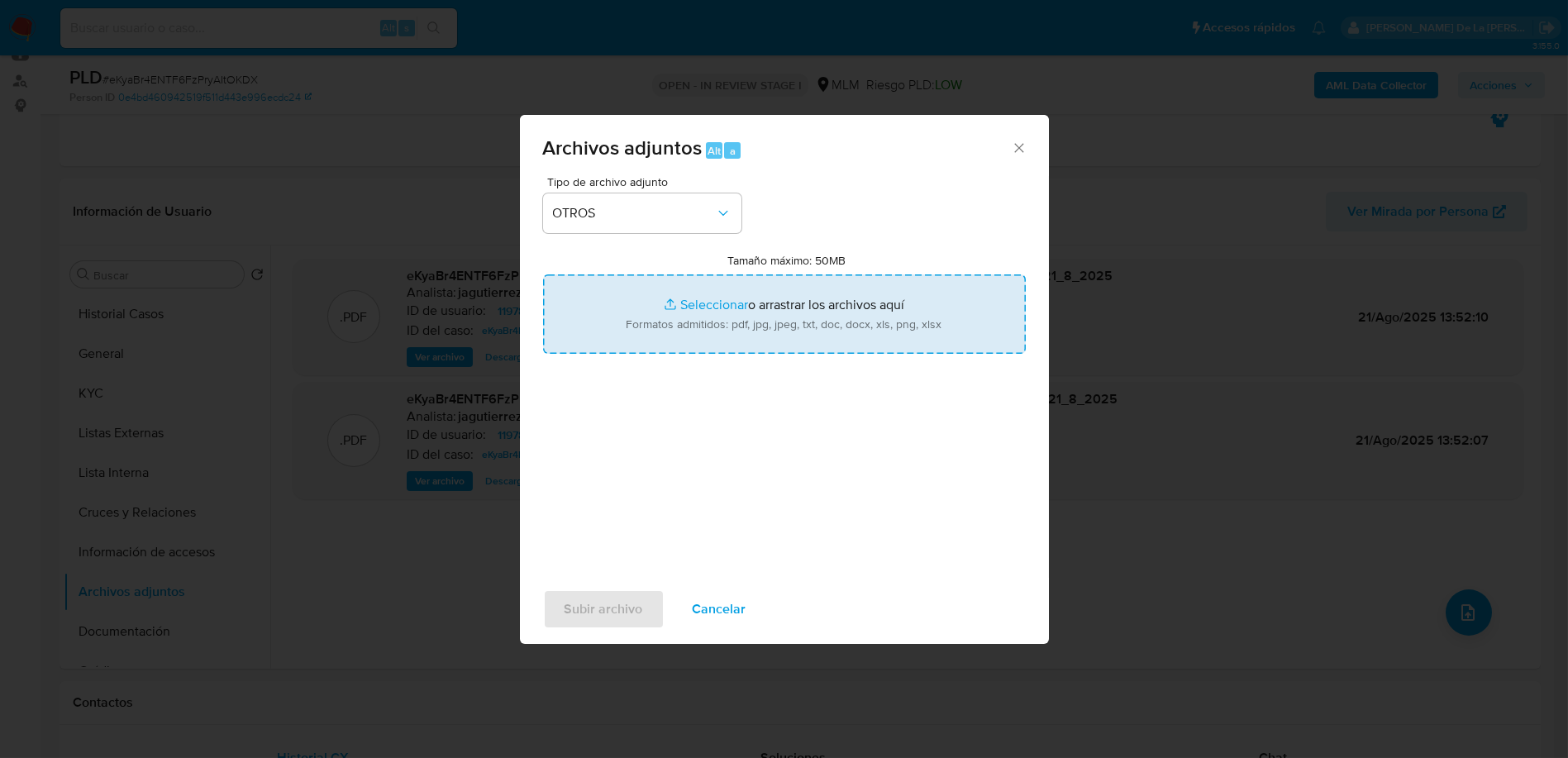
type input "C:\fakepath\1197873031_ADRIAN HUMBERTO HERNANDEZ VAZQUEZ_AGO2025.pdf"
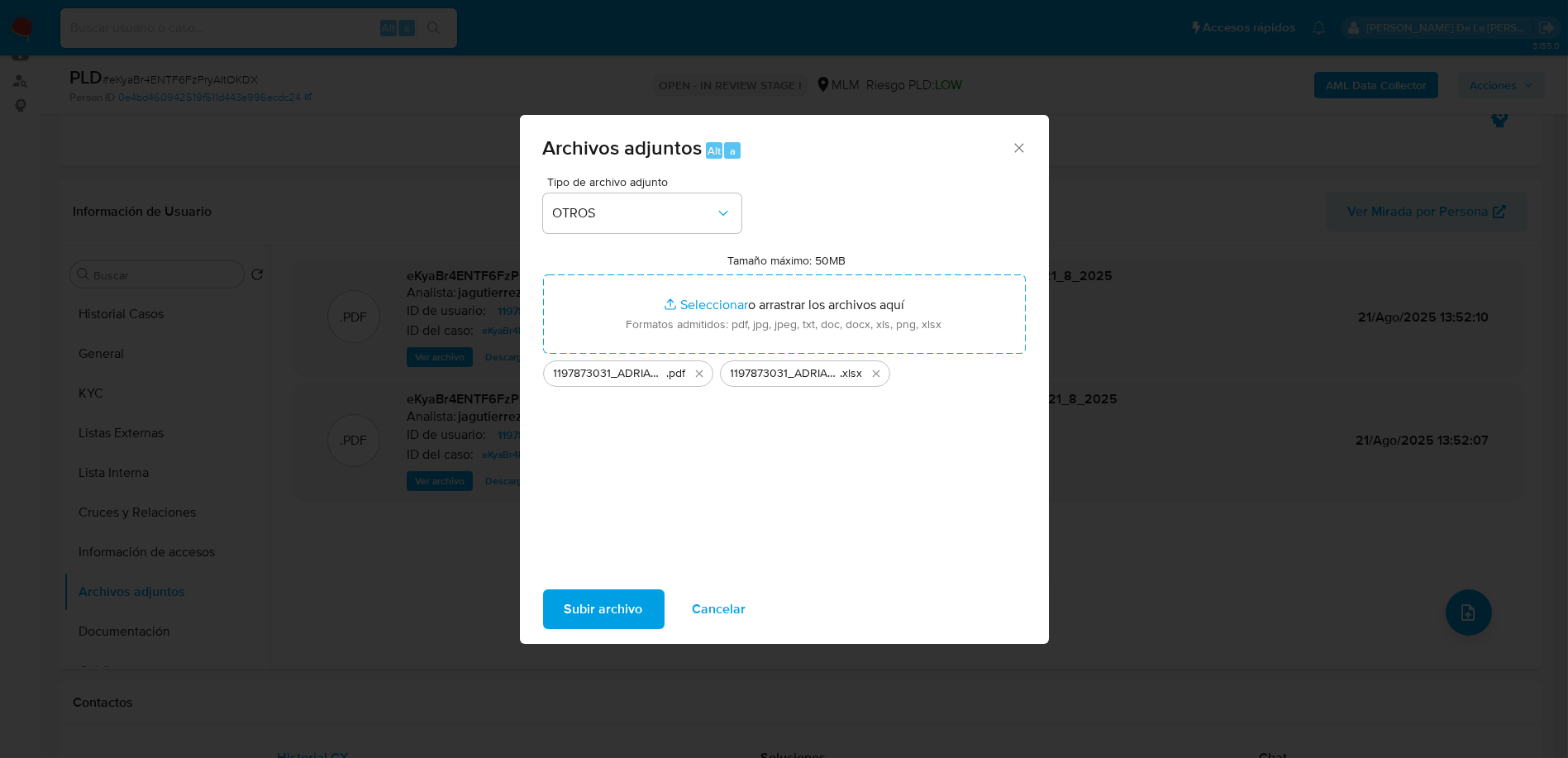
drag, startPoint x: 560, startPoint y: 525, endPoint x: 573, endPoint y: 544, distance: 23.0
click at [560, 525] on div "Tipo de archivo adjunto OTROS Tamaño máximo: 50MB Seleccionar archivos Seleccio…" at bounding box center [784, 370] width 483 height 390
click at [582, 605] on span "Subir archivo" at bounding box center [604, 608] width 79 height 36
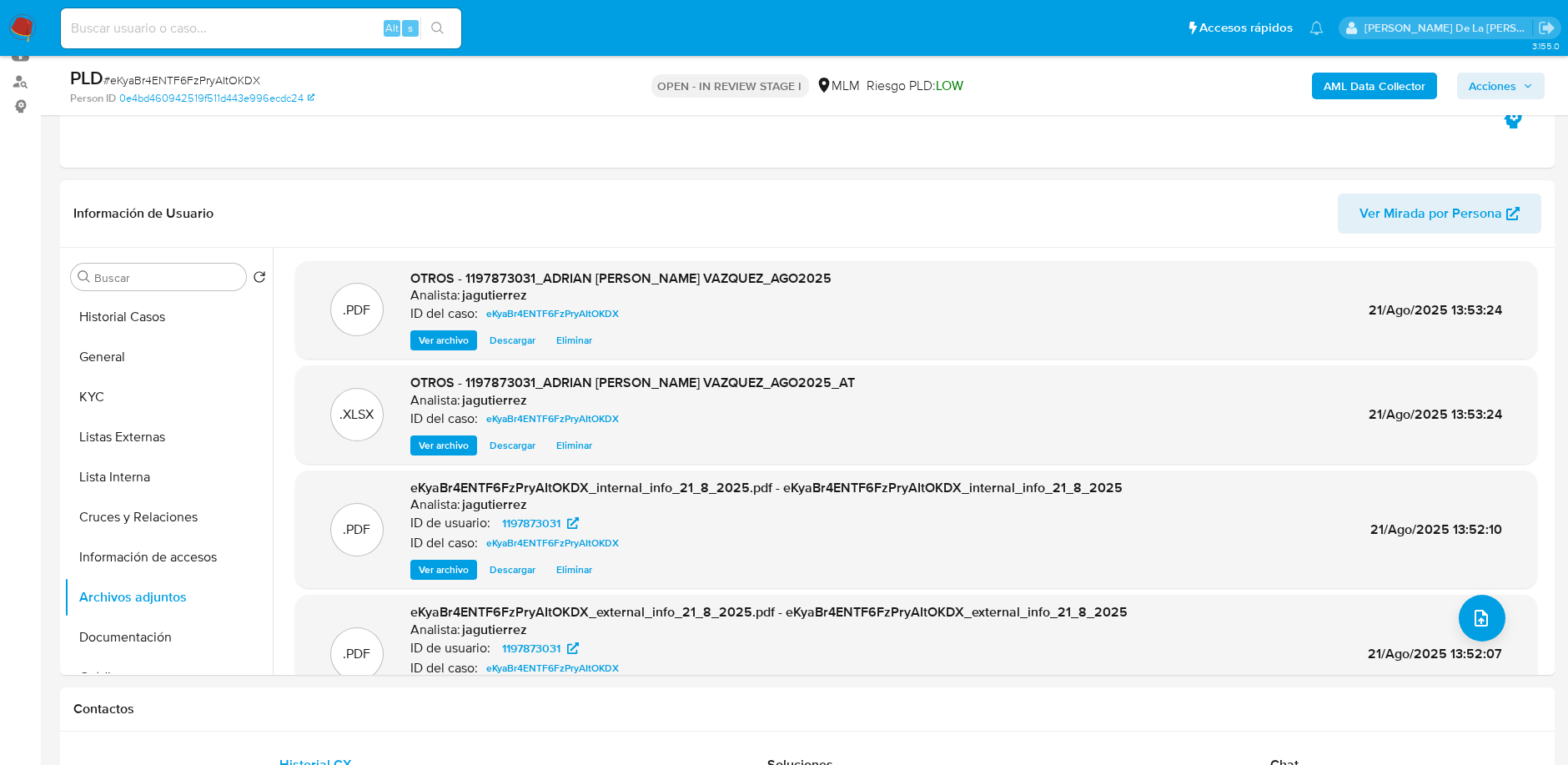
click at [1501, 90] on span "Acciones" at bounding box center [1493, 85] width 48 height 26
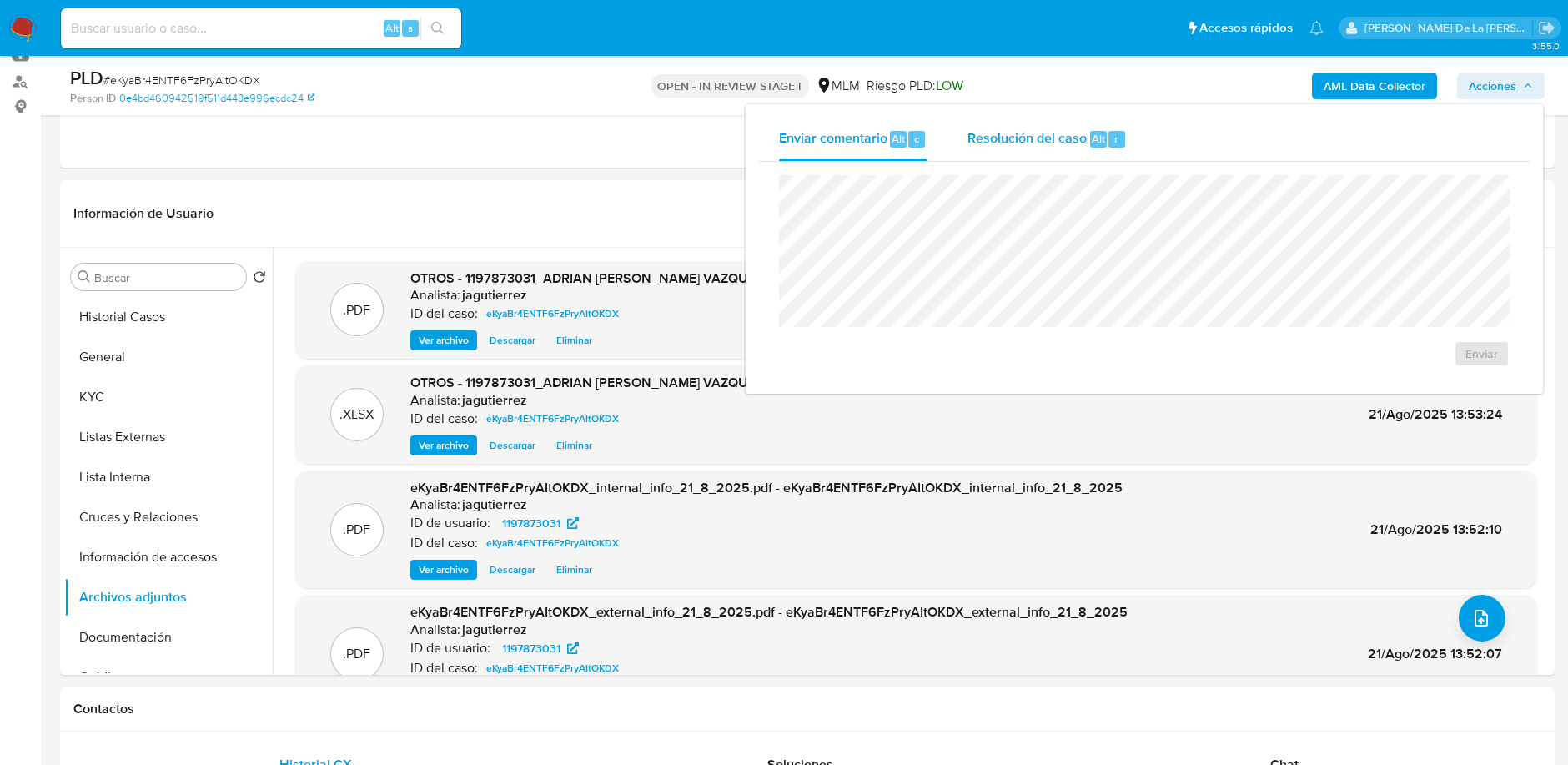
click at [1003, 130] on span "Resolución del caso" at bounding box center [1027, 138] width 119 height 19
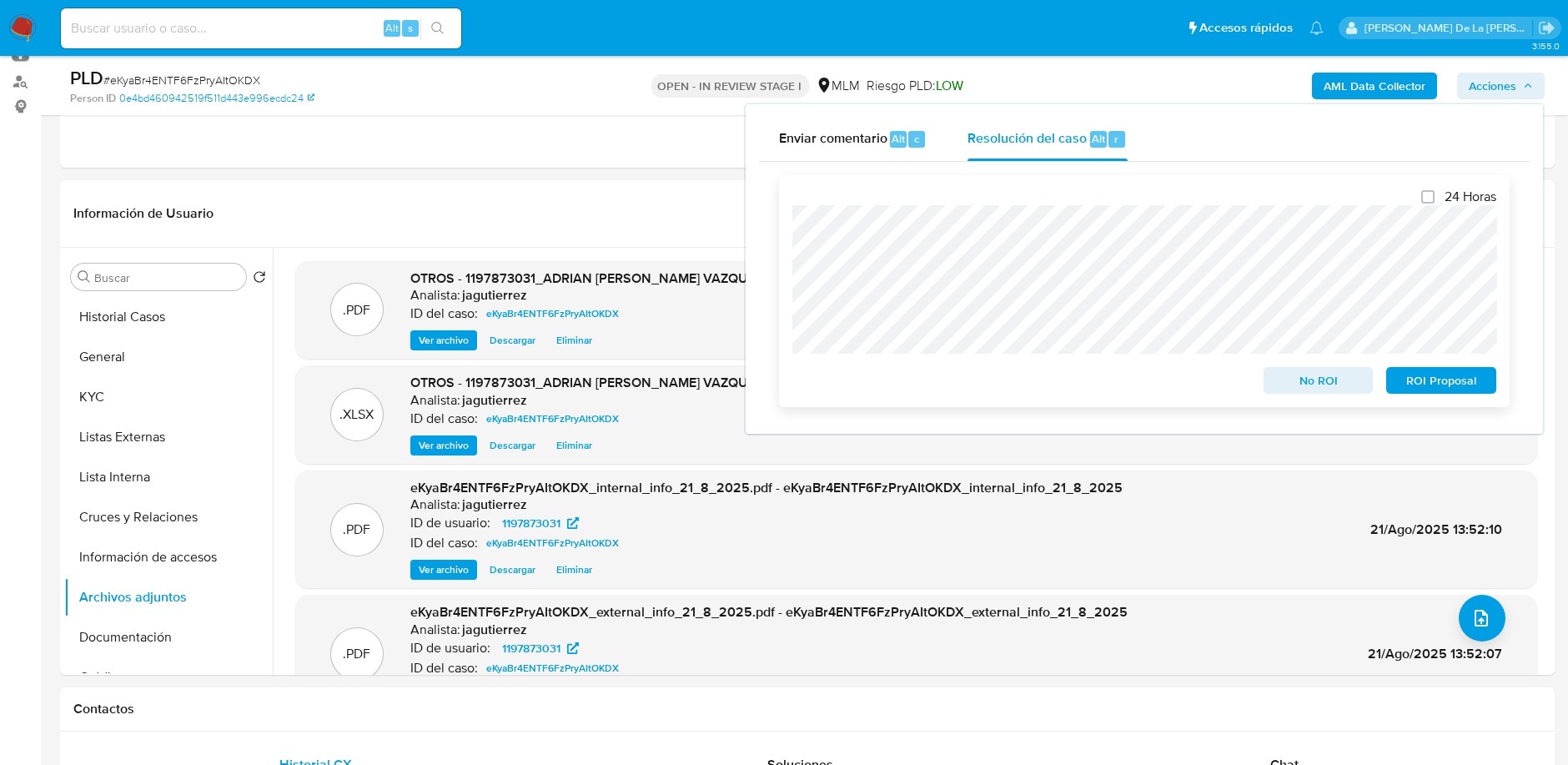
click at [1320, 371] on span "No ROI" at bounding box center [1319, 380] width 87 height 23
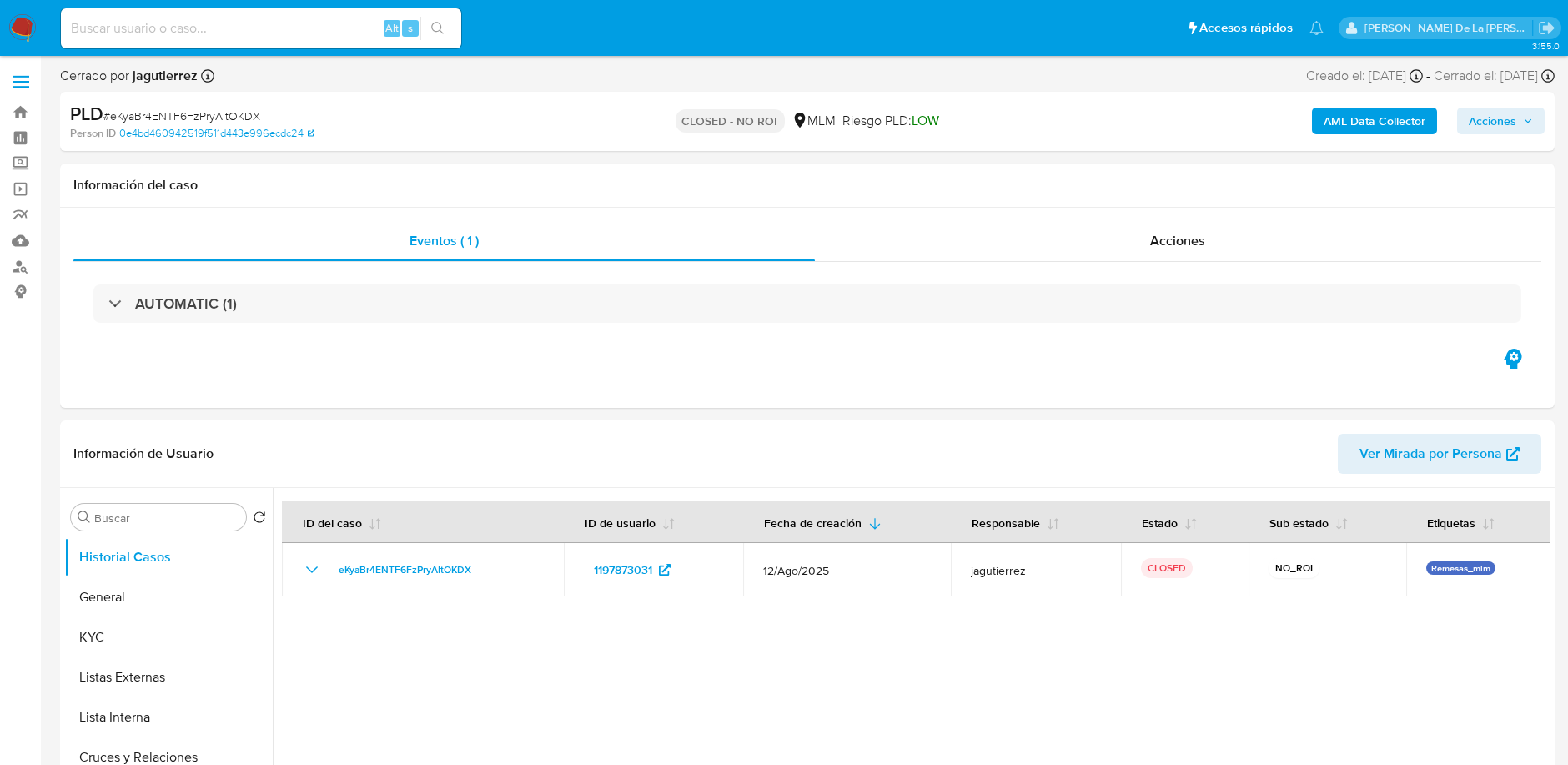
select select "10"
click at [21, 20] on img at bounding box center [22, 28] width 28 height 28
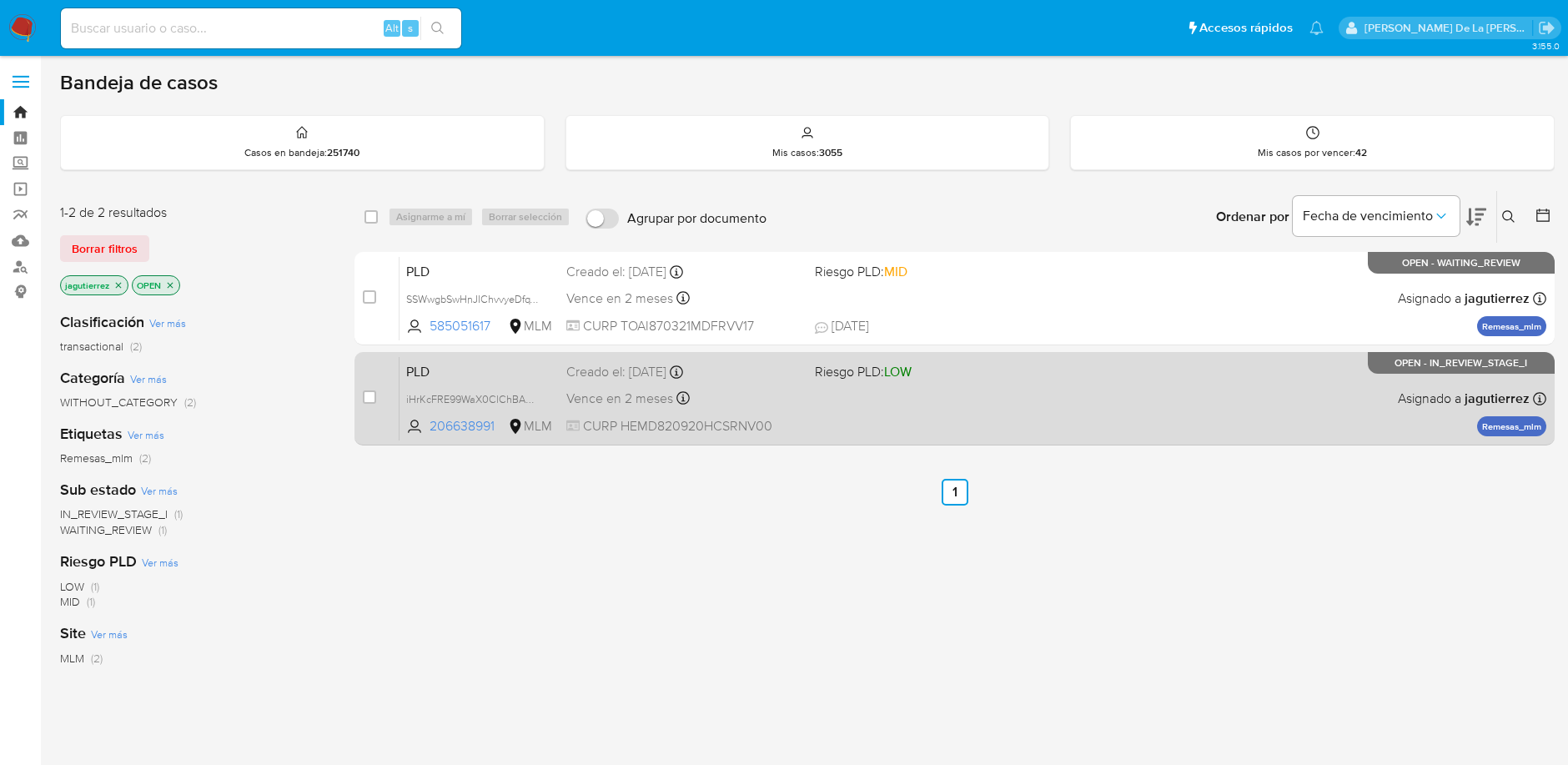
click at [1031, 399] on div "PLD iHrKcFRE99WaX0ClChBA9iqw 206638991 MLM Riesgo PLD: LOW Creado el: 12/08/202…" at bounding box center [973, 397] width 1147 height 84
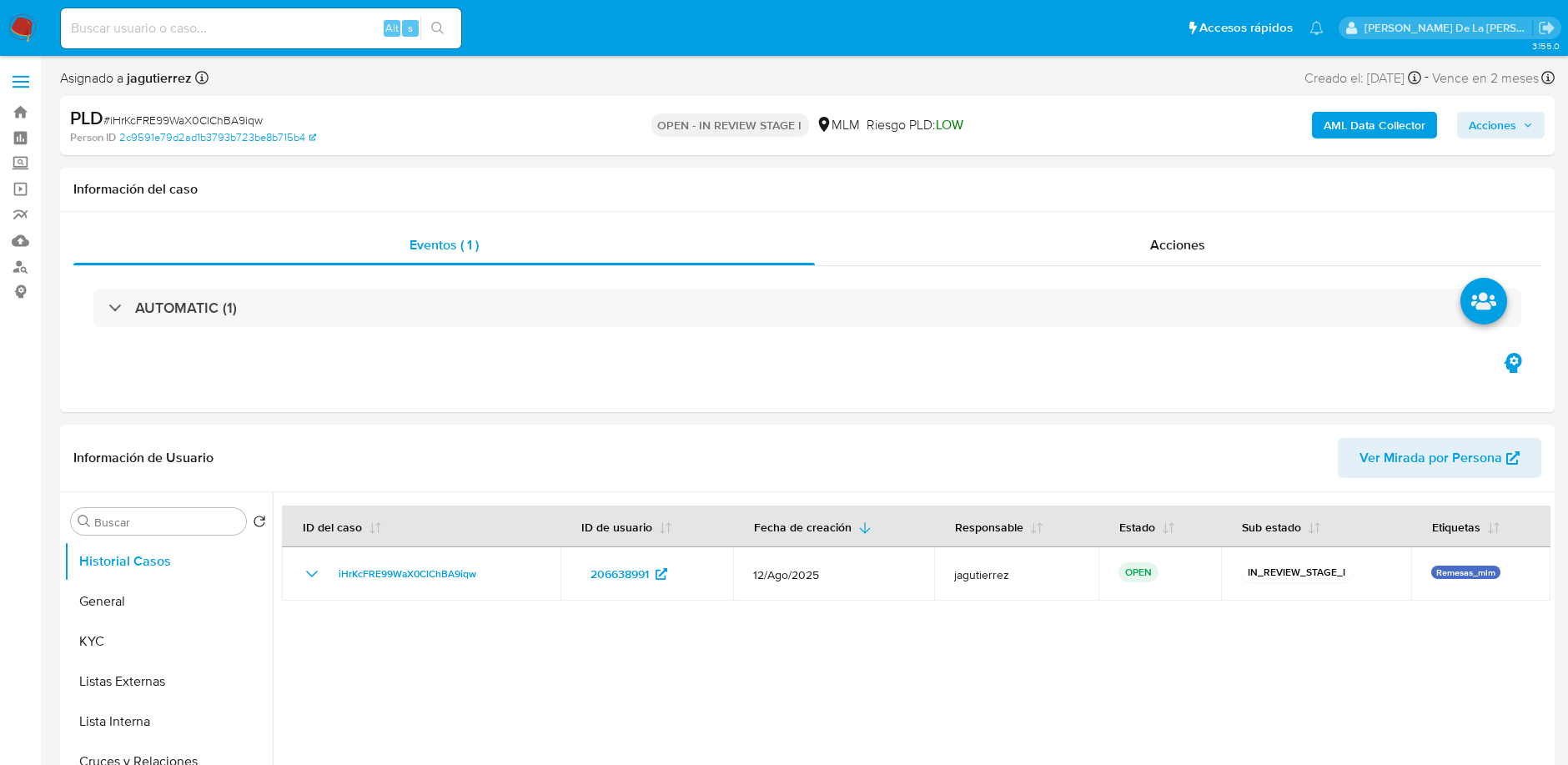
select select "10"
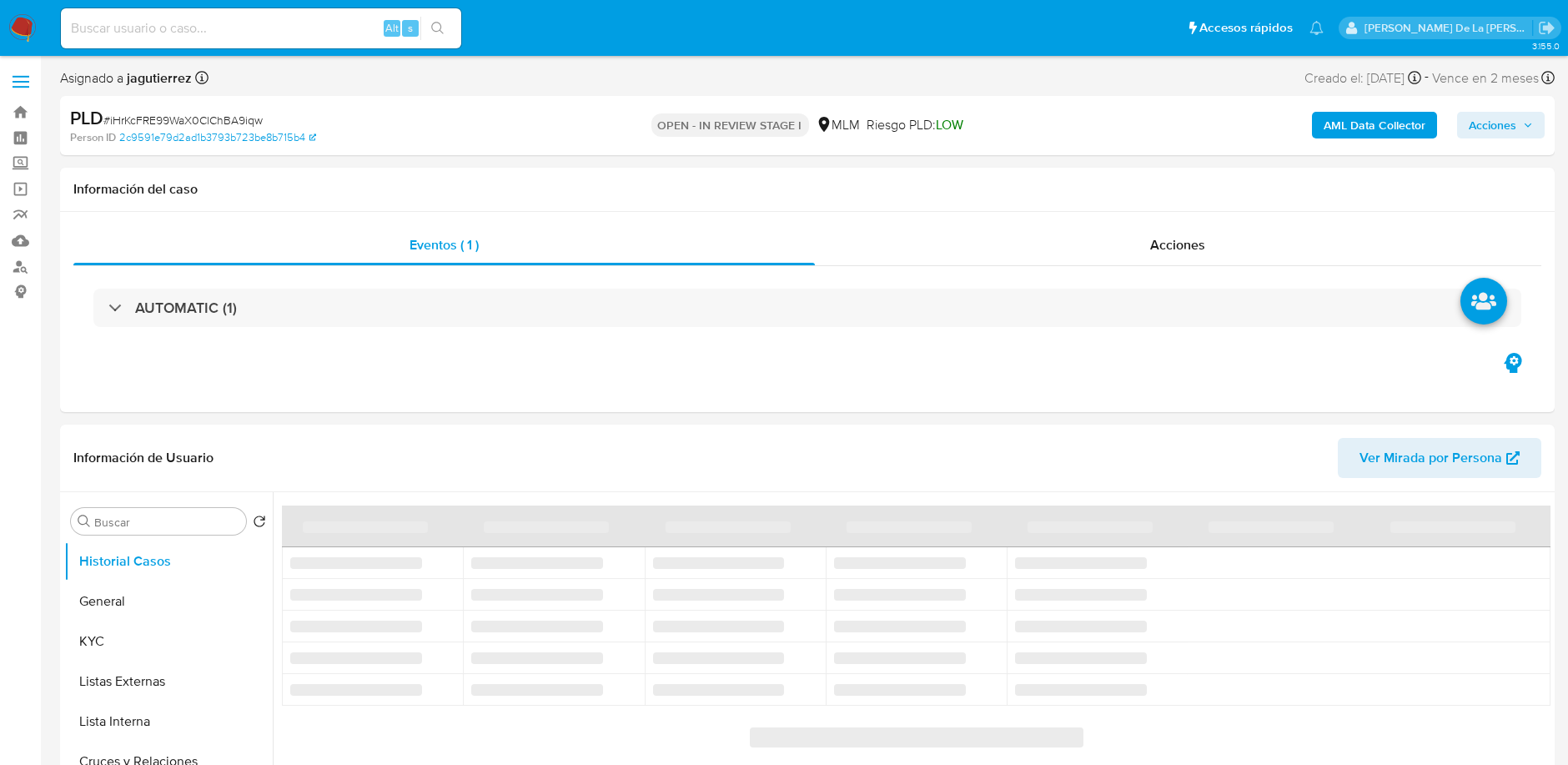
select select "10"
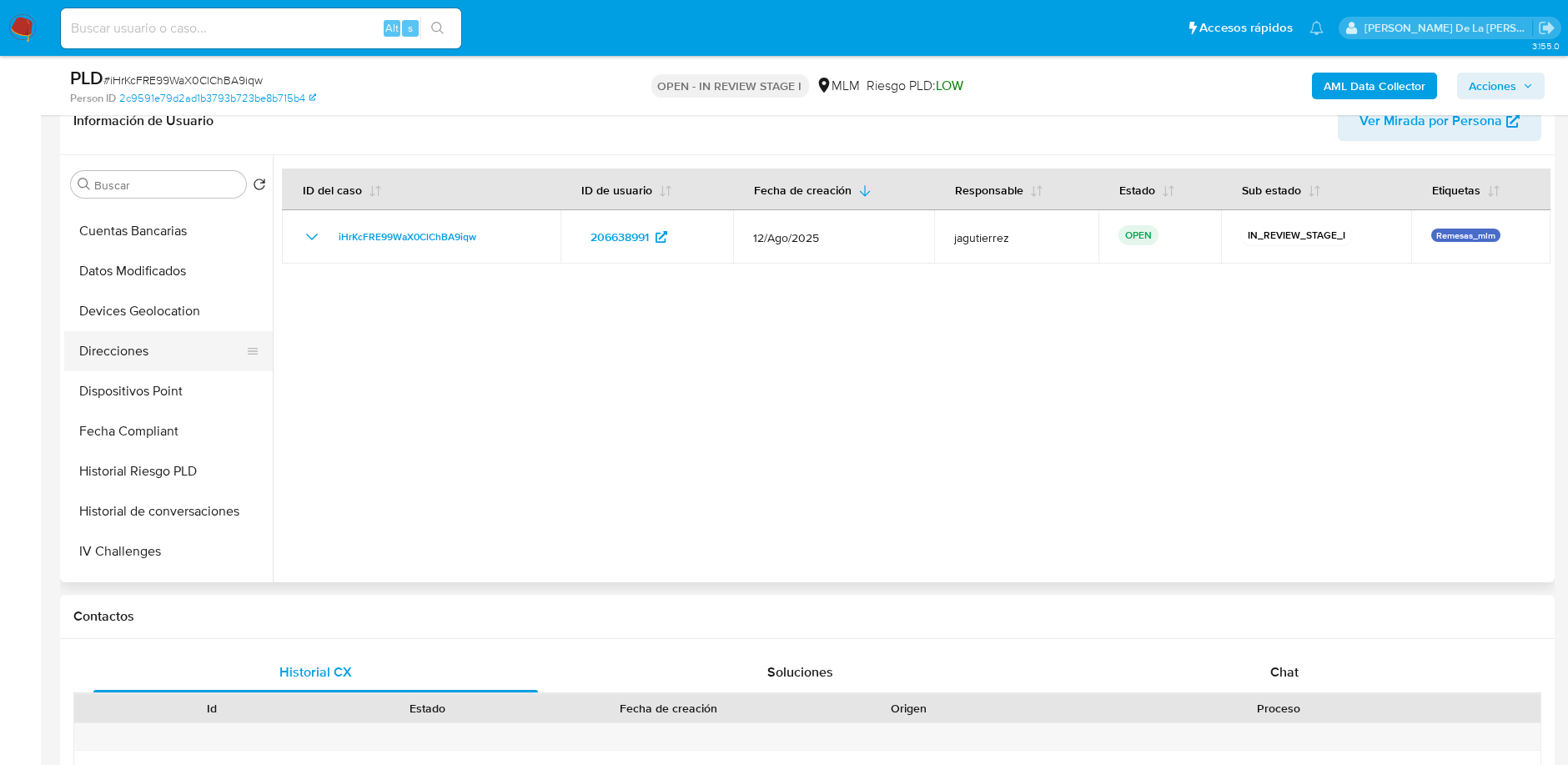
scroll to position [463, 0]
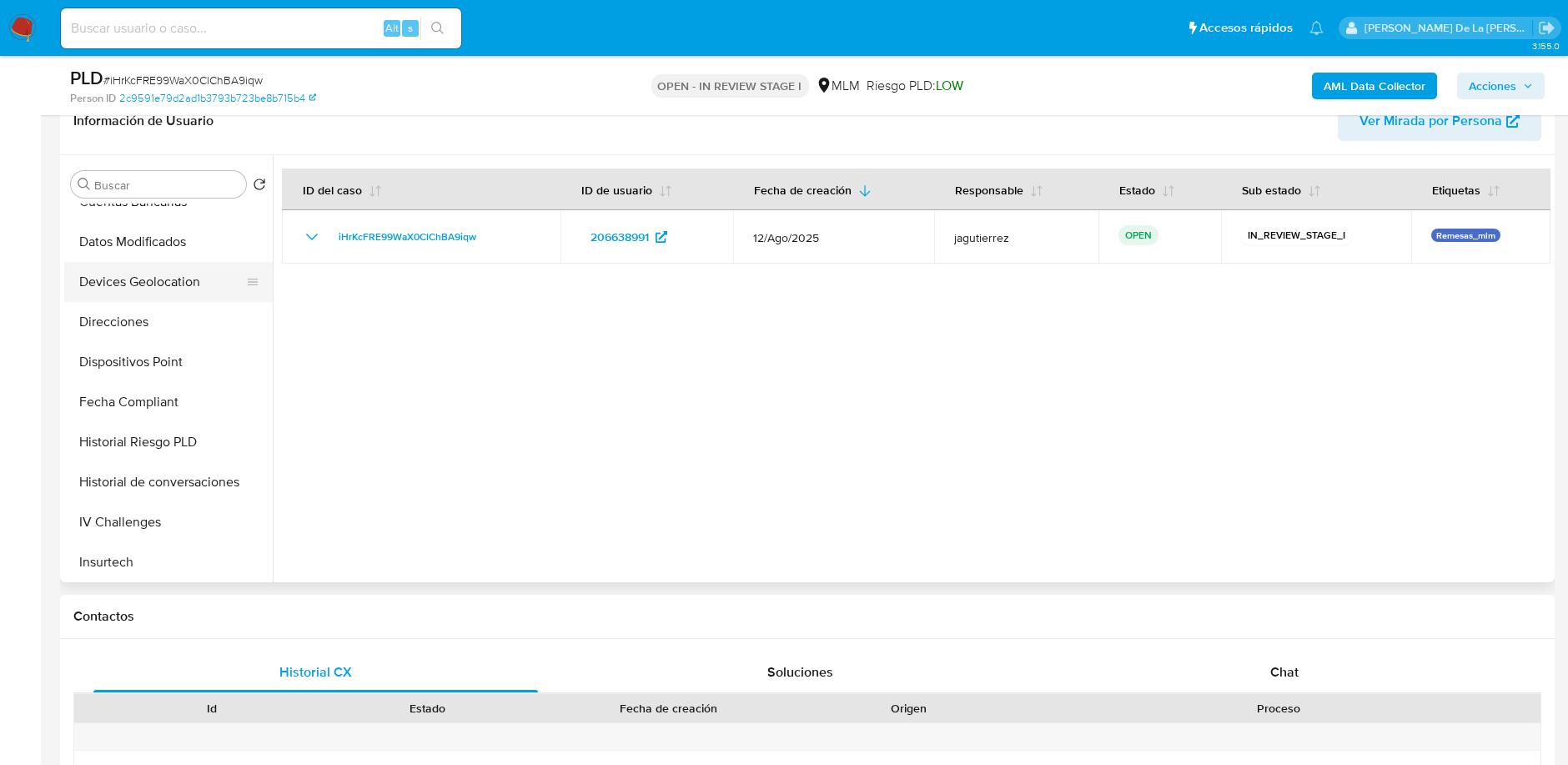
click at [166, 272] on button "Devices Geolocation" at bounding box center [161, 281] width 195 height 40
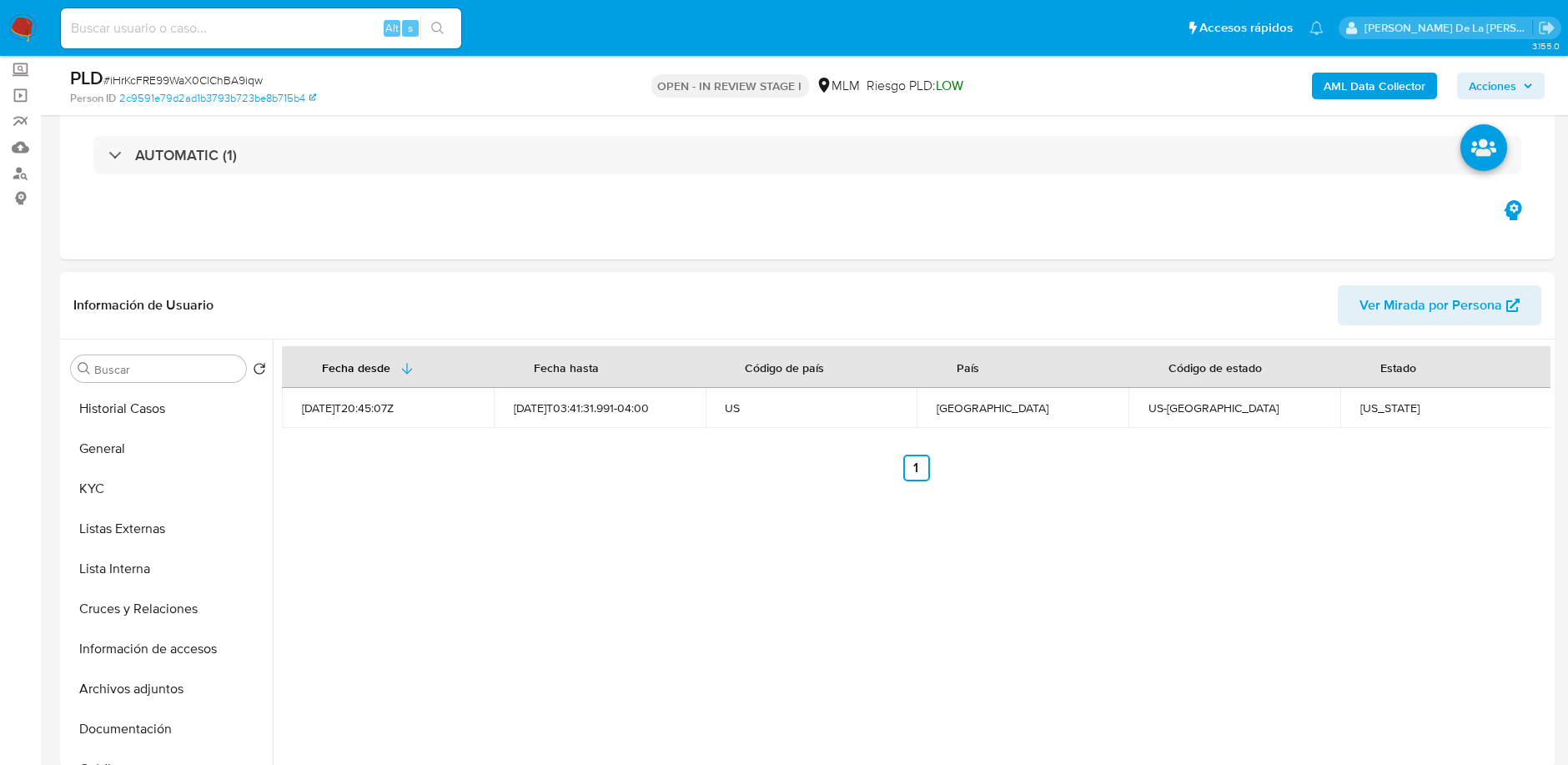
scroll to position [185, 0]
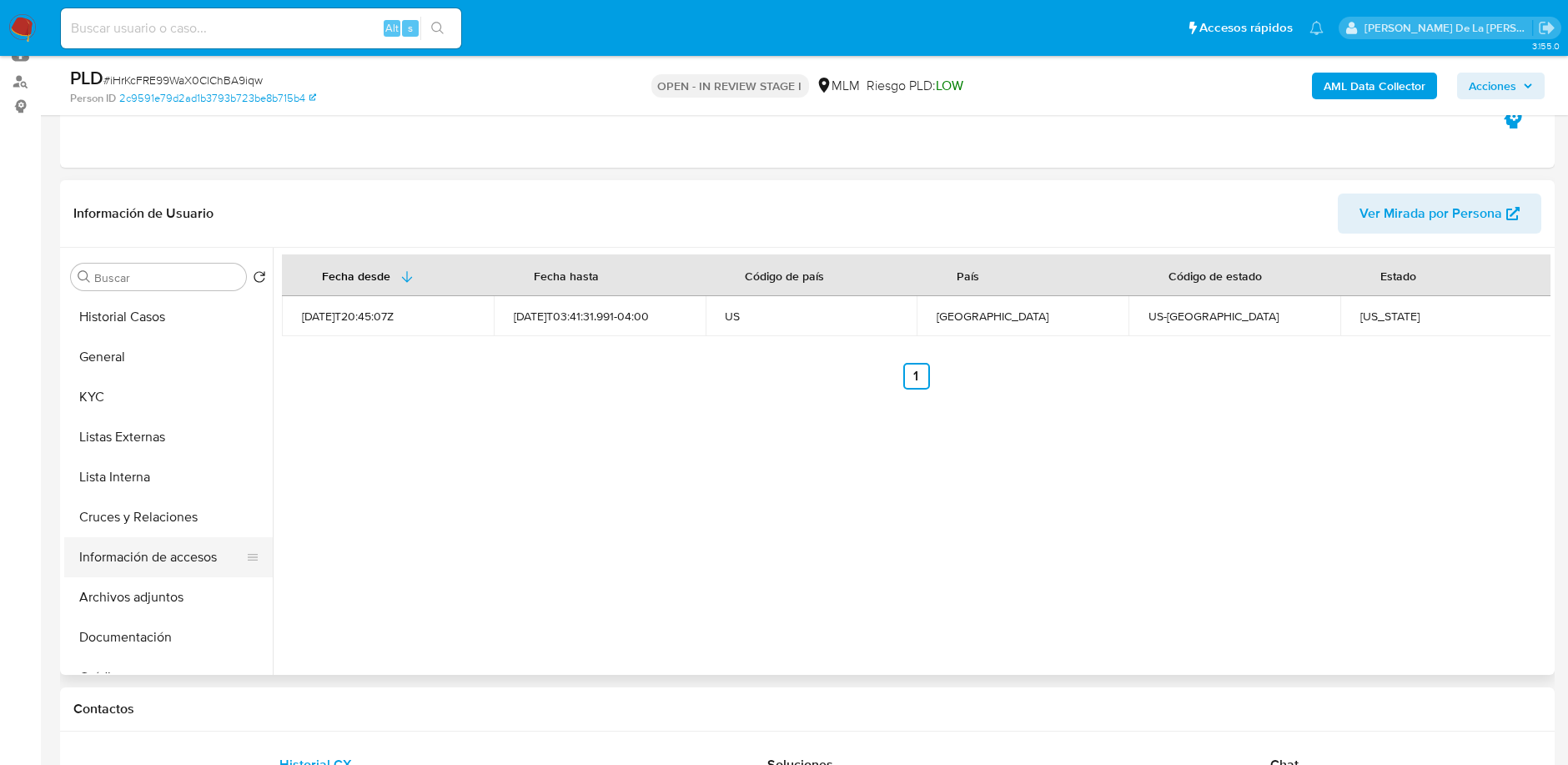
click at [165, 548] on button "Información de accesos" at bounding box center [161, 557] width 195 height 40
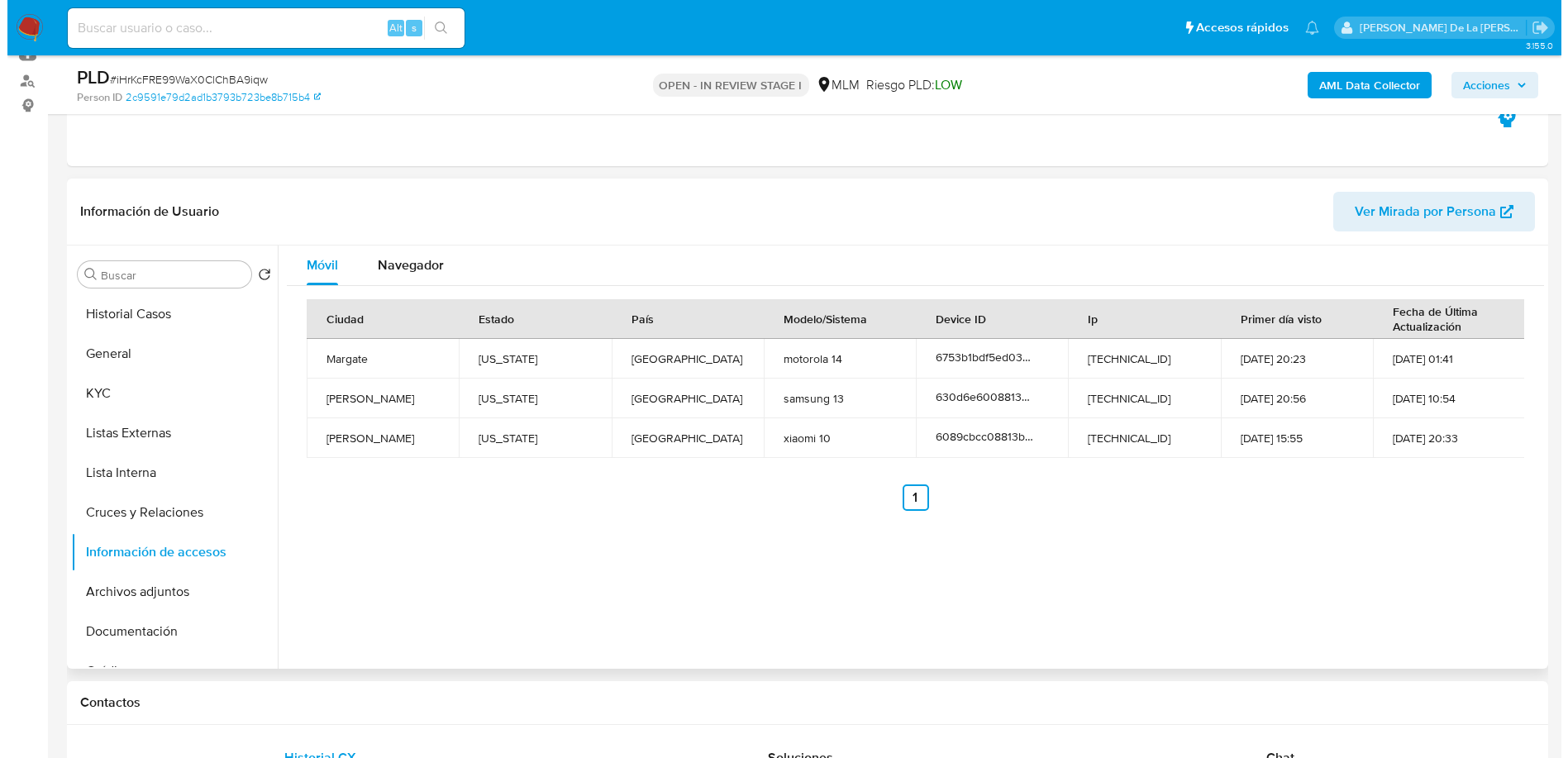
scroll to position [0, 0]
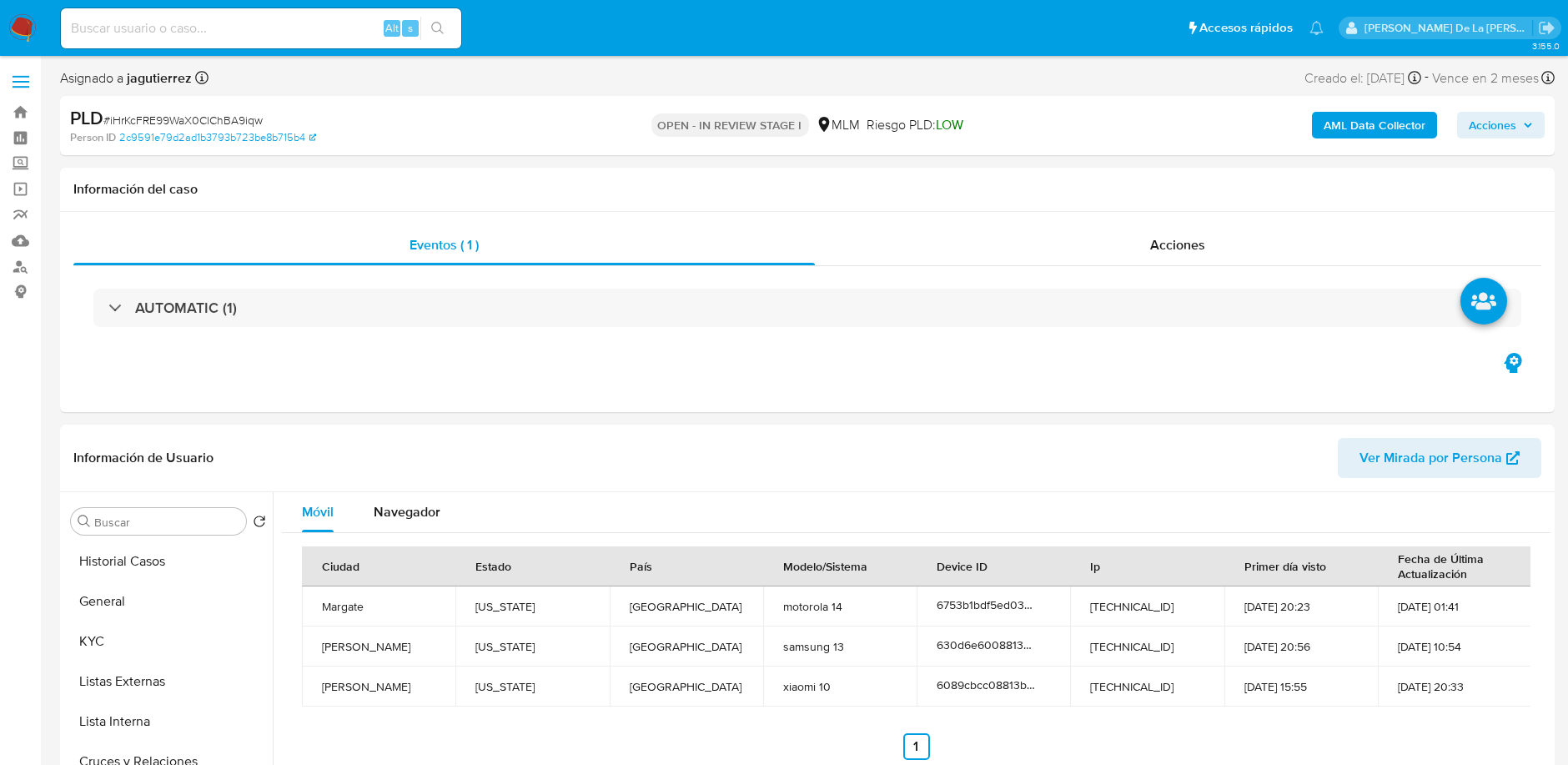
click at [1363, 134] on b "AML Data Collector" at bounding box center [1374, 125] width 102 height 26
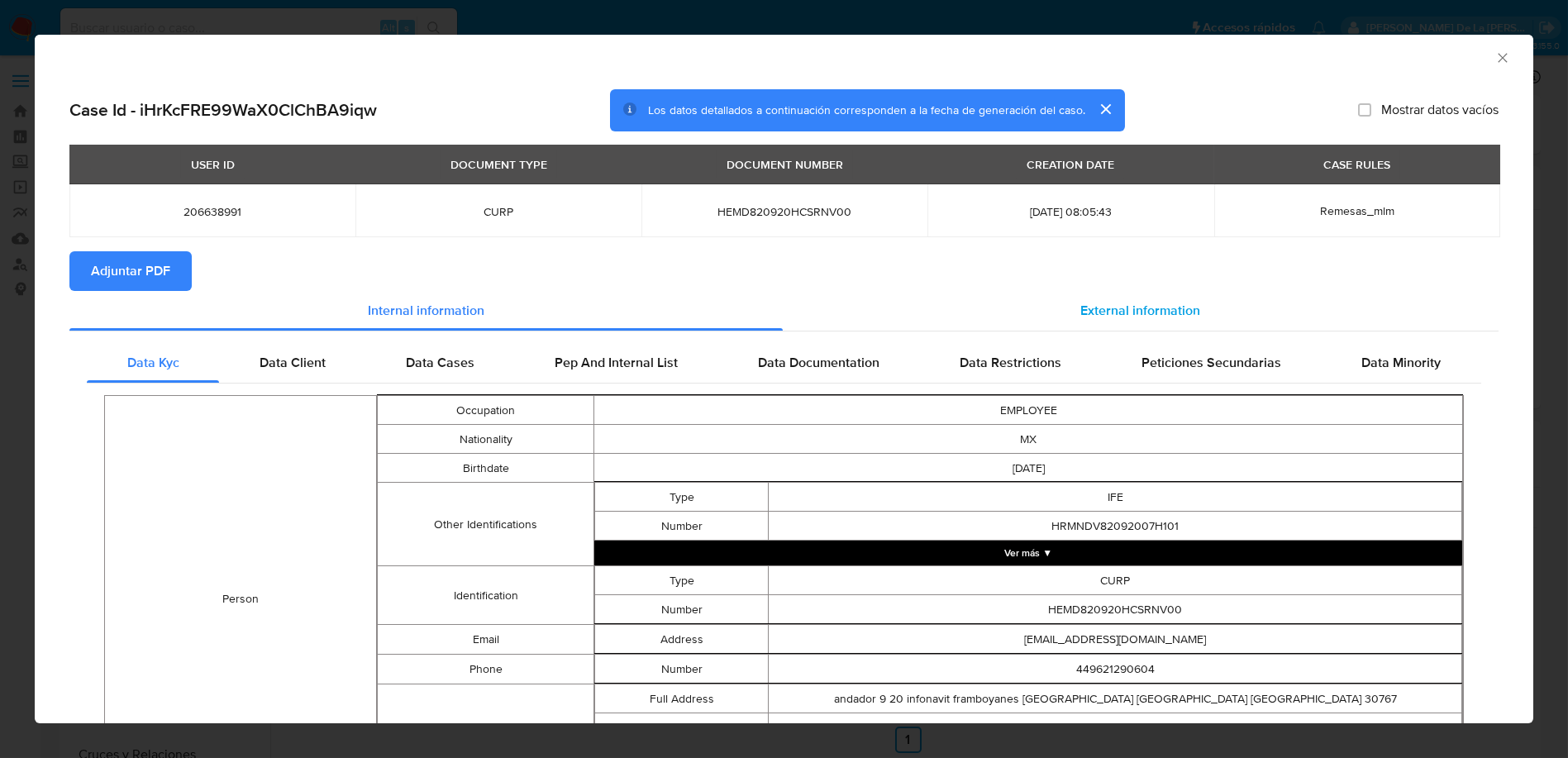
click at [1202, 313] on div "External information" at bounding box center [1141, 310] width 717 height 40
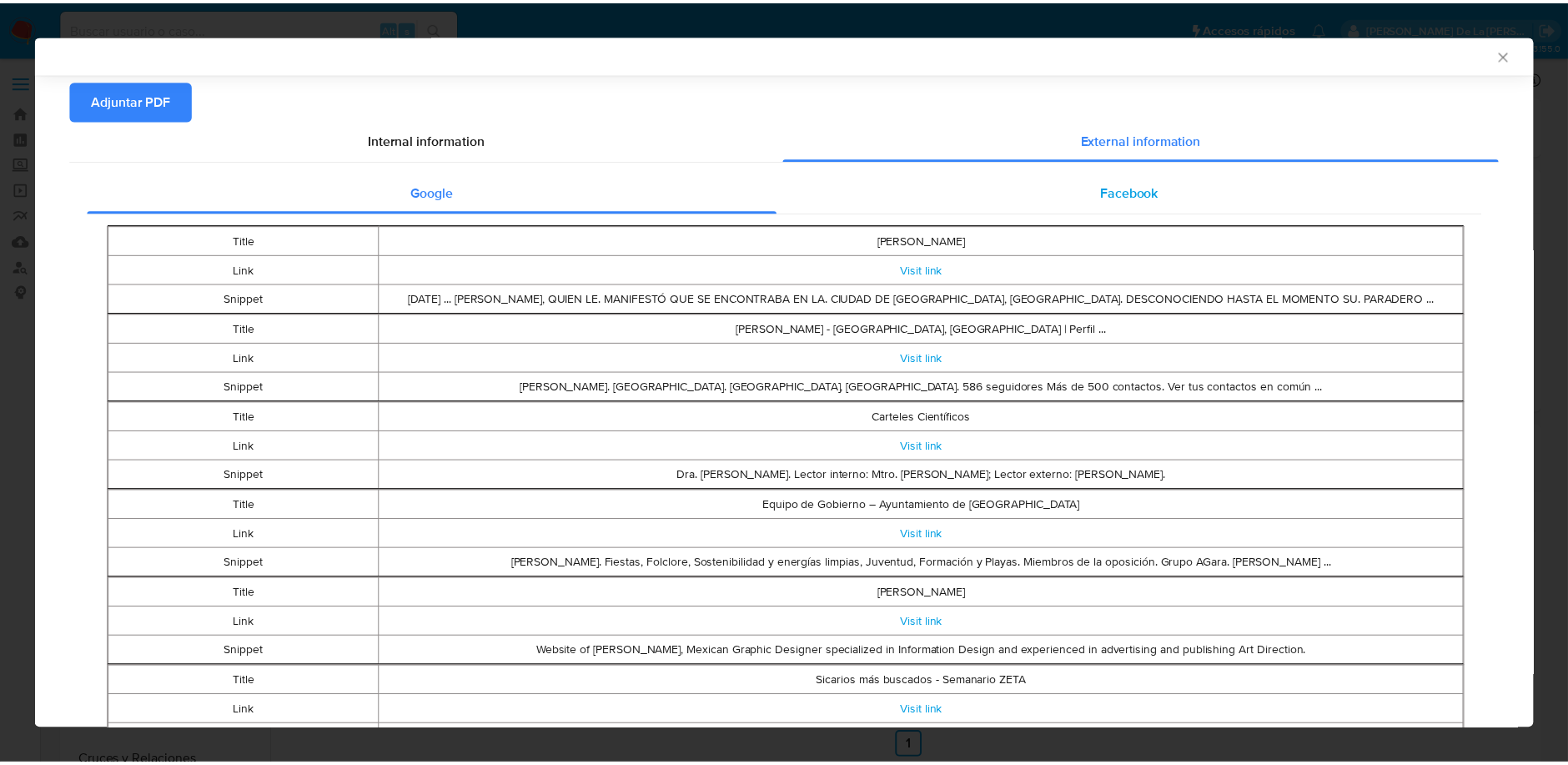
scroll to position [182, 0]
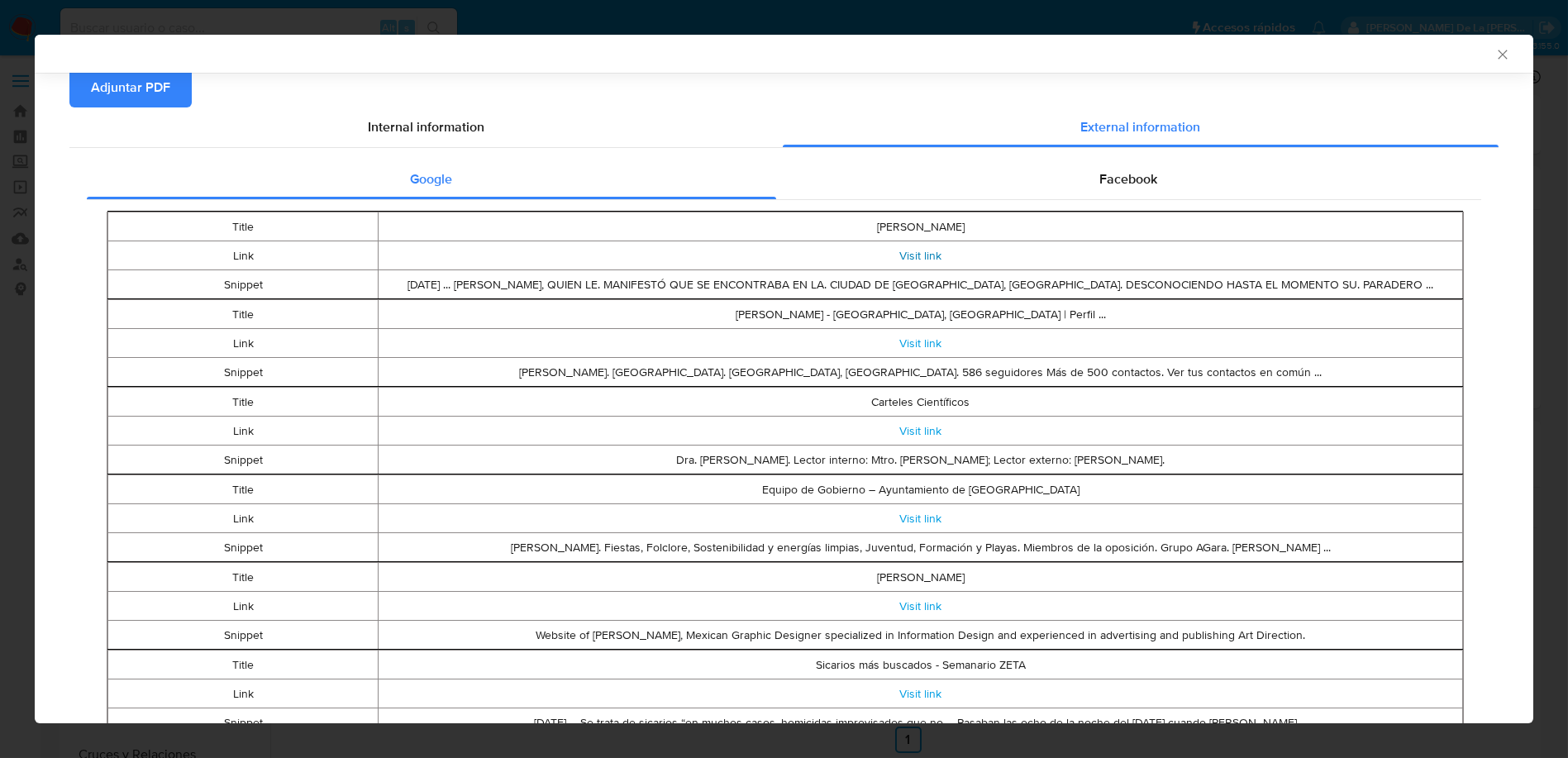
click at [907, 256] on link "Visit link" at bounding box center [921, 255] width 42 height 17
click at [1494, 52] on icon "Cerrar ventana" at bounding box center [1503, 55] width 17 height 17
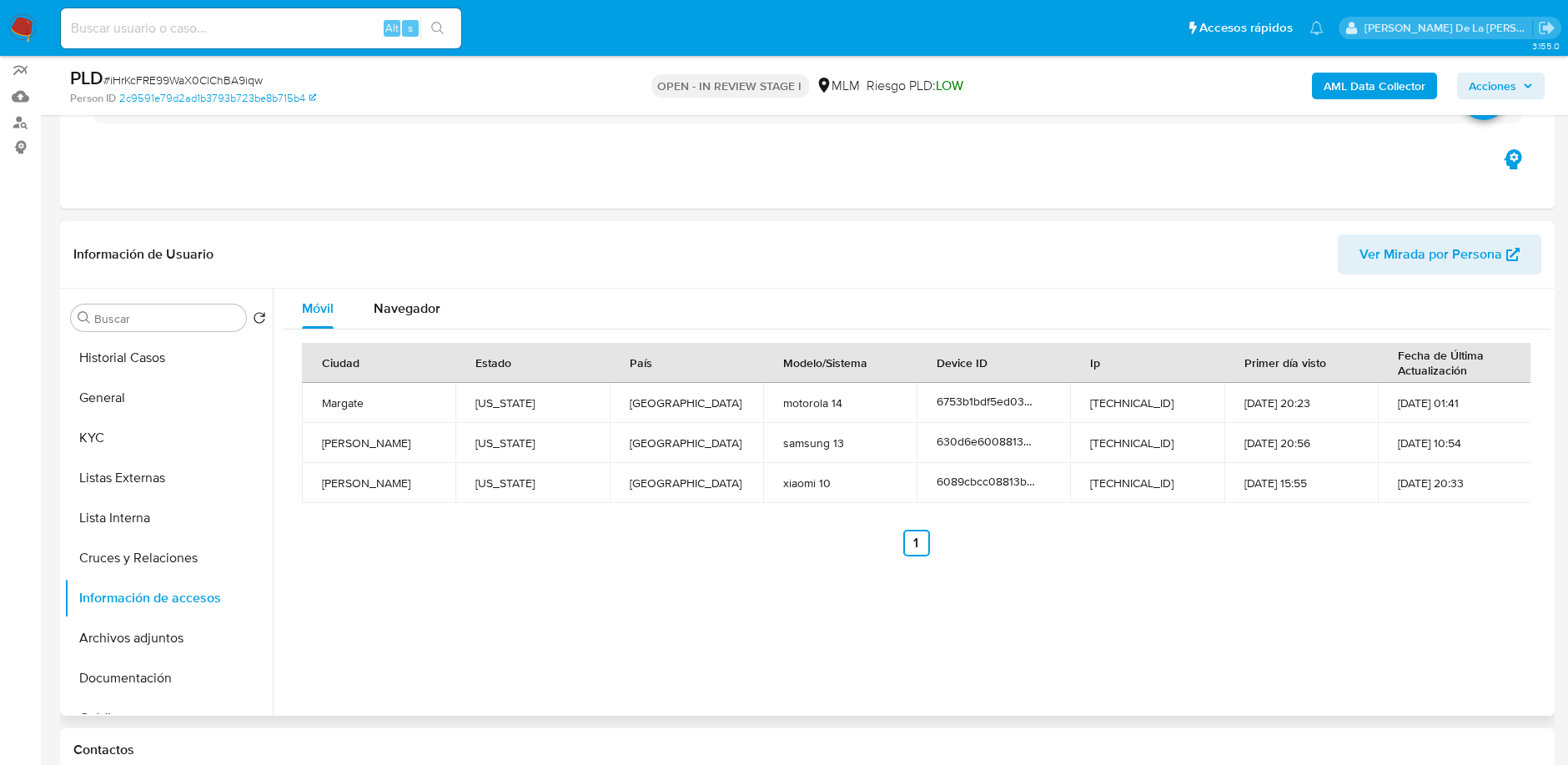
scroll to position [185, 0]
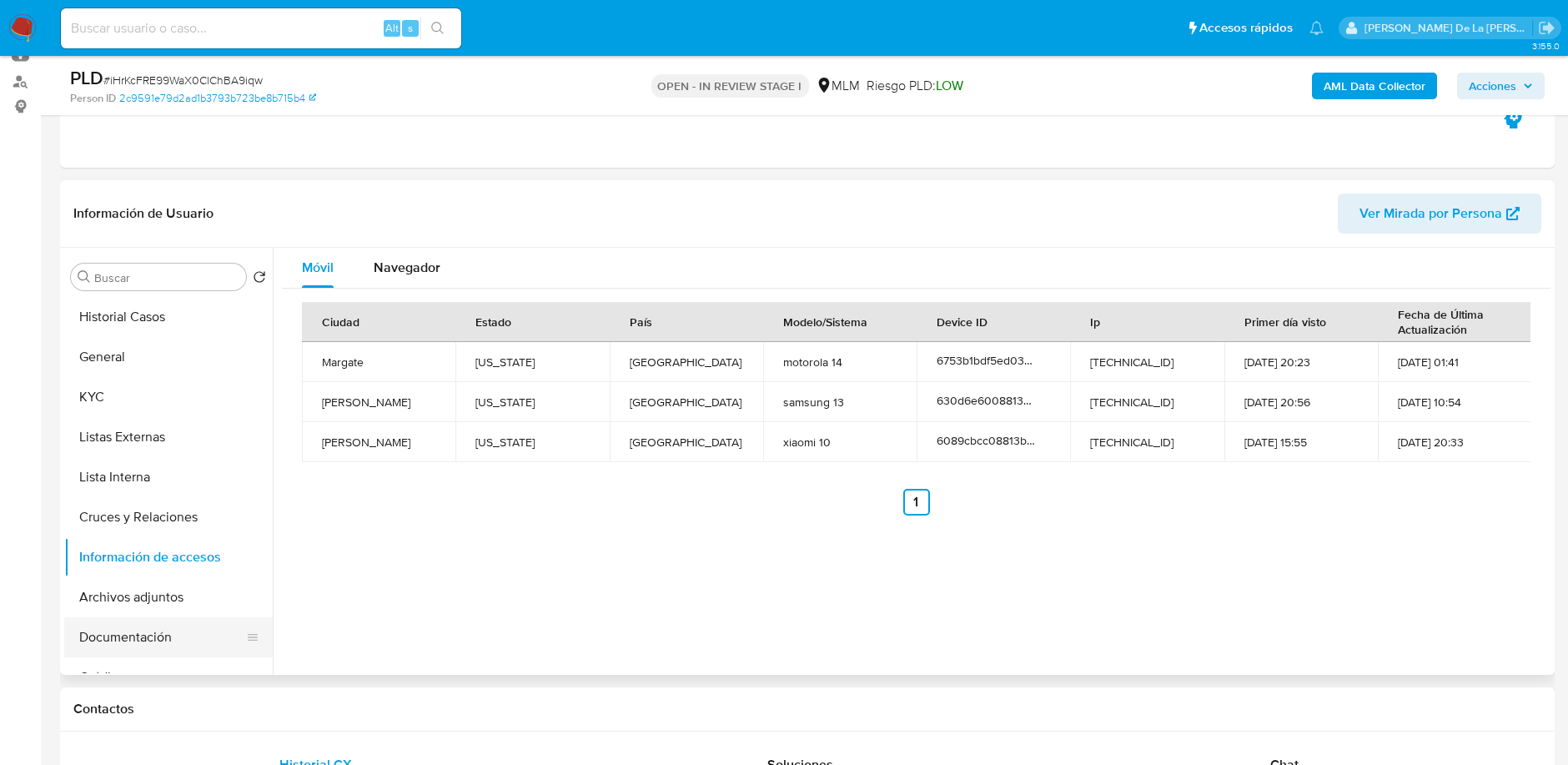
click at [166, 635] on button "Documentación" at bounding box center [161, 636] width 195 height 40
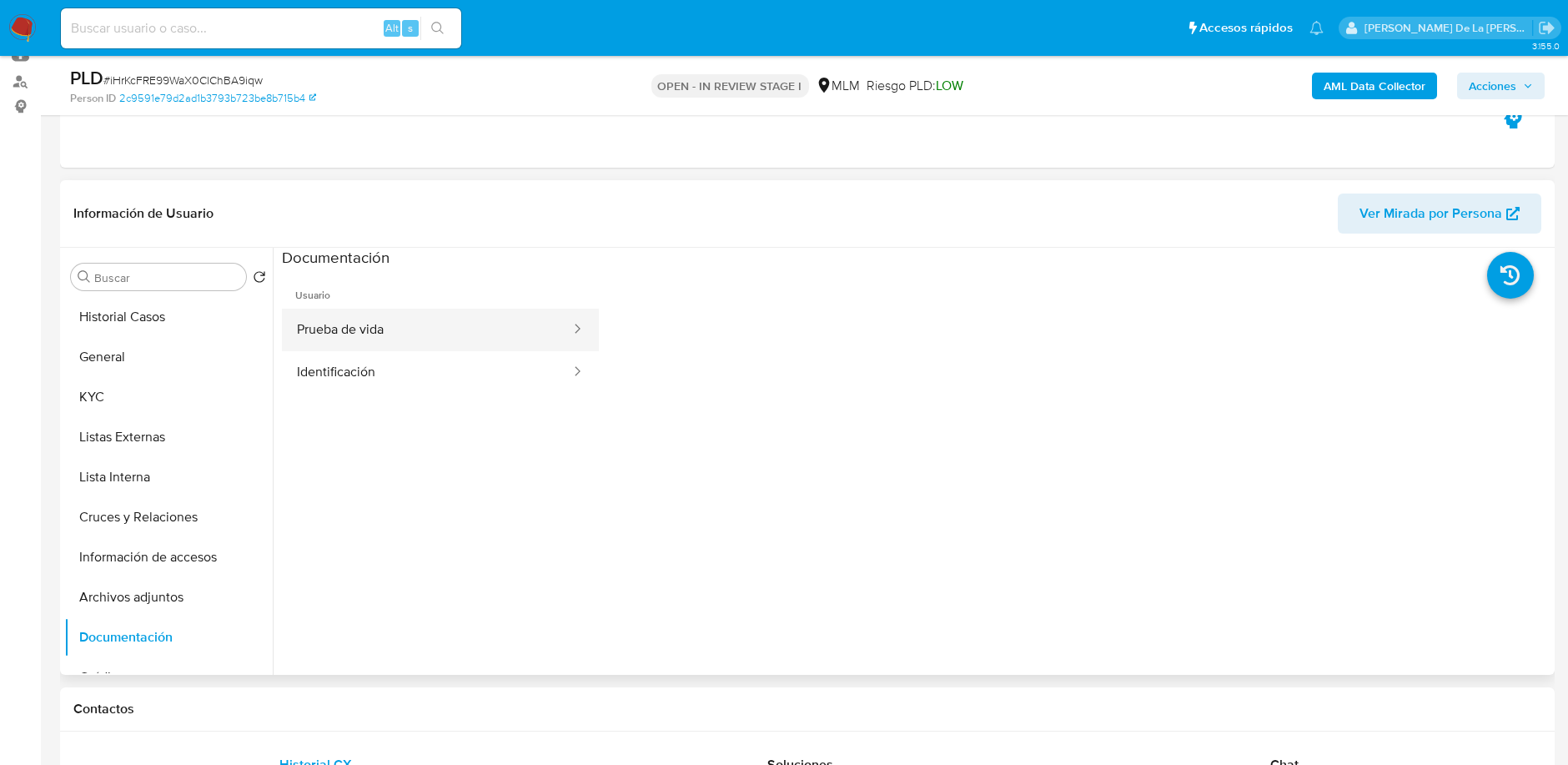
click at [411, 327] on button "Prueba de vida" at bounding box center [427, 330] width 290 height 43
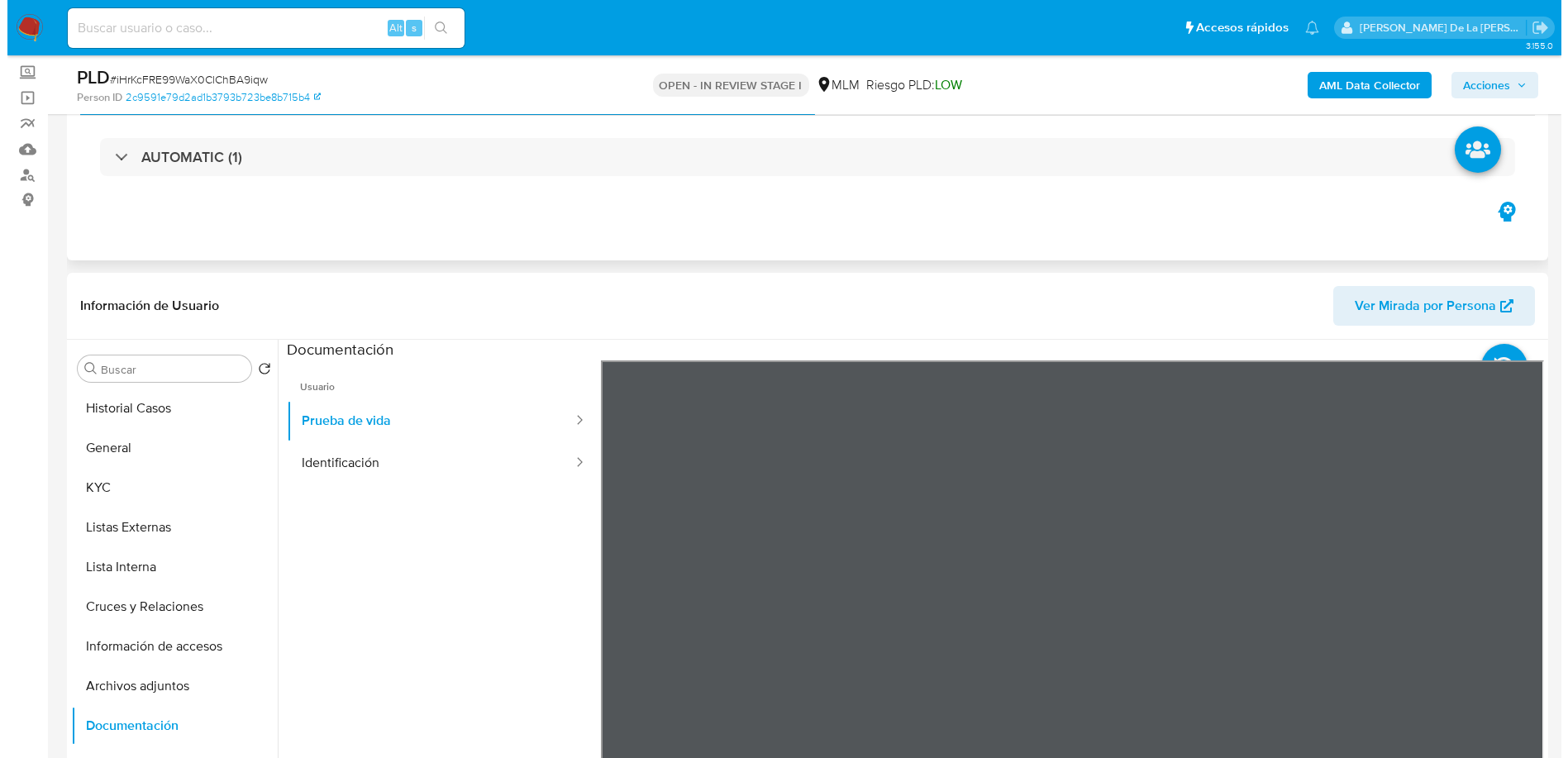
scroll to position [0, 0]
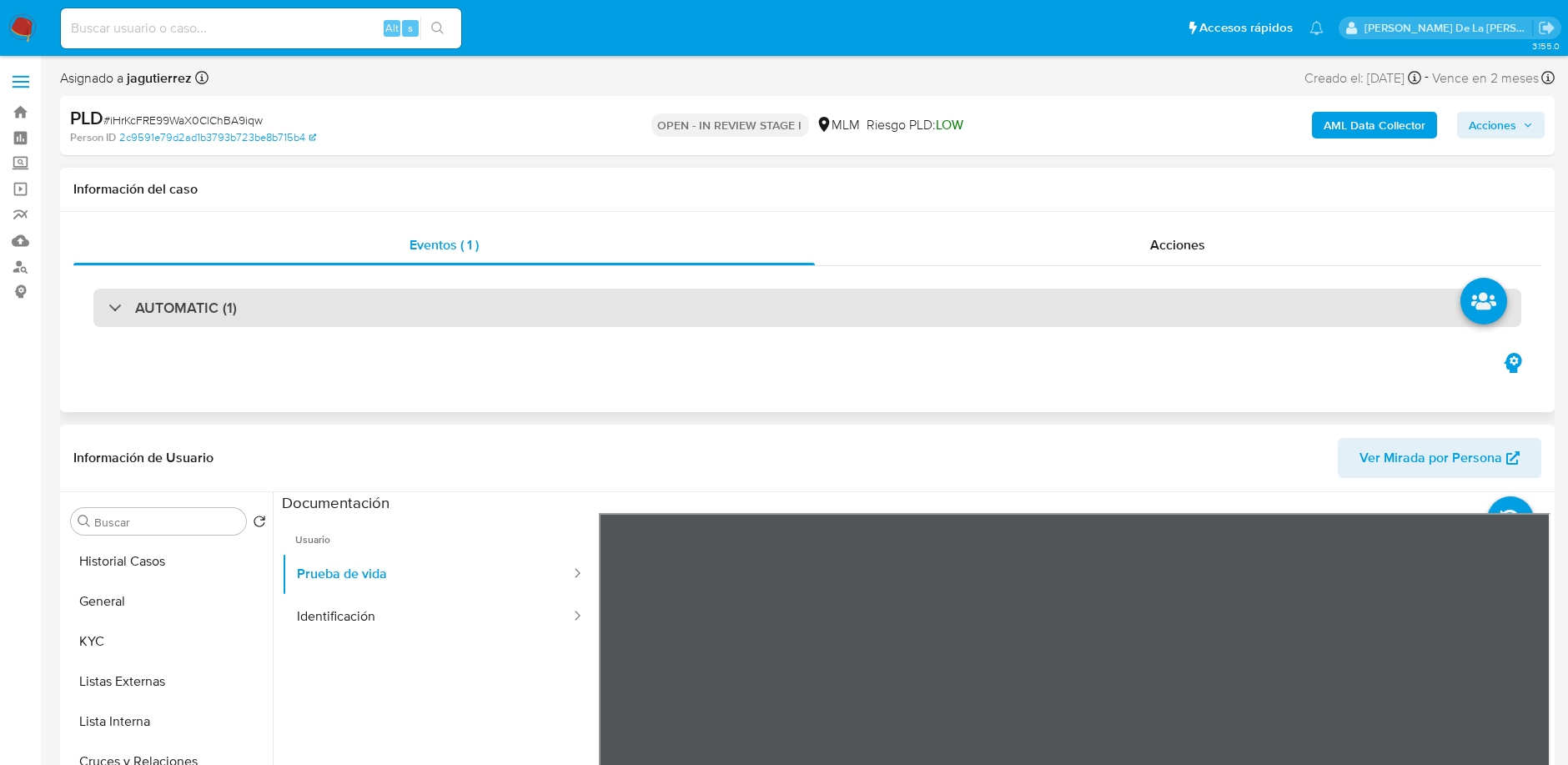
click at [165, 310] on h3 "AUTOMATIC (1)" at bounding box center [185, 308] width 102 height 19
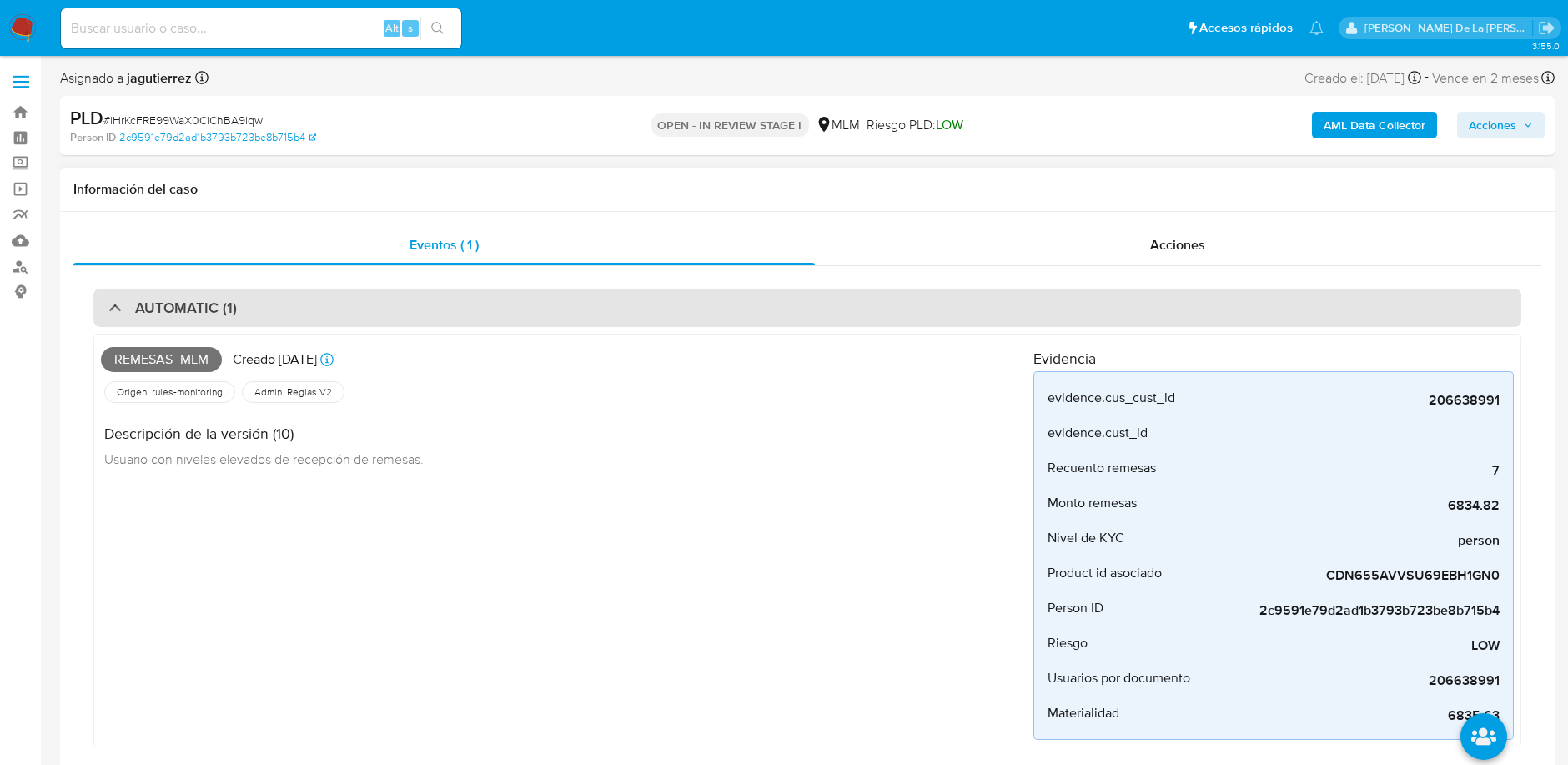
click at [168, 307] on h3 "AUTOMATIC (1)" at bounding box center [185, 308] width 102 height 19
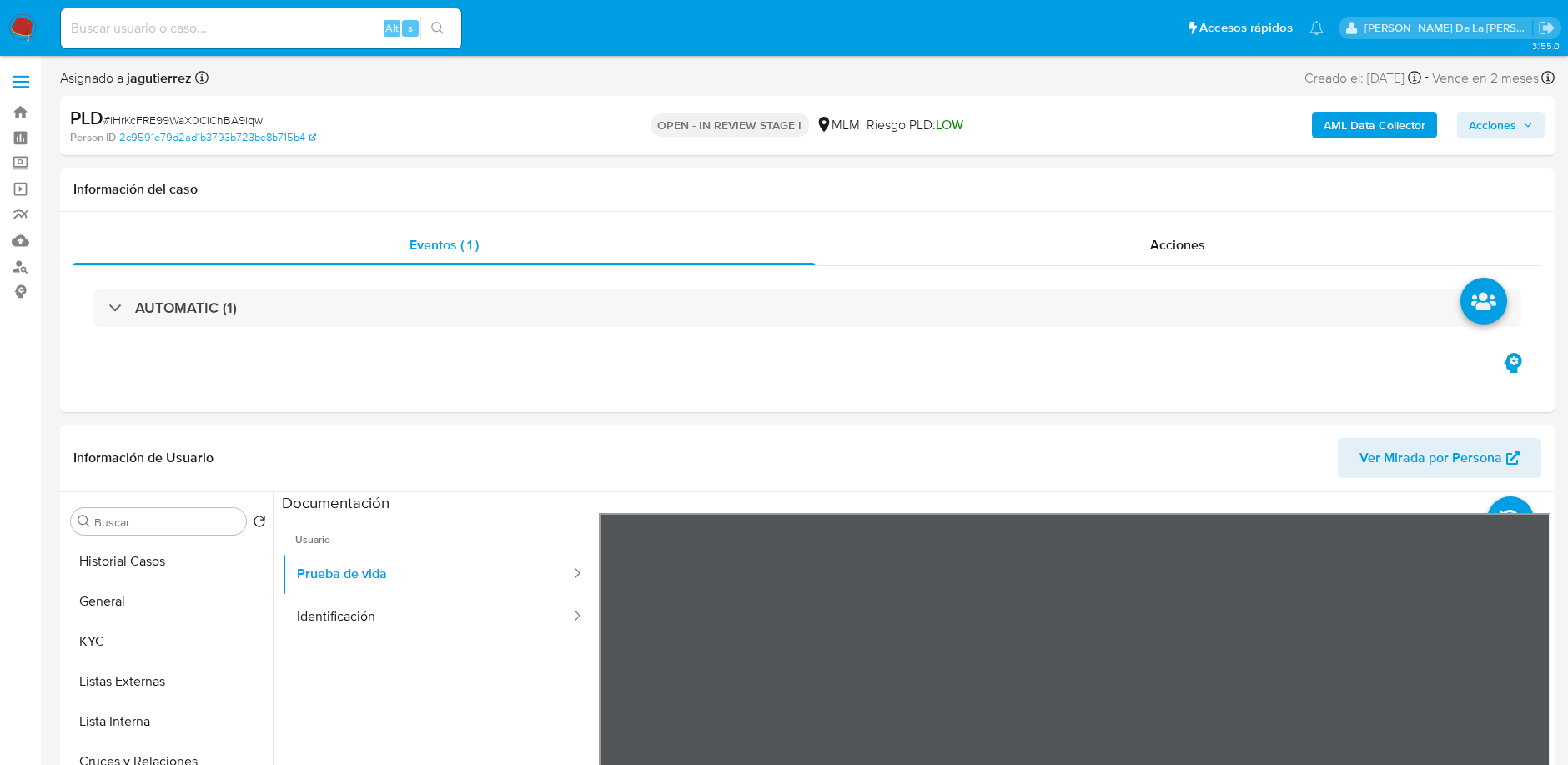
click at [1362, 120] on b "AML Data Collector" at bounding box center [1374, 125] width 102 height 26
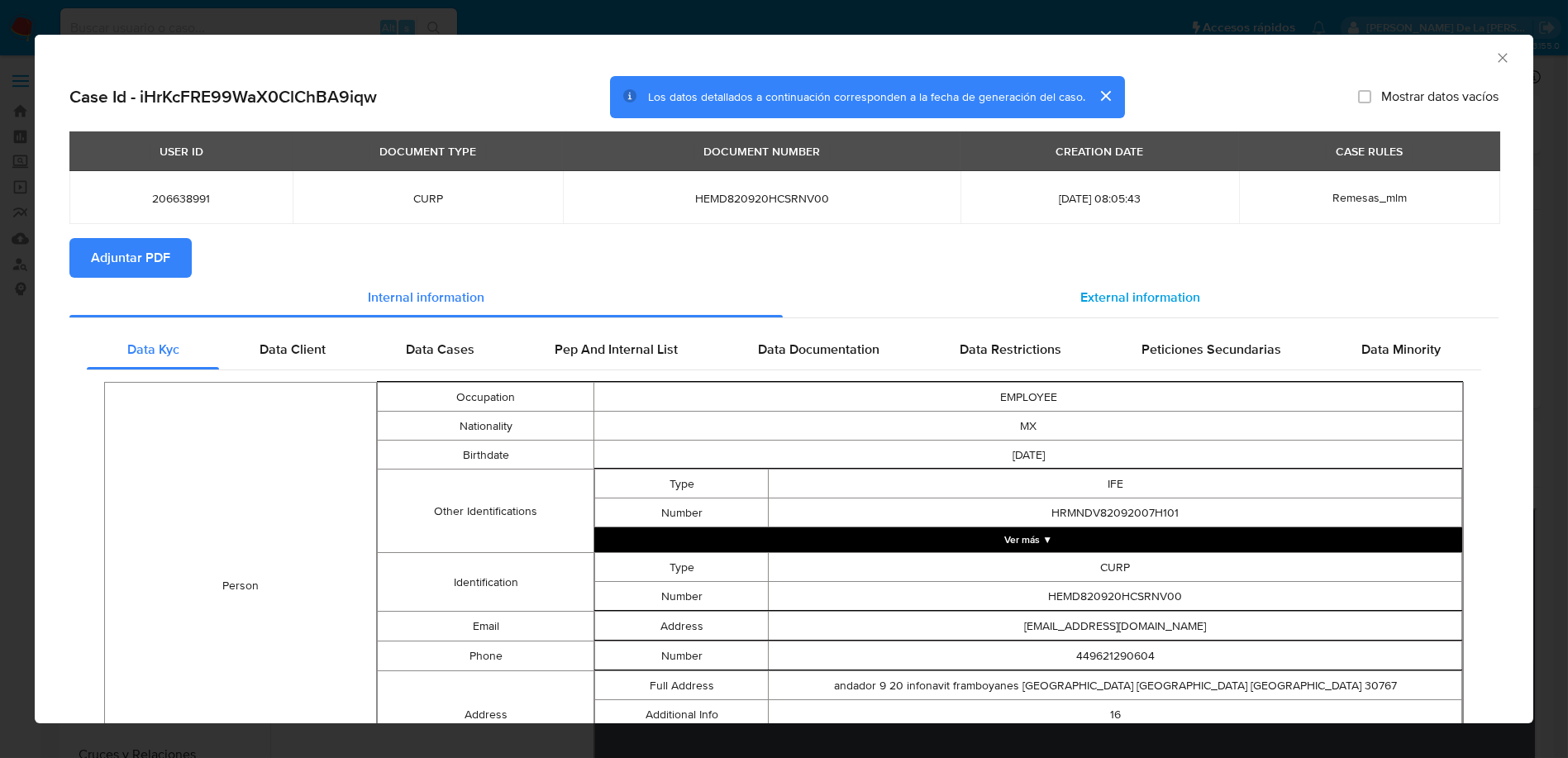
click at [1074, 284] on div "External information" at bounding box center [1141, 297] width 717 height 40
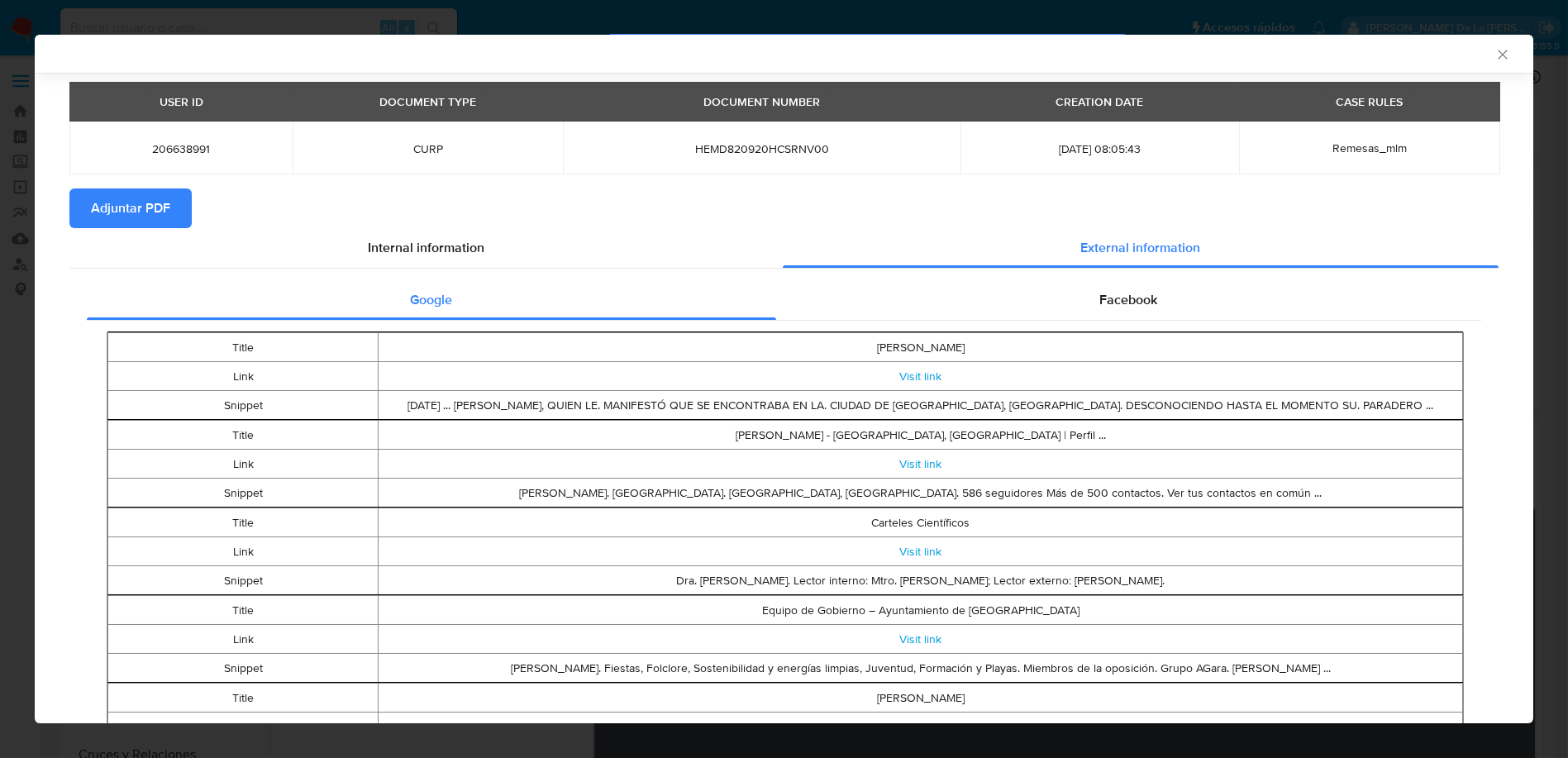
scroll to position [89, 0]
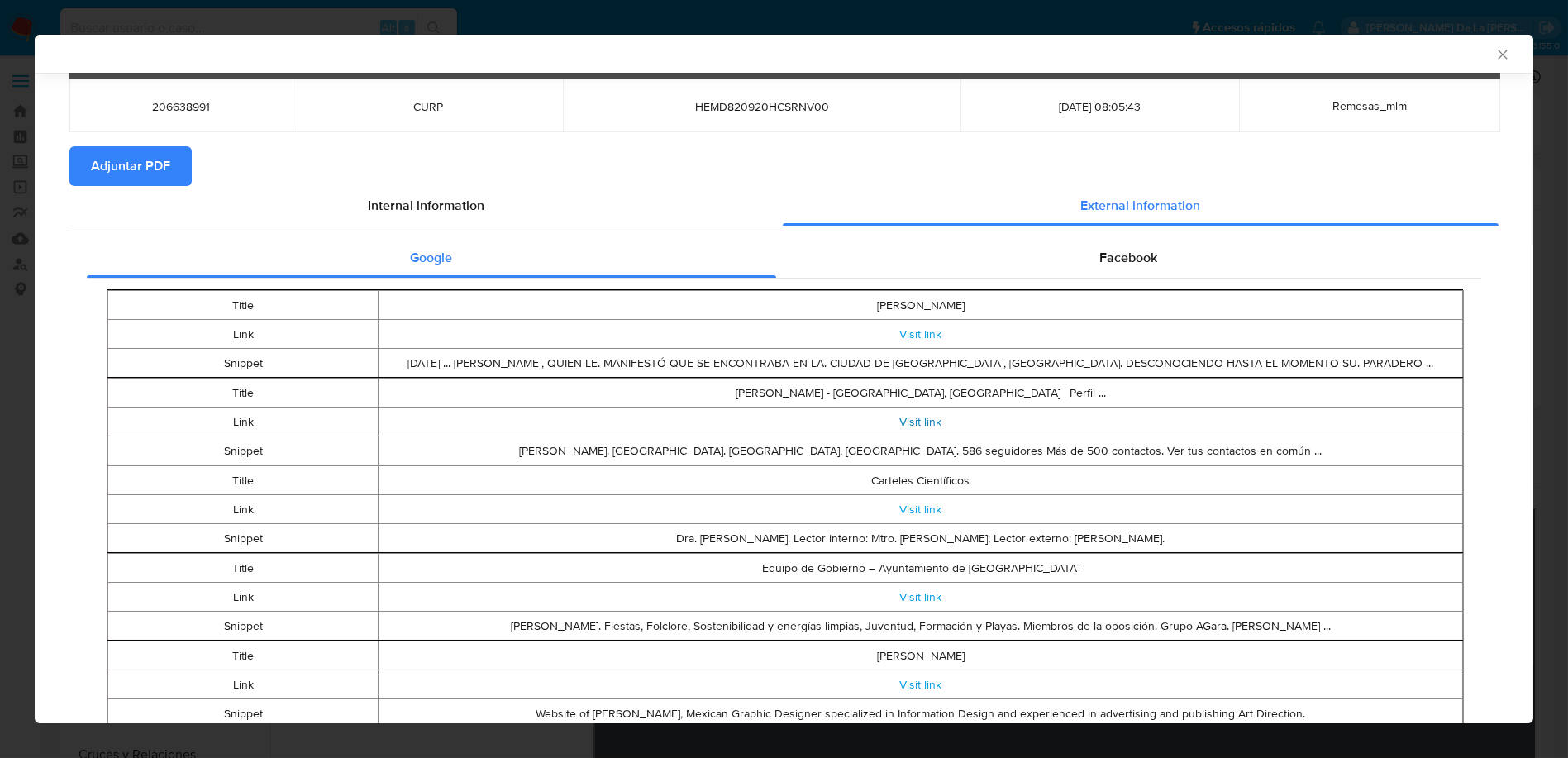
click at [910, 416] on link "Visit link" at bounding box center [921, 422] width 42 height 17
click at [902, 505] on link "Visit link" at bounding box center [921, 509] width 42 height 17
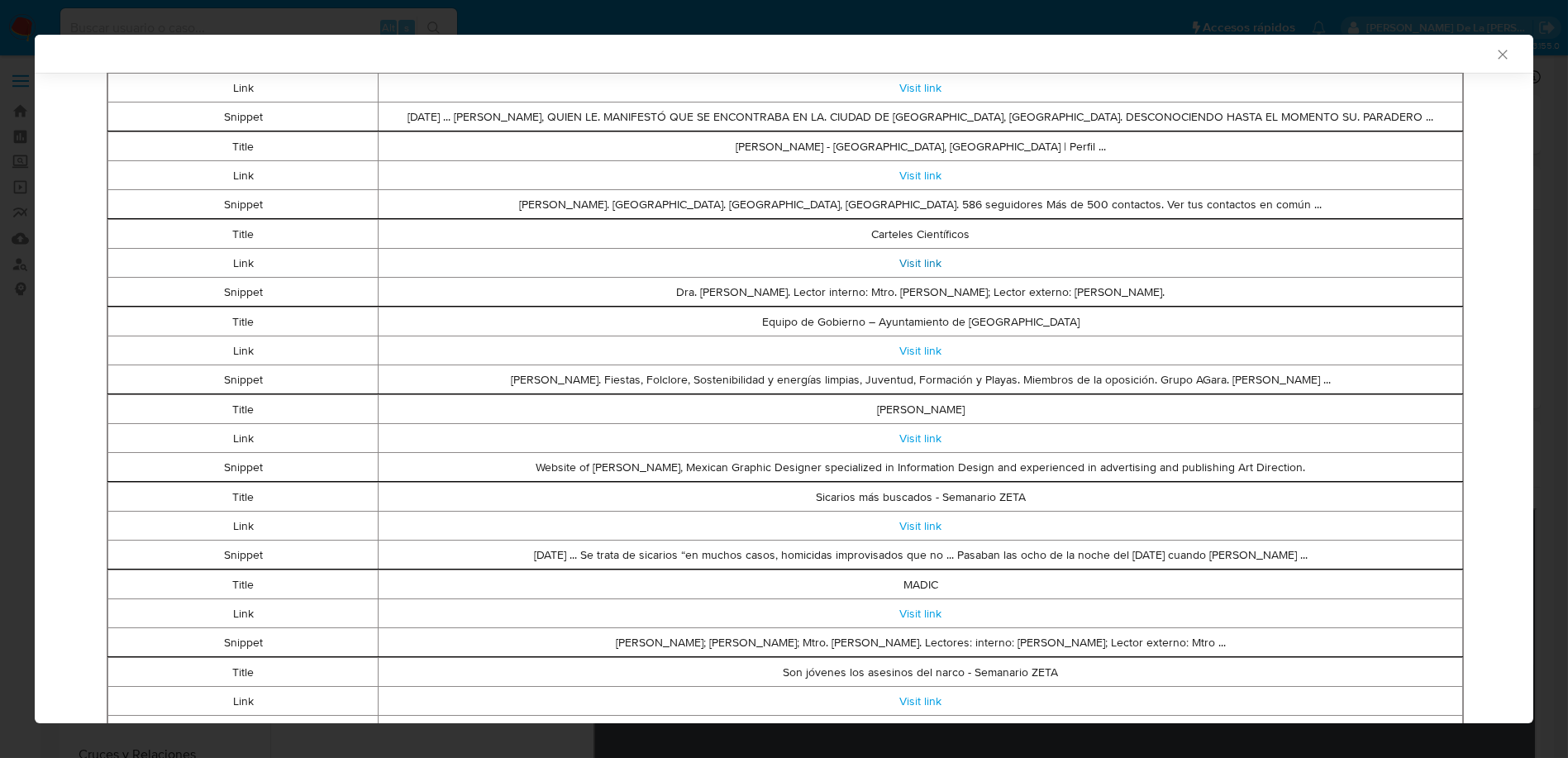
scroll to position [363, 0]
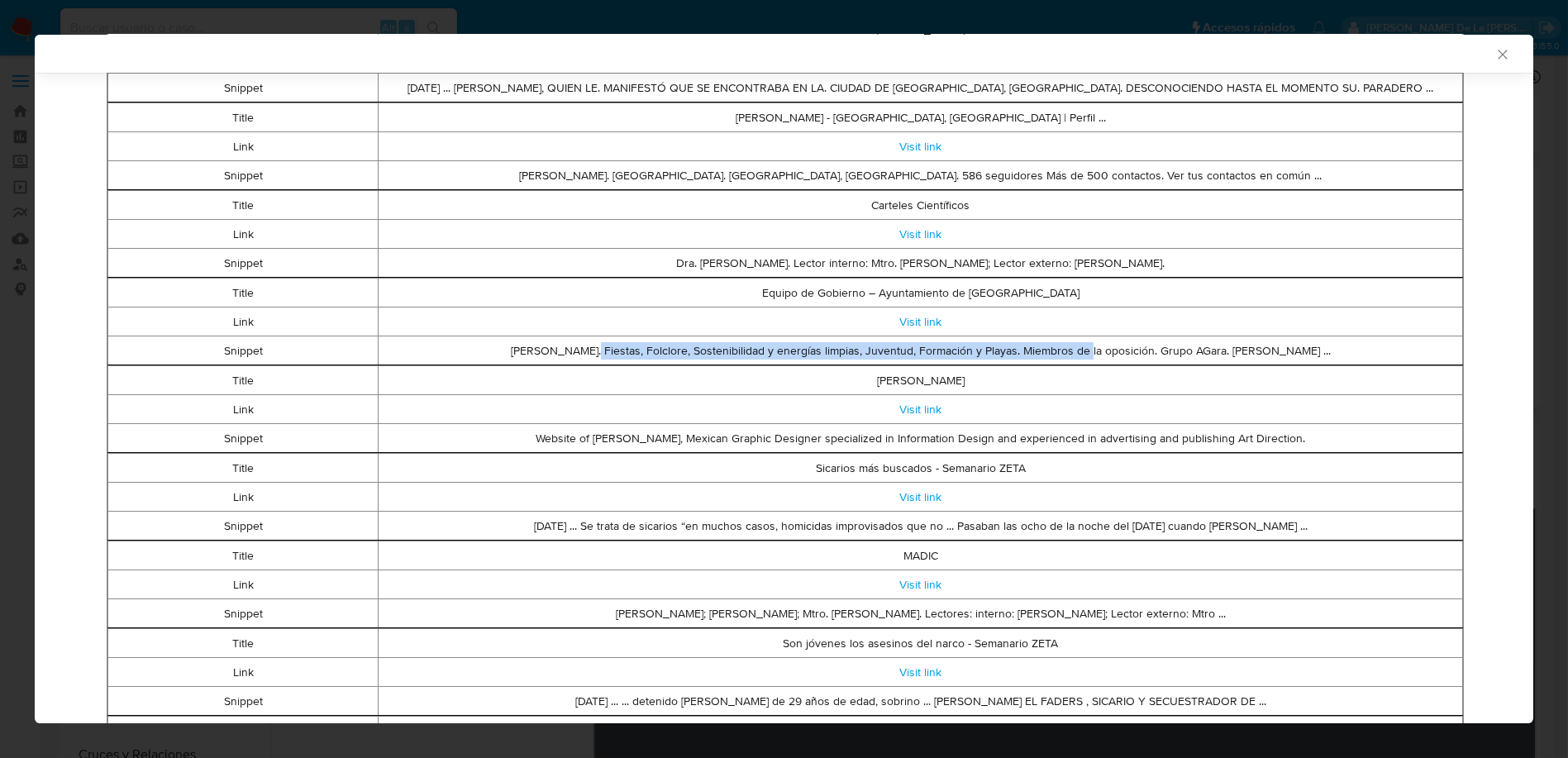
drag, startPoint x: 574, startPoint y: 351, endPoint x: 1074, endPoint y: 348, distance: 500.0
click at [1068, 348] on td "Andrés David Hernández Méndez. Fiestas, Folclore, Sostenibilidad y energías lim…" at bounding box center [921, 351] width 1084 height 29
click at [1077, 348] on td "Andrés David Hernández Méndez. Fiestas, Folclore, Sostenibilidad y energías lim…" at bounding box center [921, 351] width 1084 height 29
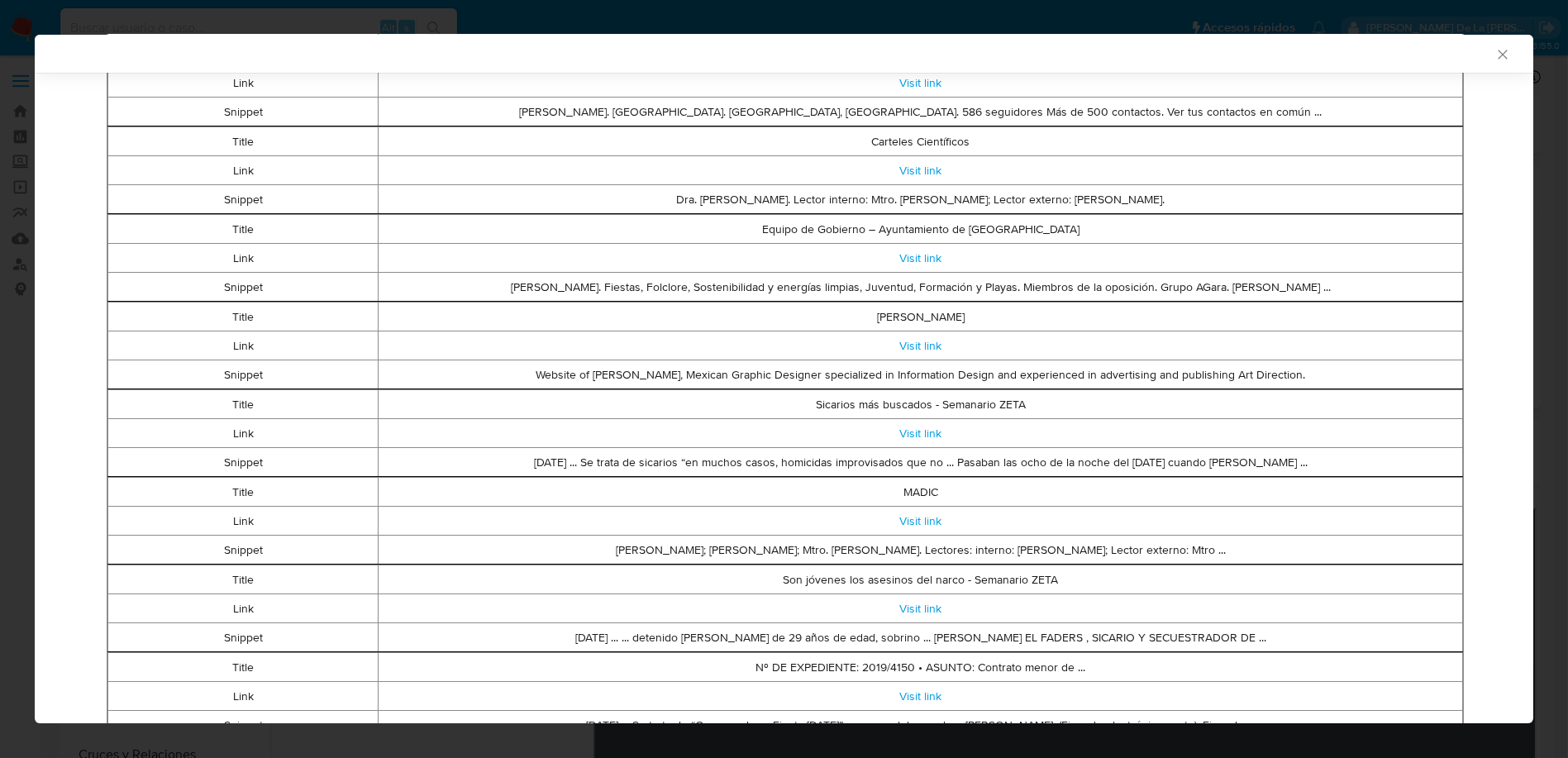
scroll to position [455, 0]
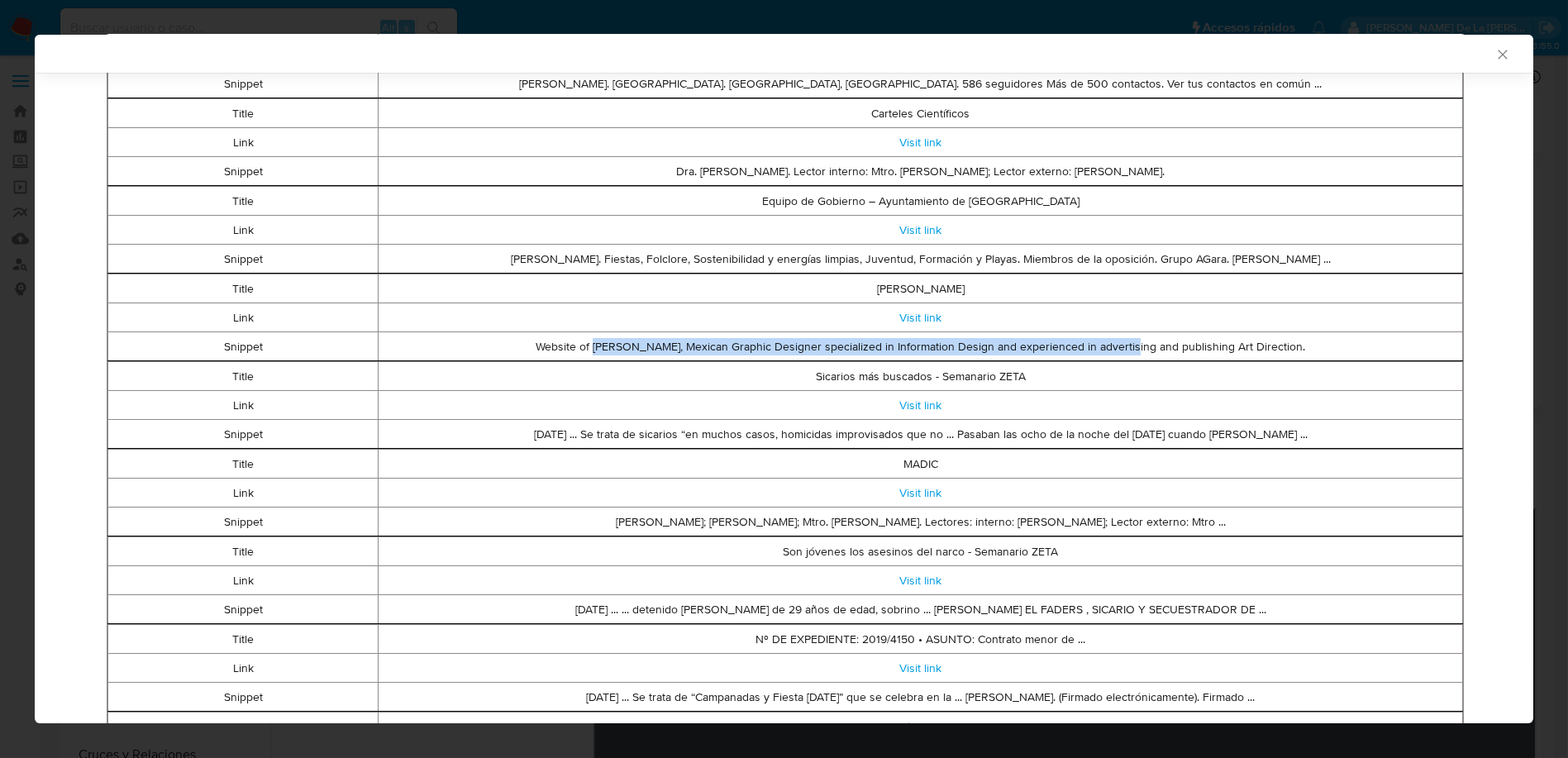
drag, startPoint x: 571, startPoint y: 348, endPoint x: 1112, endPoint y: 347, distance: 541.0
click at [1111, 347] on td "Website of David Hernandez Mendez, Mexican Graphic Designer specialized in Info…" at bounding box center [921, 346] width 1084 height 29
click at [1112, 347] on td "Website of David Hernandez Mendez, Mexican Graphic Designer specialized in Info…" at bounding box center [921, 346] width 1084 height 29
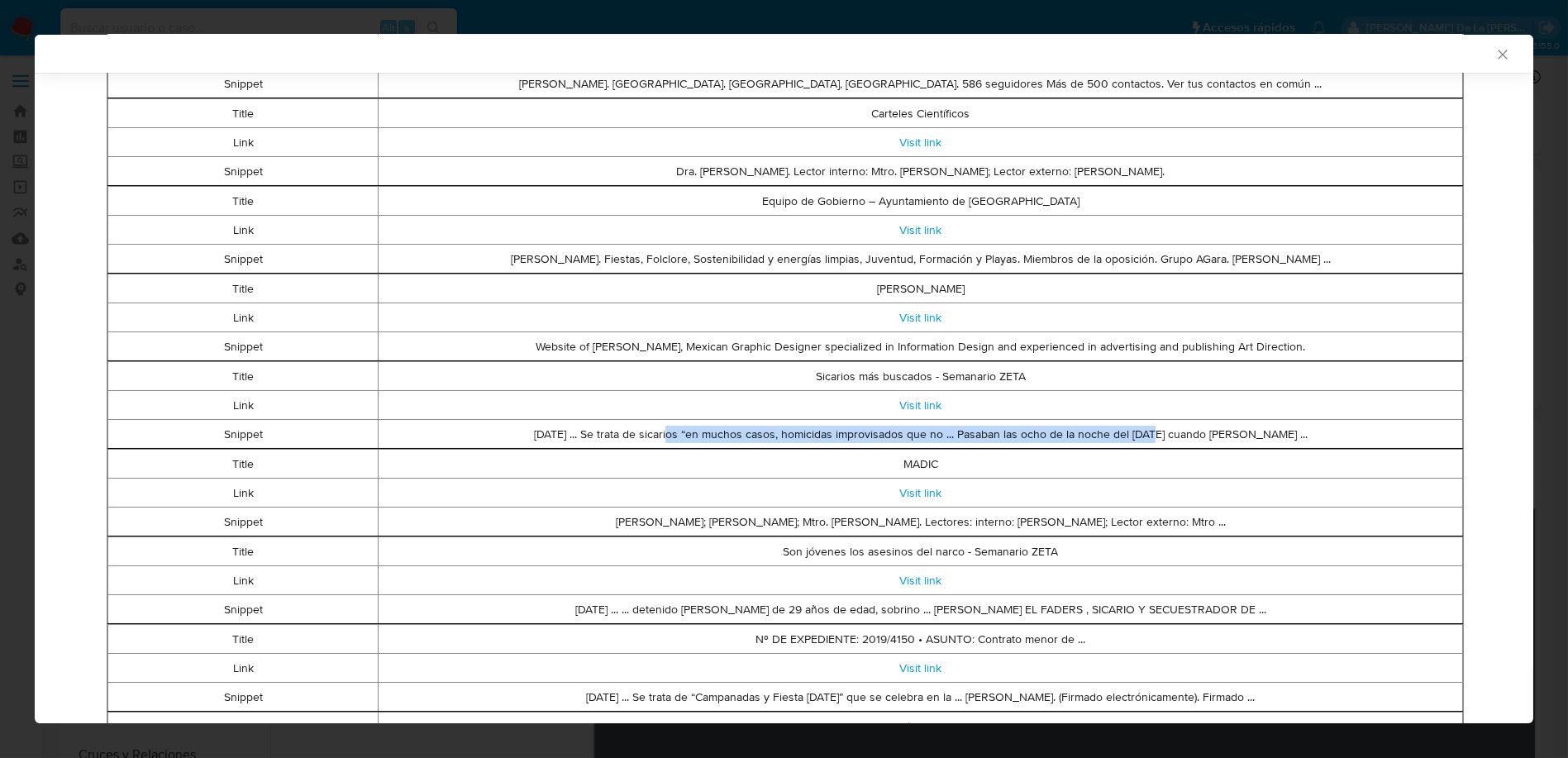
drag, startPoint x: 647, startPoint y: 439, endPoint x: 1127, endPoint y: 438, distance: 480.0
click at [1126, 438] on td "Feb 22, 2016 ... Se trata de sicarios “en muchos casos, homicidas improvisados …" at bounding box center [921, 434] width 1084 height 29
click at [1128, 438] on td "Feb 22, 2016 ... Se trata de sicarios “en muchos casos, homicidas improvisados …" at bounding box center [921, 434] width 1084 height 29
click at [910, 406] on link "Visit link" at bounding box center [921, 405] width 42 height 17
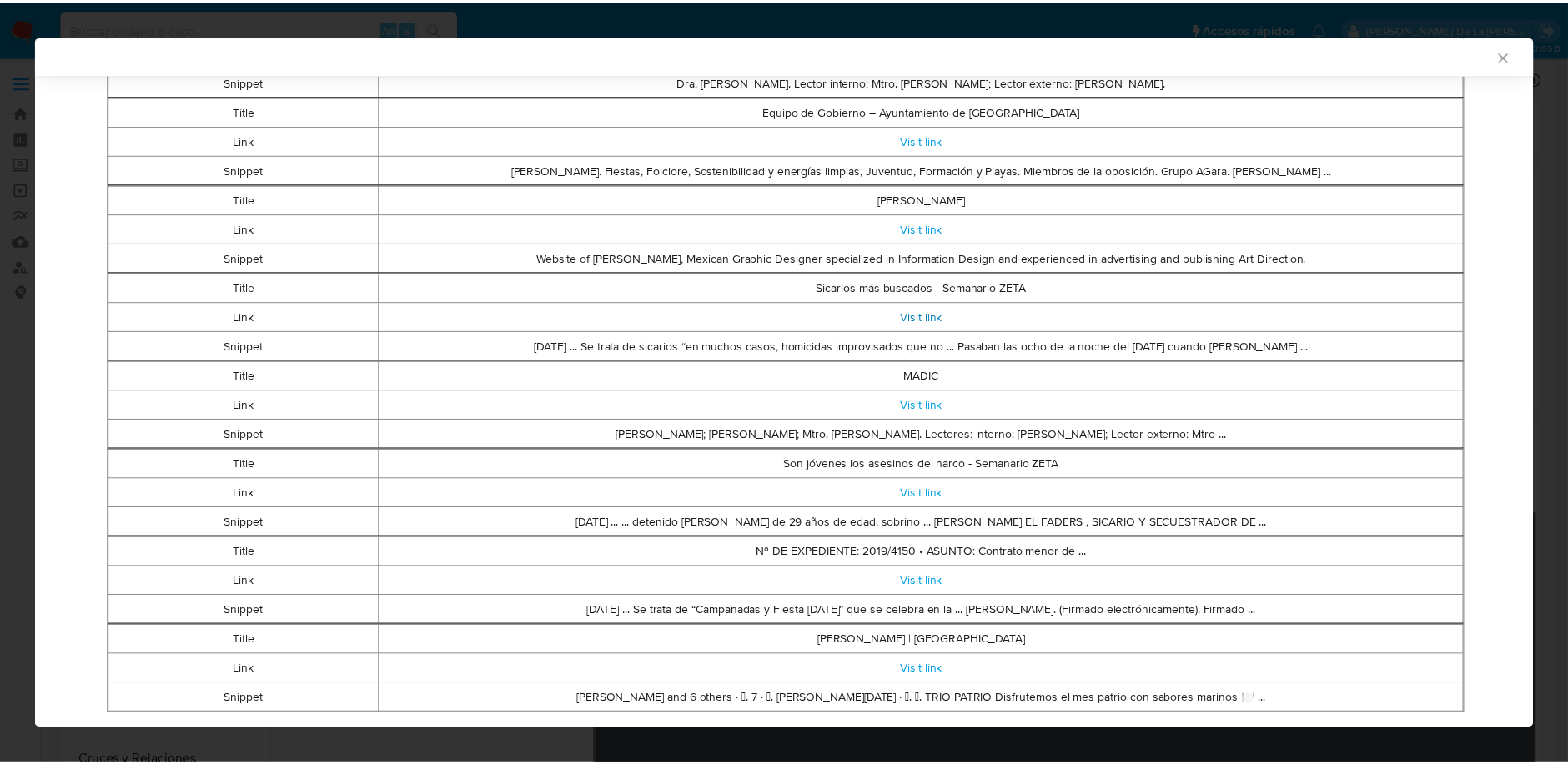
scroll to position [597, 0]
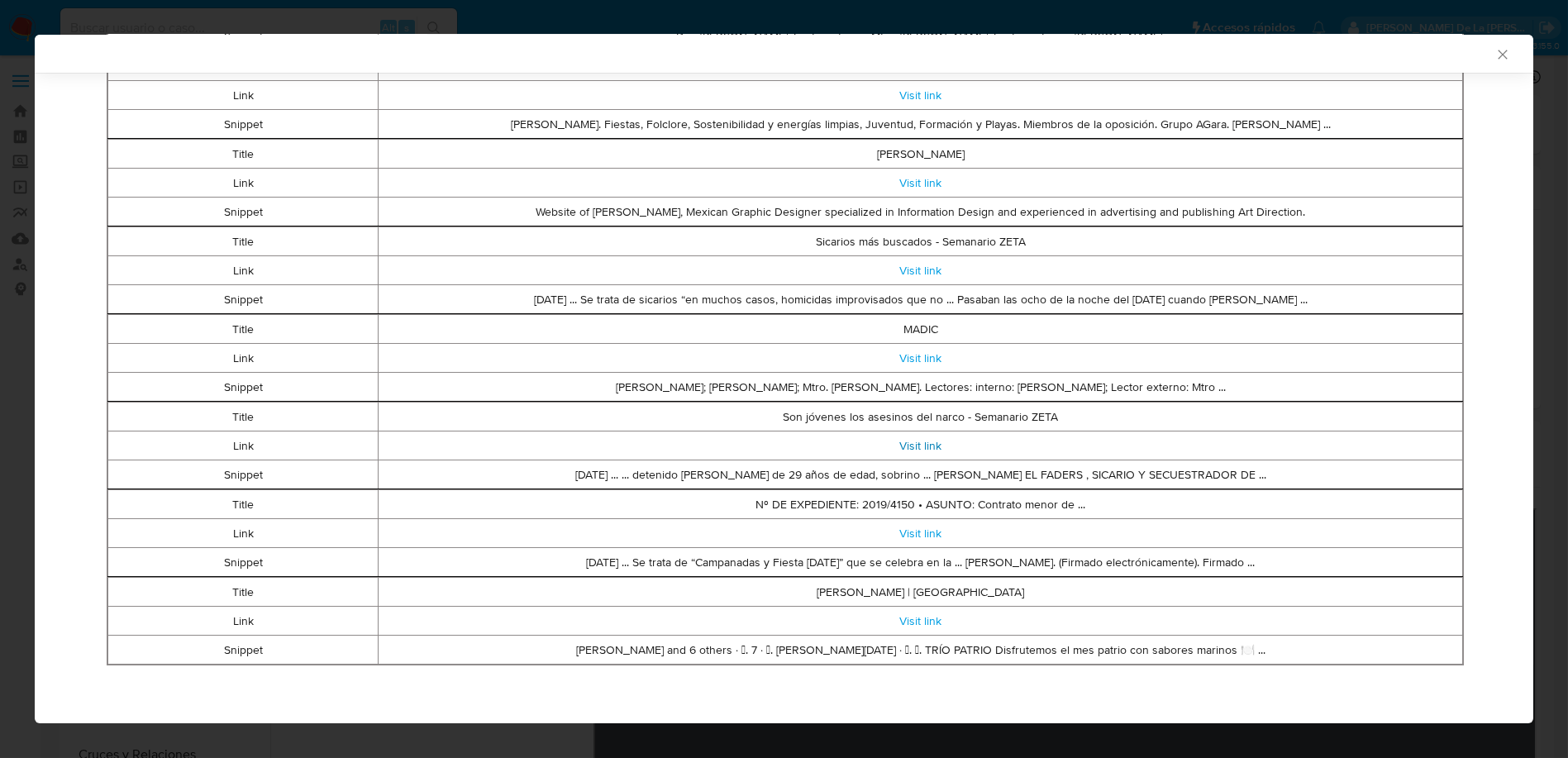
click at [916, 439] on link "Visit link" at bounding box center [921, 445] width 42 height 17
click at [1494, 62] on icon "Cerrar ventana" at bounding box center [1503, 55] width 17 height 17
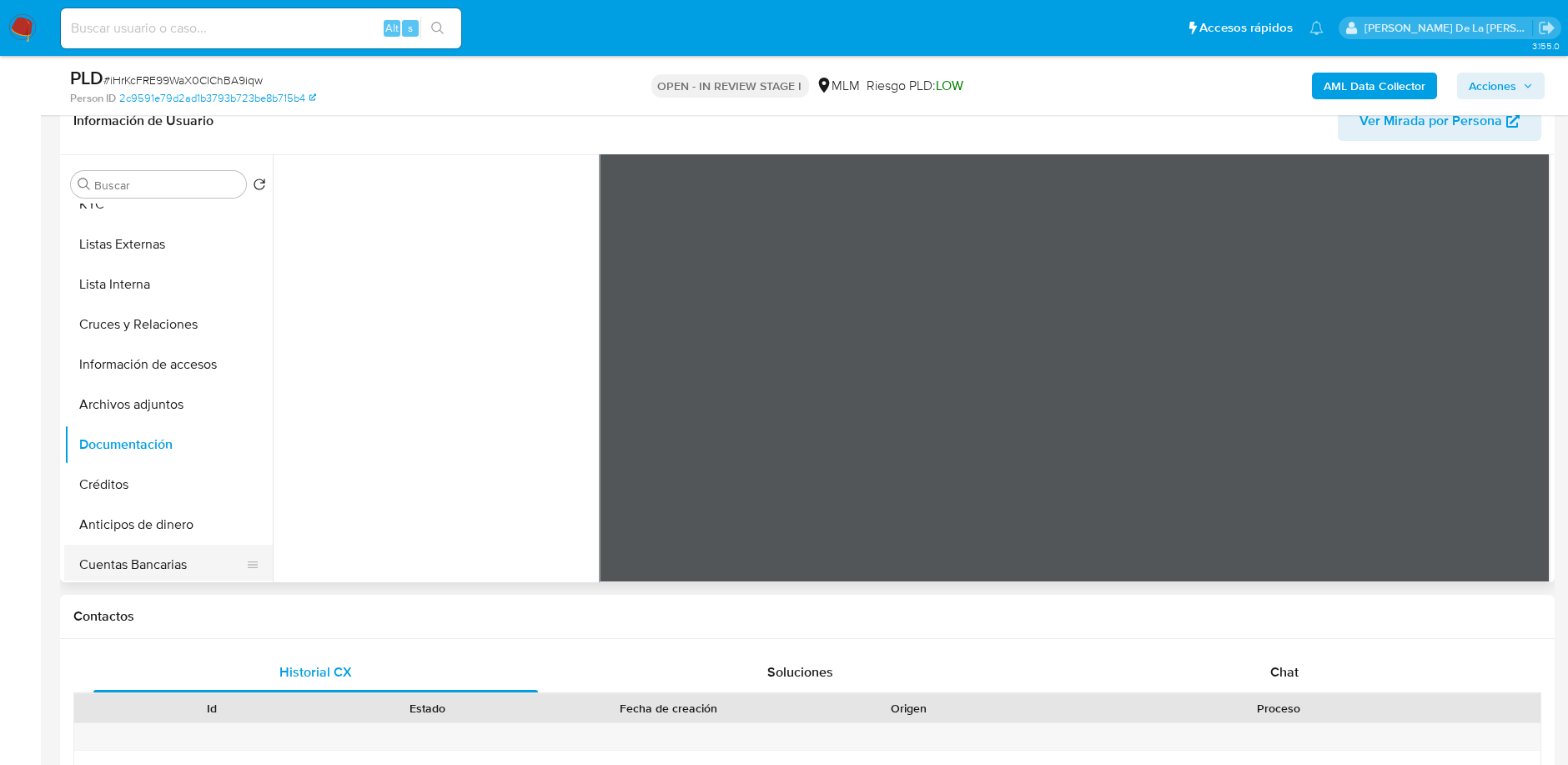
scroll to position [0, 0]
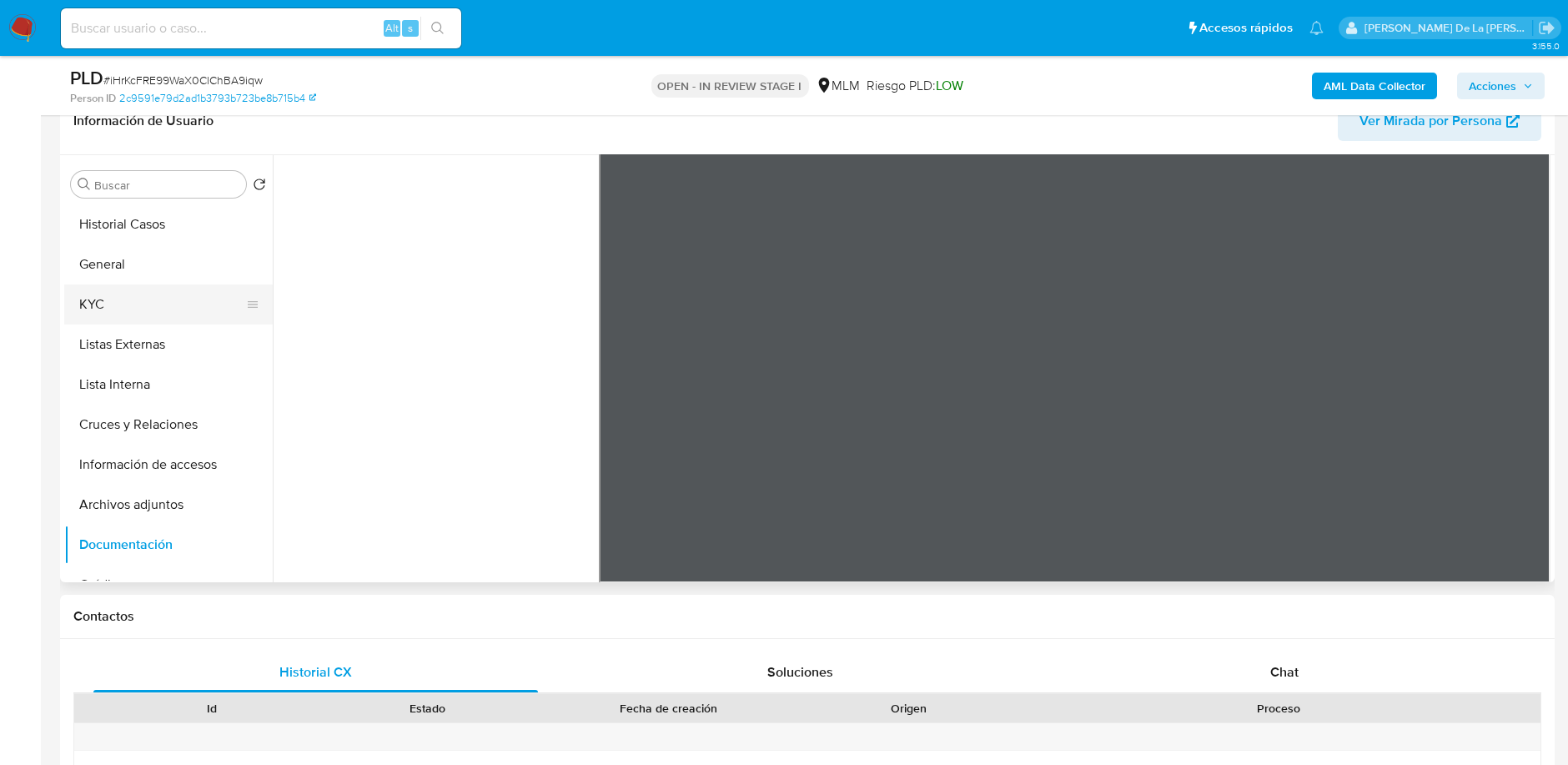
click at [133, 295] on button "KYC" at bounding box center [161, 304] width 195 height 40
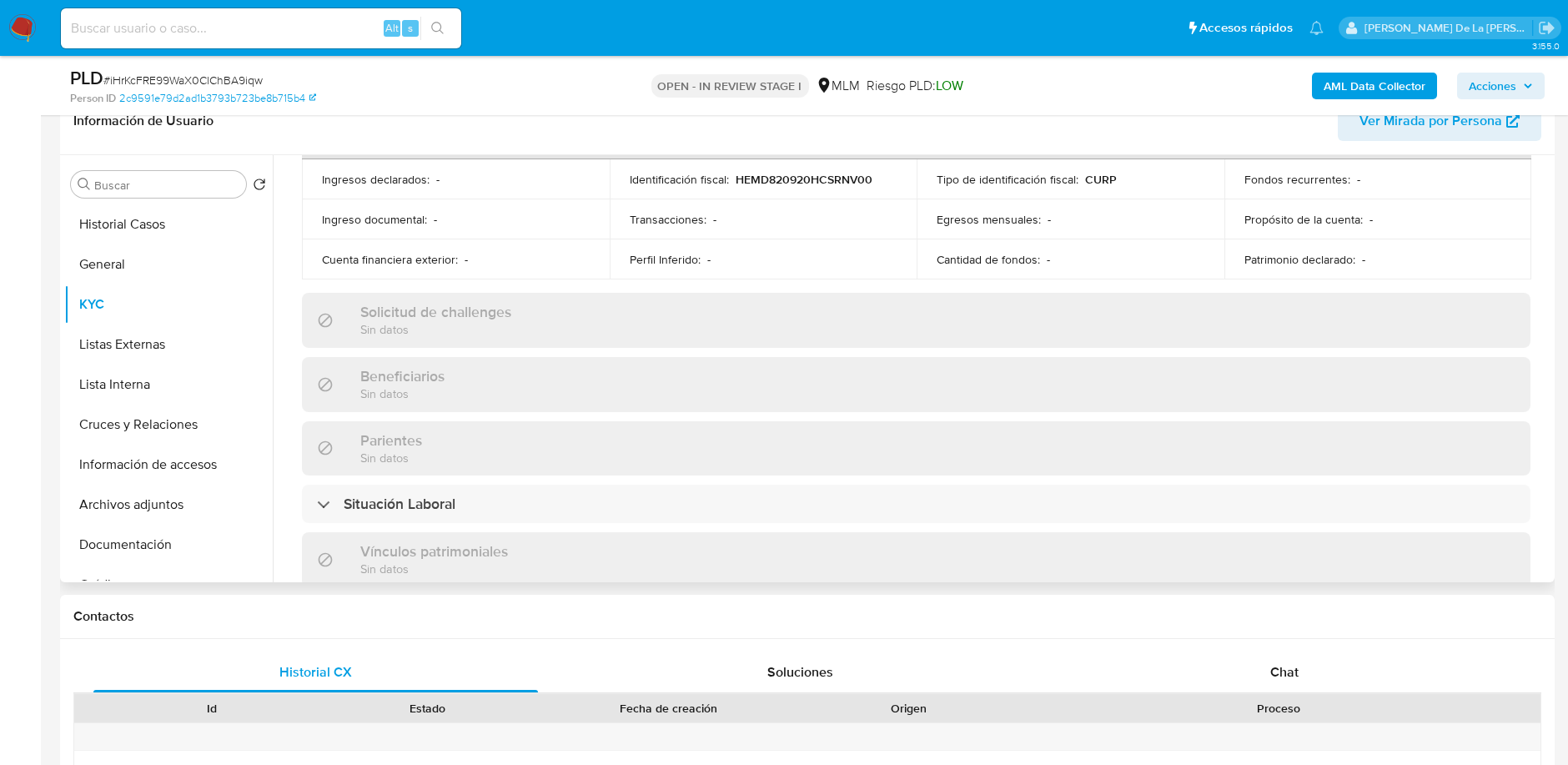
scroll to position [648, 0]
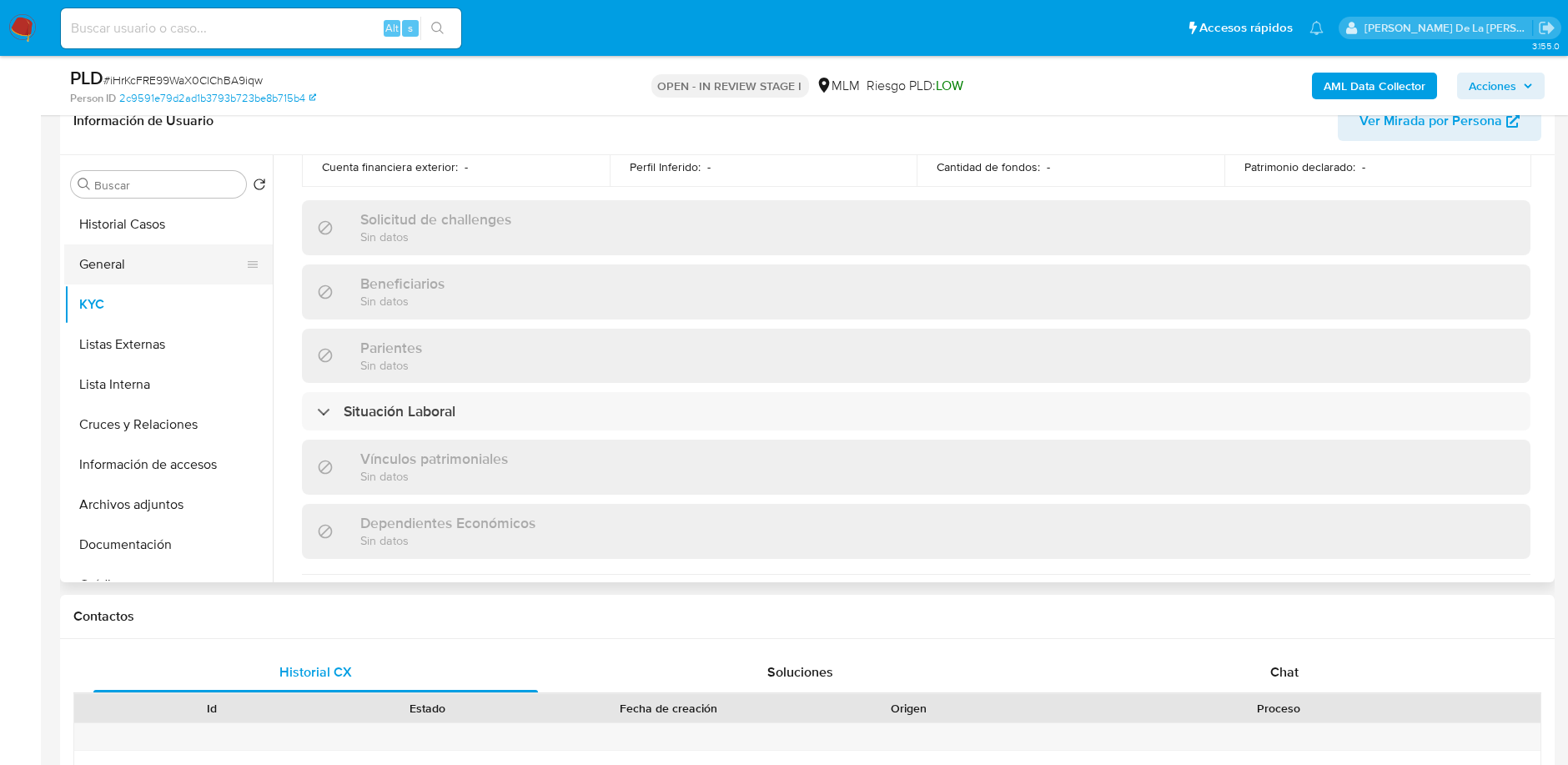
click at [108, 246] on ul "Historial Casos General KYC Listas Externas Lista Interna Cruces y Relaciones I…" at bounding box center [168, 392] width 208 height 376
click at [109, 248] on button "General" at bounding box center [161, 264] width 195 height 40
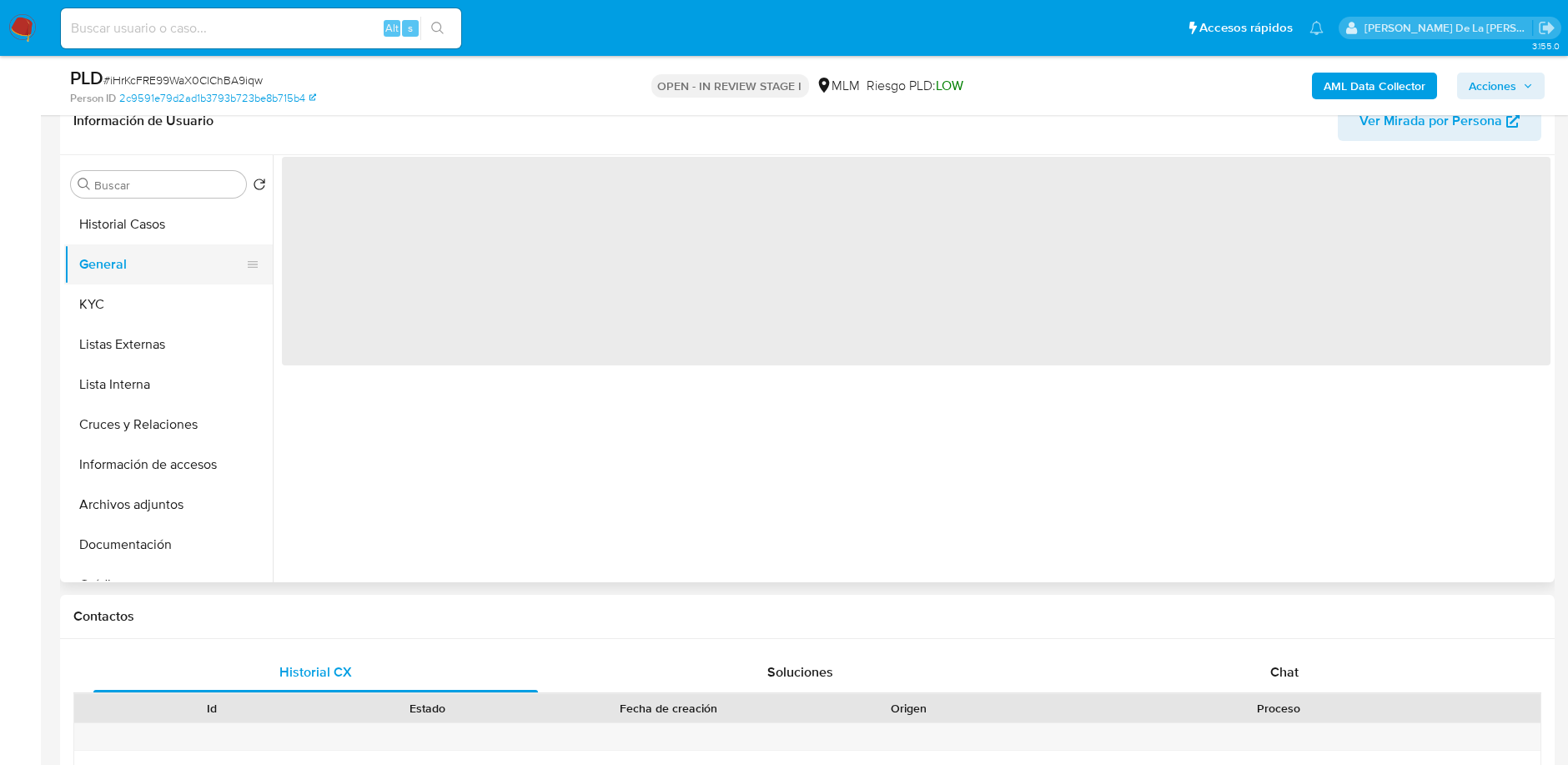
scroll to position [0, 0]
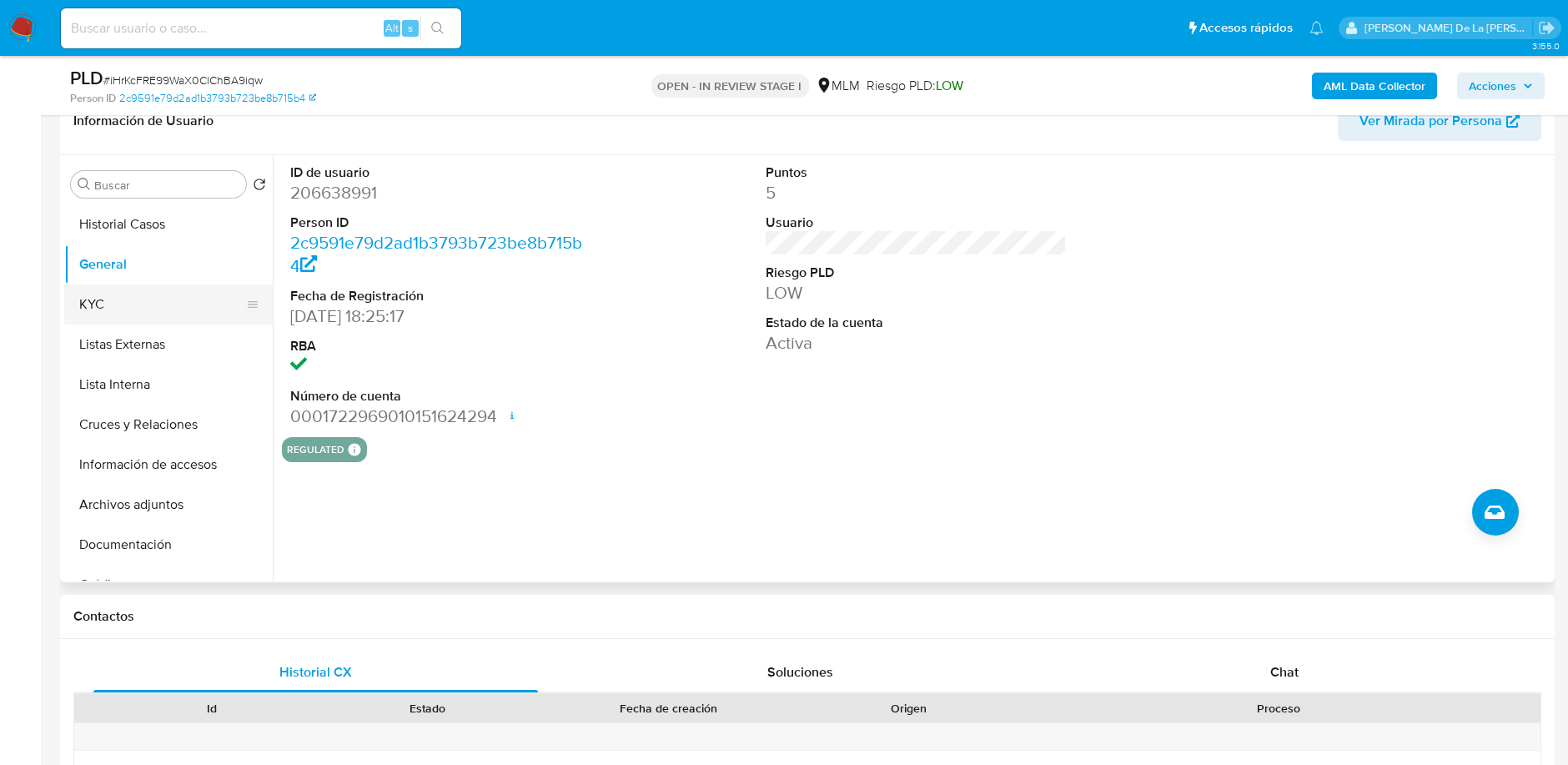
drag, startPoint x: 100, startPoint y: 296, endPoint x: 114, endPoint y: 295, distance: 14.0
click at [101, 295] on button "KYC" at bounding box center [161, 304] width 195 height 40
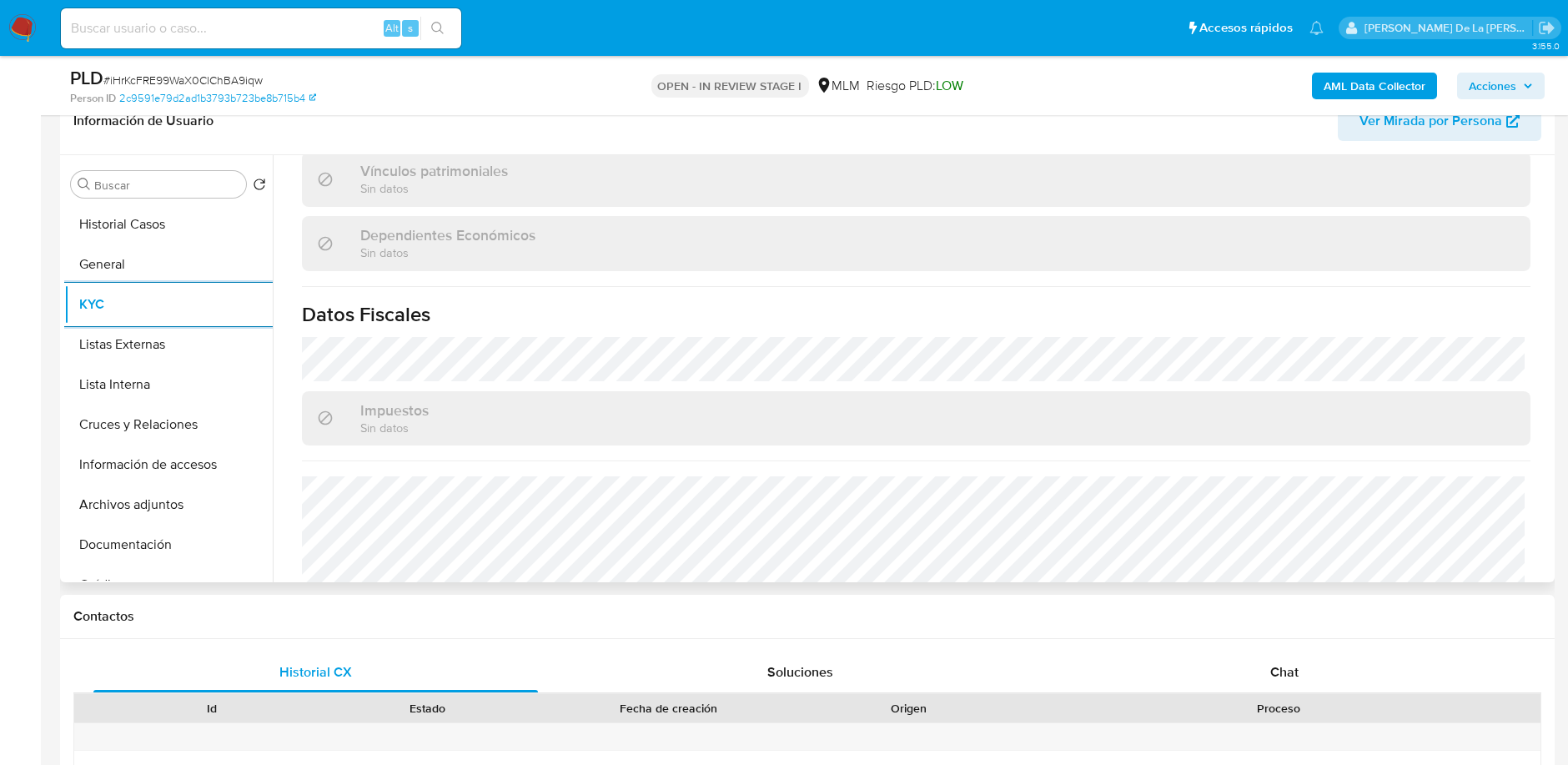
scroll to position [1019, 0]
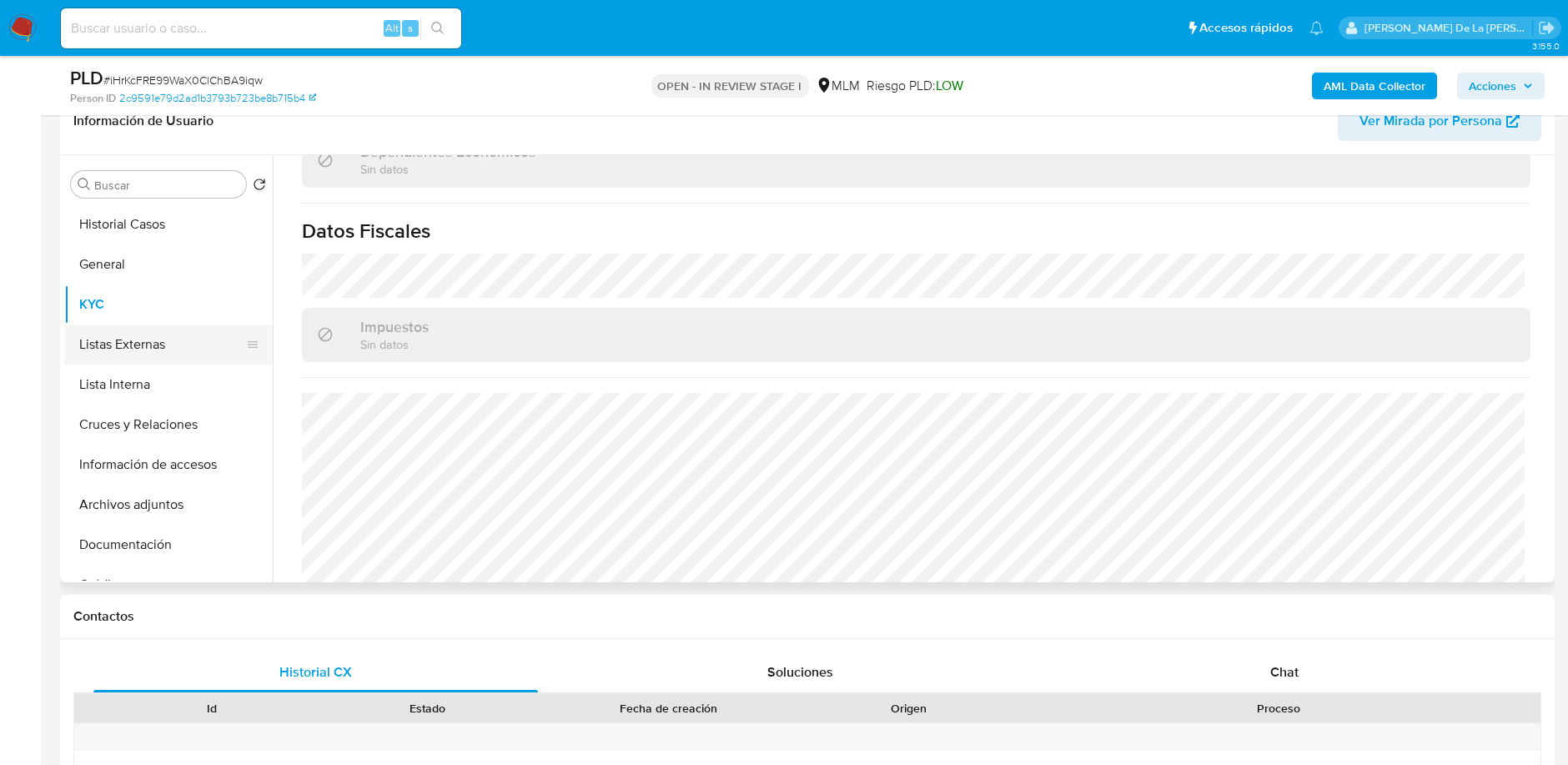
click at [174, 357] on button "Listas Externas" at bounding box center [161, 344] width 195 height 40
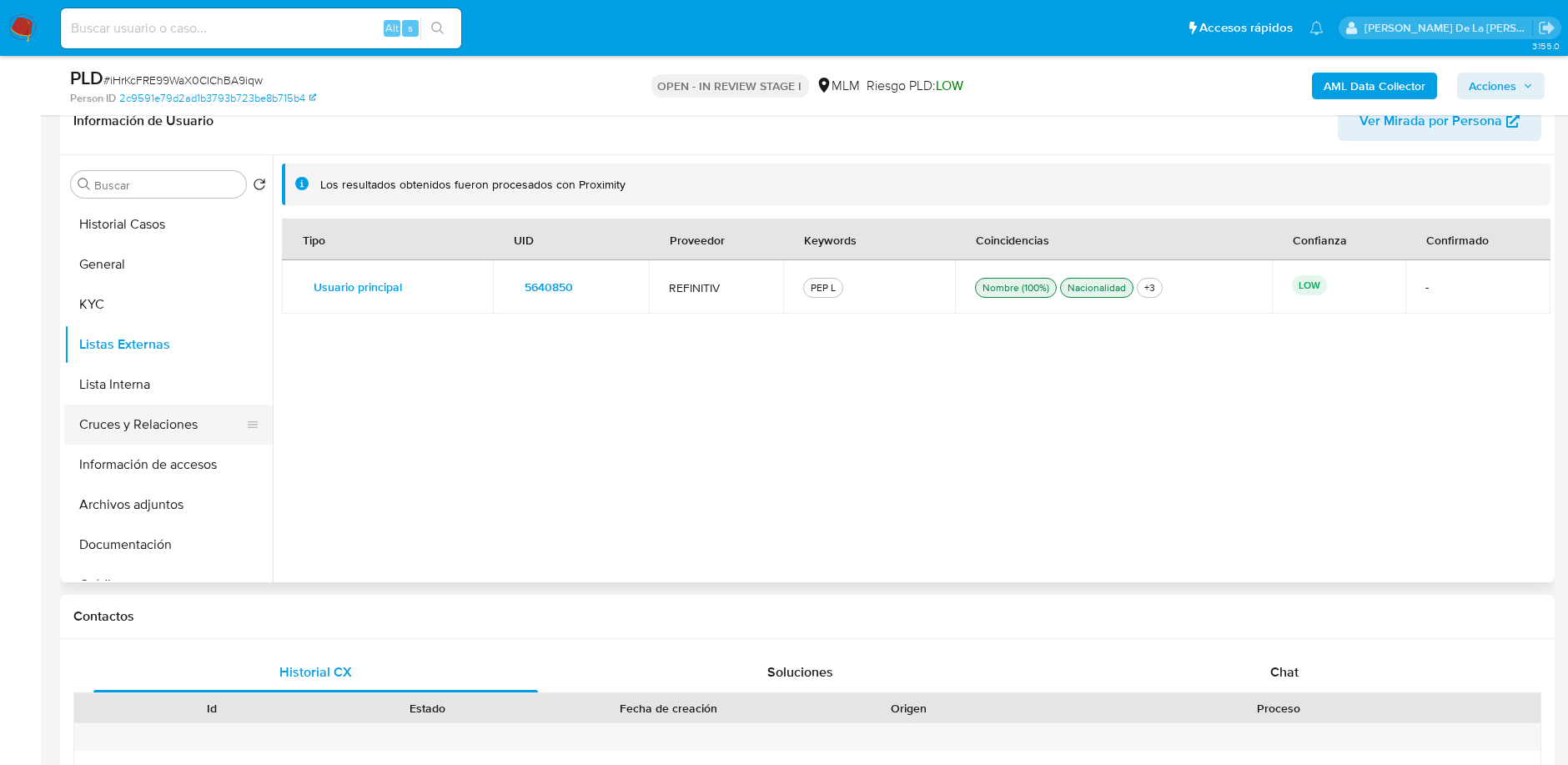
click at [116, 423] on button "Cruces y Relaciones" at bounding box center [161, 424] width 195 height 40
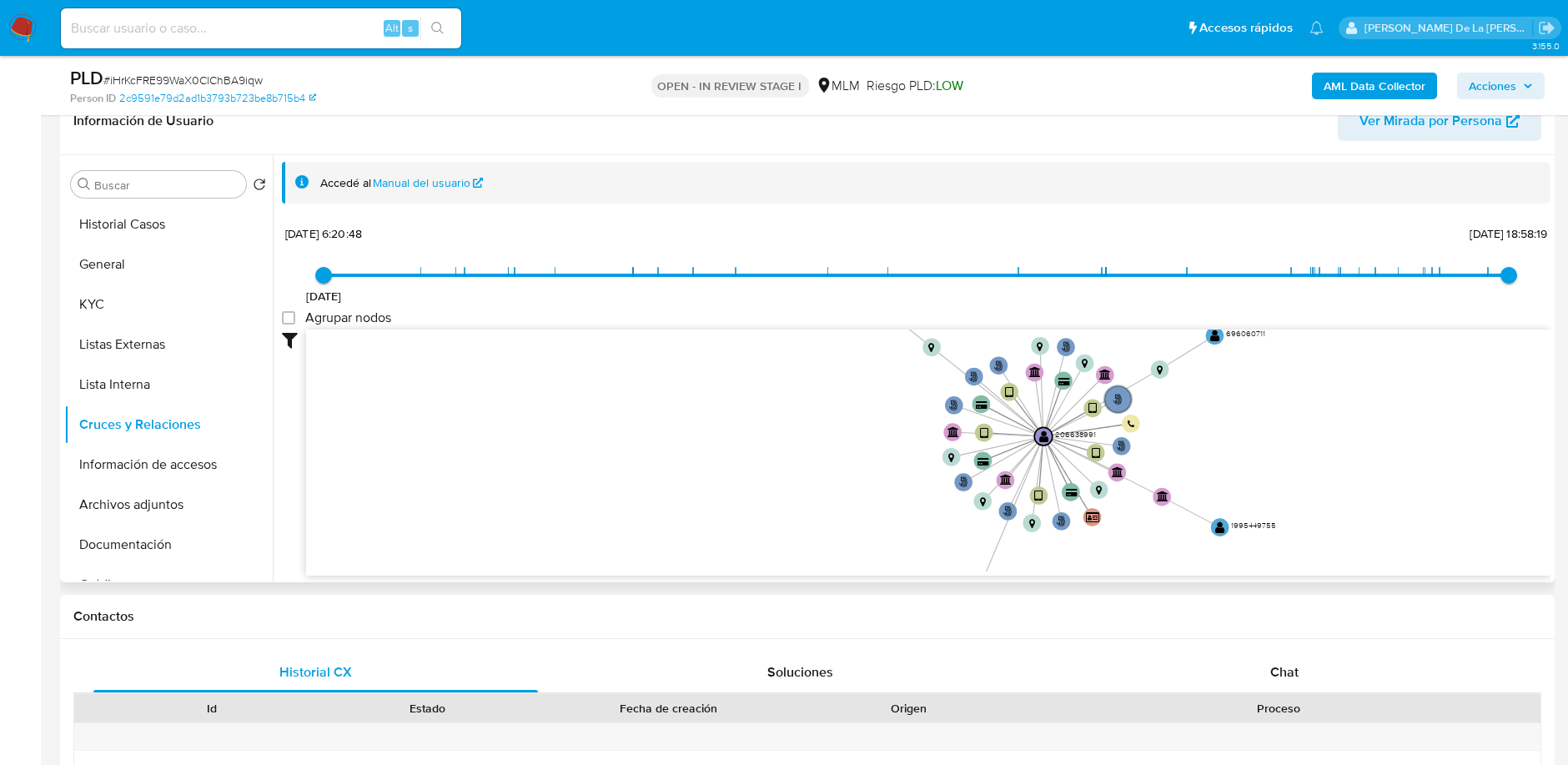
drag, startPoint x: 1283, startPoint y: 409, endPoint x: 1241, endPoint y: 447, distance: 56.6
click at [1241, 447] on icon "phone-9cccc0bf0877cfb15a9872eaf3f29ed7  user-206638991  206638991 phone-c13cc…" at bounding box center [928, 450] width 1245 height 242
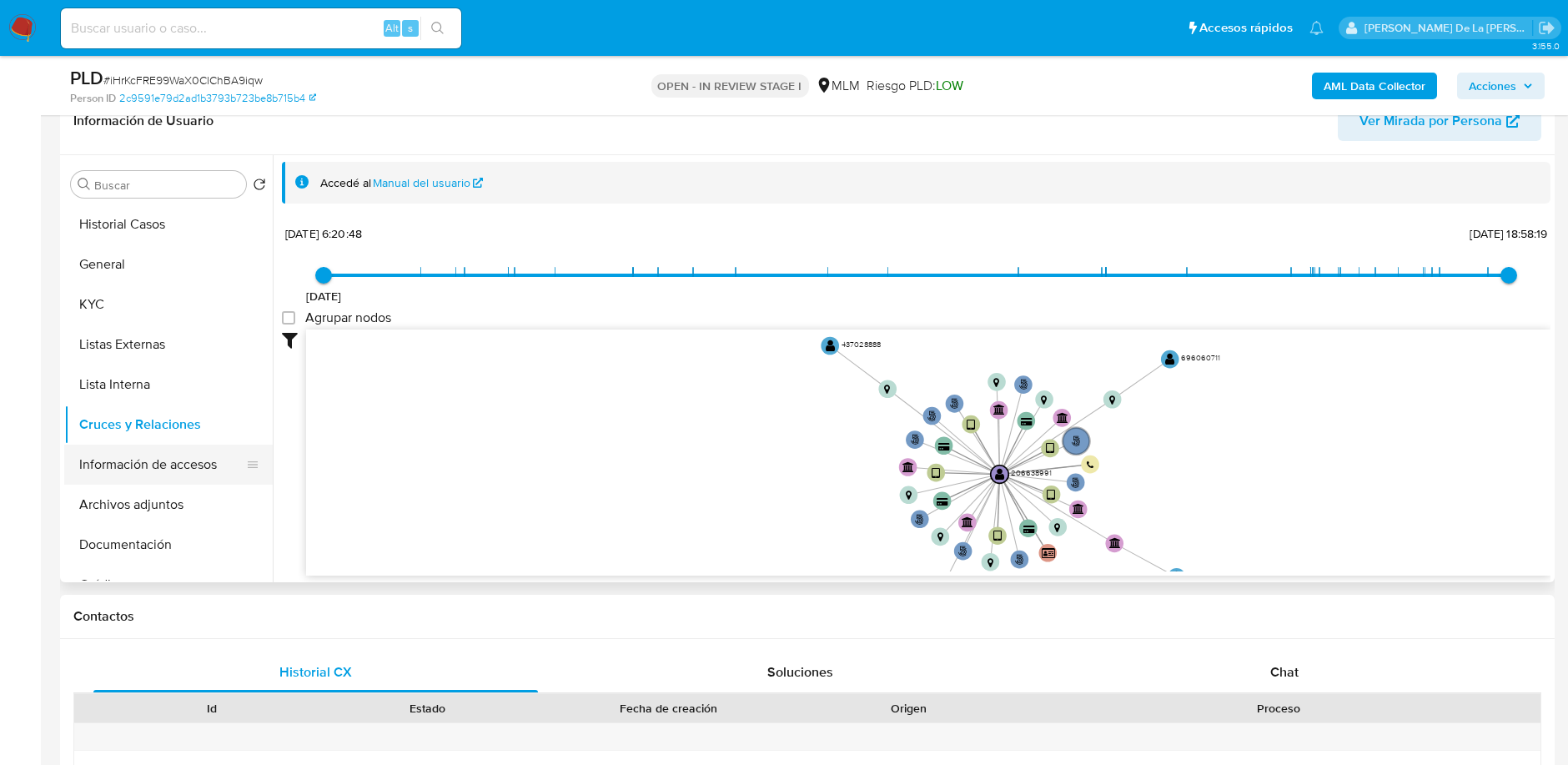
click at [183, 472] on button "Información de accesos" at bounding box center [161, 464] width 195 height 40
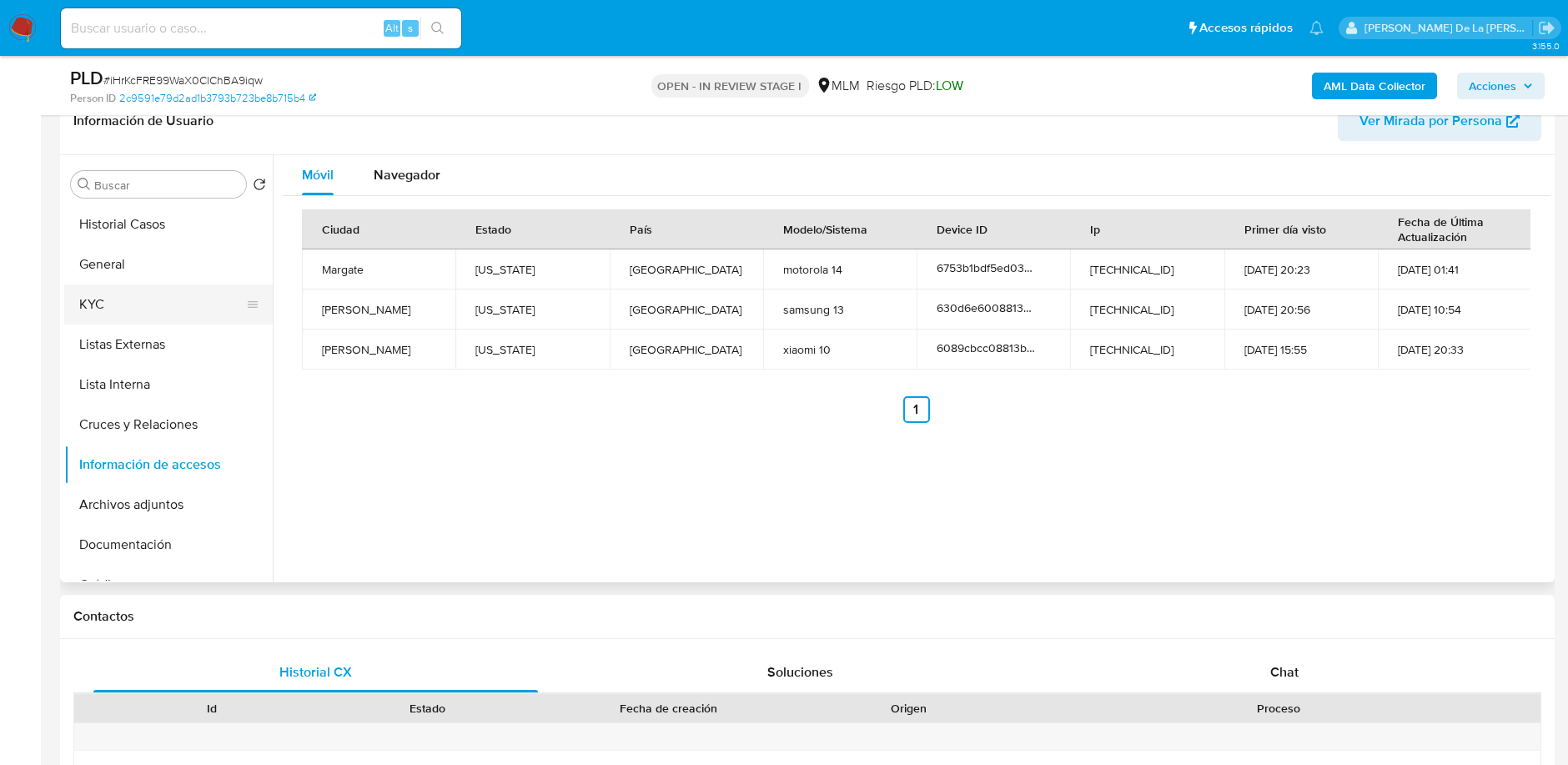
click at [102, 289] on button "KYC" at bounding box center [161, 304] width 195 height 40
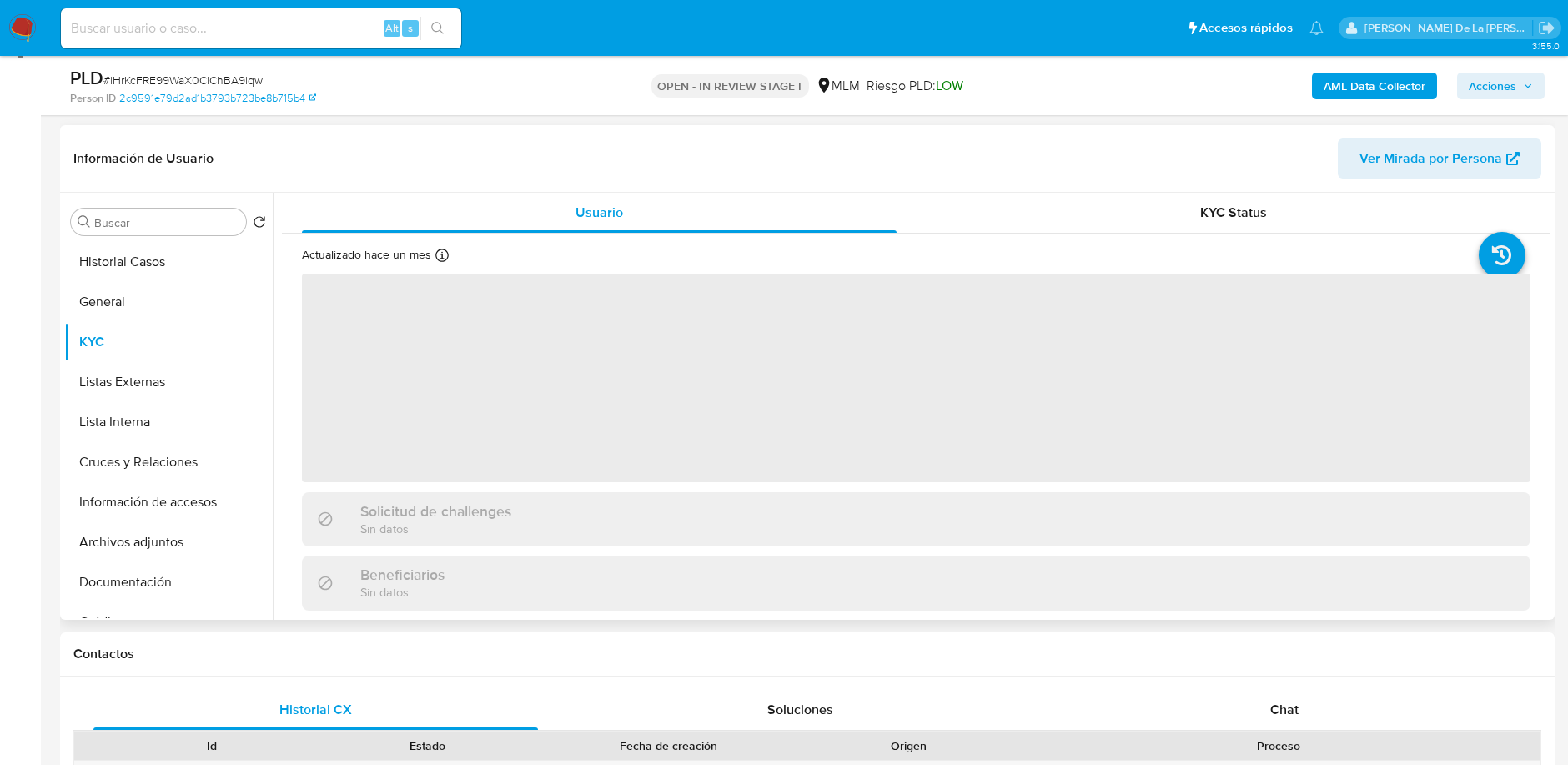
scroll to position [278, 0]
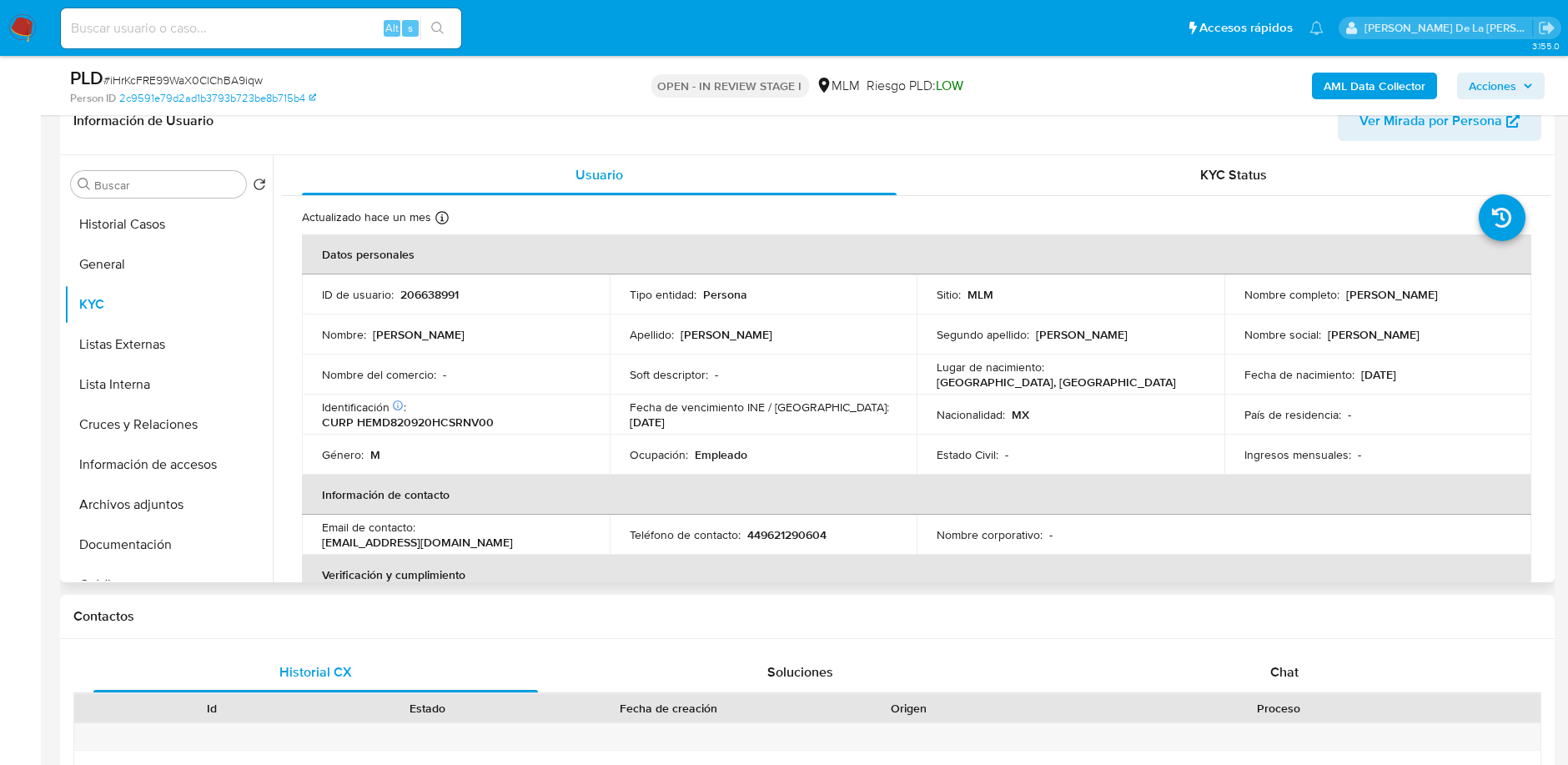
drag, startPoint x: 1344, startPoint y: 293, endPoint x: 1477, endPoint y: 298, distance: 133.1
click at [1477, 298] on div "Nombre completo : David Hernandez Mendez" at bounding box center [1379, 294] width 268 height 15
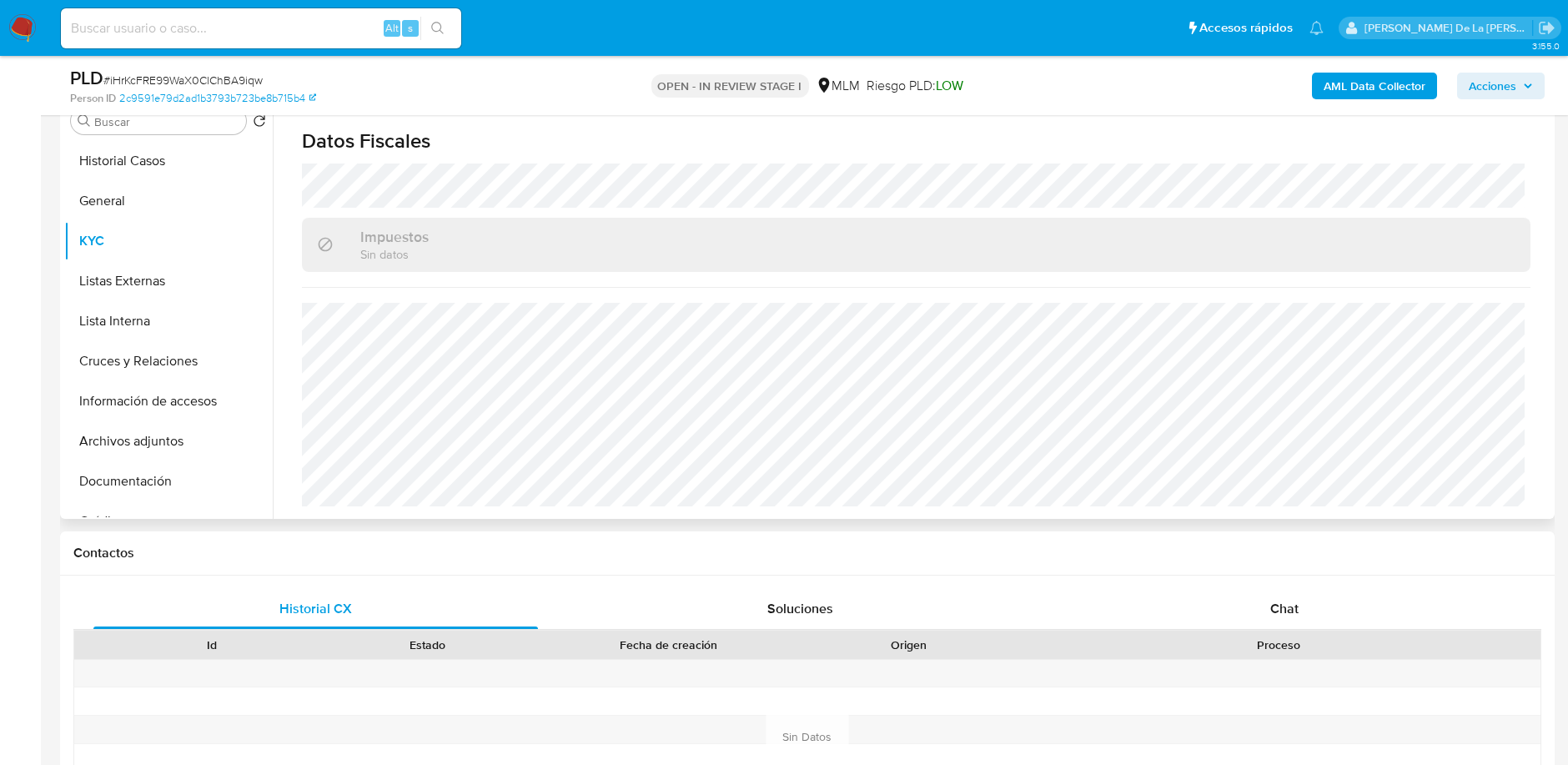
scroll to position [370, 0]
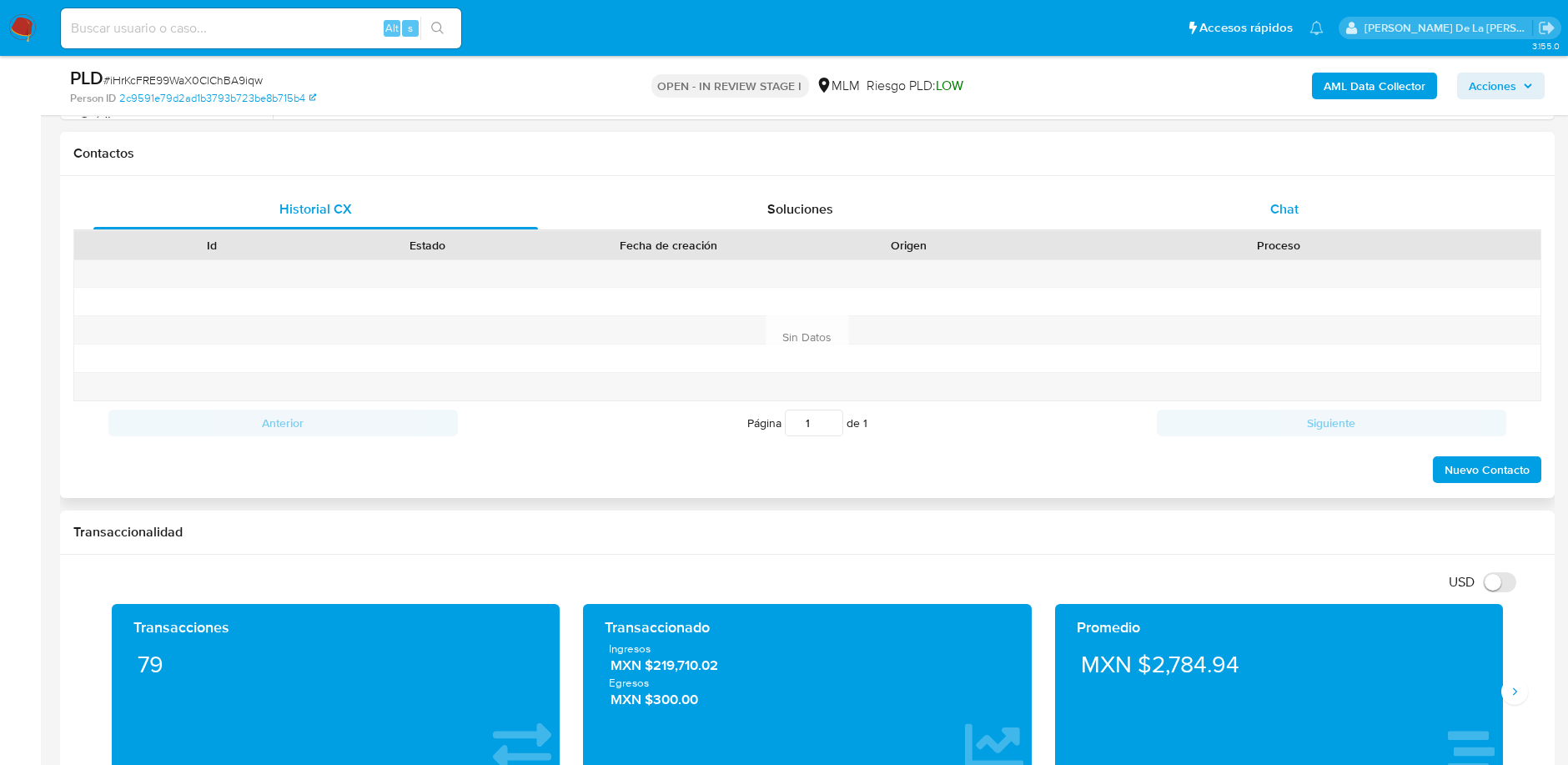
click at [1277, 214] on span "Chat" at bounding box center [1284, 209] width 28 height 19
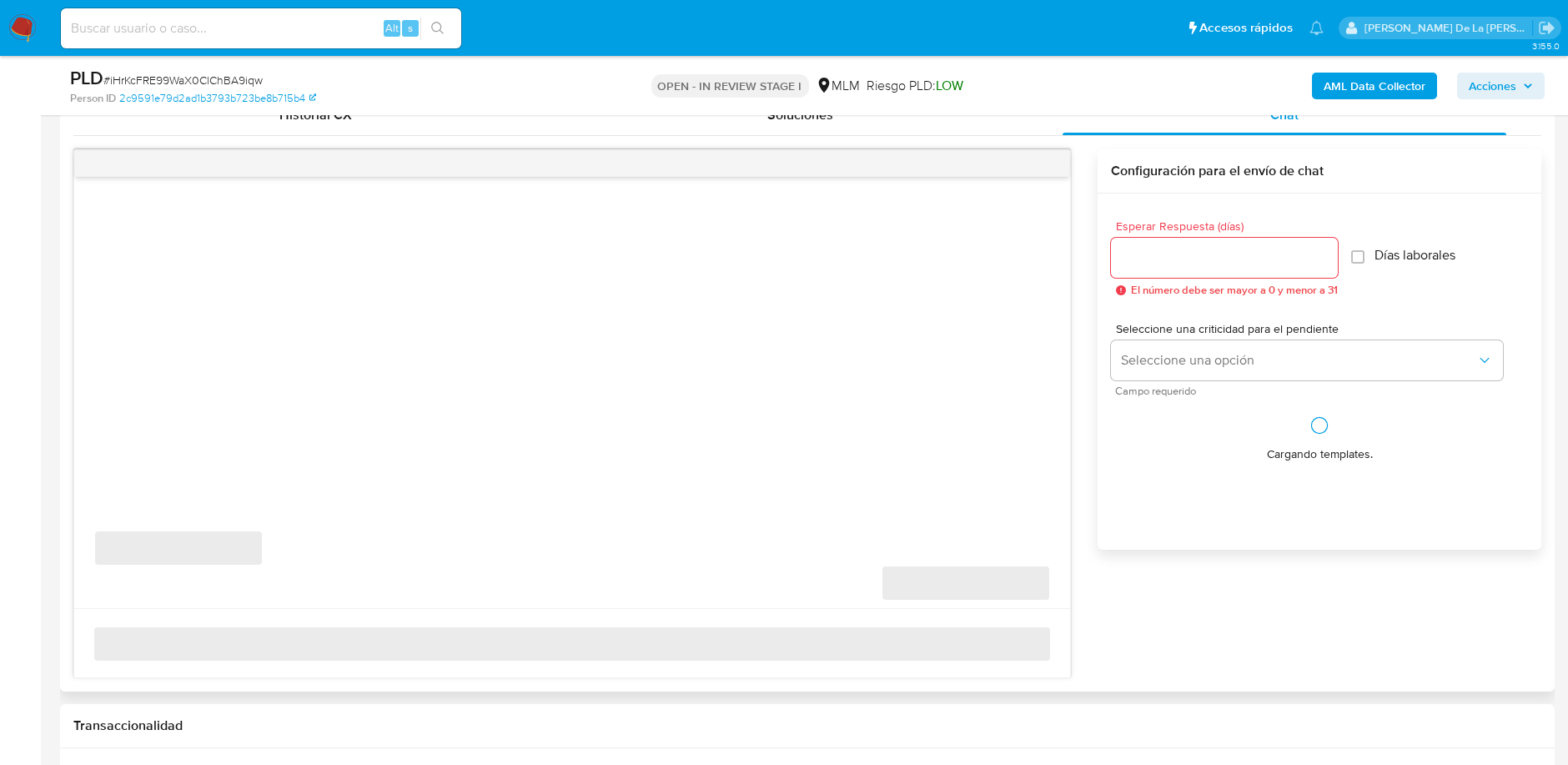
scroll to position [926, 0]
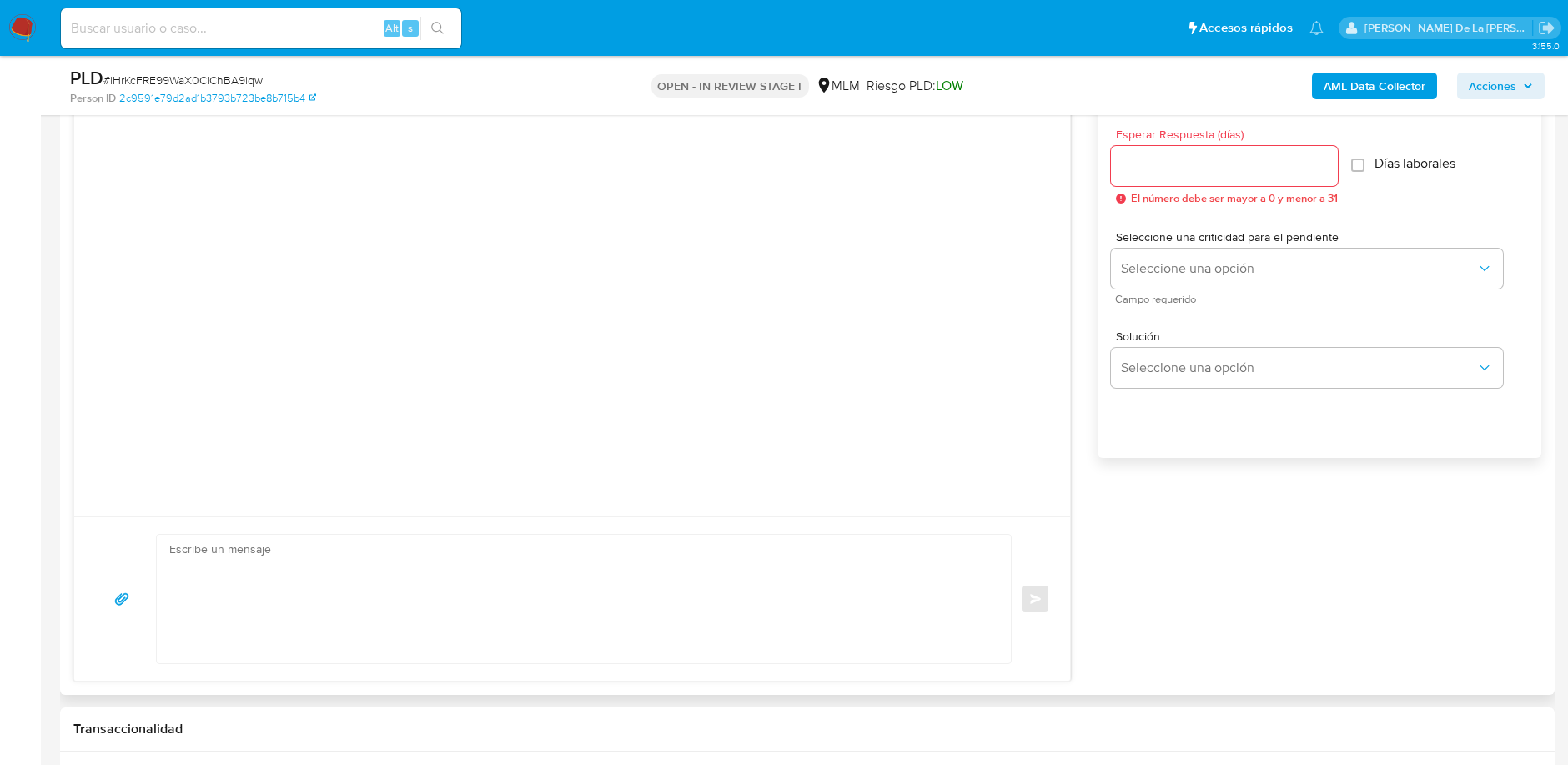
click at [266, 603] on textarea at bounding box center [579, 599] width 821 height 129
click at [273, 586] on textarea at bounding box center [579, 599] width 821 height 129
paste textarea "Estimado Cliente, Te comunicamos que de acuerdo con las políticas de control de…"
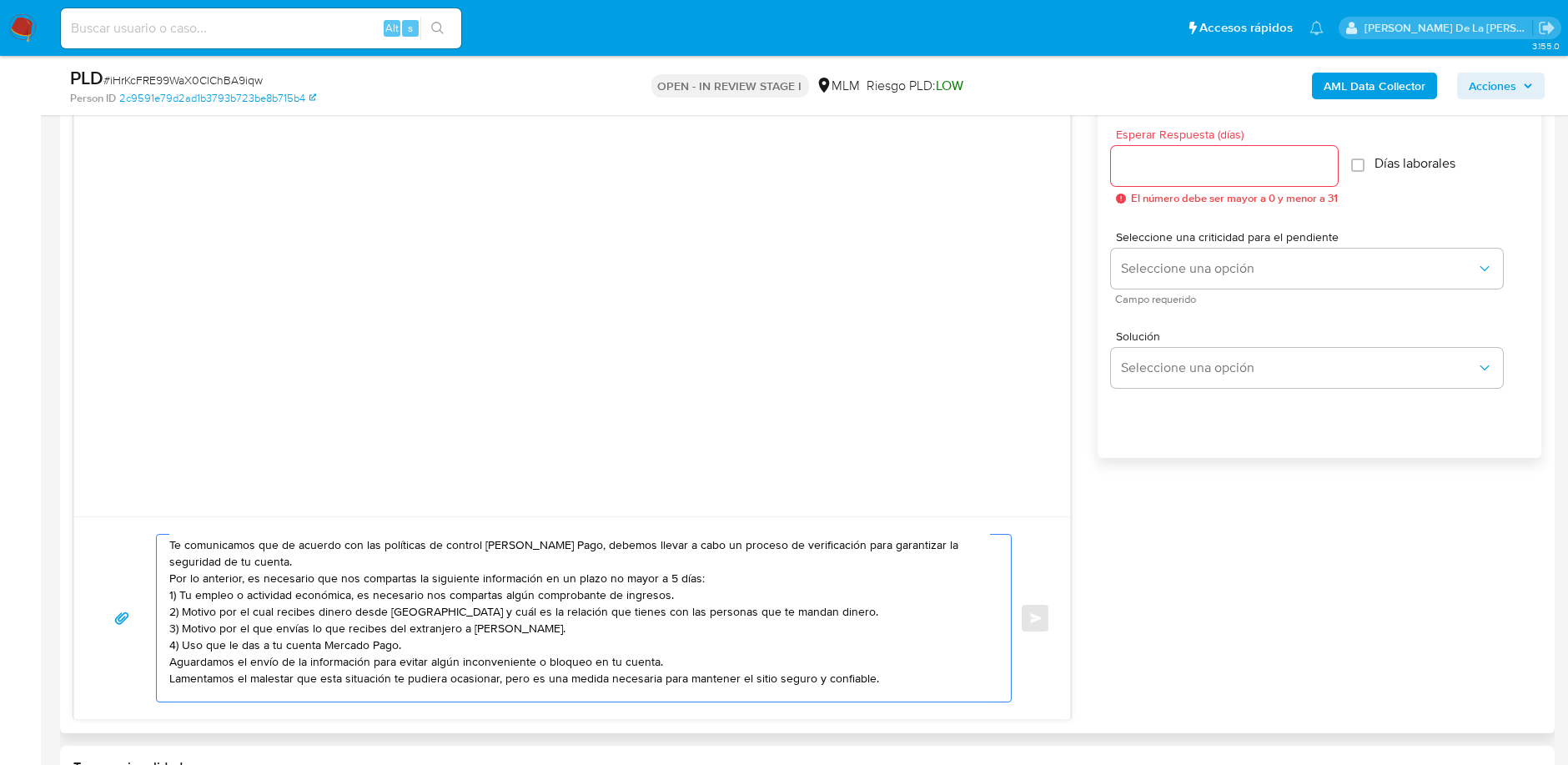
scroll to position [0, 0]
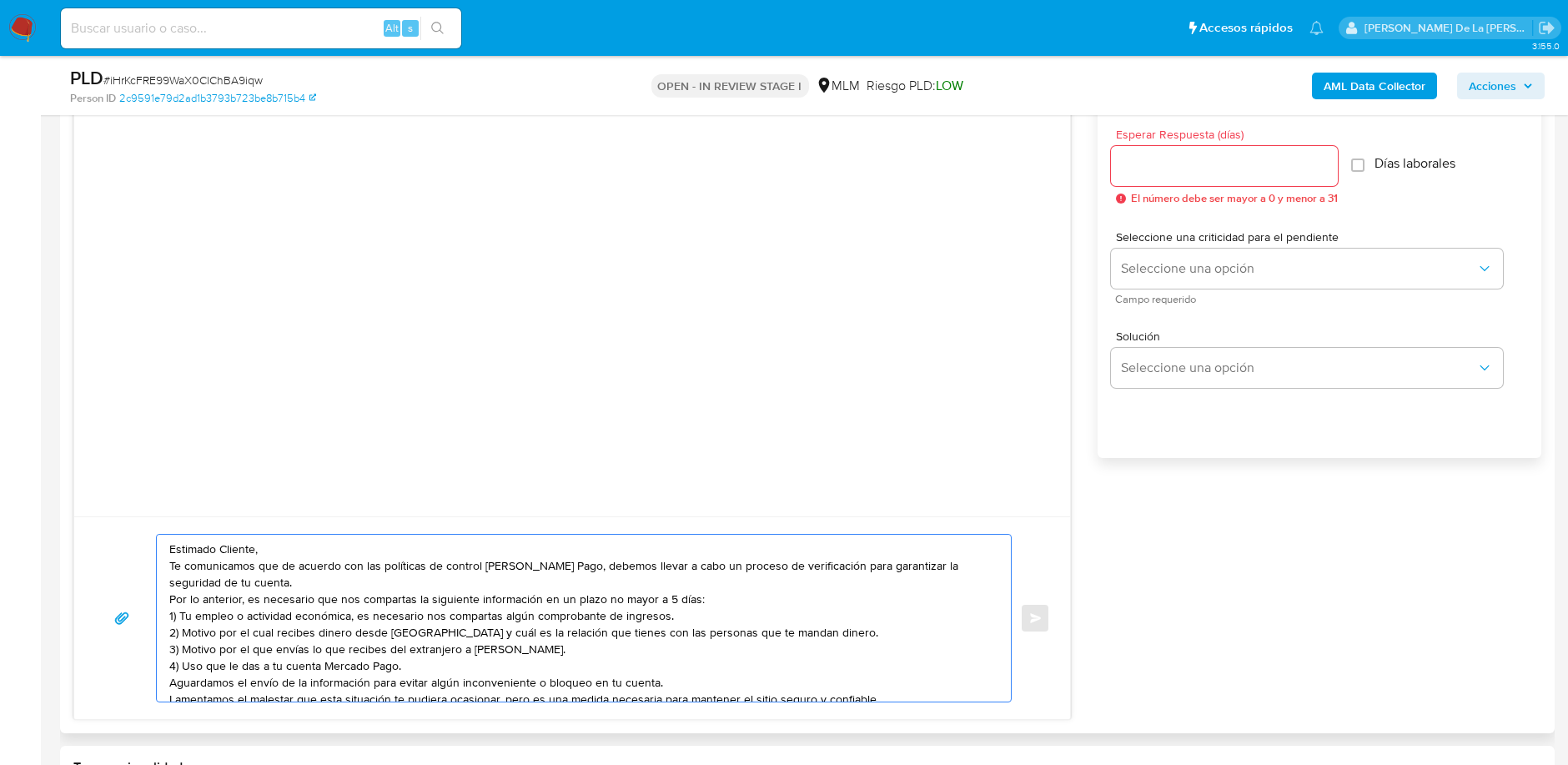
click at [303, 535] on textarea "Estimado Cliente, Te comunicamos que de acuerdo con las políticas de control de…" at bounding box center [579, 618] width 821 height 167
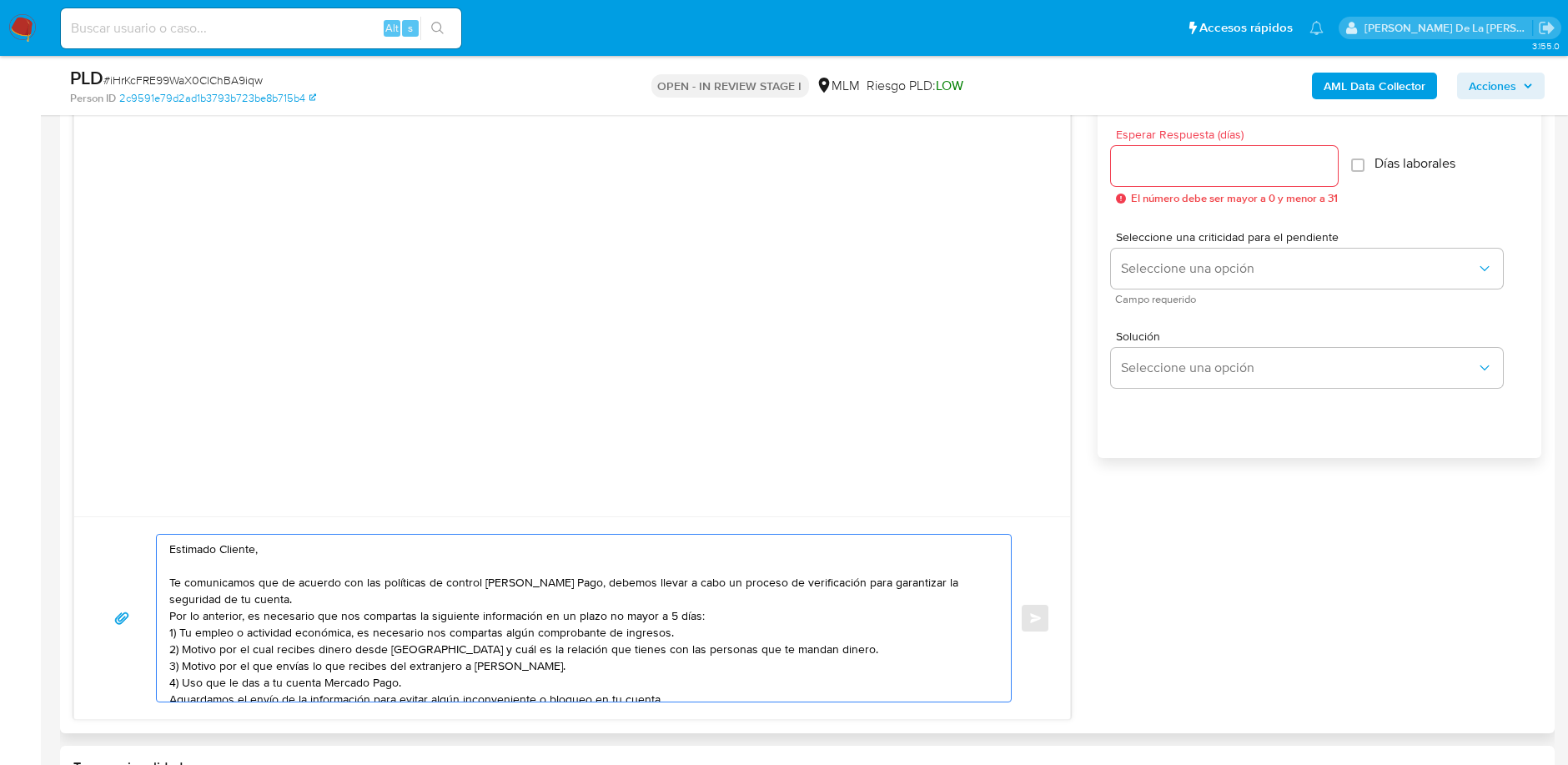
click at [355, 592] on textarea "Estimado Cliente, Te comunicamos que de acuerdo con las políticas de control de…" at bounding box center [579, 618] width 821 height 167
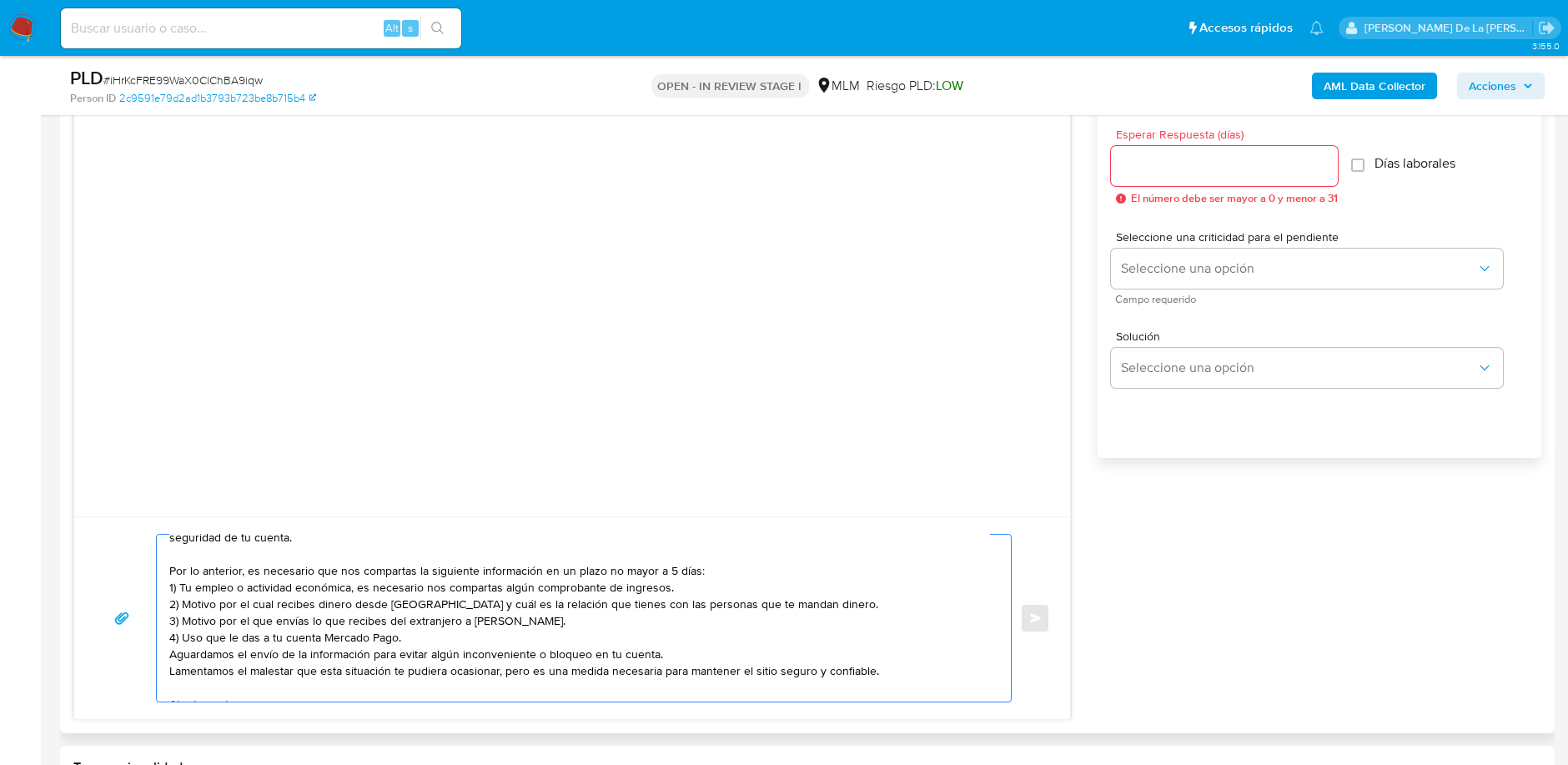
scroll to position [112, 0]
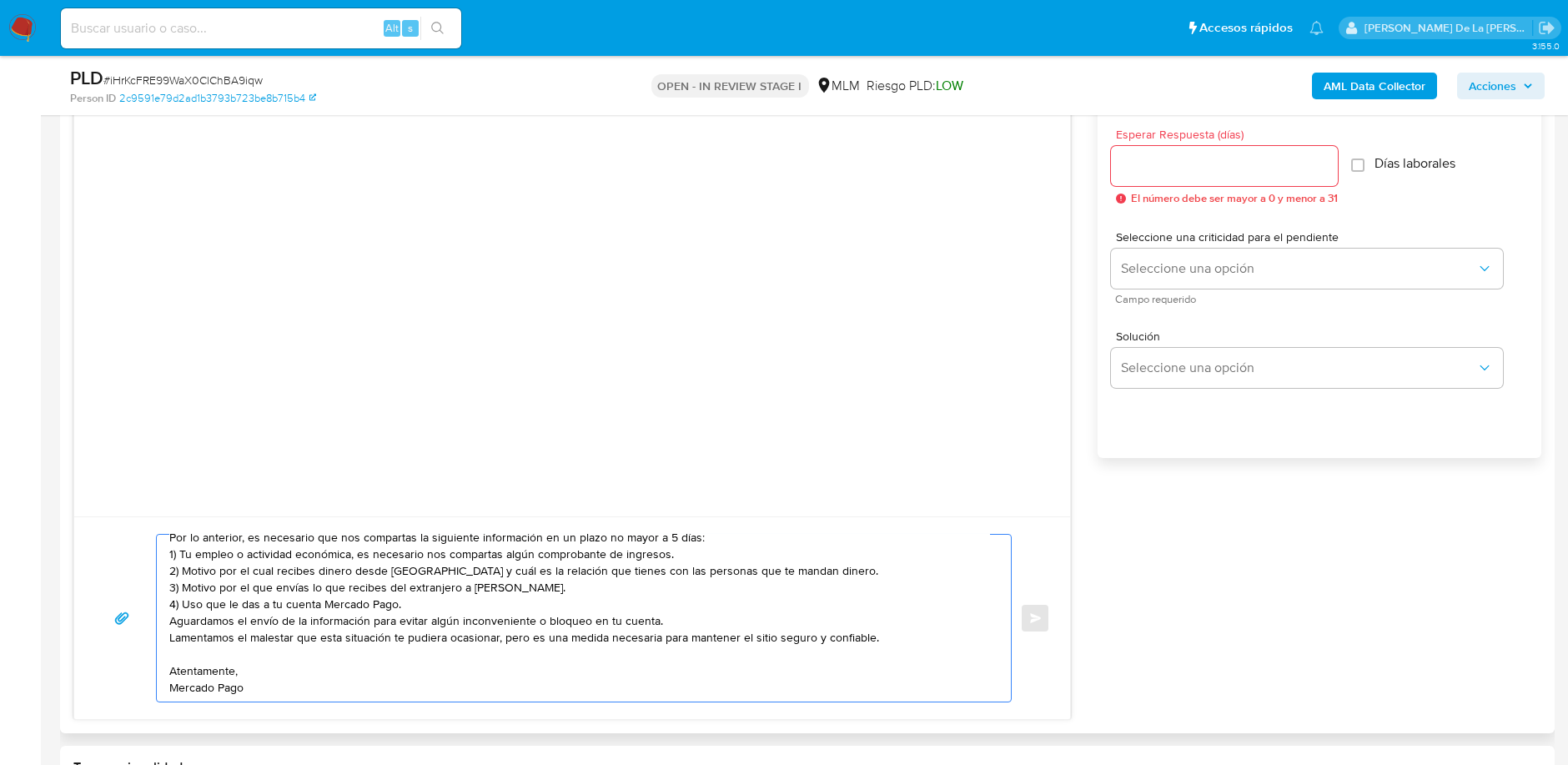
click at [444, 580] on textarea "Estimado Cliente, Te comunicamos que de acuerdo con las políticas de control de…" at bounding box center [579, 618] width 821 height 167
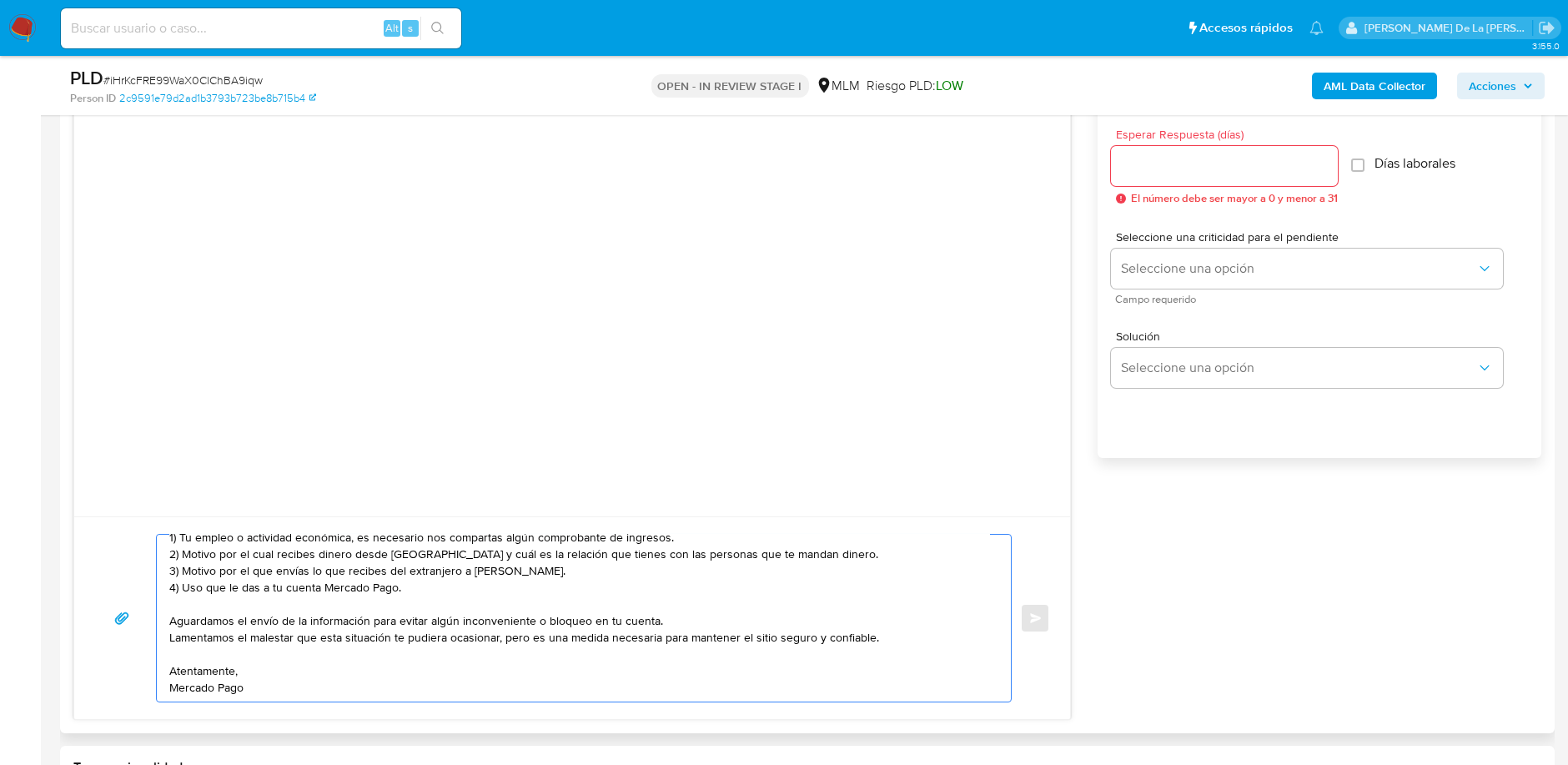
scroll to position [129, 0]
click at [299, 675] on textarea "Estimado Cliente, Te comunicamos que de acuerdo con las políticas de control de…" at bounding box center [579, 618] width 821 height 167
click at [300, 682] on textarea "Estimado Cliente, Te comunicamos que de acuerdo con las políticas de control de…" at bounding box center [579, 618] width 821 height 167
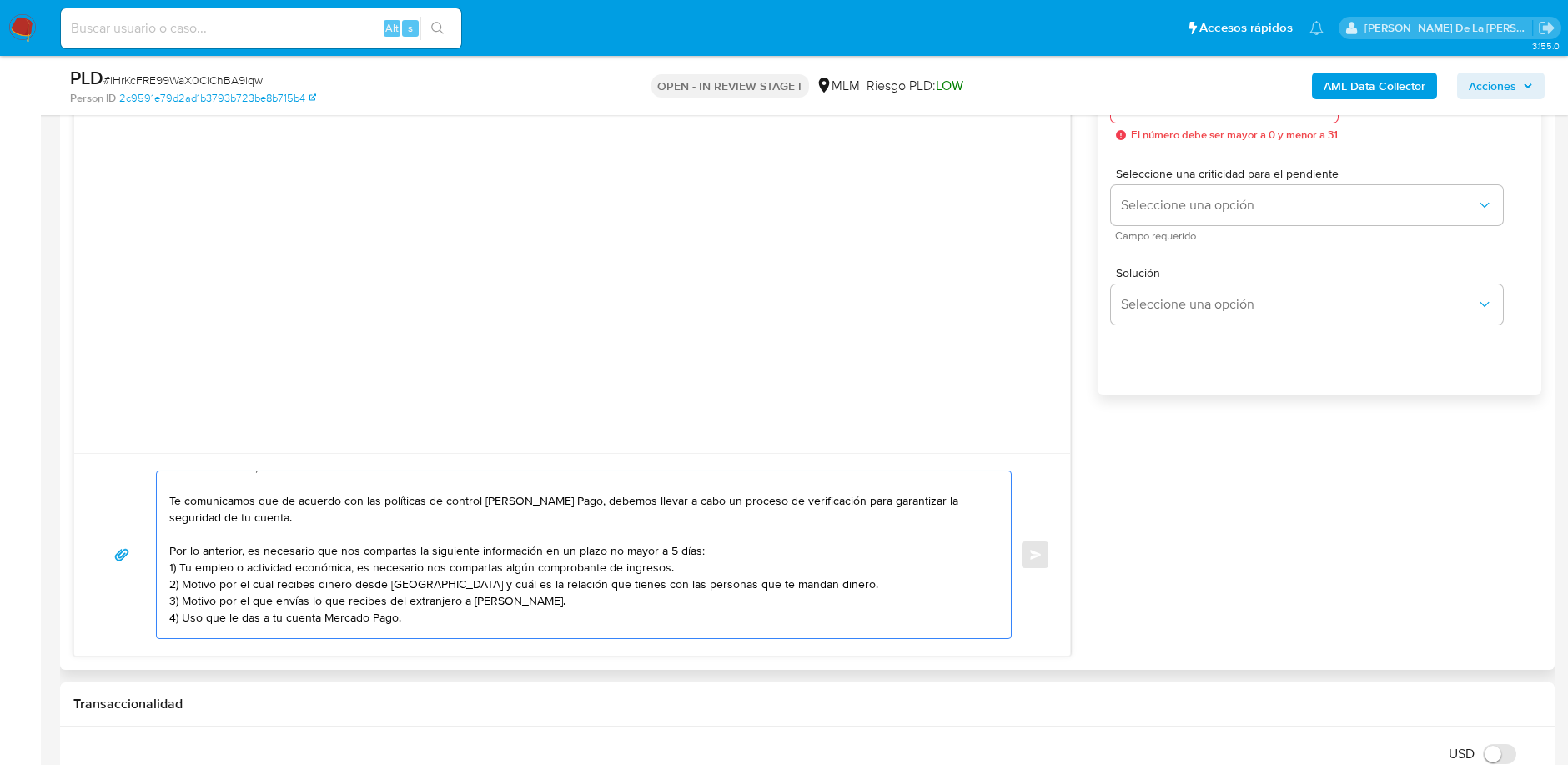
scroll to position [1019, 0]
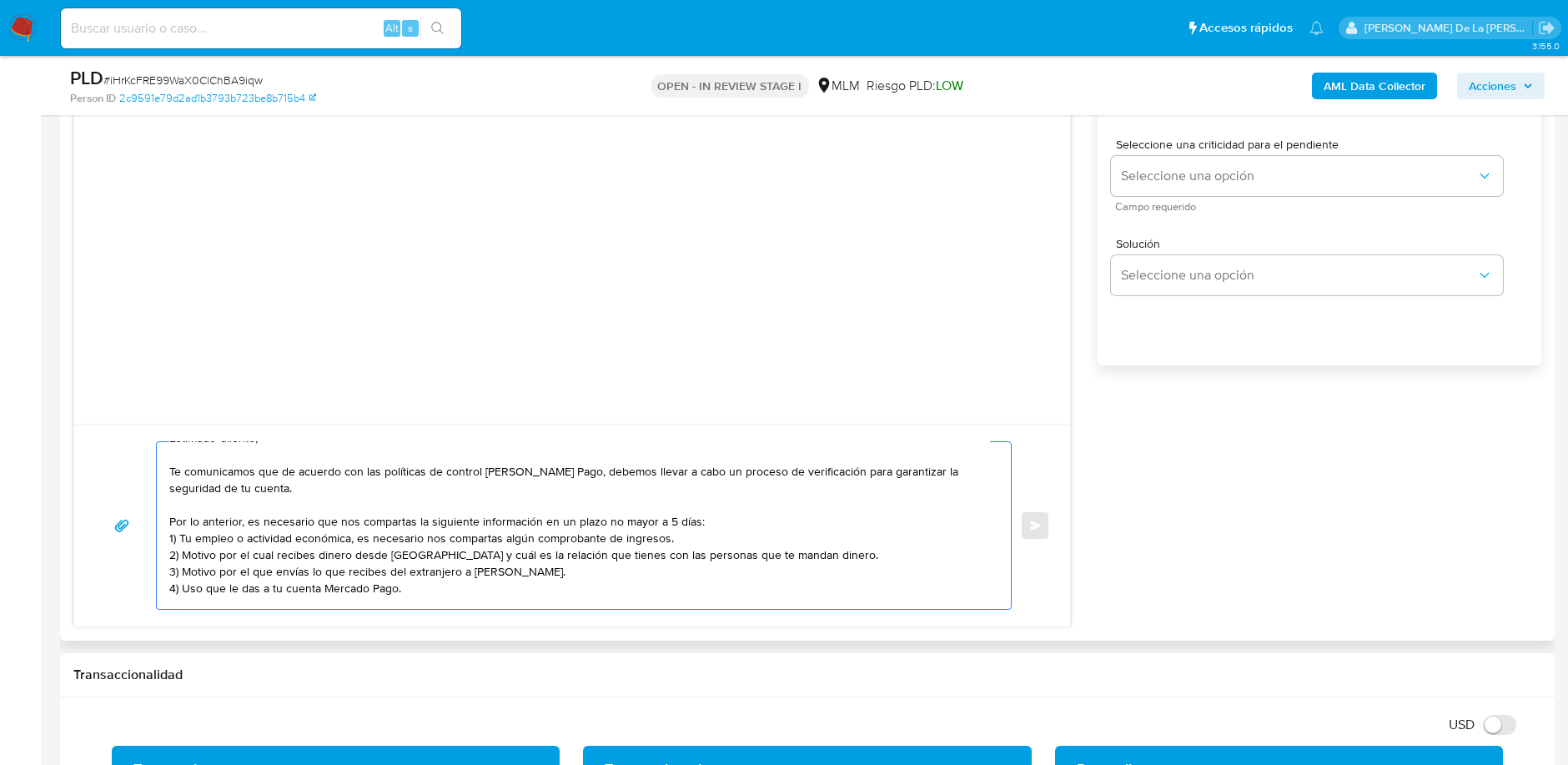
drag, startPoint x: 775, startPoint y: 553, endPoint x: 280, endPoint y: 547, distance: 495.0
click at [280, 547] on textarea "Estimado Cliente, Te comunicamos que de acuerdo con las políticas de control de…" at bounding box center [579, 525] width 821 height 167
drag, startPoint x: 565, startPoint y: 566, endPoint x: 574, endPoint y: 571, distance: 10.3
click at [566, 571] on textarea "Estimado Cliente, Te comunicamos que de acuerdo con las políticas de control de…" at bounding box center [579, 525] width 821 height 167
drag, startPoint x: 596, startPoint y: 566, endPoint x: 278, endPoint y: 572, distance: 318.1
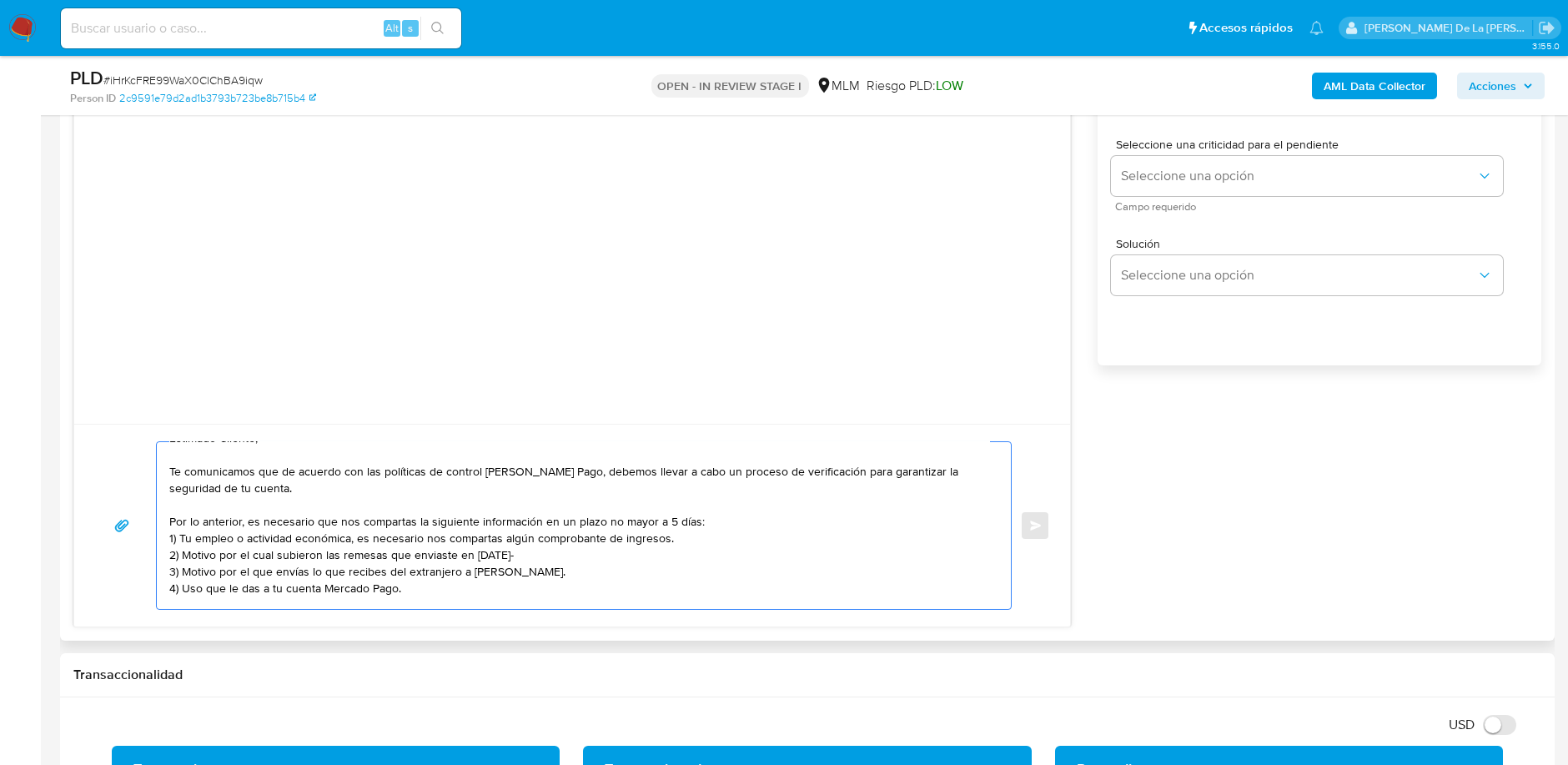
click at [278, 572] on textarea "Estimado Cliente, Te comunicamos que de acuerdo con las políticas de control de…" at bounding box center [579, 525] width 821 height 167
click at [169, 546] on textarea "Estimado Cliente, Te comunicamos que de acuerdo con las políticas de control de…" at bounding box center [579, 525] width 821 height 167
click at [183, 582] on textarea "Estimado Cliente, Te comunicamos que de acuerdo con las políticas de control de…" at bounding box center [579, 525] width 821 height 167
paste textarea "Araceli Lopez Cruz A Cuenta 137133101051359931 De Bancoppel, Mn 54,700.00 A Gui…"
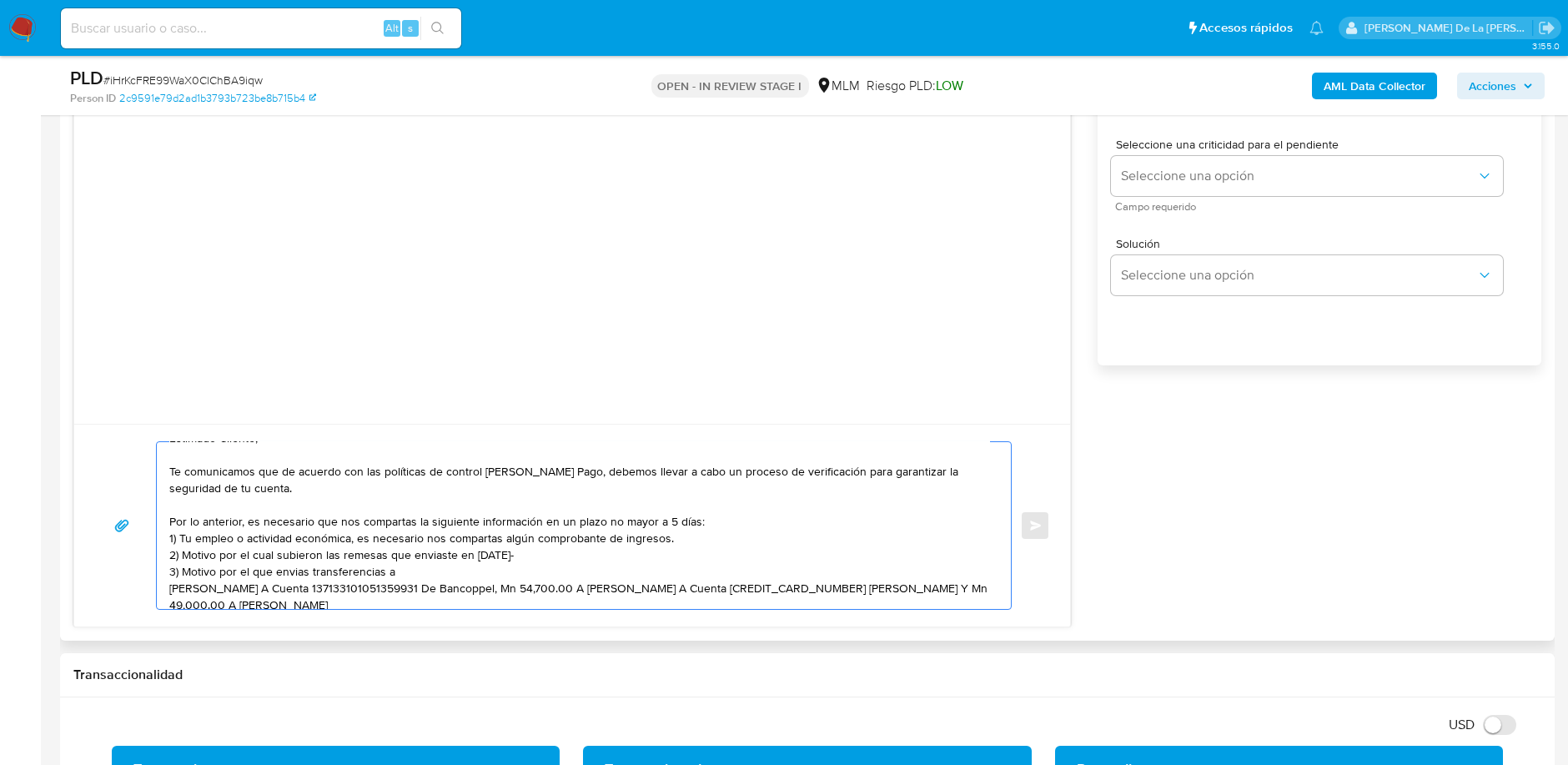
scroll to position [22, 0]
drag, startPoint x: 269, startPoint y: 582, endPoint x: 596, endPoint y: 592, distance: 327.2
click at [593, 589] on textarea "Estimado Cliente, Te comunicamos que de acuerdo con las políticas de control de…" at bounding box center [579, 525] width 821 height 167
click at [588, 579] on textarea "Estimado Cliente, Te comunicamos que de acuerdo con las políticas de control de…" at bounding box center [579, 525] width 821 height 167
drag, startPoint x: 588, startPoint y: 583, endPoint x: 270, endPoint y: 584, distance: 318.0
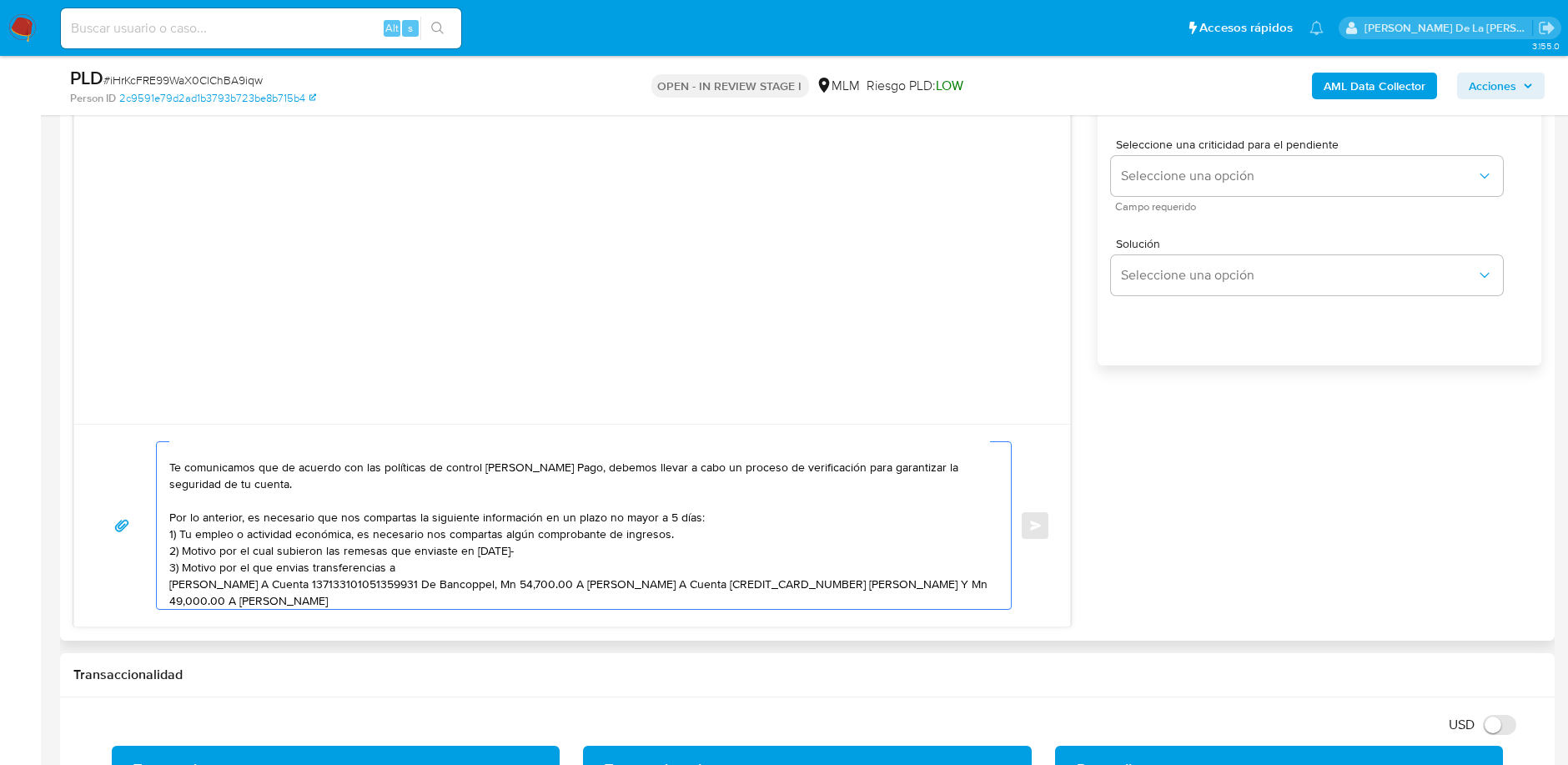
click at [270, 584] on textarea "Estimado Cliente, Te comunicamos que de acuerdo con las políticas de control de…" at bounding box center [579, 525] width 821 height 167
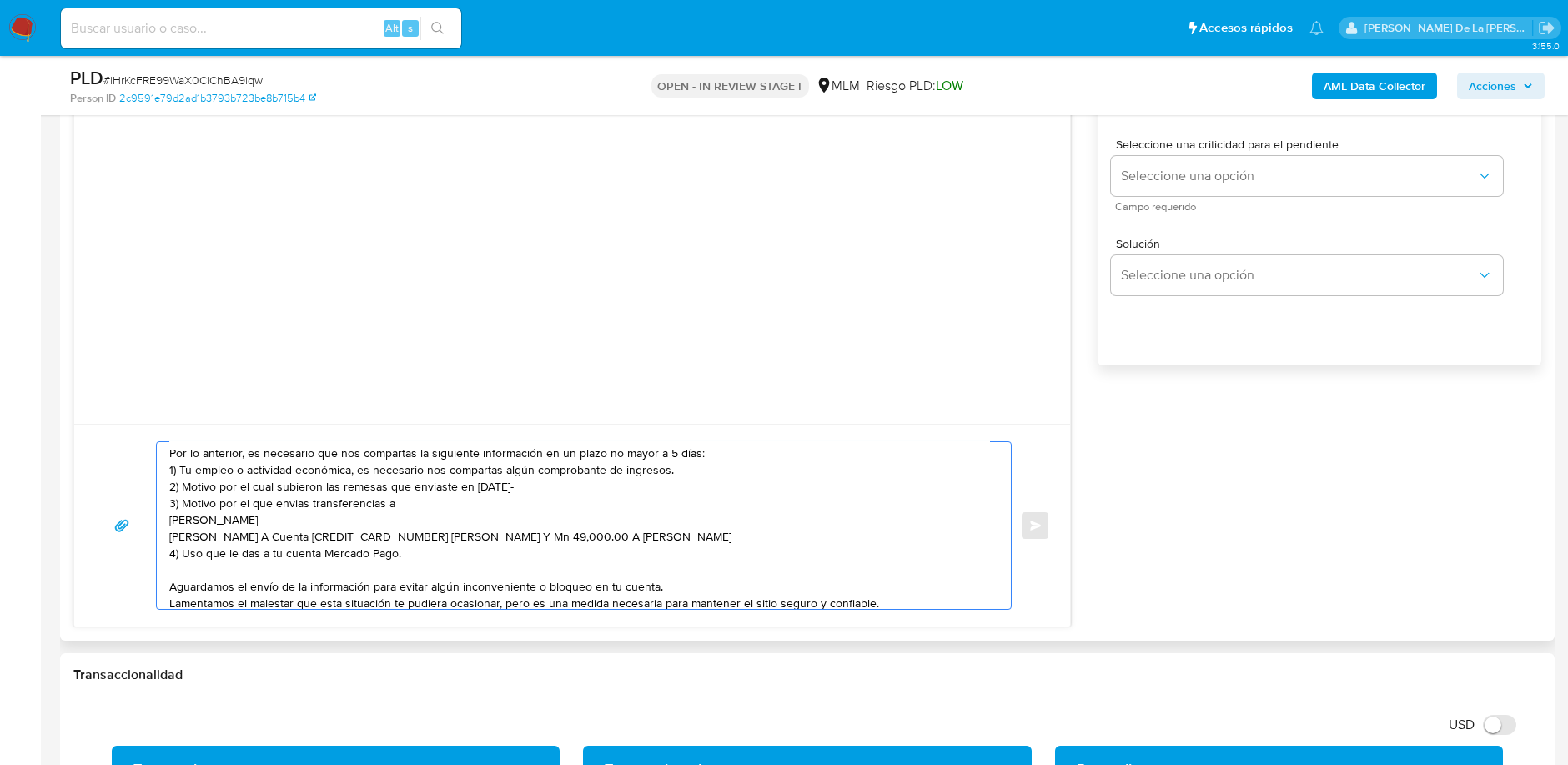
scroll to position [115, 0]
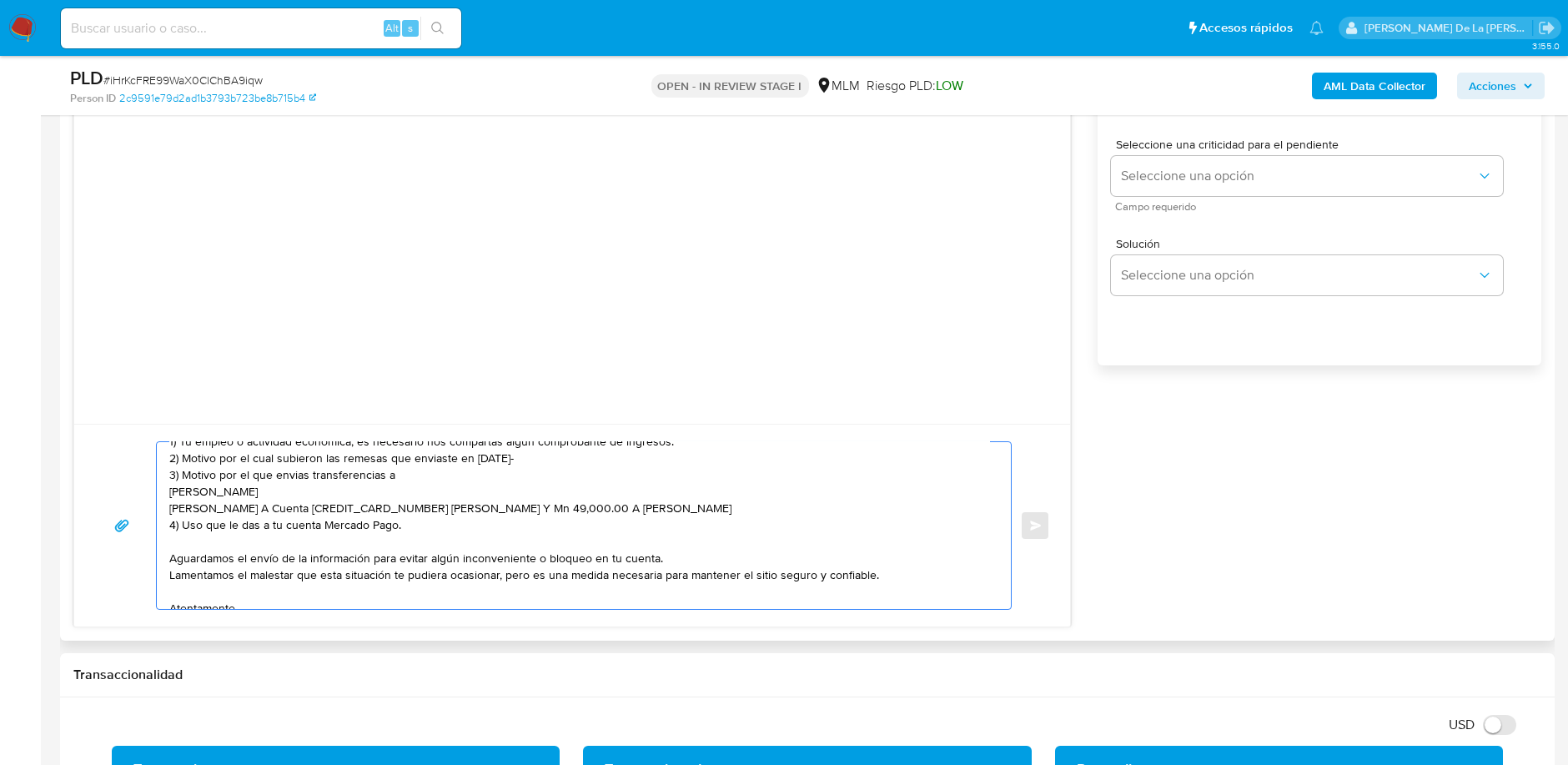
drag, startPoint x: 290, startPoint y: 505, endPoint x: 606, endPoint y: 501, distance: 316.0
click at [606, 501] on textarea "Estimado Cliente, Te comunicamos que de acuerdo con las políticas de control de…" at bounding box center [579, 525] width 821 height 167
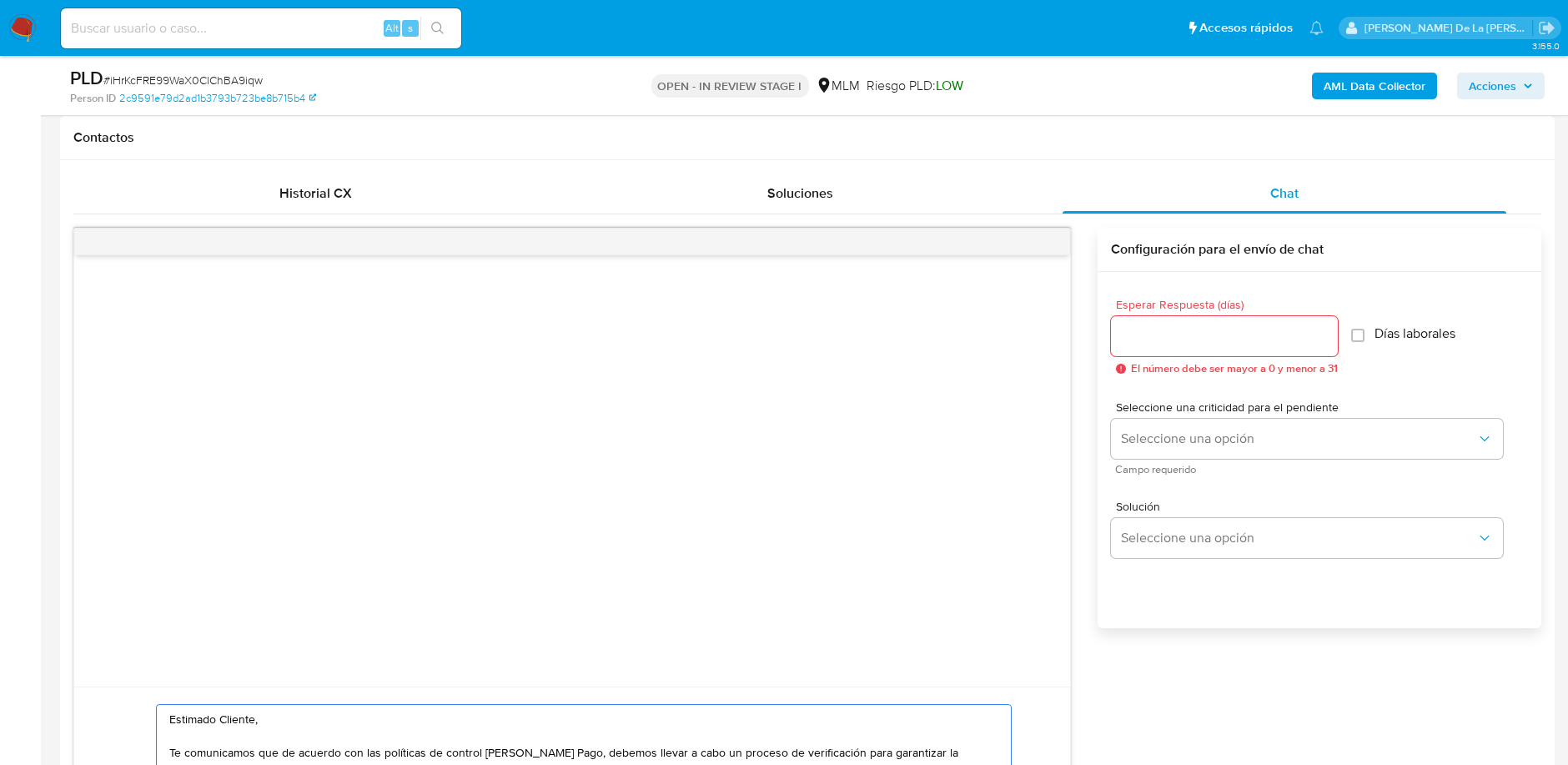
scroll to position [740, 0]
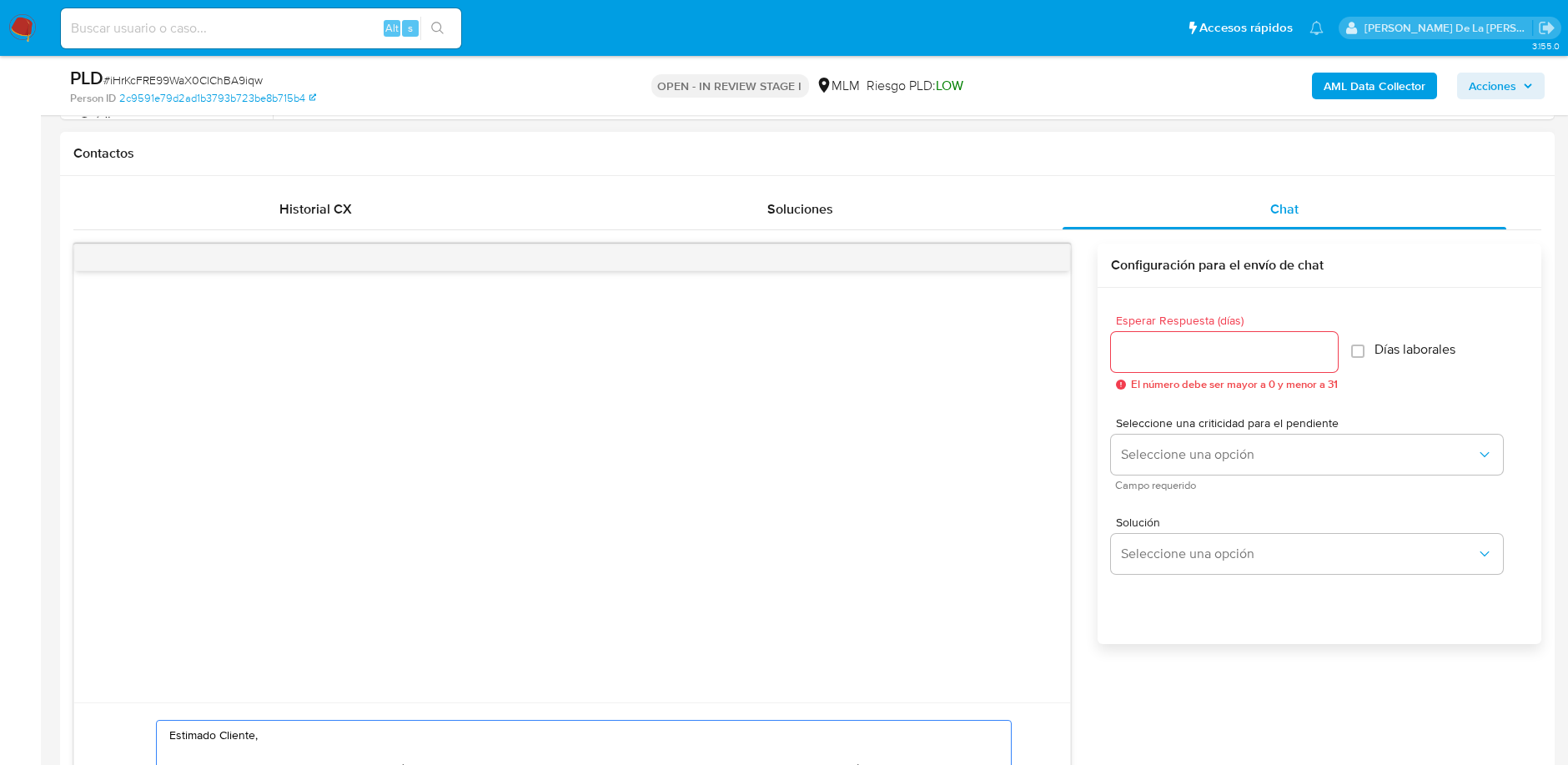
type textarea "Estimado Cliente, Te comunicamos que de acuerdo con las políticas de control de…"
click at [1155, 342] on div at bounding box center [1224, 351] width 227 height 40
type input "5"
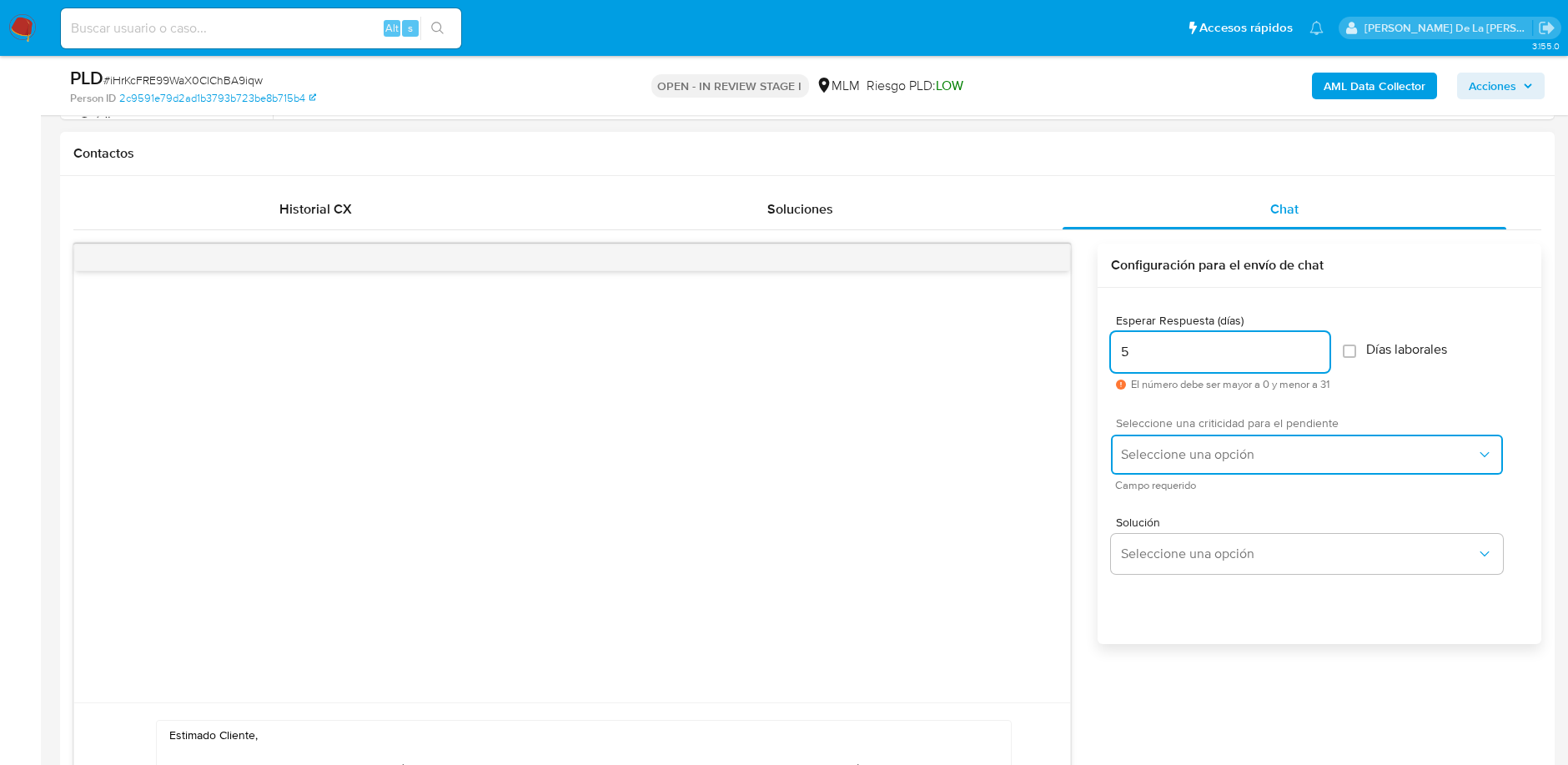
click at [1153, 454] on span "Seleccione una opción" at bounding box center [1298, 455] width 355 height 17
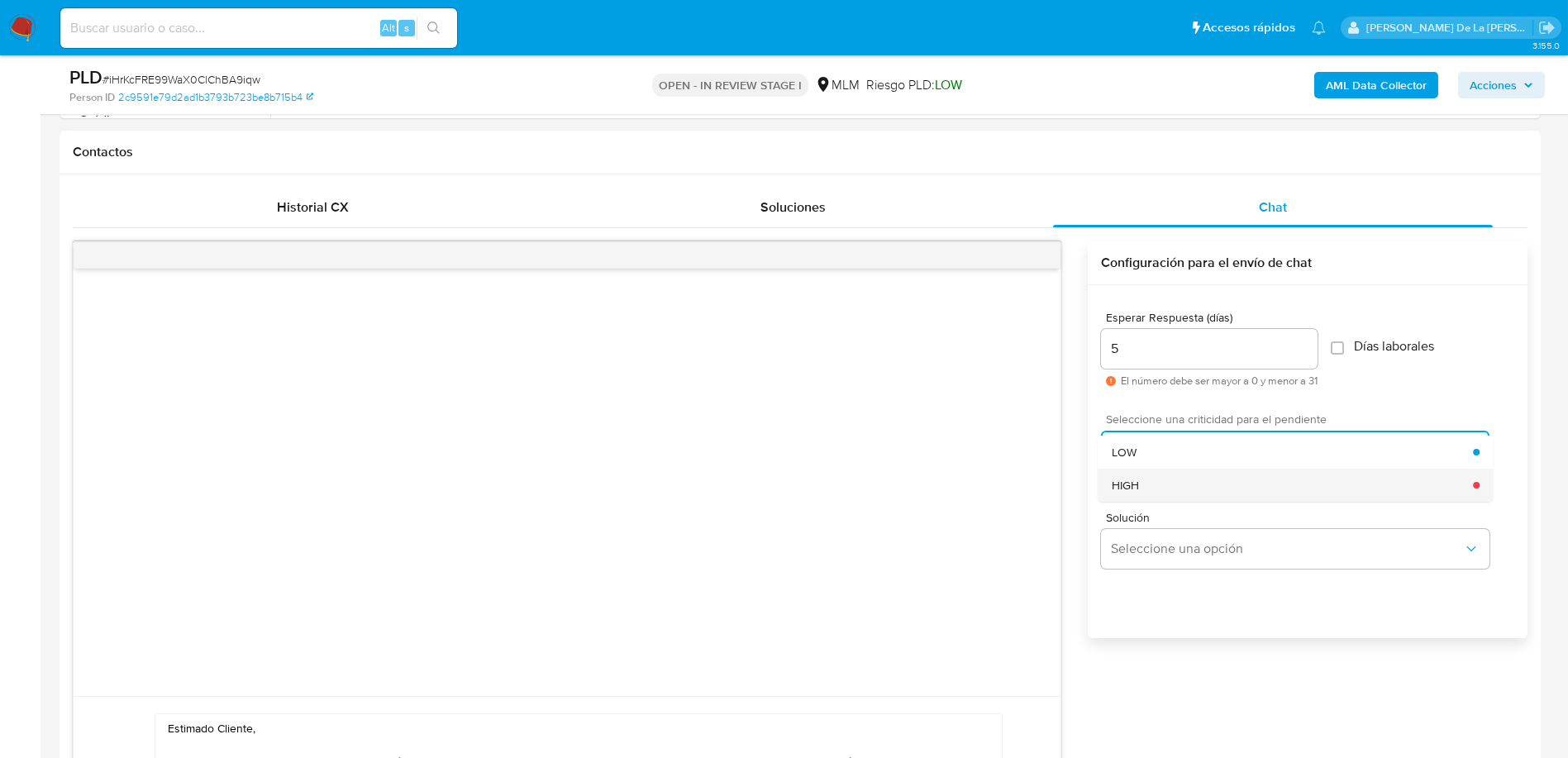
click at [1141, 490] on div "HIGH" at bounding box center [1292, 484] width 362 height 33
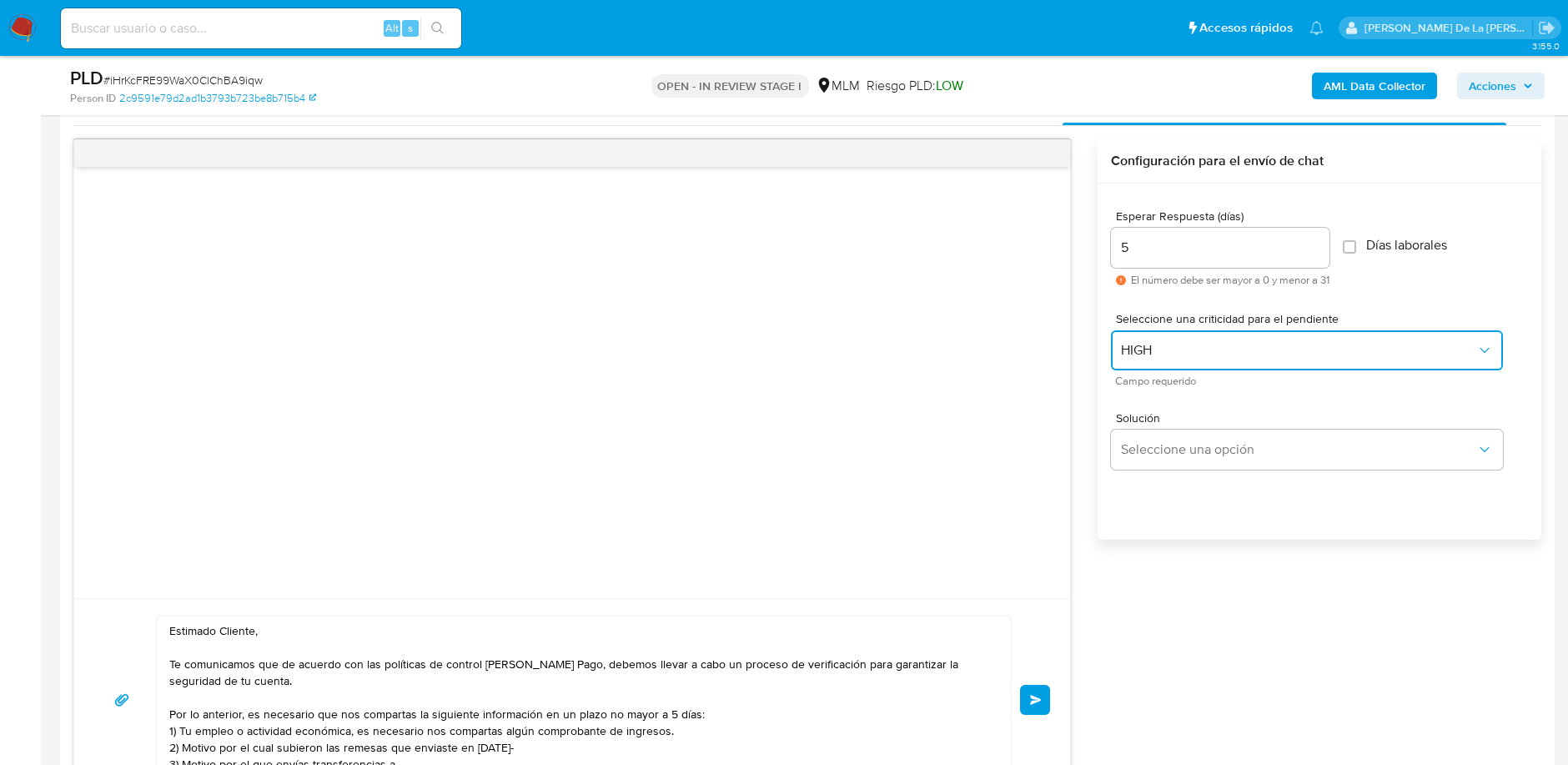
scroll to position [926, 0]
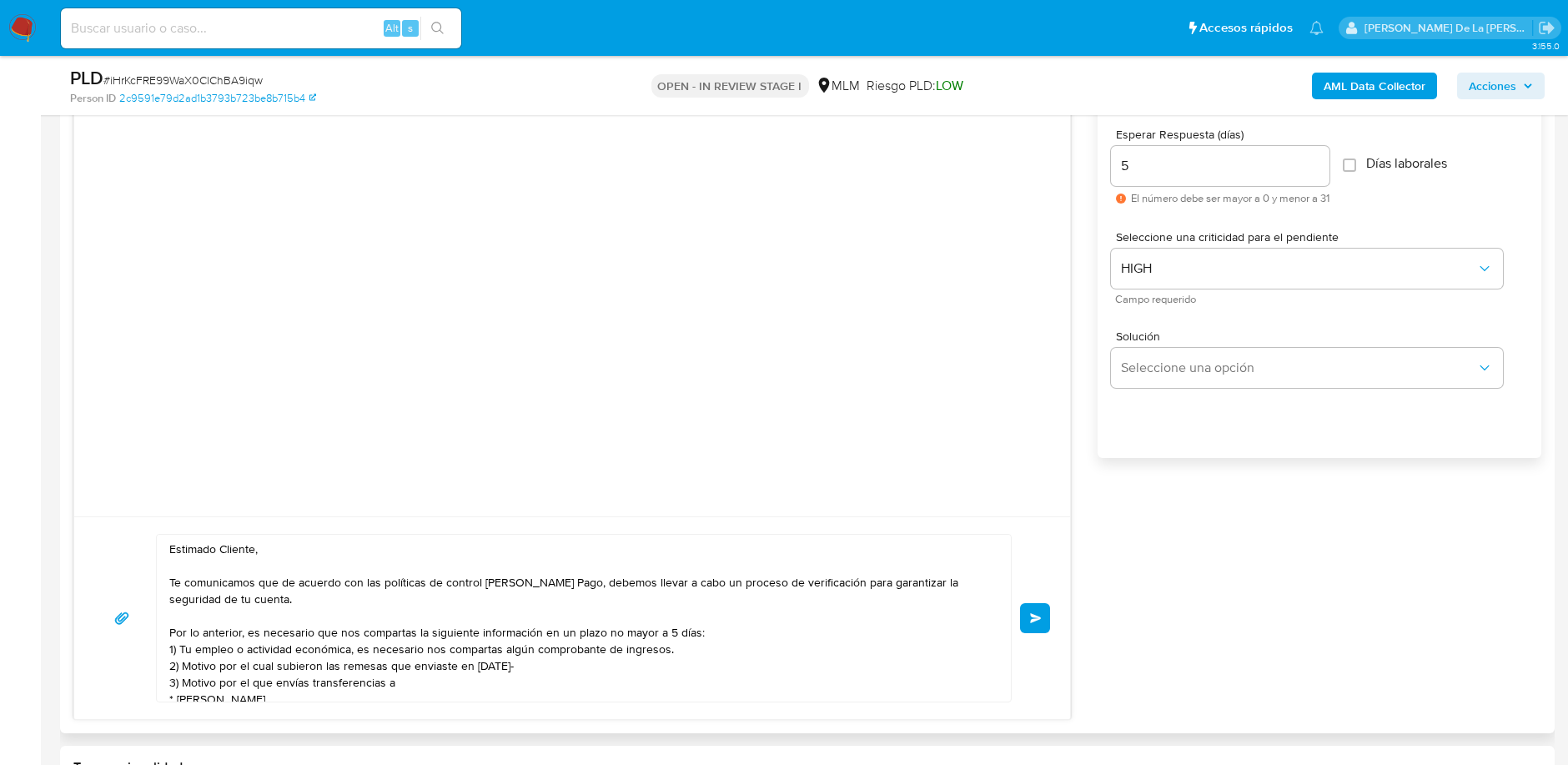
click at [1041, 613] on span "Enviar" at bounding box center [1036, 618] width 12 height 10
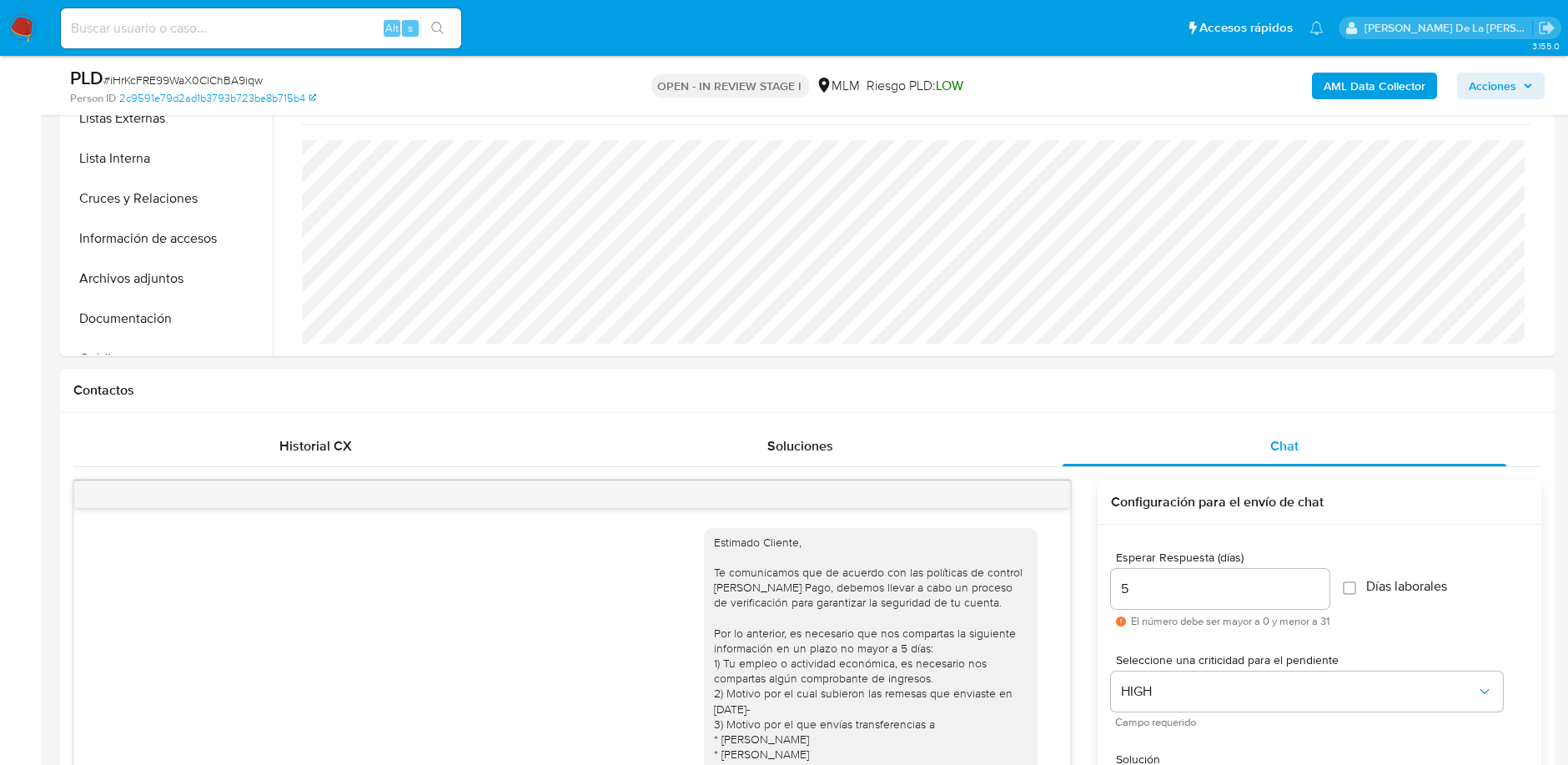
scroll to position [278, 0]
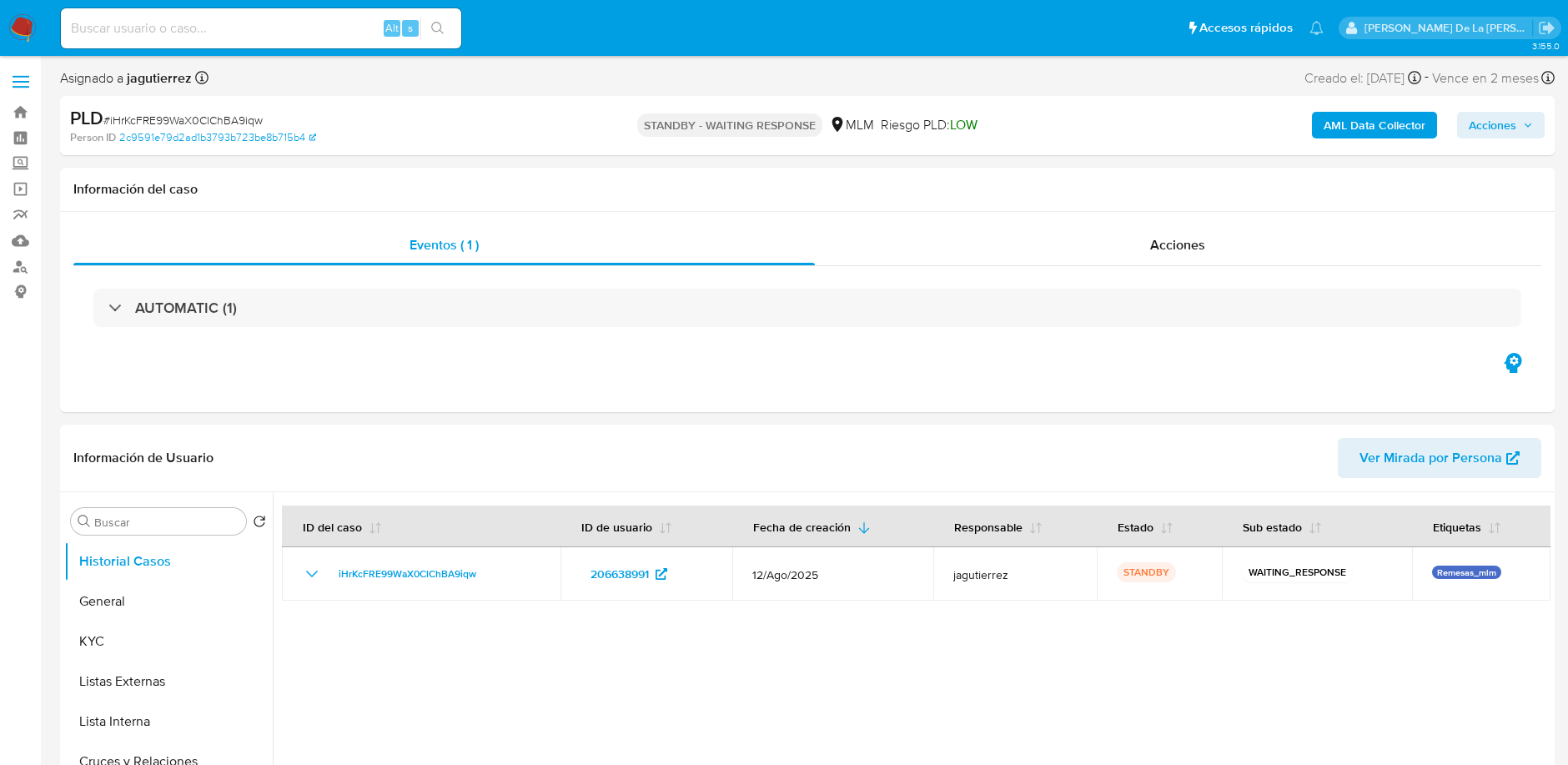
select select "10"
click at [26, 25] on img at bounding box center [22, 28] width 28 height 28
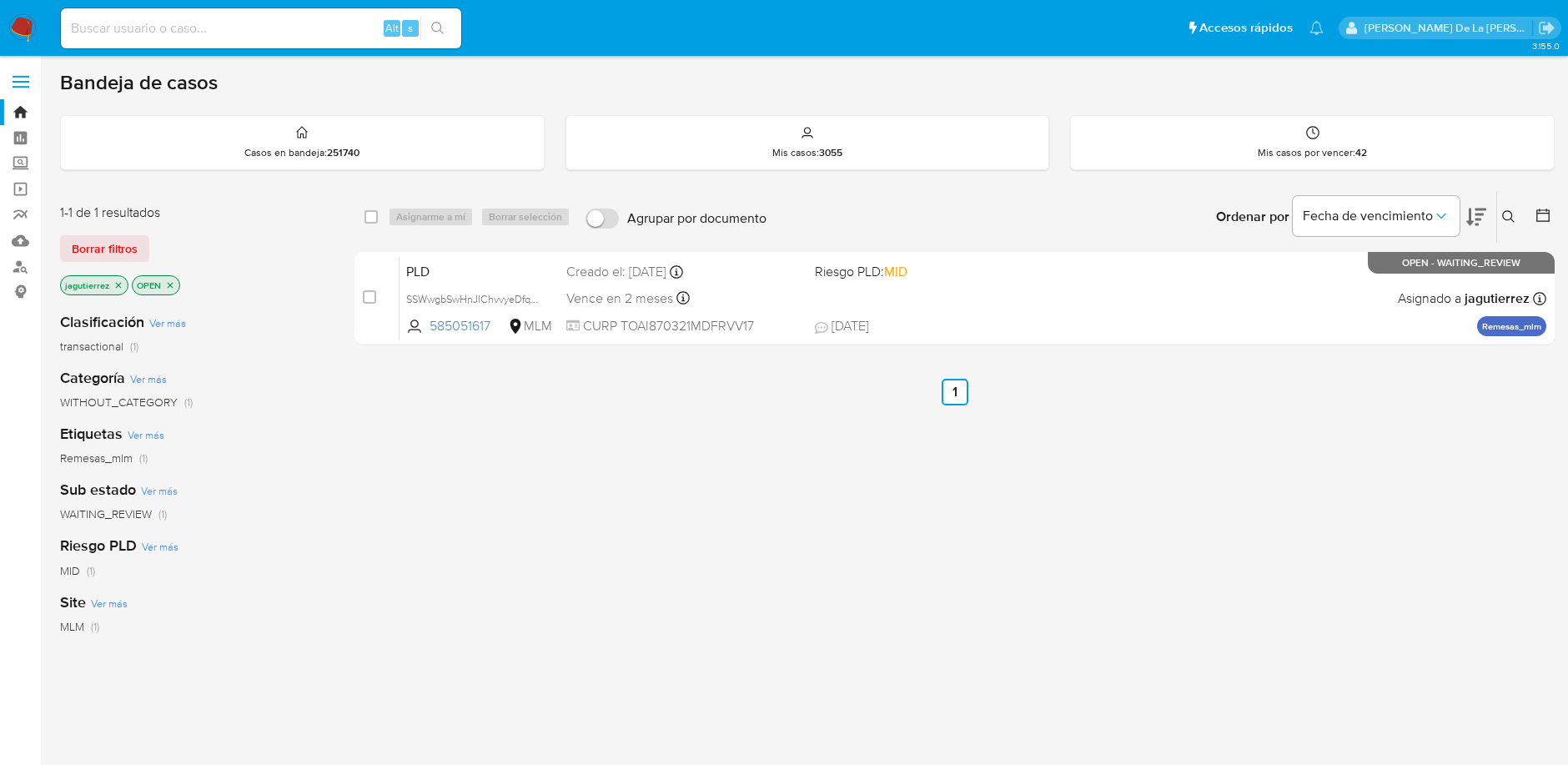
click at [122, 284] on icon "close-filter" at bounding box center [119, 285] width 10 height 10
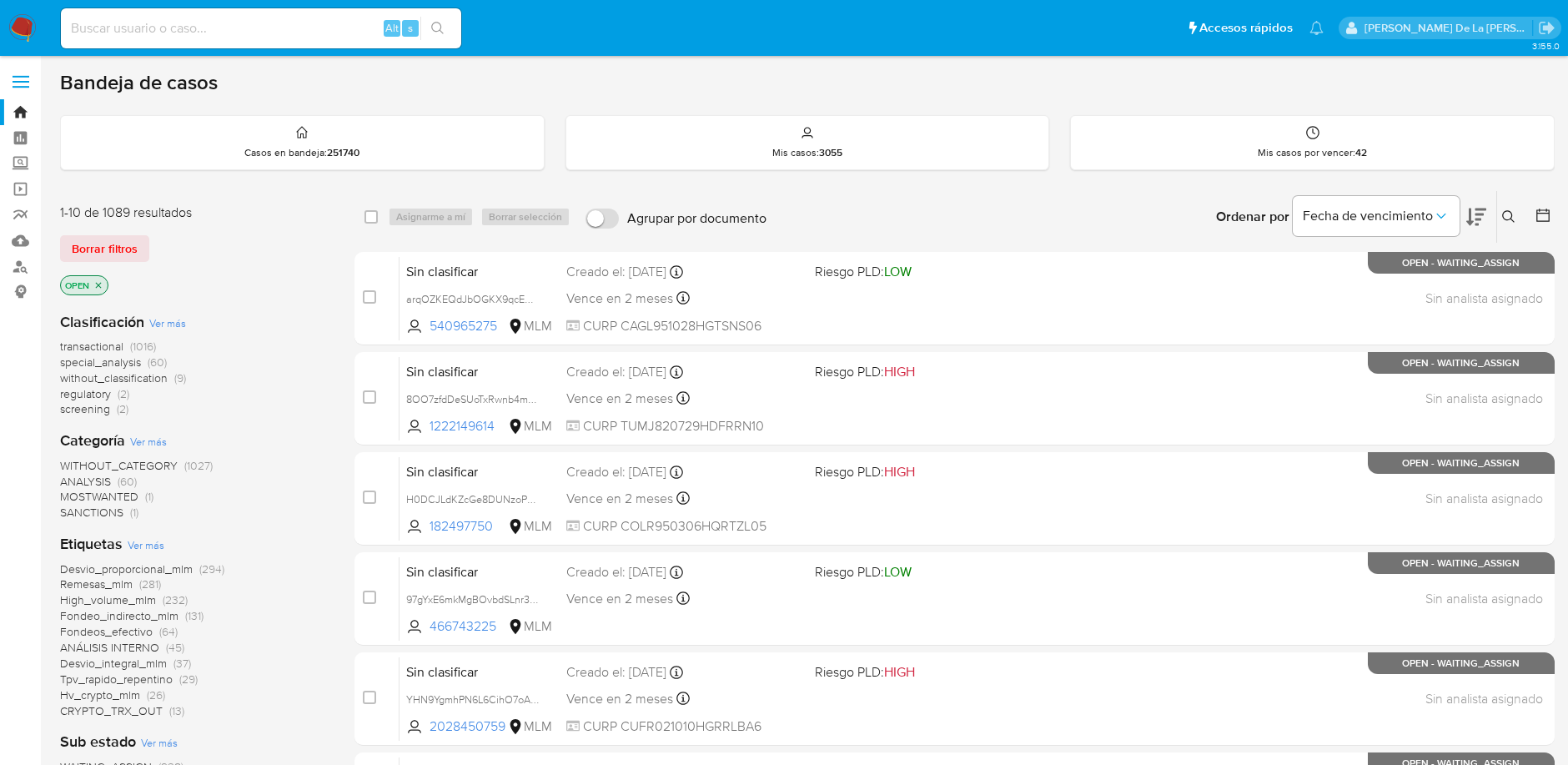
click at [84, 402] on span "screening" at bounding box center [84, 409] width 50 height 17
